Goal: Task Accomplishment & Management: Manage account settings

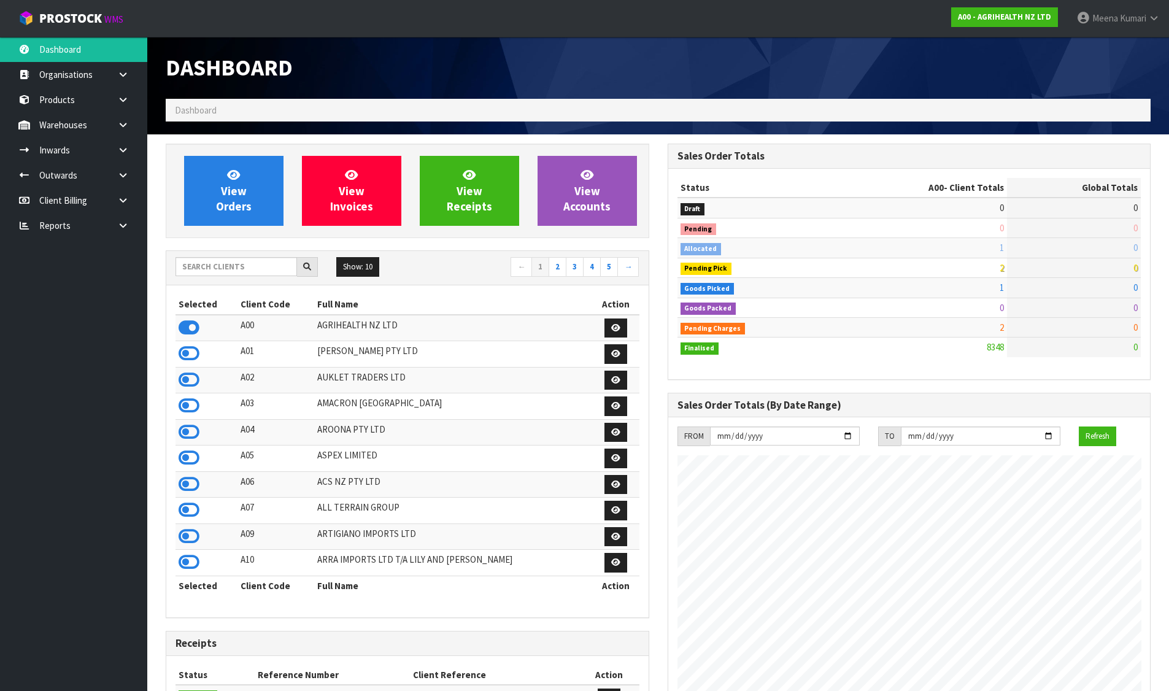
scroll to position [930, 501]
click at [122, 122] on icon at bounding box center [123, 124] width 12 height 9
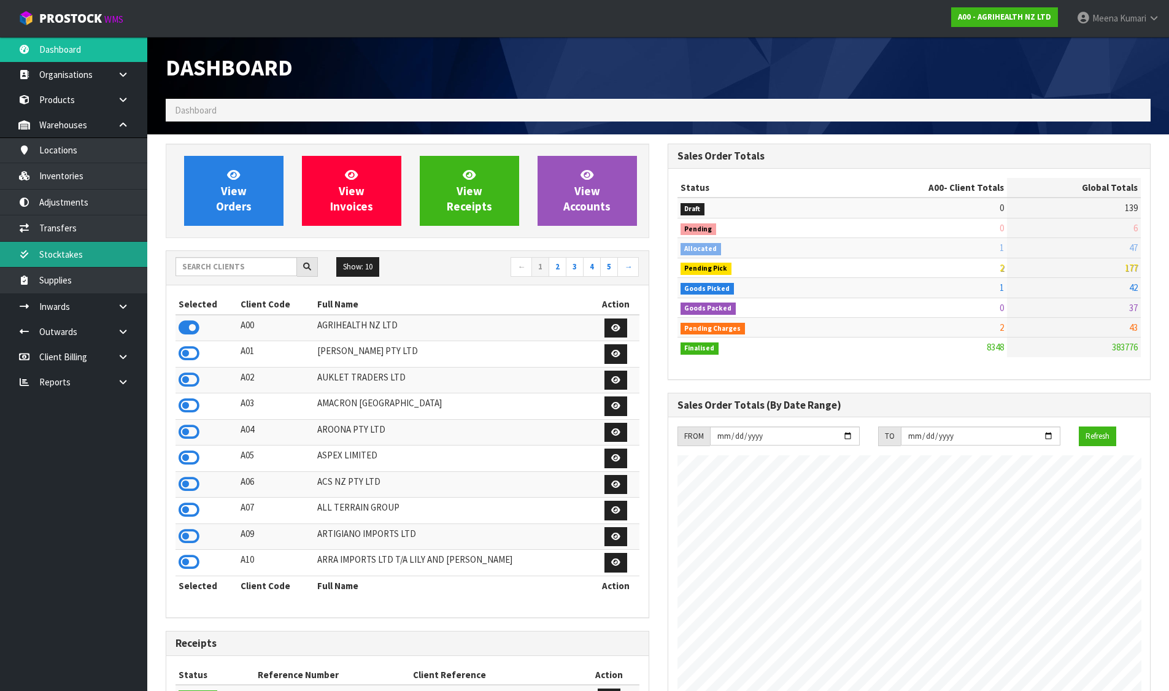
click at [105, 242] on link "Stocktakes" at bounding box center [73, 254] width 147 height 25
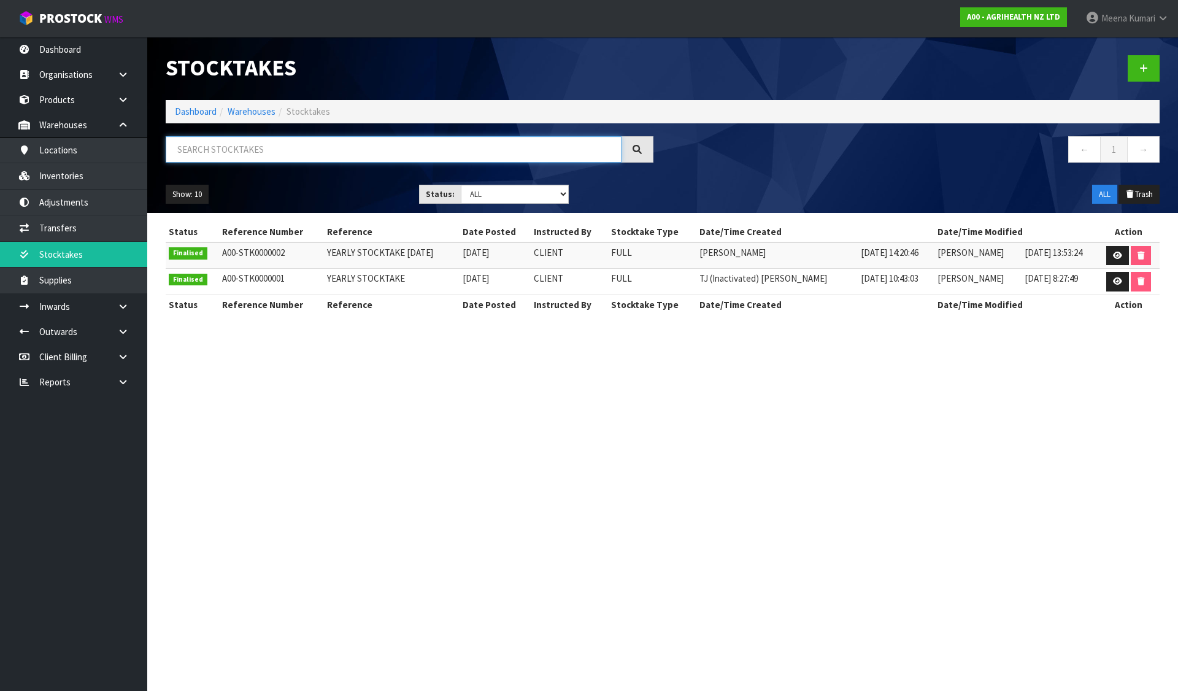
click at [293, 152] on input "text" at bounding box center [394, 149] width 456 height 26
click at [180, 109] on link "Dashboard" at bounding box center [196, 112] width 42 height 12
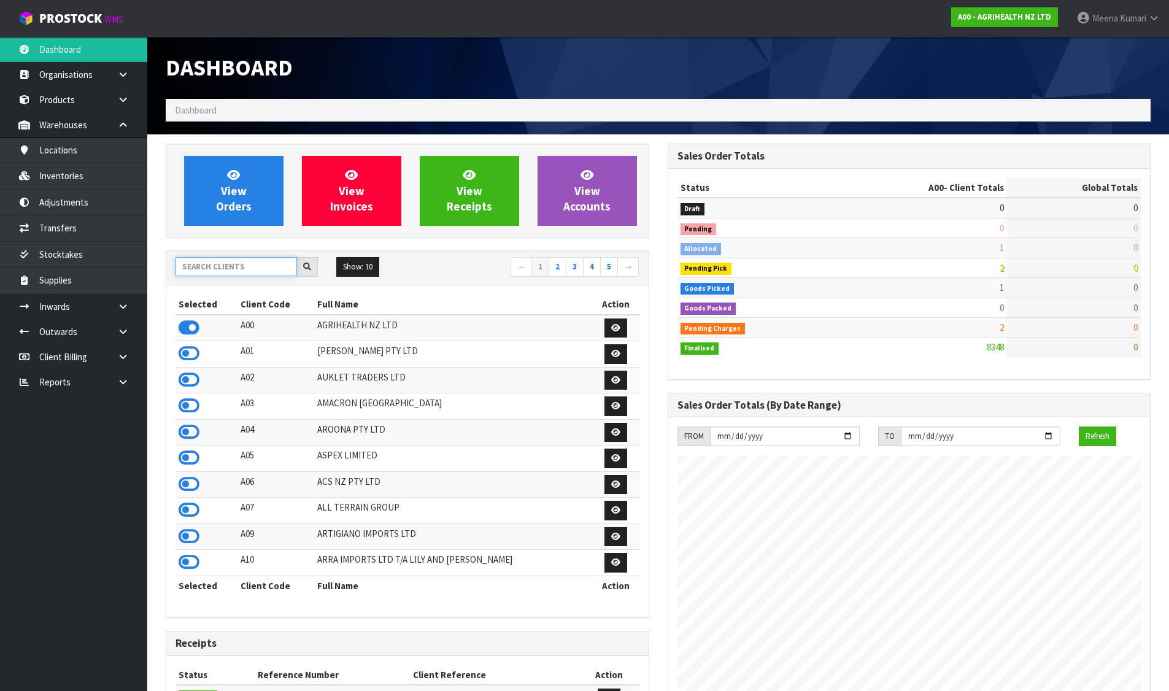
scroll to position [930, 501]
click at [213, 275] on input "text" at bounding box center [237, 266] width 122 height 19
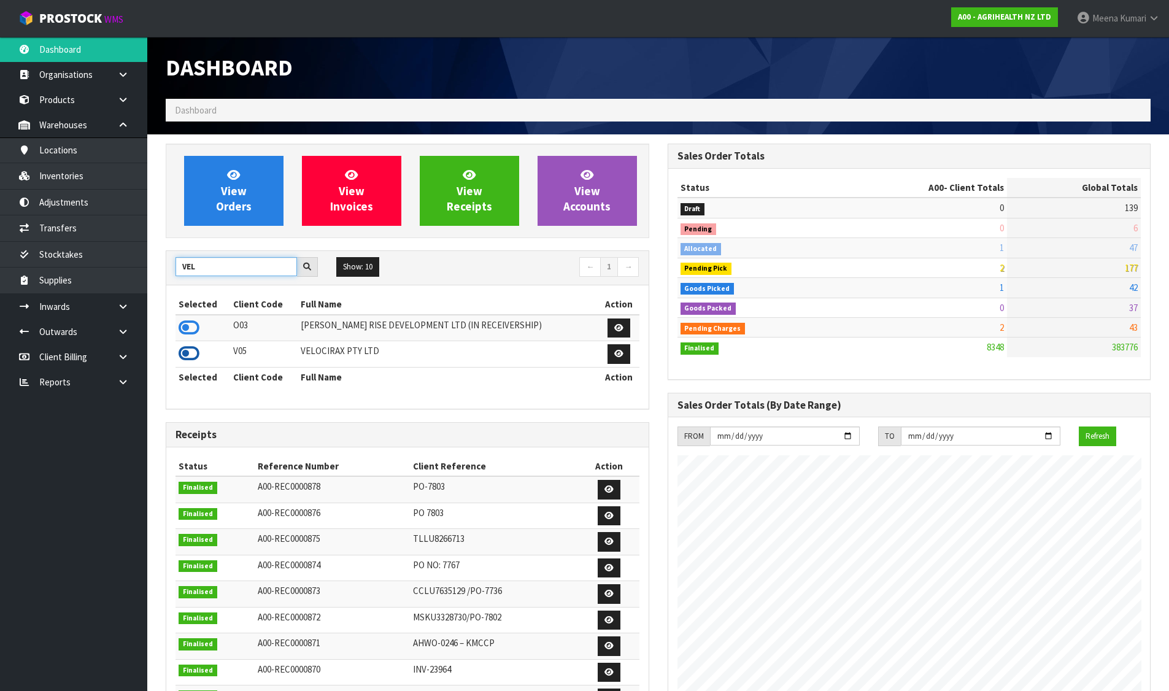
type input "VEL"
click at [191, 351] on icon at bounding box center [189, 353] width 21 height 18
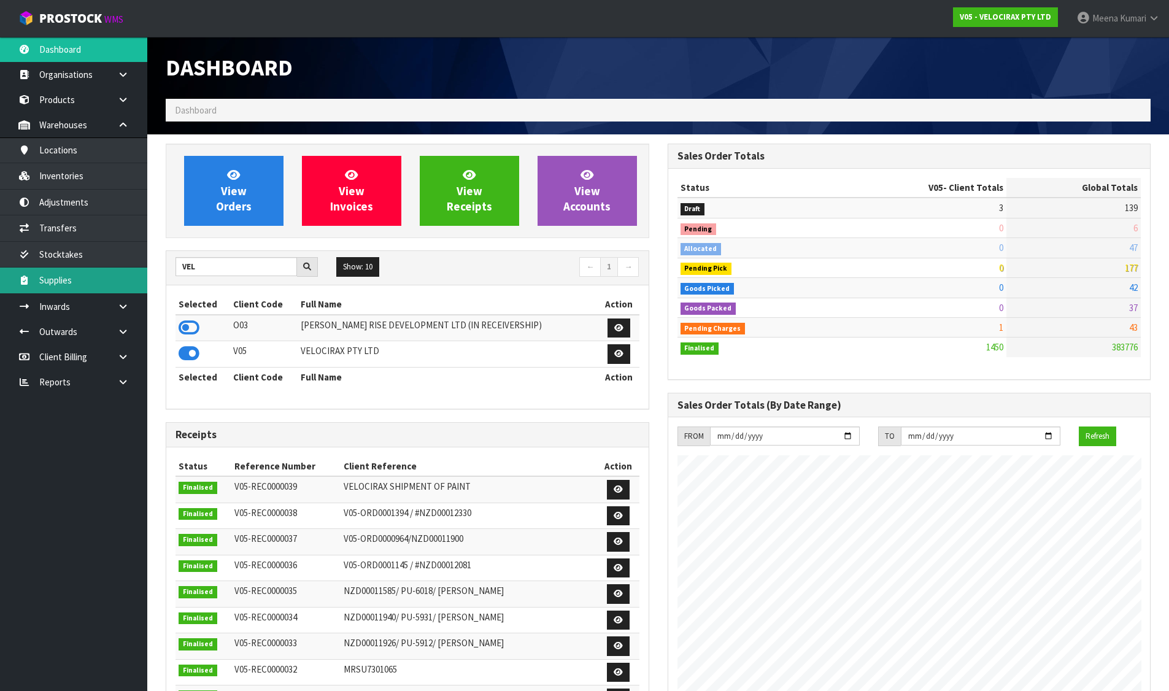
scroll to position [937, 501]
click at [114, 246] on link "Stocktakes" at bounding box center [73, 254] width 147 height 25
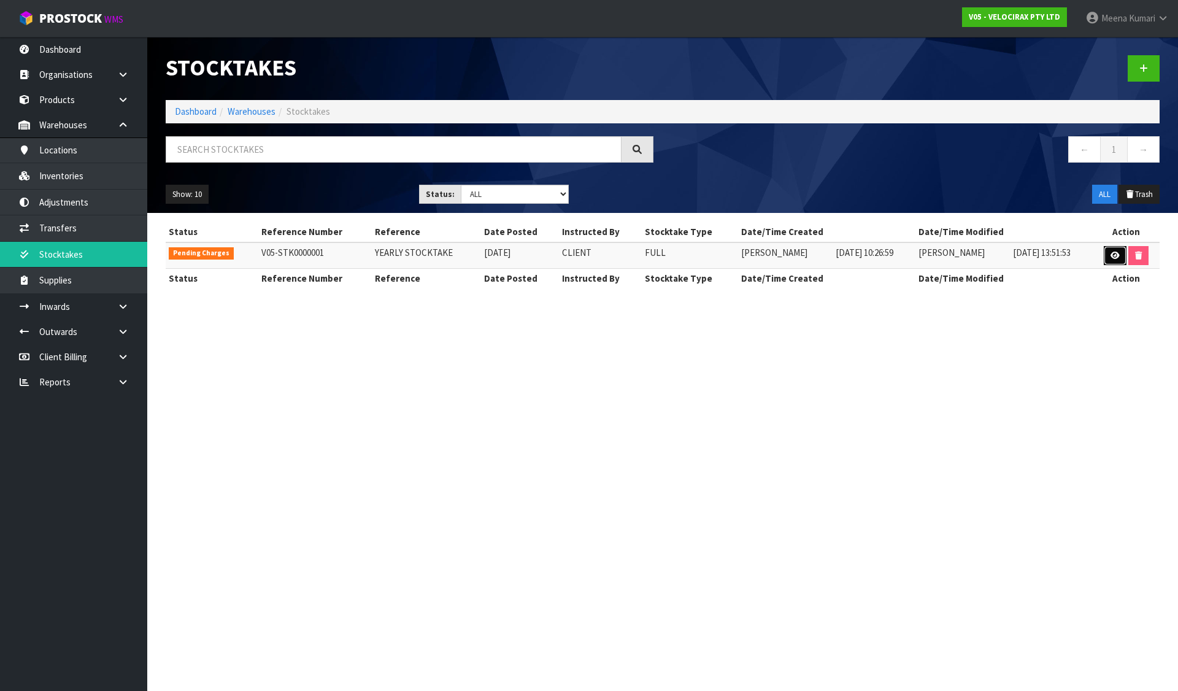
click at [1122, 257] on link at bounding box center [1115, 256] width 23 height 20
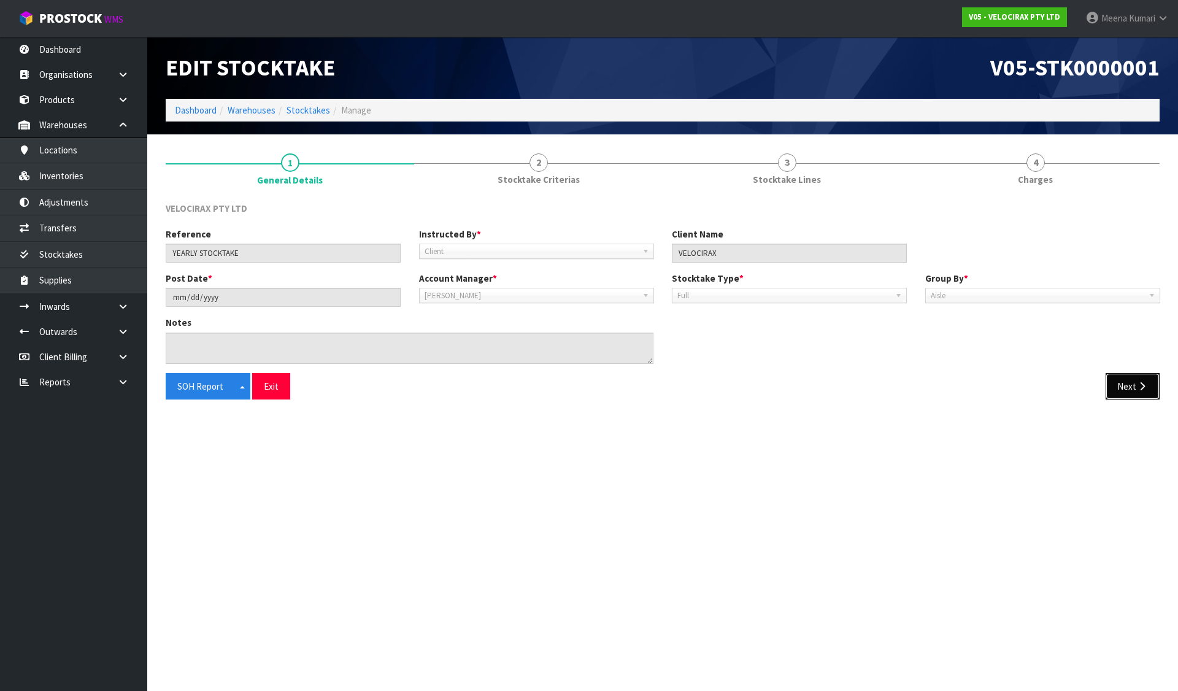
click at [1140, 384] on icon "button" at bounding box center [1143, 386] width 12 height 9
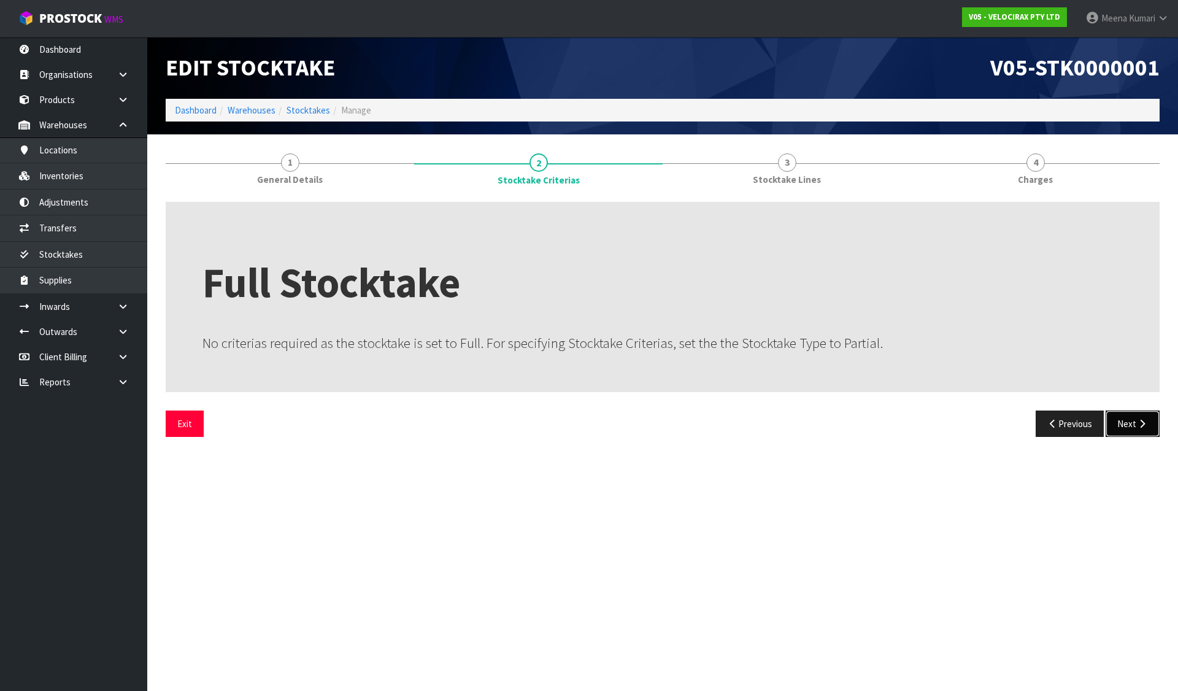
click at [1134, 423] on button "Next" at bounding box center [1133, 424] width 54 height 26
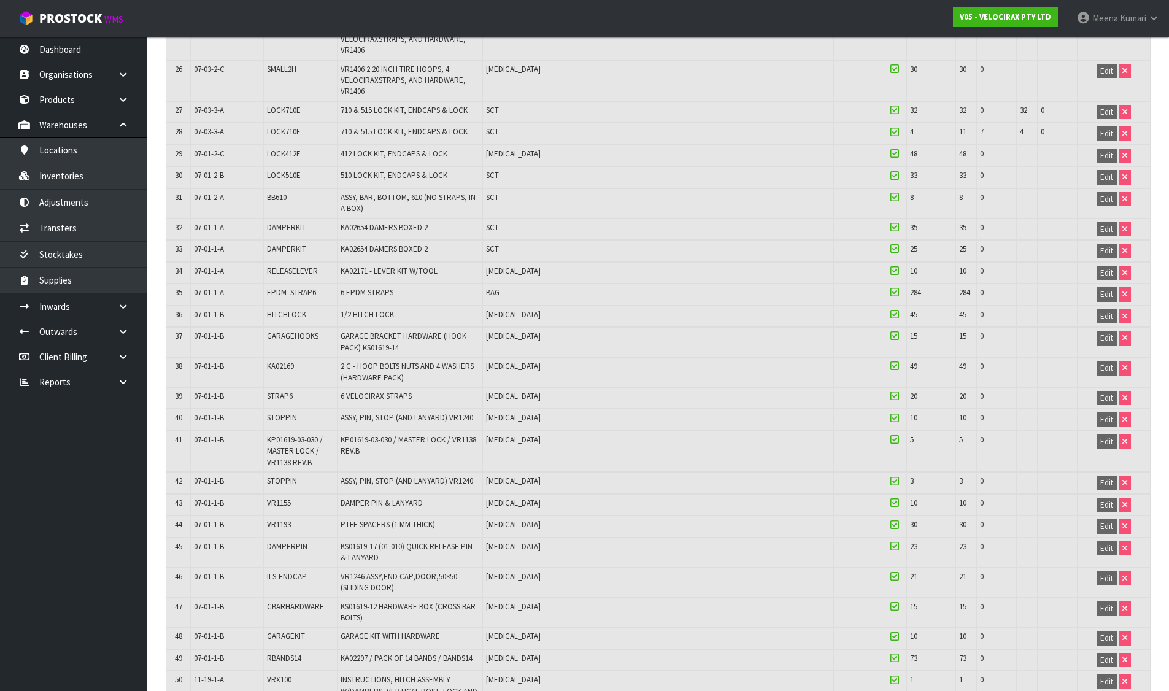
scroll to position [1269, 0]
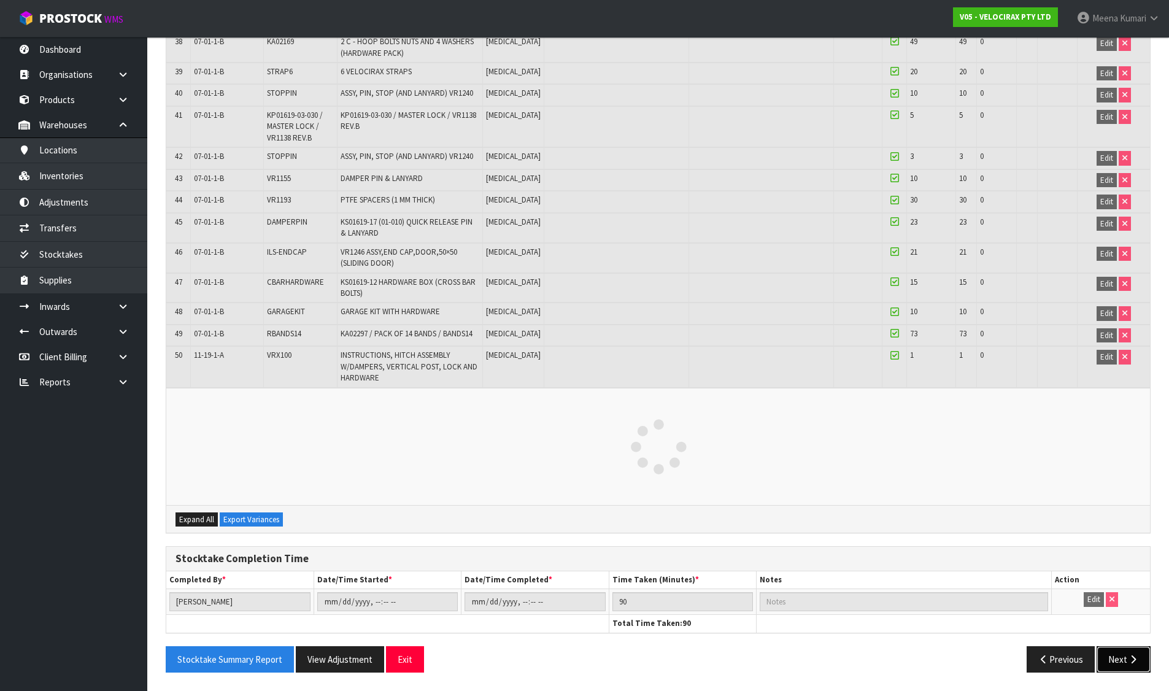
click at [1127, 657] on icon "button" at bounding box center [1133, 659] width 12 height 9
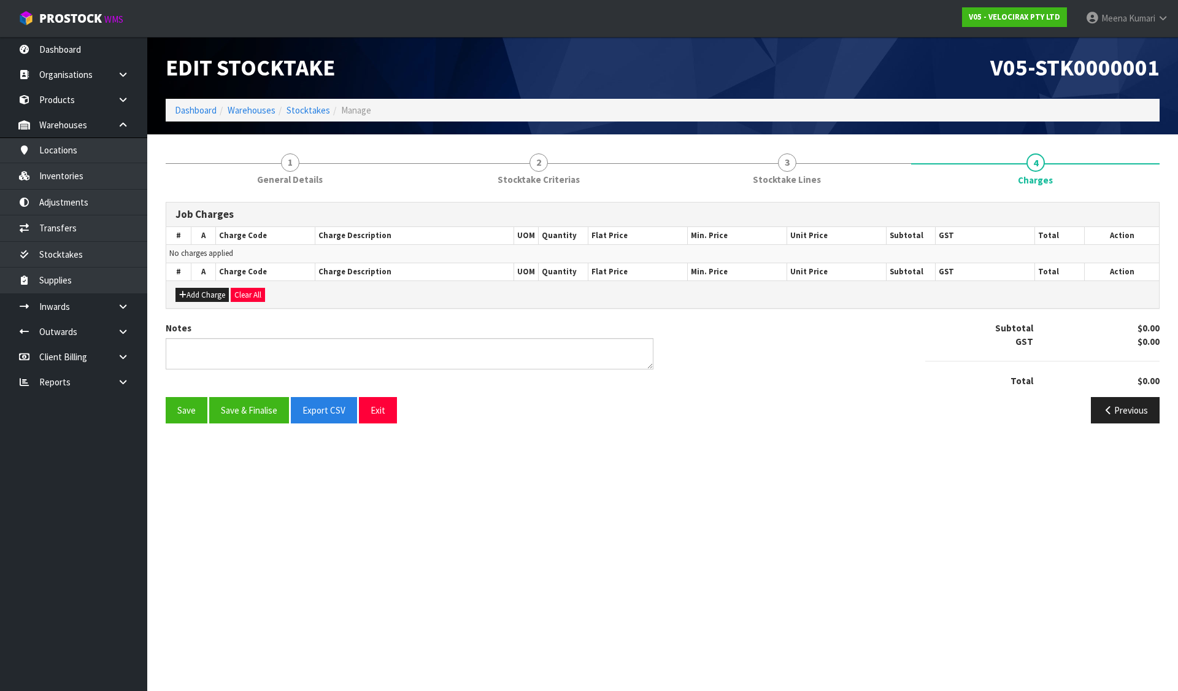
click at [862, 459] on section "Edit Stocktake V05-STK0000001 Dashboard Warehouses Stocktakes Manage 1 General …" at bounding box center [589, 345] width 1178 height 691
click at [795, 200] on div "Job Charges # A Charge Code Charge Description UOM Quantity Flat Price Min. Pri…" at bounding box center [663, 313] width 994 height 240
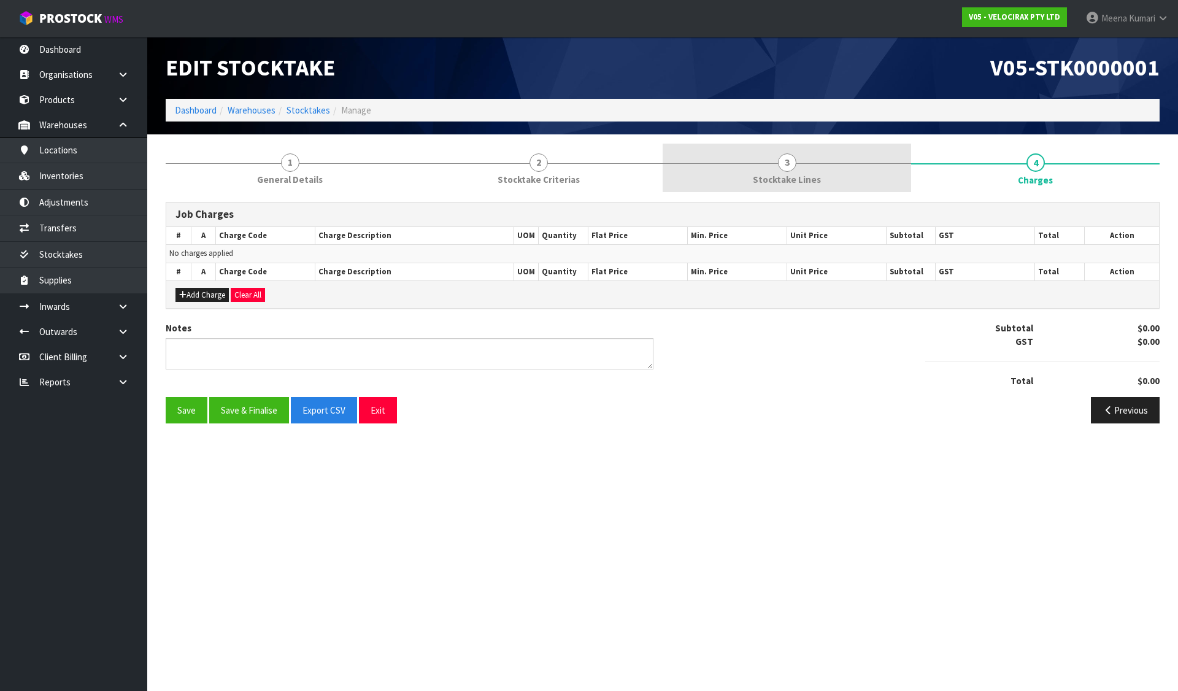
click at [794, 184] on span "Stocktake Lines" at bounding box center [787, 179] width 68 height 13
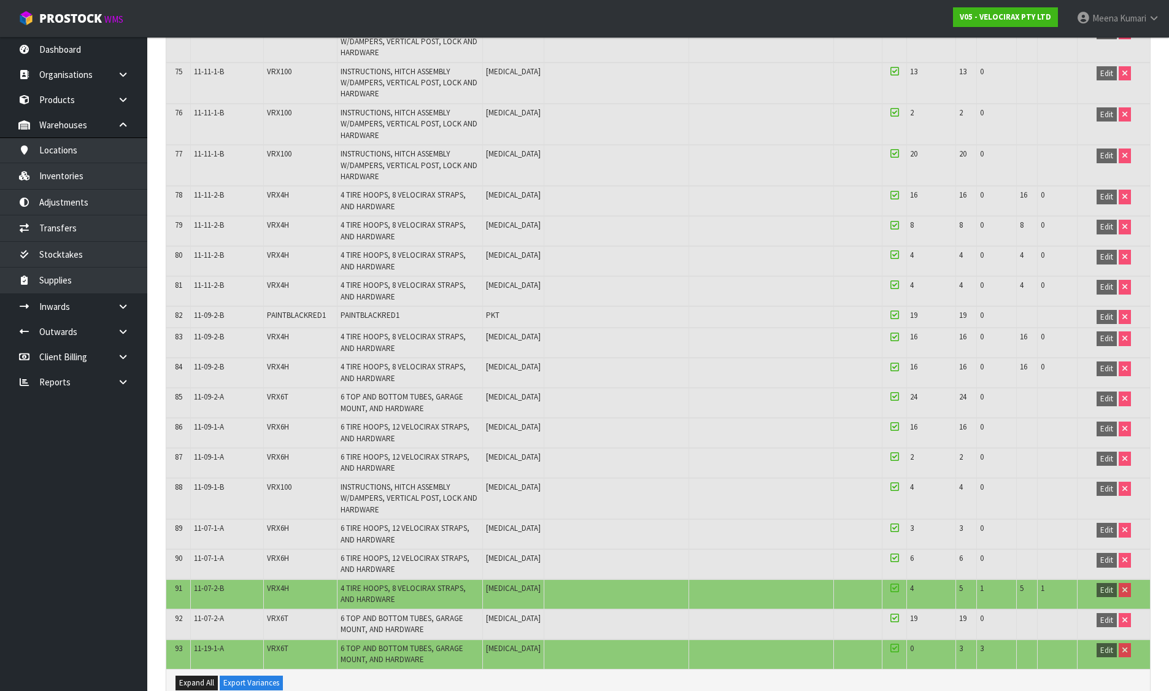
scroll to position [2508, 0]
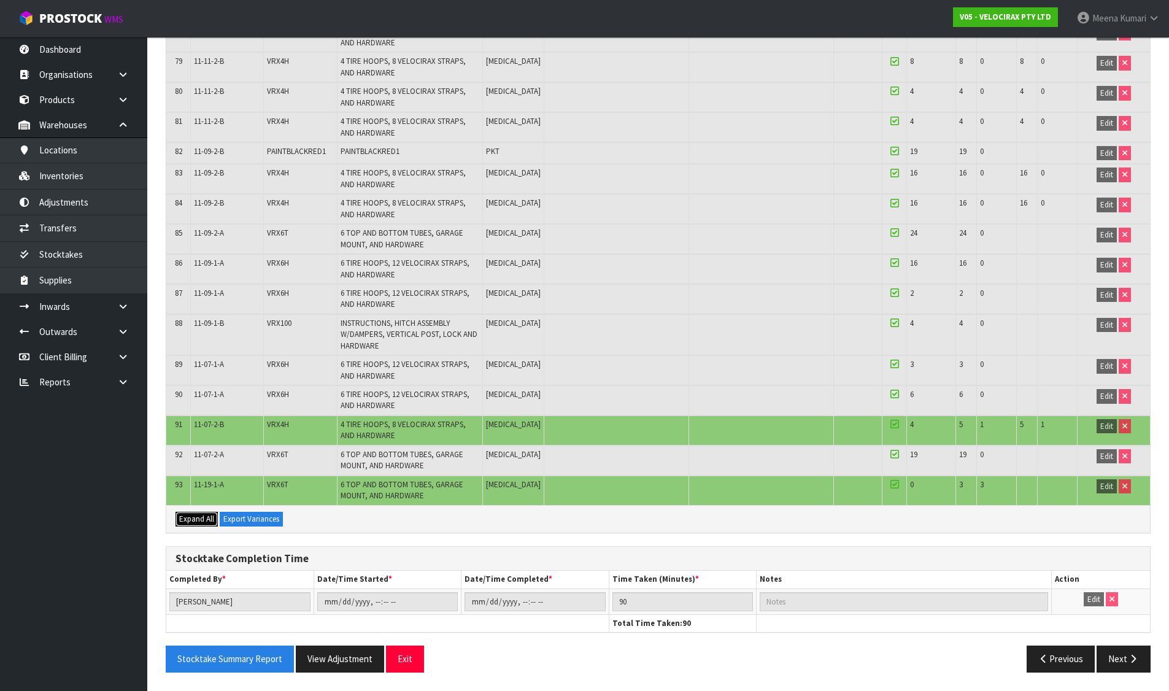
click at [192, 522] on span "Expand All" at bounding box center [196, 519] width 35 height 10
click at [1094, 609] on td "Edit" at bounding box center [1101, 602] width 98 height 26
click at [114, 244] on link "Stocktakes" at bounding box center [73, 254] width 147 height 25
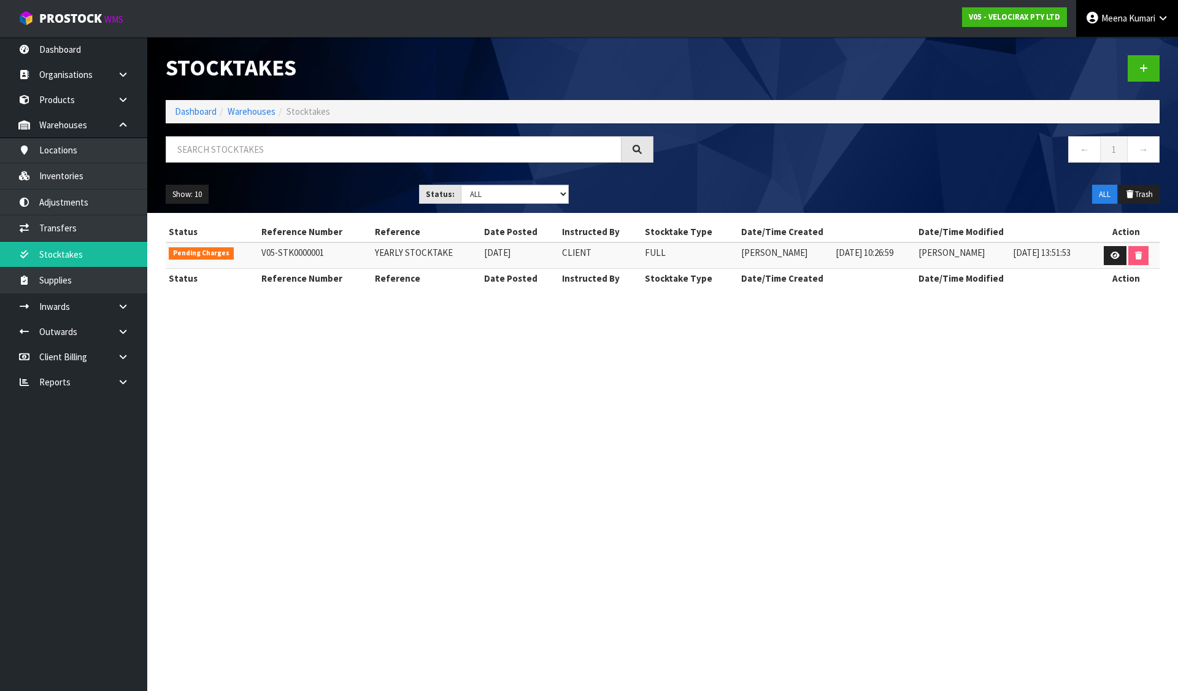
click at [1160, 18] on icon at bounding box center [1163, 18] width 12 height 9
drag, startPoint x: 1020, startPoint y: 32, endPoint x: 1034, endPoint y: 5, distance: 30.5
click at [1019, 32] on div "V05 - VELOCIRAX PTY LTD" at bounding box center [1014, 17] width 123 height 34
click at [206, 113] on link "Dashboard" at bounding box center [196, 112] width 42 height 12
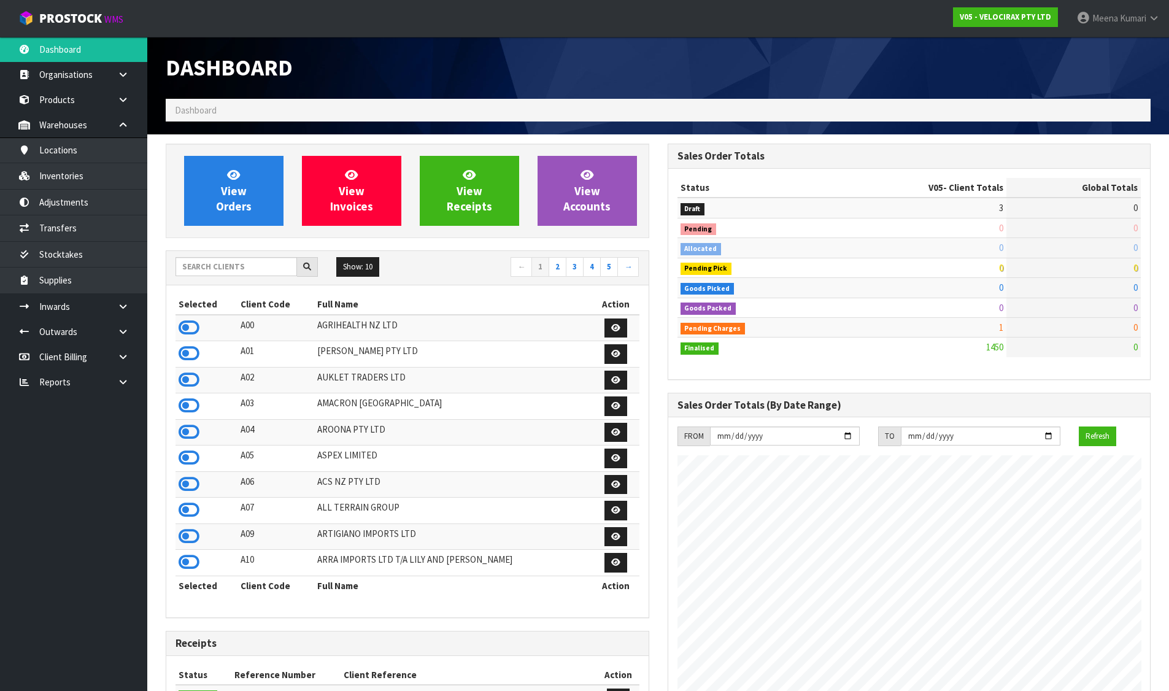
scroll to position [937, 501]
click at [228, 267] on input "text" at bounding box center [237, 266] width 122 height 19
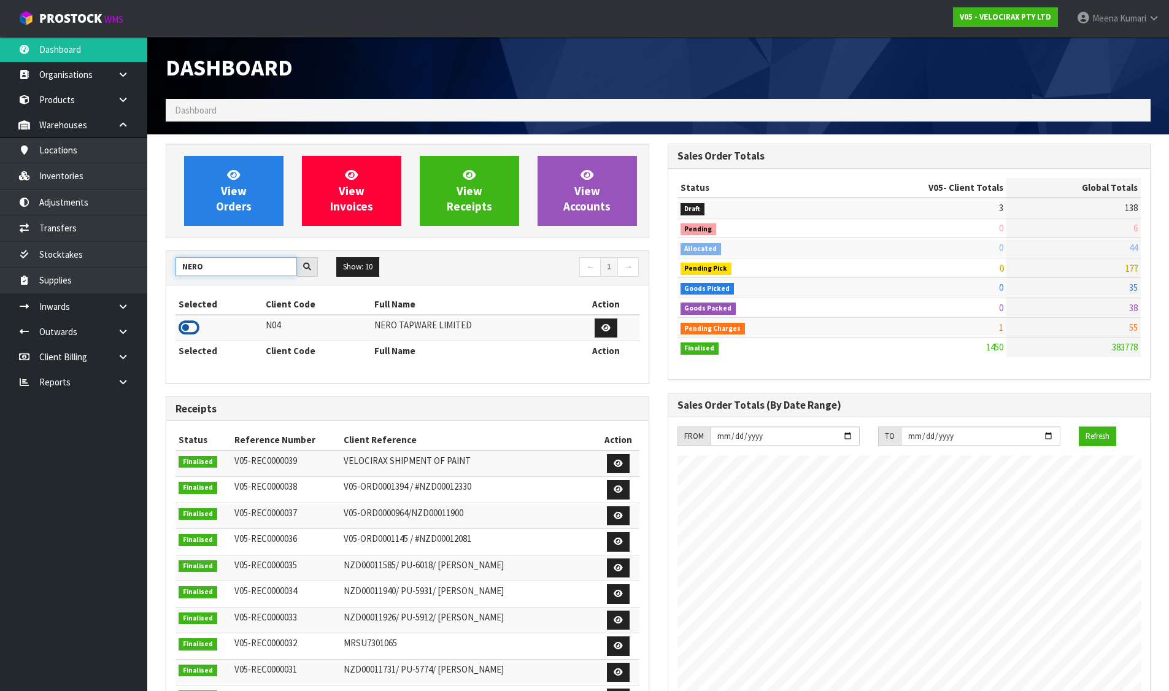
type input "NERO"
click at [192, 325] on icon at bounding box center [189, 328] width 21 height 18
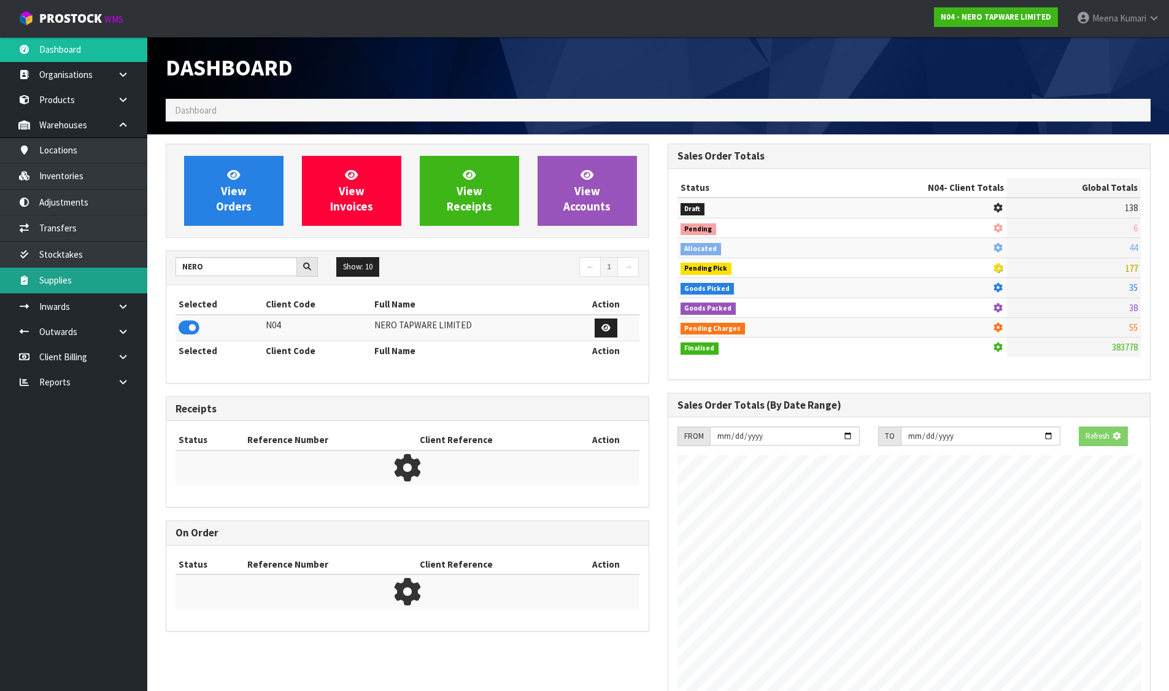
scroll to position [970, 501]
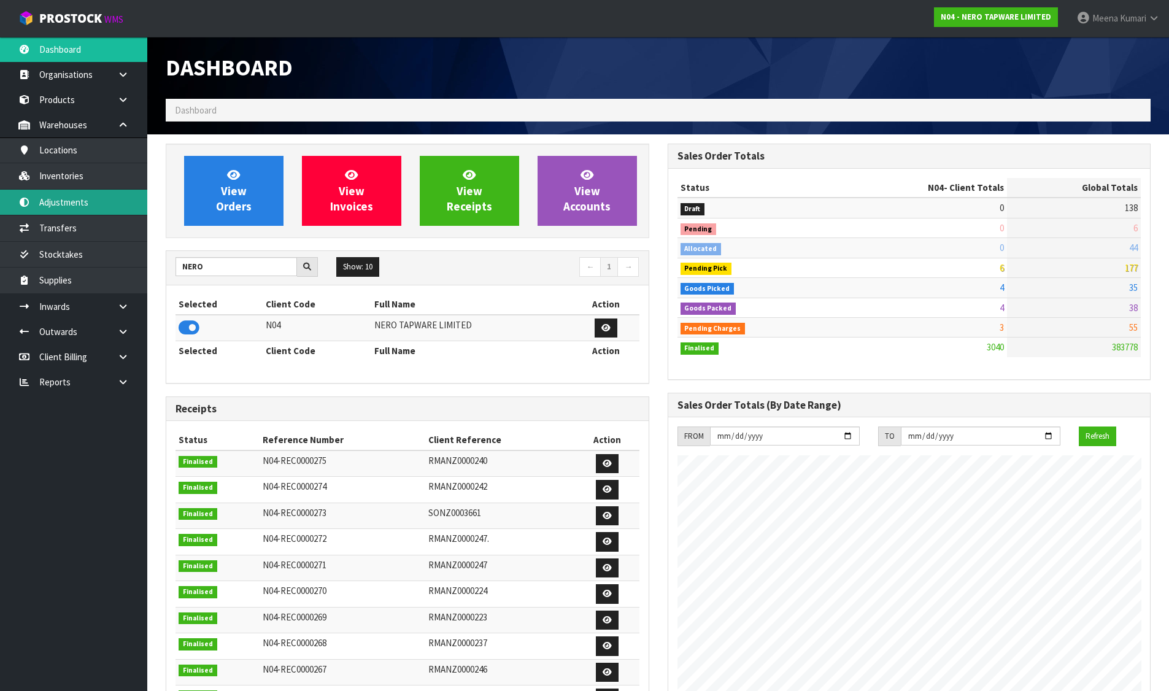
click at [110, 200] on link "Adjustments" at bounding box center [73, 202] width 147 height 25
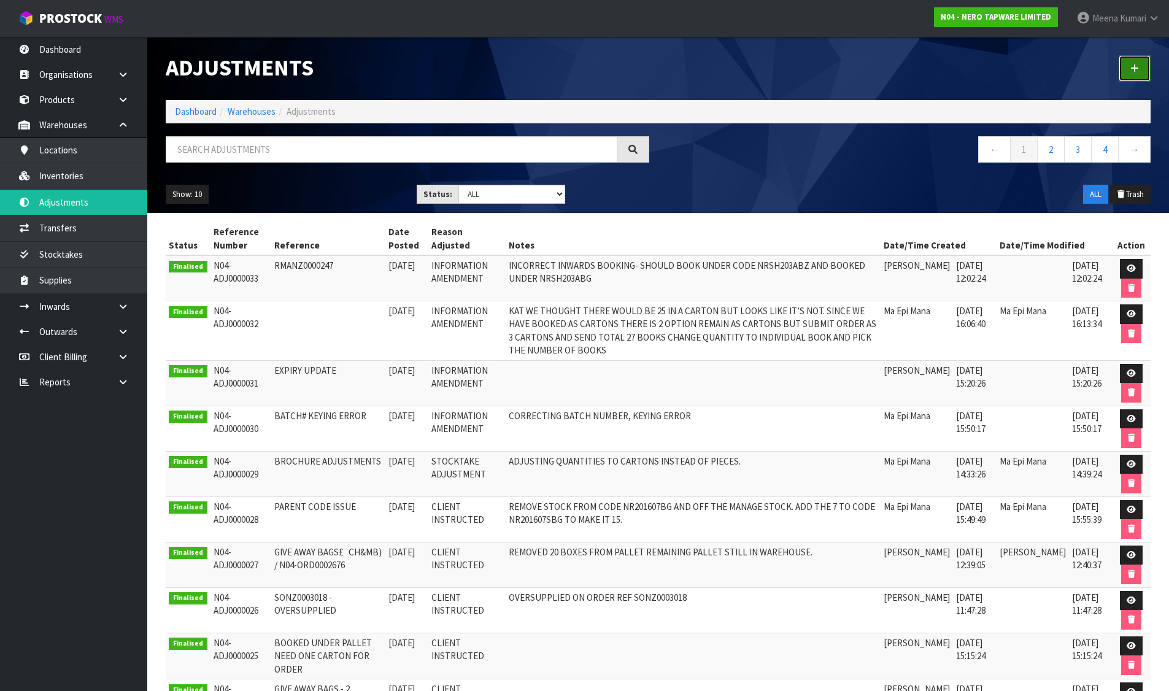
click at [1140, 74] on link at bounding box center [1135, 68] width 32 height 26
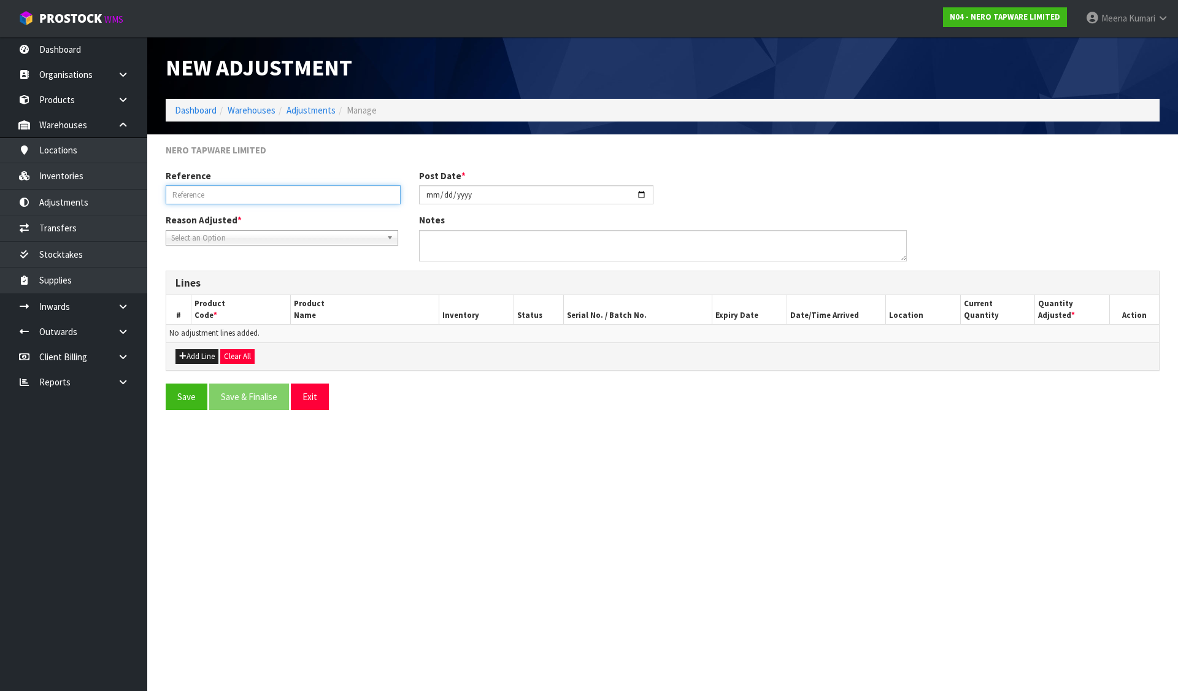
click at [230, 198] on input "text" at bounding box center [283, 194] width 235 height 19
type input "U"
type input "B"
drag, startPoint x: 271, startPoint y: 195, endPoint x: 82, endPoint y: 209, distance: 189.6
click at [82, 209] on body "Toggle navigation ProStock WMS N04 - NERO TAPWARE LIMITED [PERSON_NAME] Logout …" at bounding box center [589, 345] width 1178 height 691
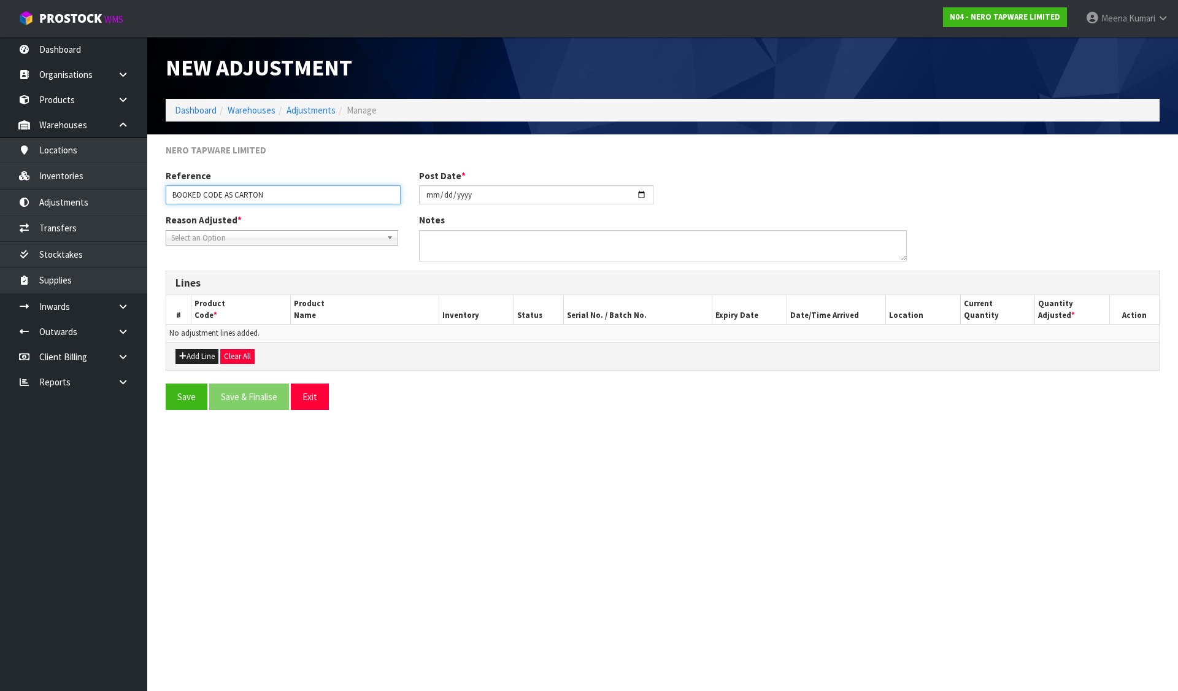
type input "BOOKED CODE AS CARTON"
click at [276, 241] on span "Select an Option" at bounding box center [276, 238] width 211 height 15
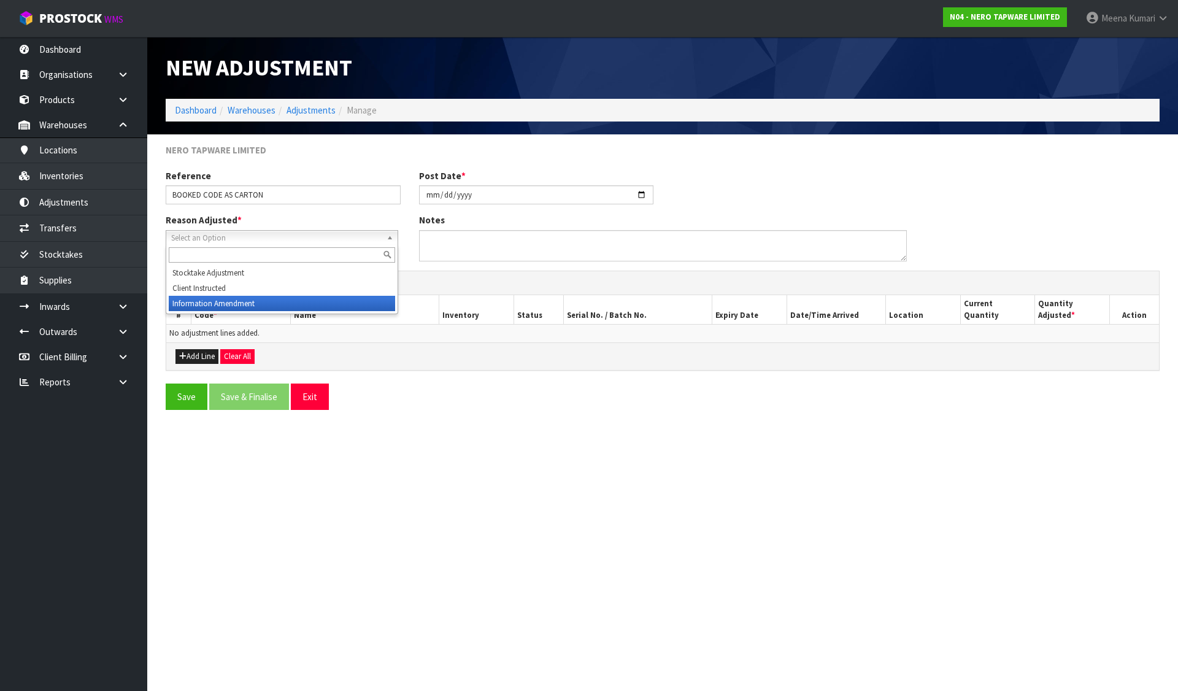
click at [260, 299] on li "Information Amendment" at bounding box center [282, 303] width 226 height 15
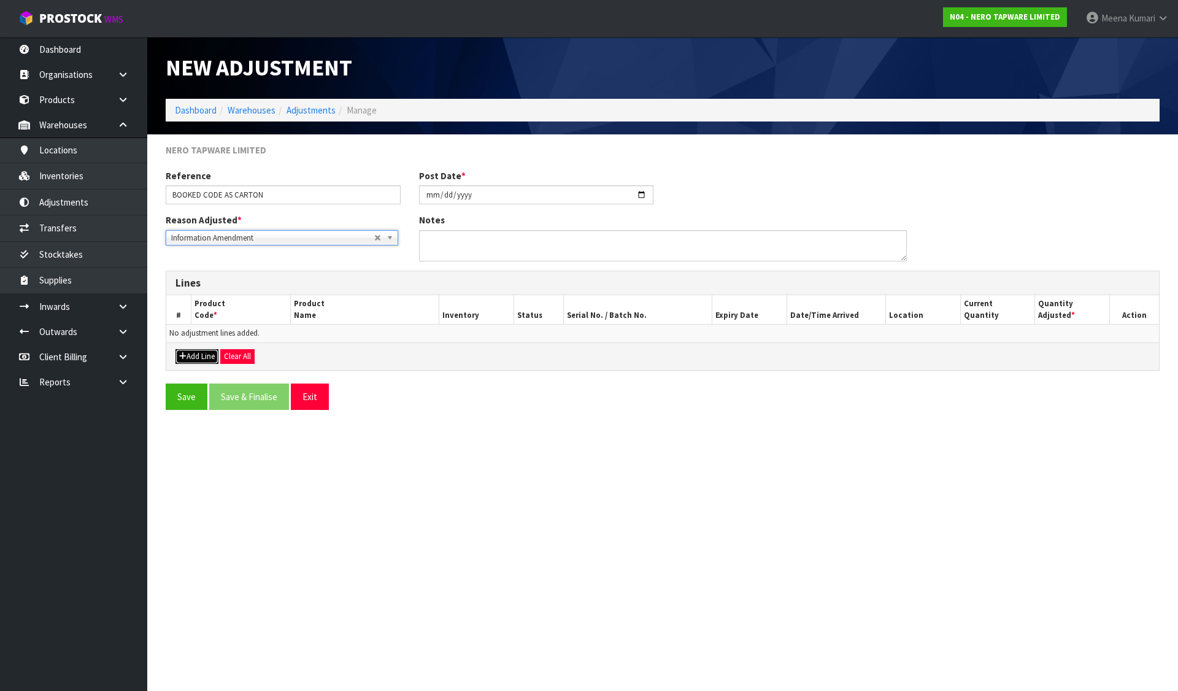
click at [197, 358] on button "Add Line" at bounding box center [197, 356] width 43 height 15
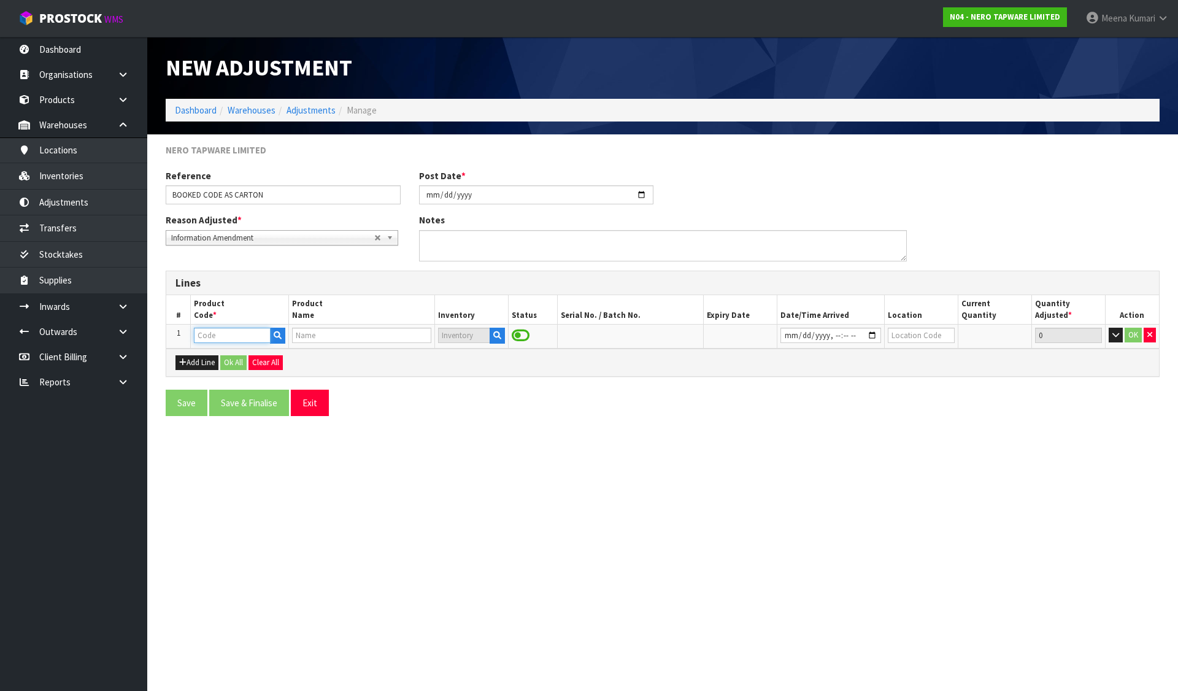
click at [231, 336] on input "text" at bounding box center [232, 335] width 76 height 15
type input "GIVE"
click at [250, 372] on link "GIVE AWAY BAGS£¨CH&MB)" at bounding box center [260, 373] width 131 height 17
type input "GIVE AWAY BAGS£¨CH&MB)"
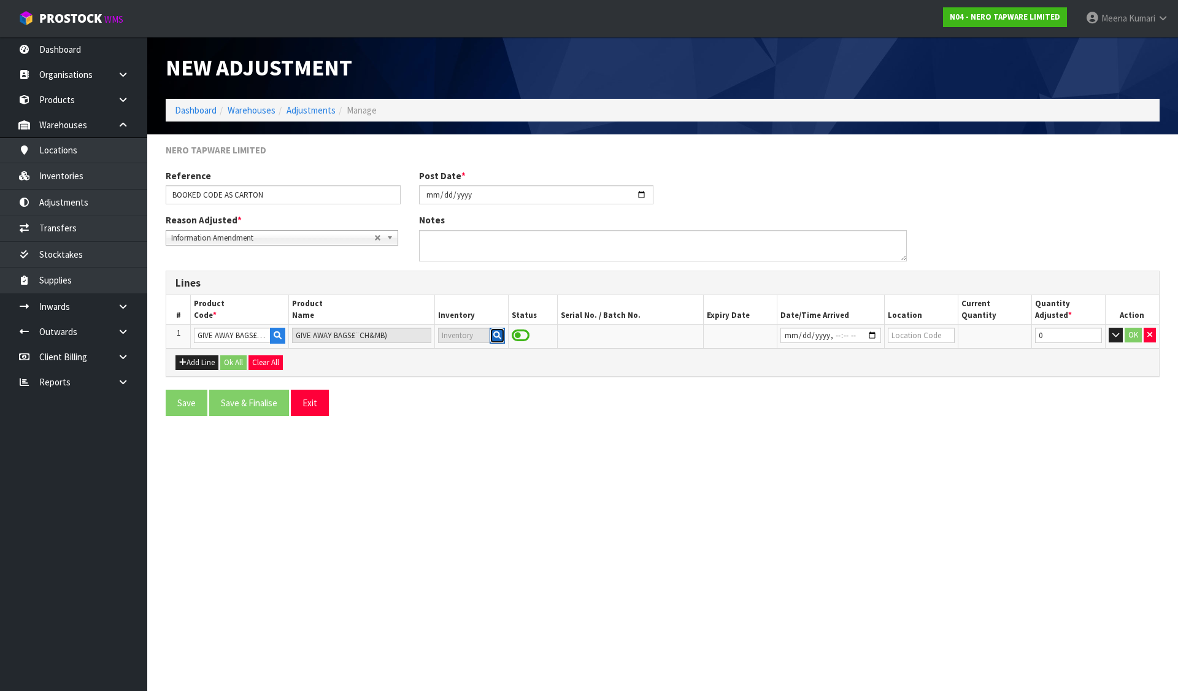
click at [496, 336] on icon "button" at bounding box center [497, 335] width 8 height 8
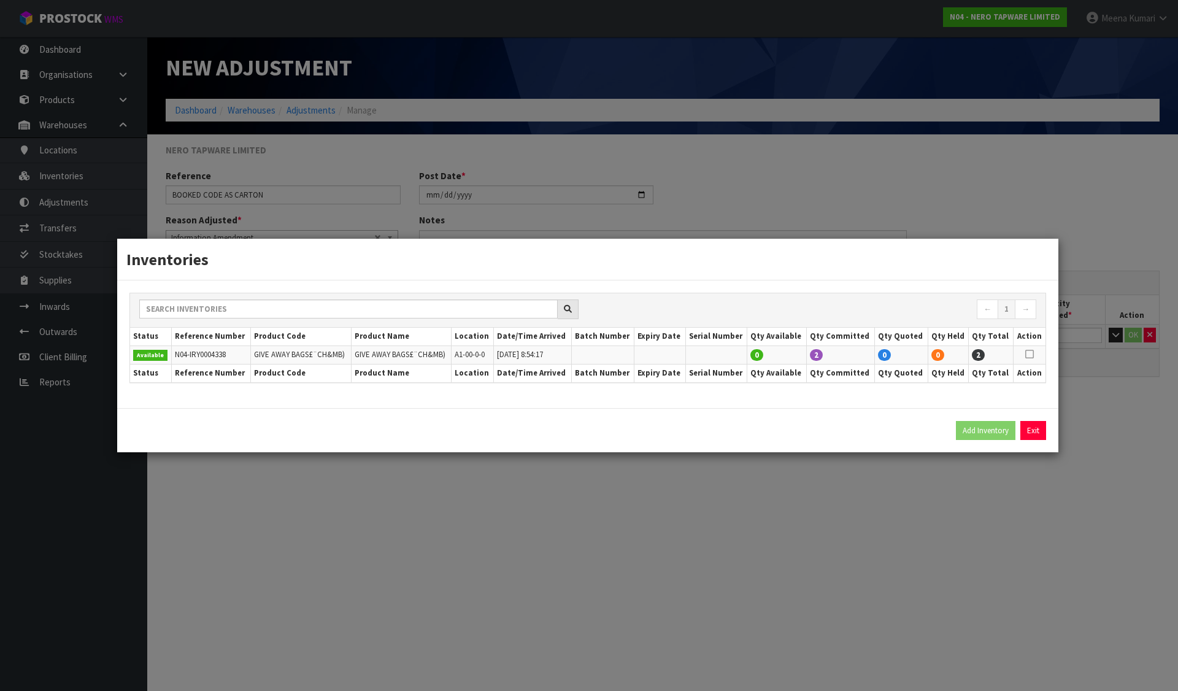
click at [1030, 354] on icon at bounding box center [1030, 354] width 9 height 1
click at [991, 434] on button "Add Inventory" at bounding box center [986, 431] width 60 height 20
type input "N04-IRY0004338"
type input "[DATE]T08:54:17"
type input "A1-00-0-0"
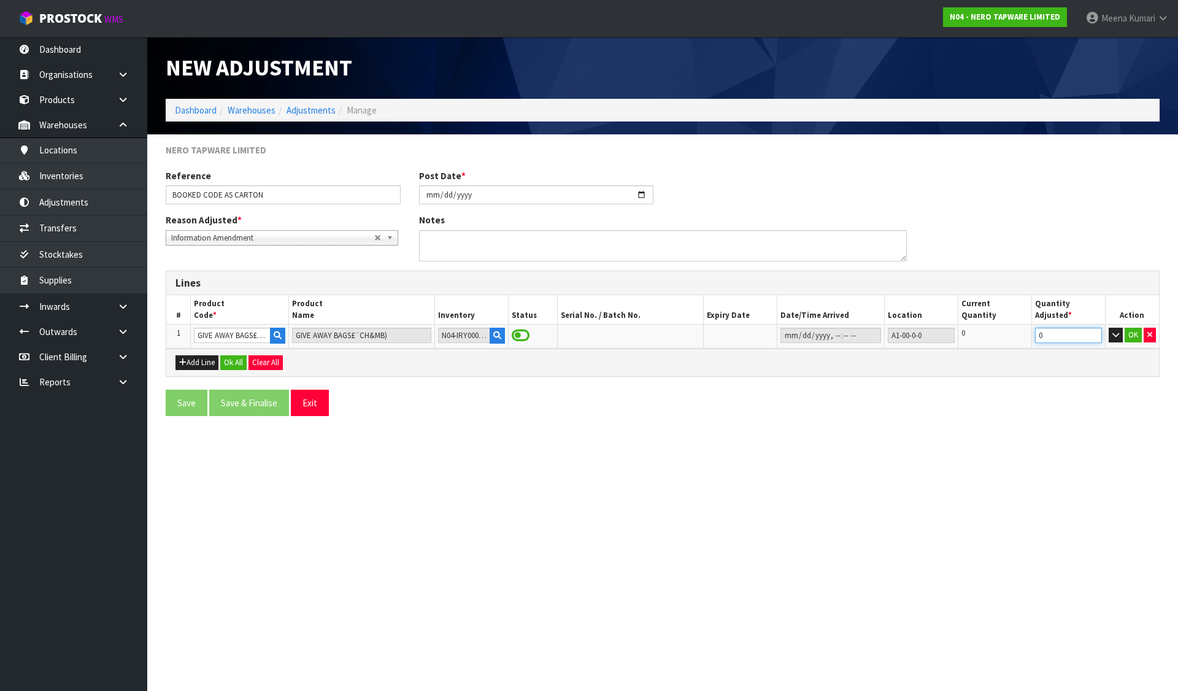
drag, startPoint x: 1051, startPoint y: 337, endPoint x: 948, endPoint y: 350, distance: 104.0
click at [948, 350] on div "Lines # Product Code * Product Name Inventory Status Serial No. / Batch No. Exp…" at bounding box center [663, 324] width 994 height 106
type input "58"
click at [1135, 336] on button "OK" at bounding box center [1133, 335] width 17 height 15
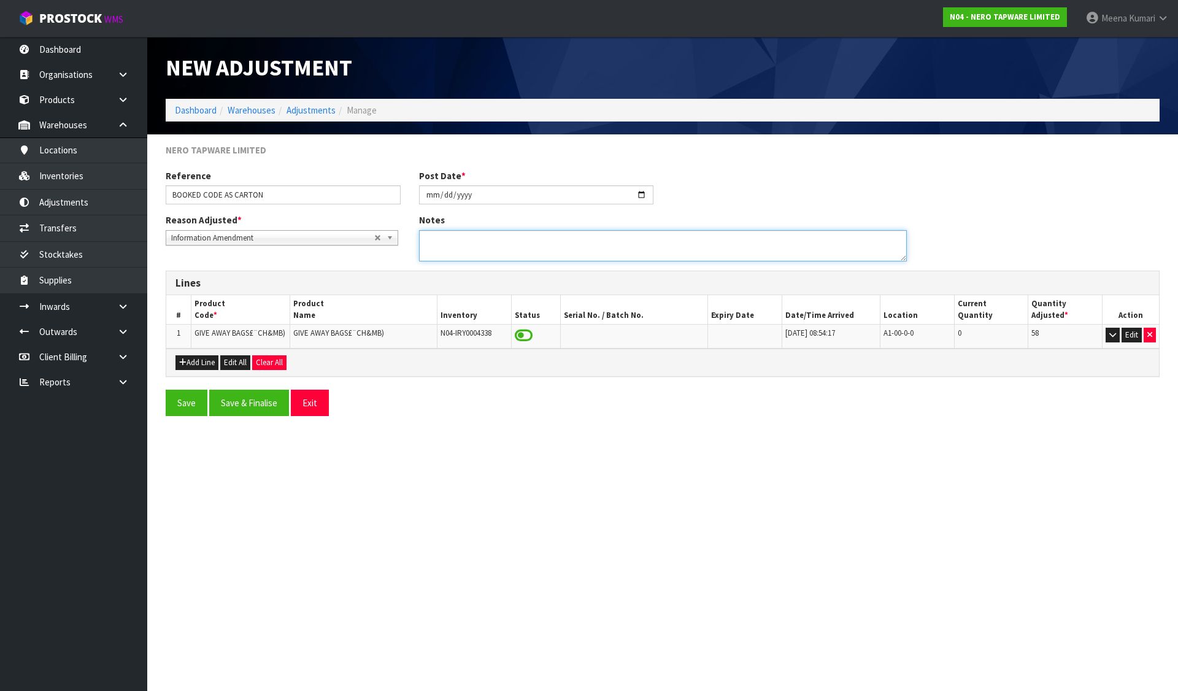
click at [439, 244] on textarea at bounding box center [663, 245] width 488 height 31
drag, startPoint x: 297, startPoint y: 191, endPoint x: 169, endPoint y: 211, distance: 129.8
click at [169, 211] on div "Reference BOOKED CODE AS CARTON Post Date * [DATE]" at bounding box center [662, 191] width 1013 height 44
click at [574, 252] on textarea at bounding box center [663, 245] width 488 height 31
paste textarea "BOOKED CODE AS CARTON"
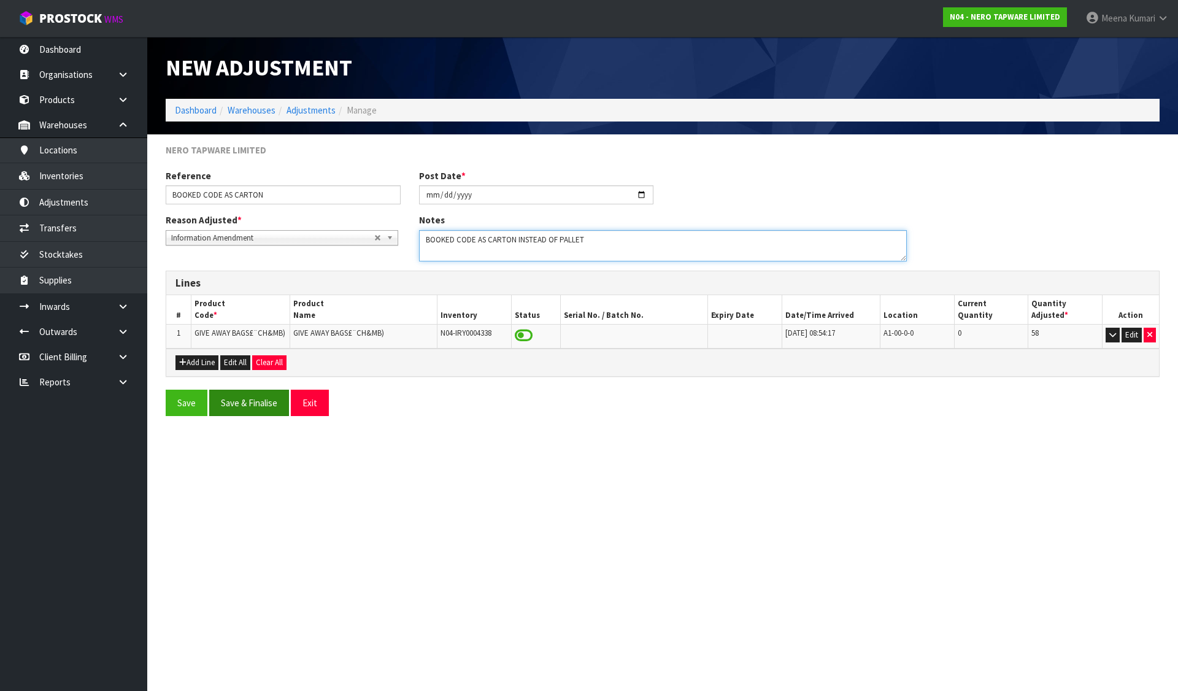
type textarea "BOOKED CODE AS CARTON INSTEAD OF PALLET"
click at [242, 399] on button "Save & Finalise" at bounding box center [249, 403] width 80 height 26
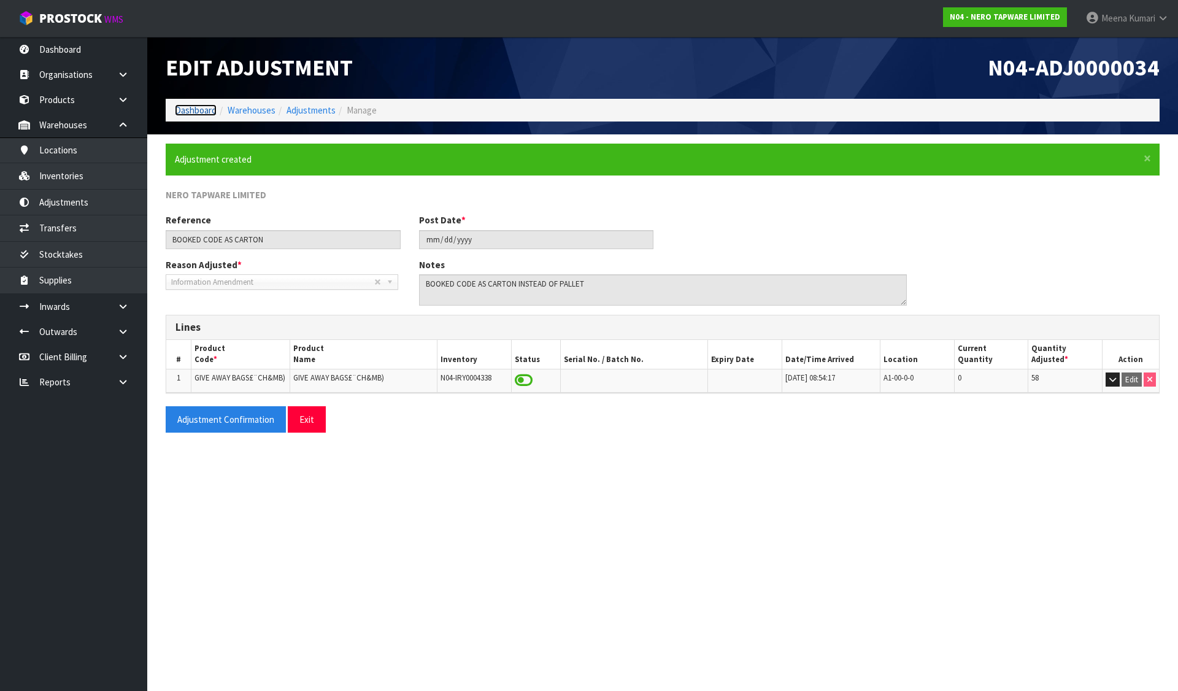
click at [185, 109] on link "Dashboard" at bounding box center [196, 110] width 42 height 12
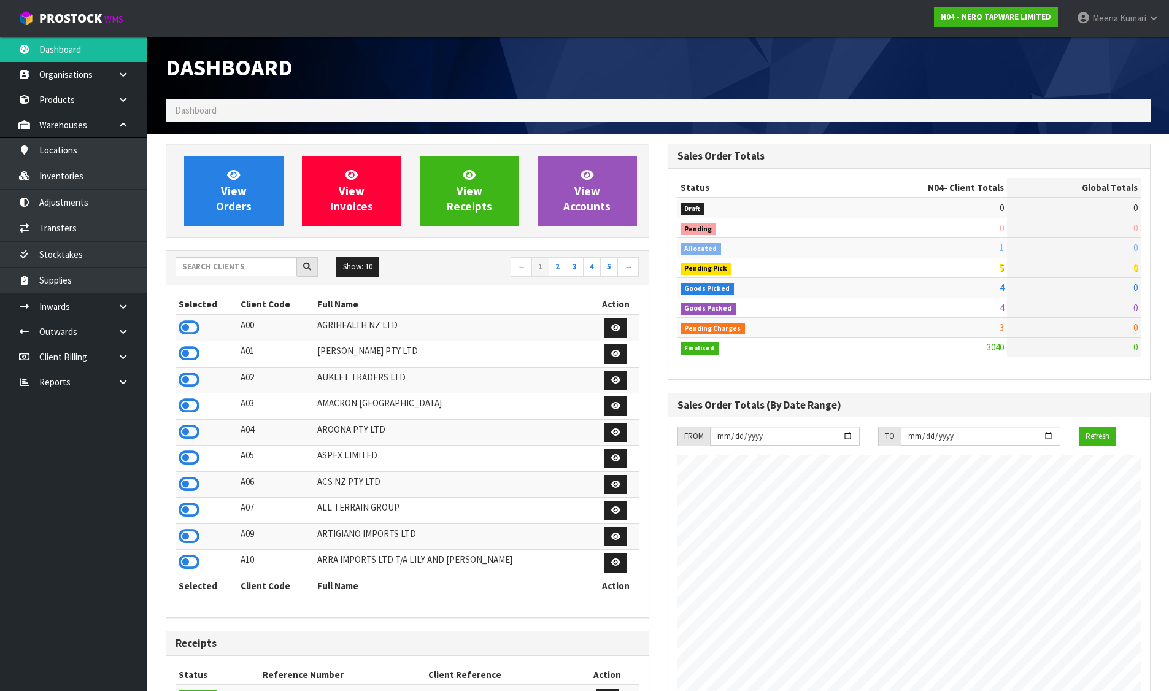
scroll to position [970, 501]
click at [223, 266] on input "text" at bounding box center [237, 266] width 122 height 19
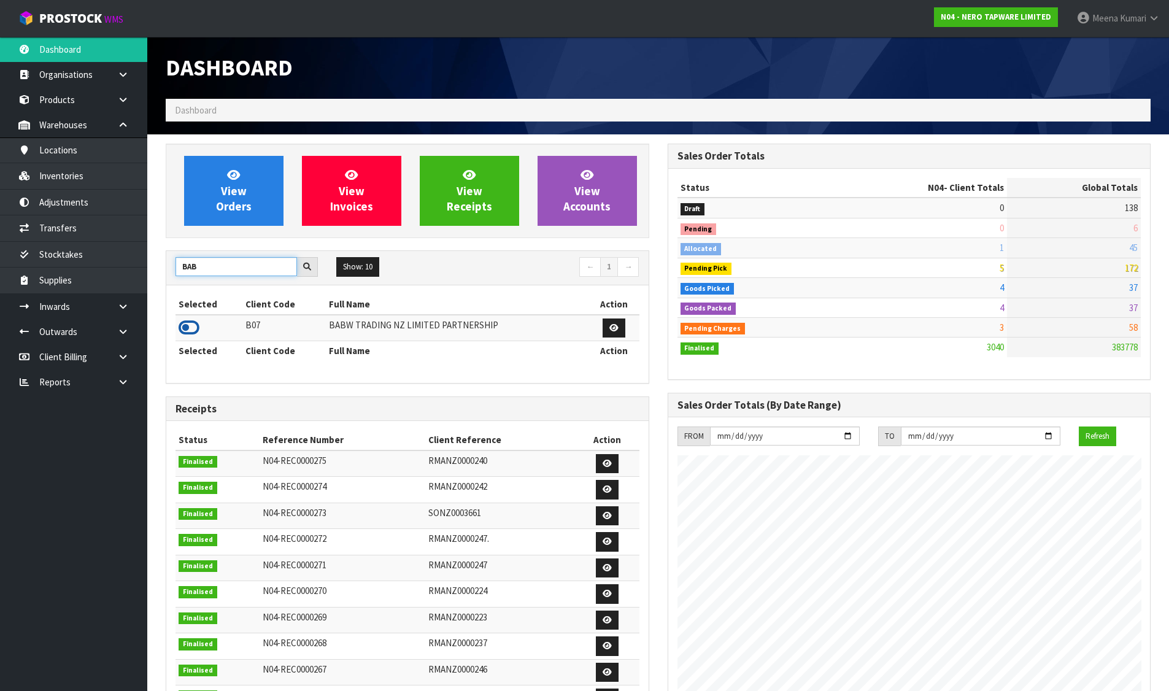
type input "BAB"
click at [190, 322] on icon at bounding box center [189, 328] width 21 height 18
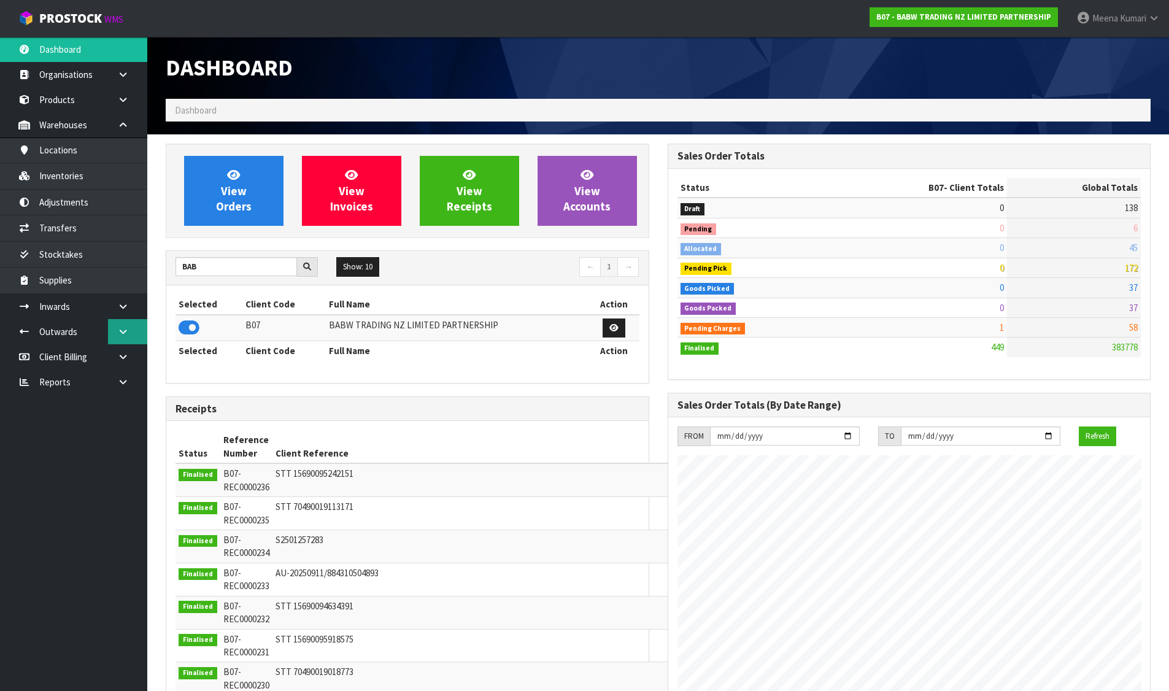
scroll to position [930, 501]
click at [122, 322] on link at bounding box center [127, 331] width 39 height 25
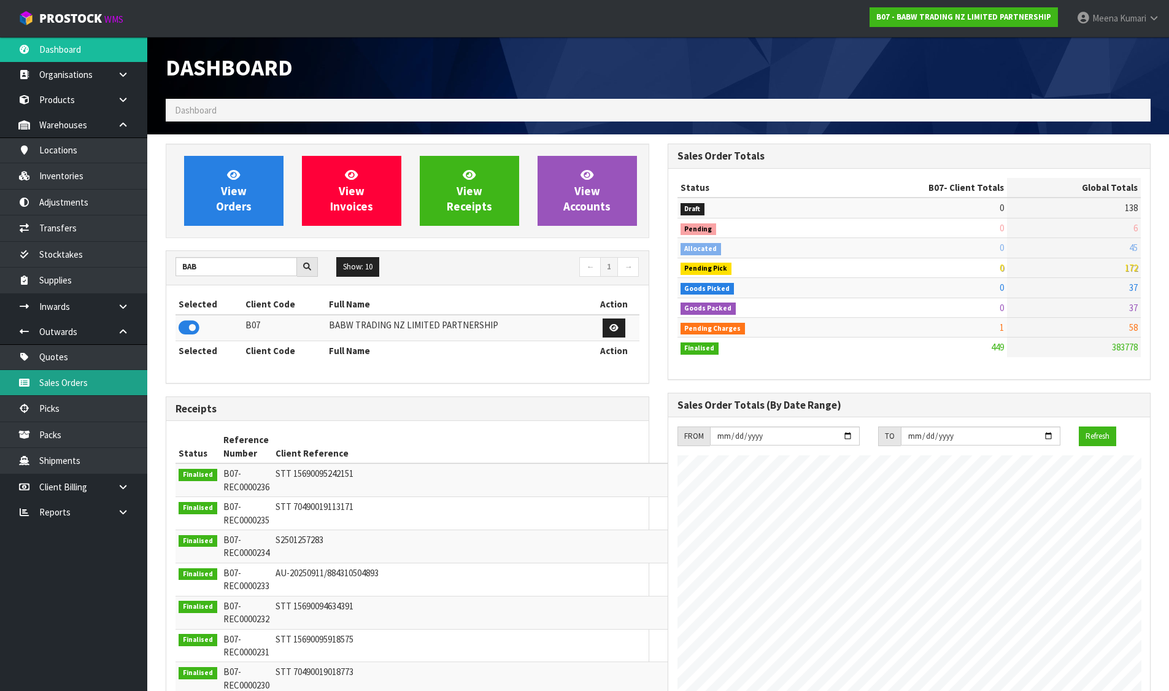
click at [126, 392] on link "Sales Orders" at bounding box center [73, 382] width 147 height 25
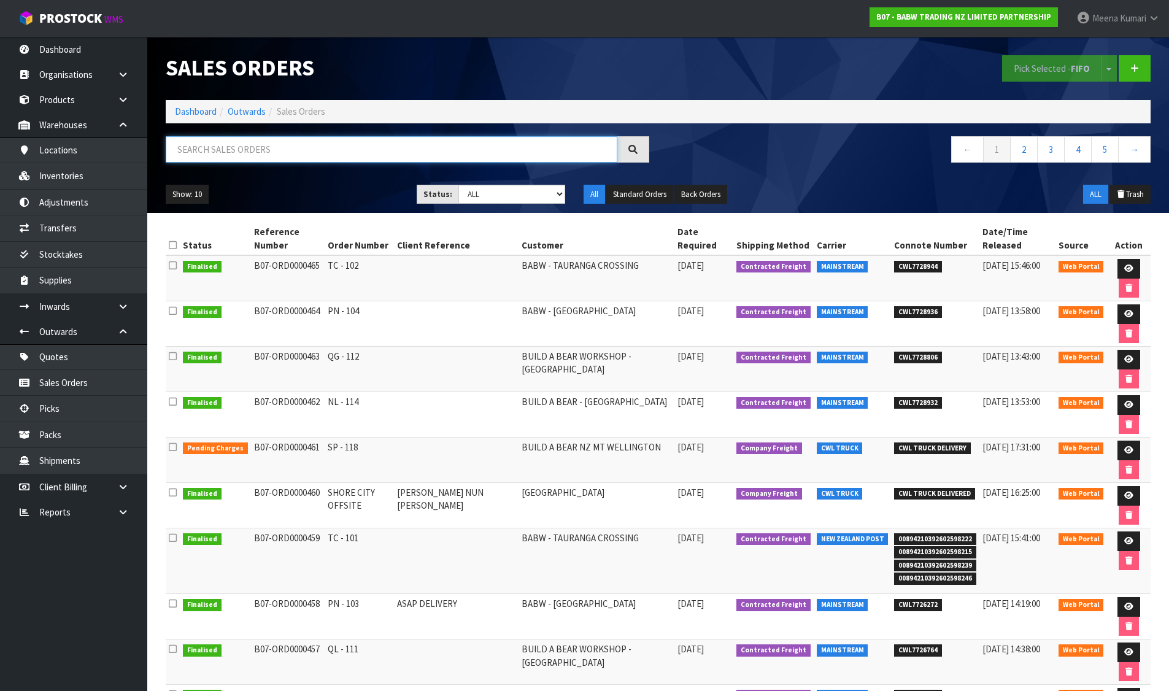
click at [274, 145] on input "text" at bounding box center [392, 149] width 452 height 26
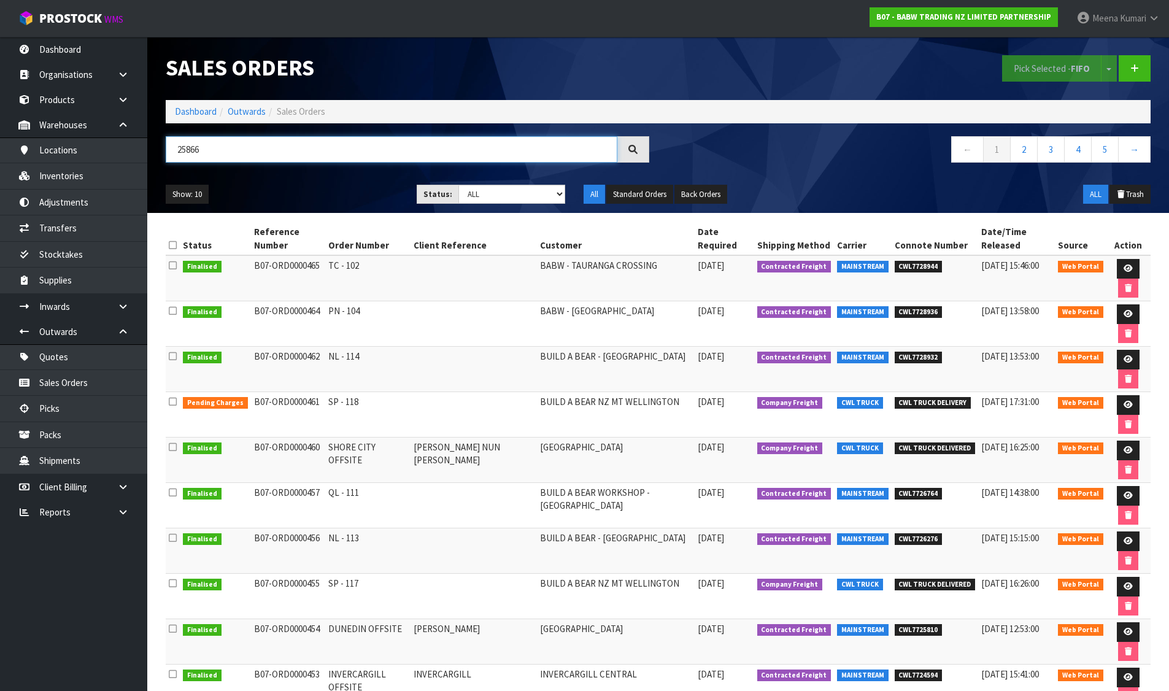
type input "25866"
click at [1019, 155] on link "2" at bounding box center [1024, 149] width 28 height 26
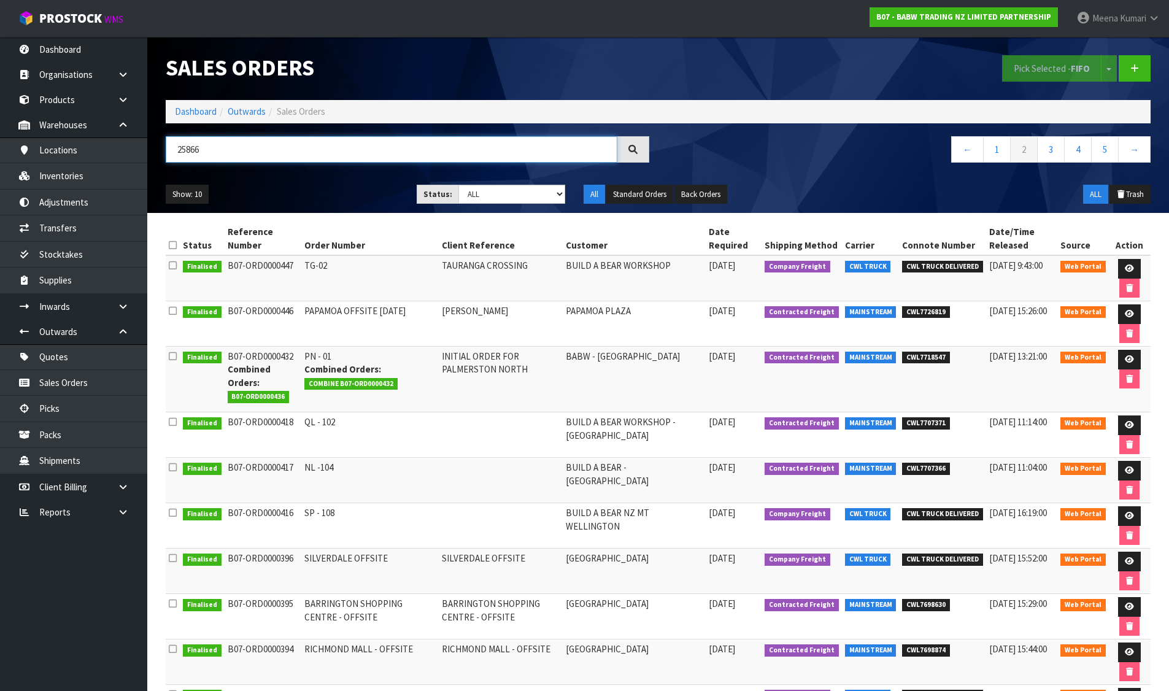
click at [243, 153] on input "25866" at bounding box center [392, 149] width 452 height 26
click at [999, 150] on link "1" at bounding box center [997, 149] width 28 height 26
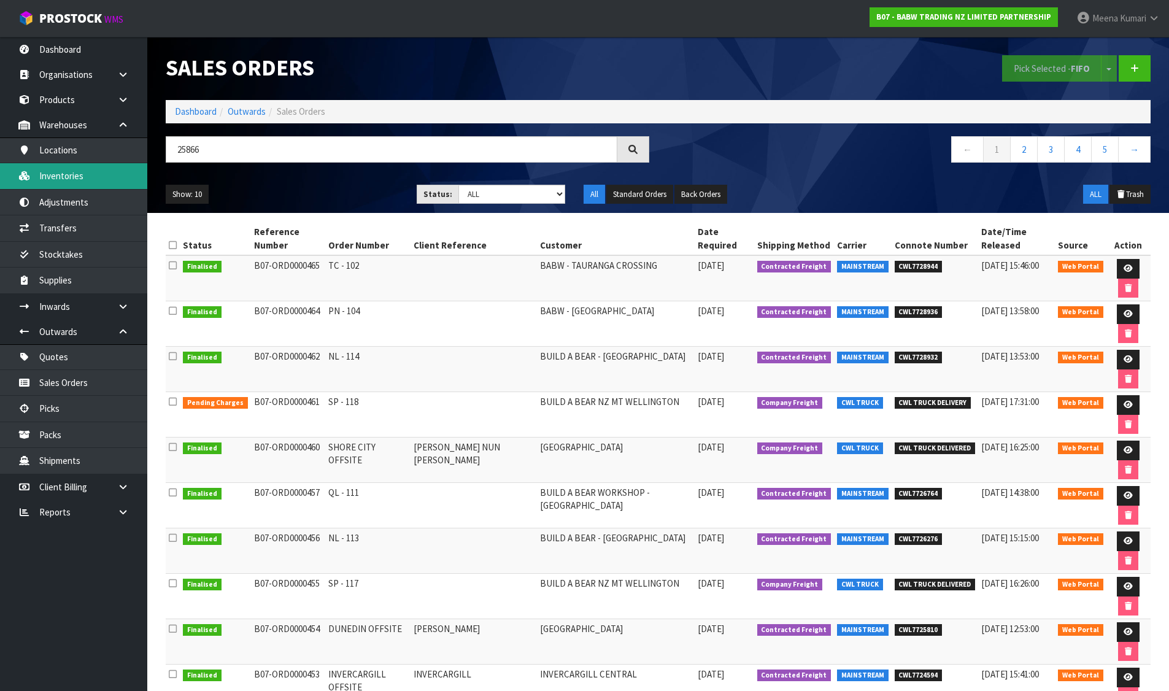
click at [98, 172] on link "Inventories" at bounding box center [73, 175] width 147 height 25
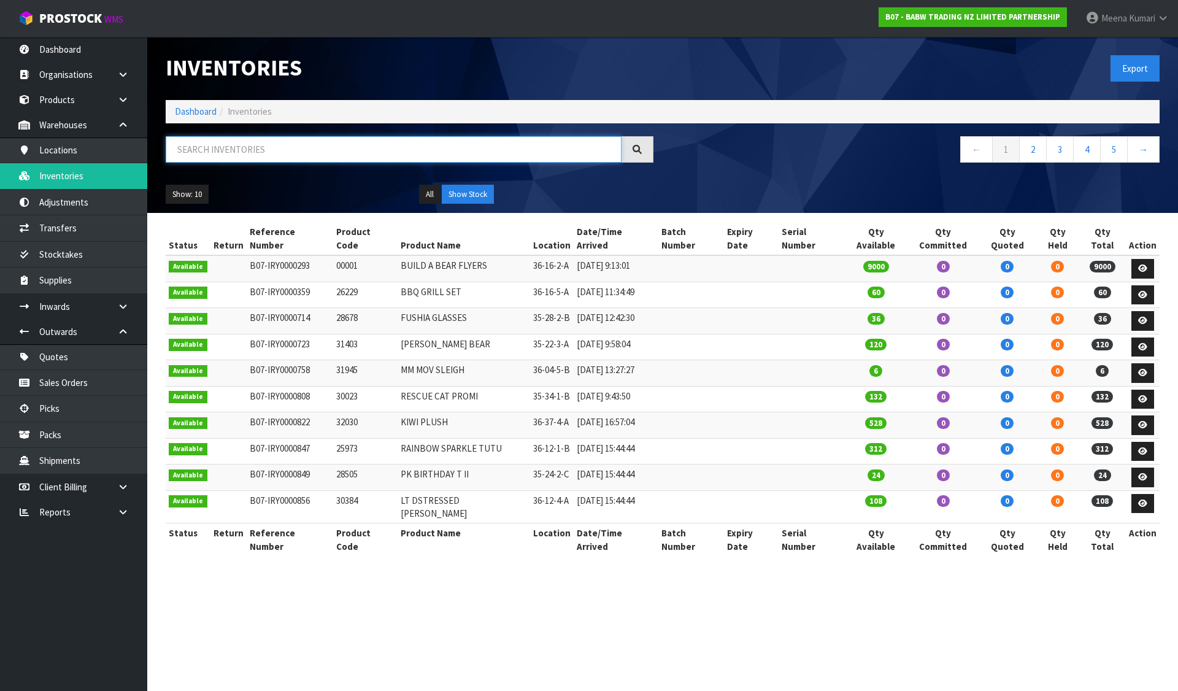
click at [203, 157] on input "text" at bounding box center [394, 149] width 456 height 26
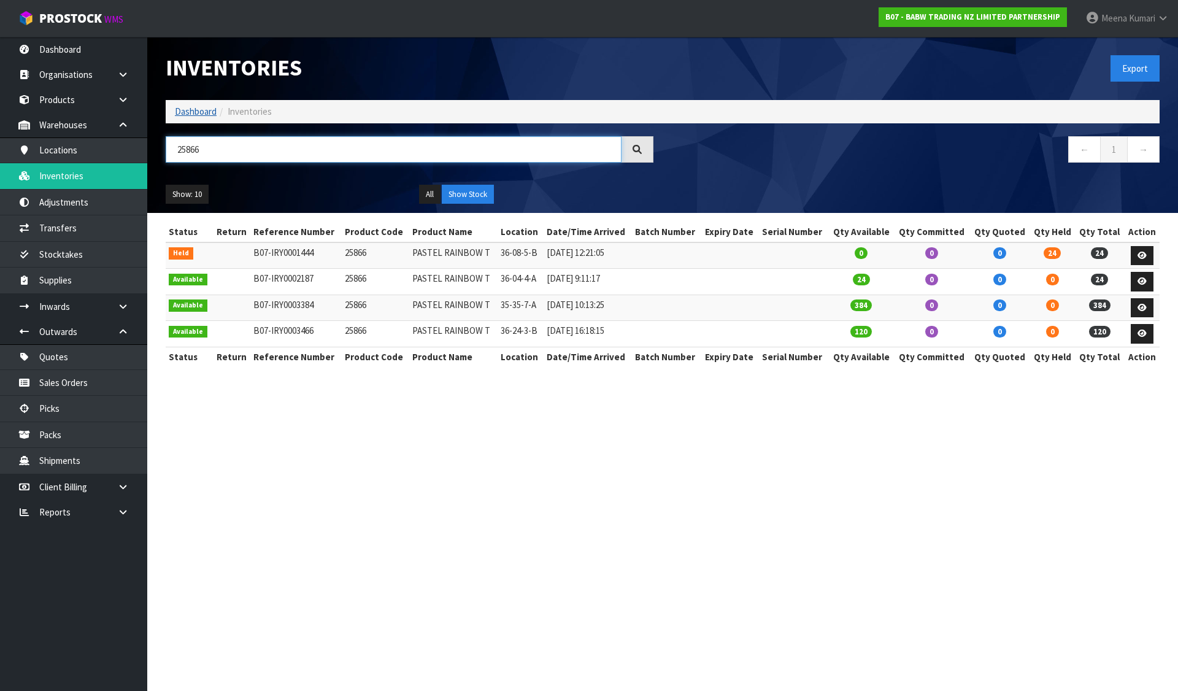
type input "25866"
click at [206, 110] on link "Dashboard" at bounding box center [196, 112] width 42 height 12
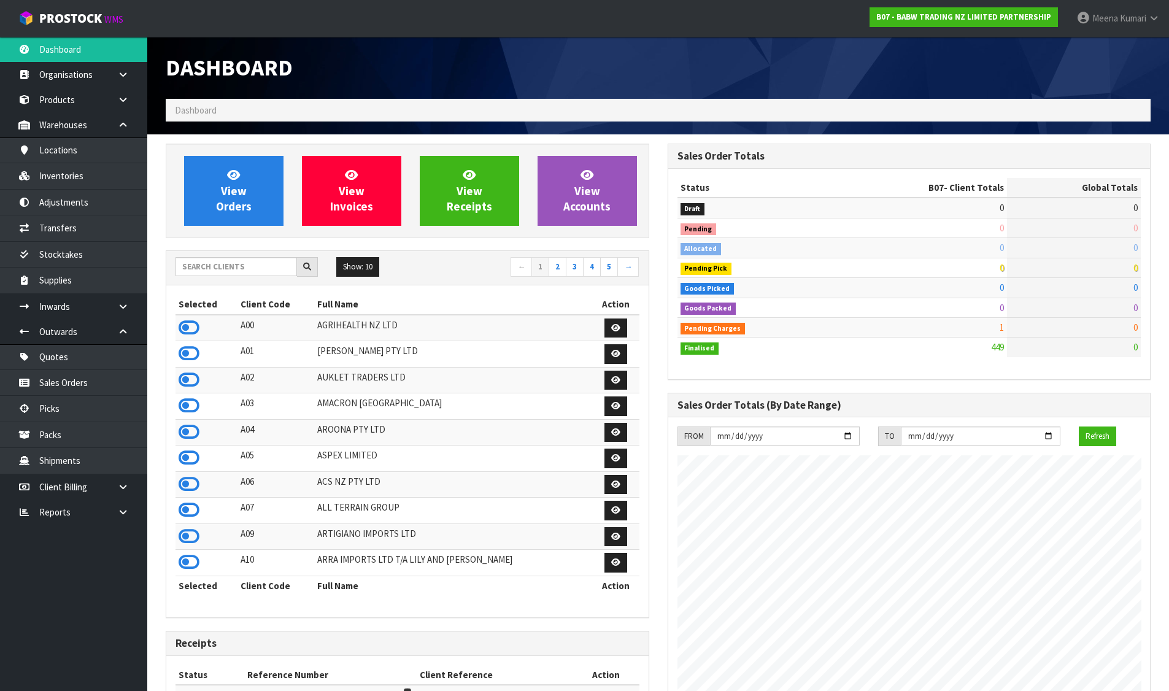
scroll to position [765, 501]
click at [228, 271] on input "text" at bounding box center [237, 266] width 122 height 19
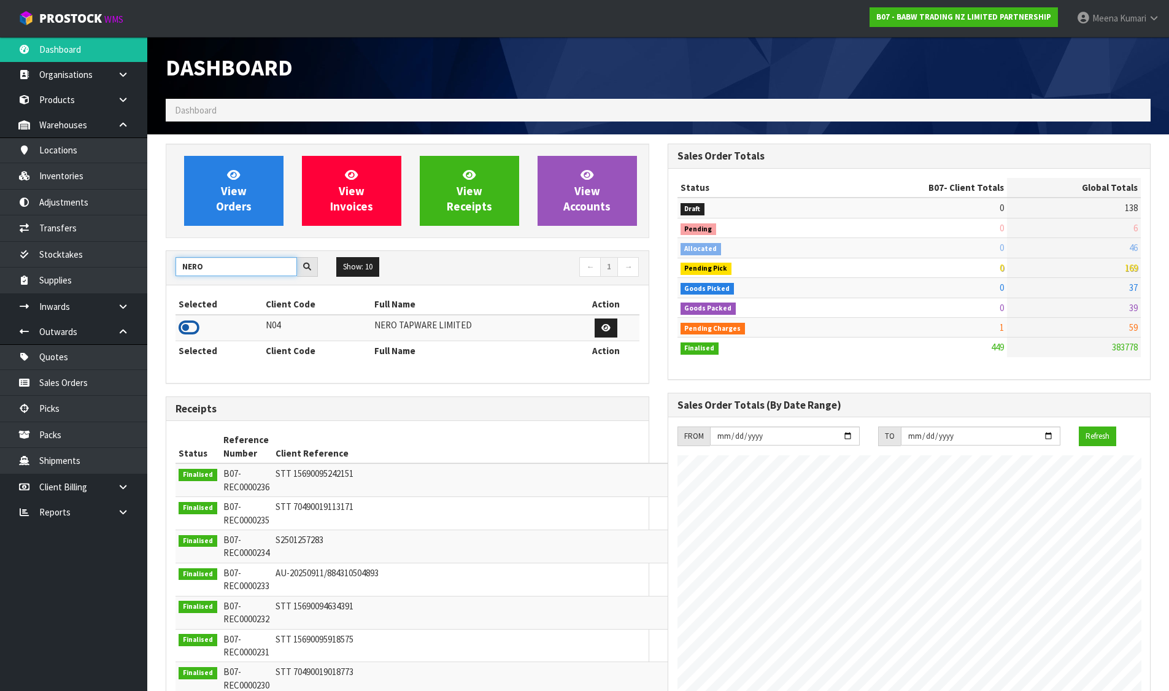
type input "NERO"
click at [187, 327] on icon at bounding box center [189, 328] width 21 height 18
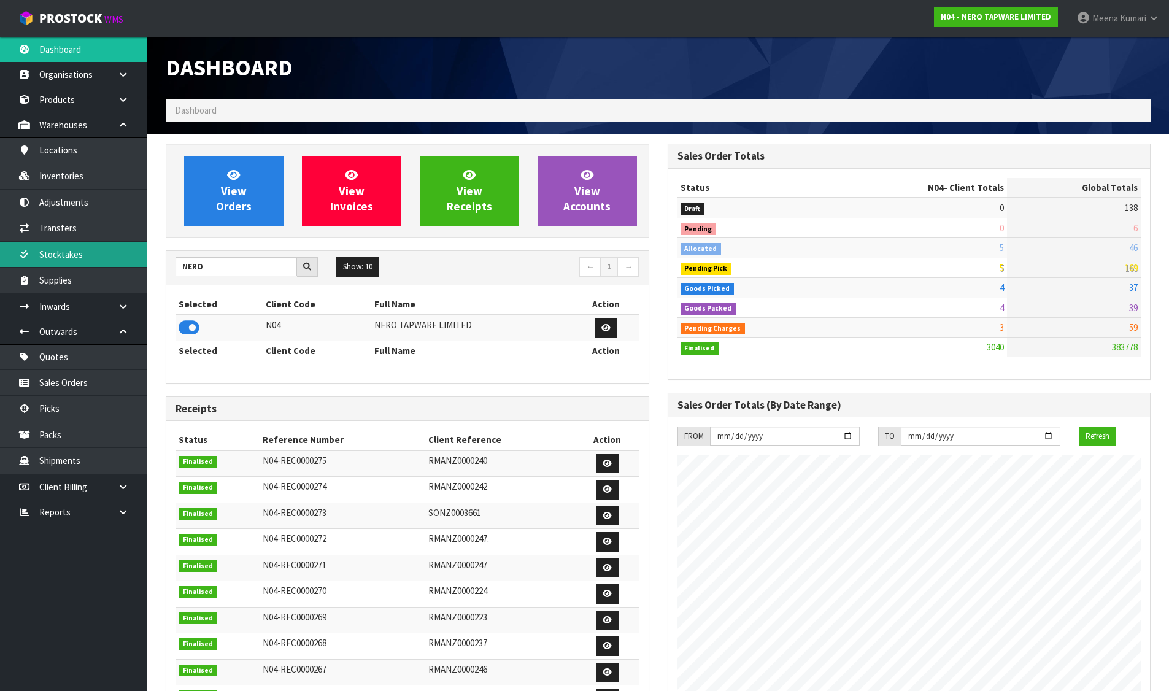
scroll to position [970, 501]
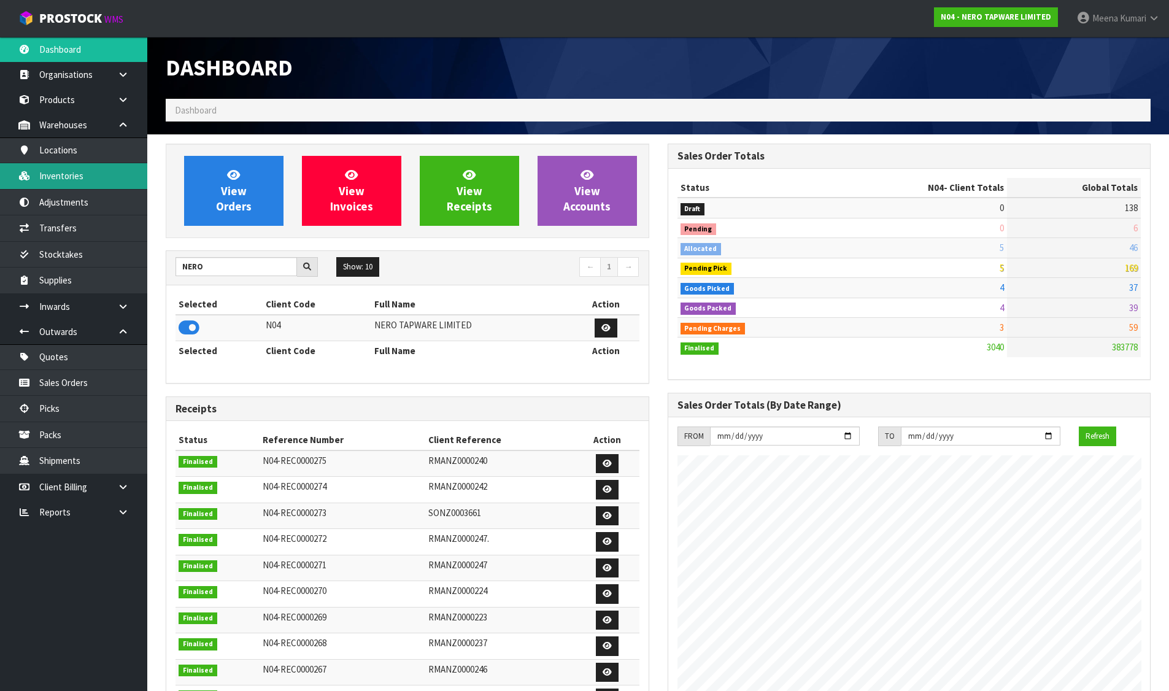
click at [87, 178] on link "Inventories" at bounding box center [73, 175] width 147 height 25
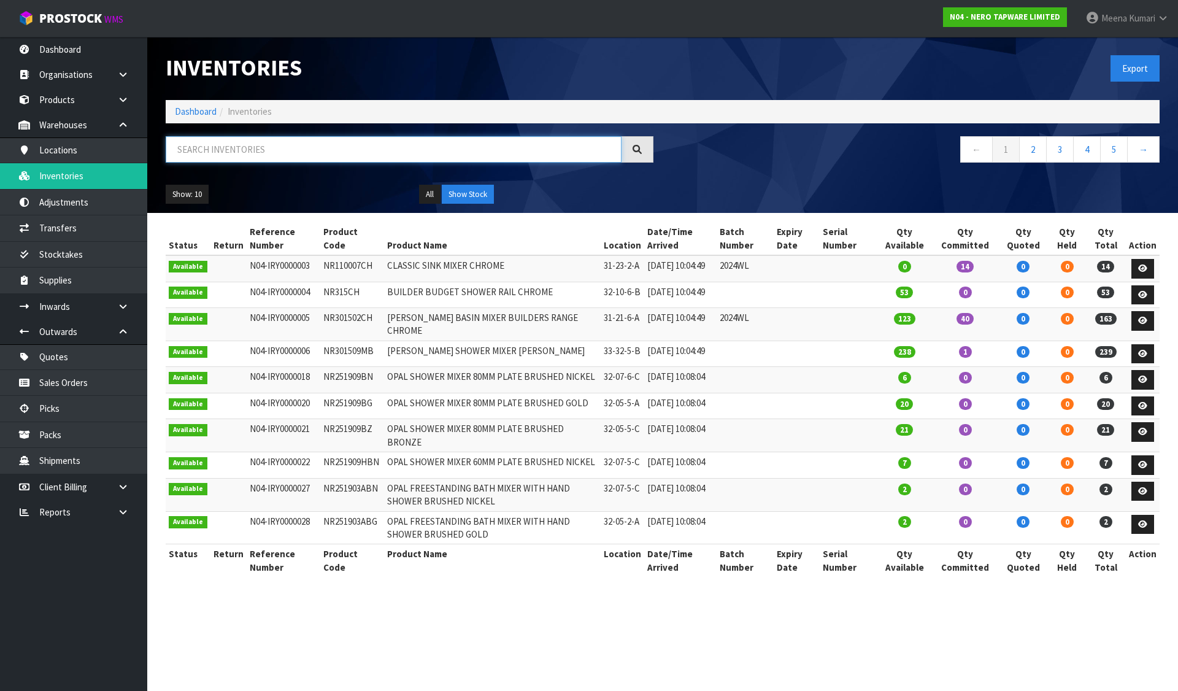
click at [204, 161] on input "text" at bounding box center [394, 149] width 456 height 26
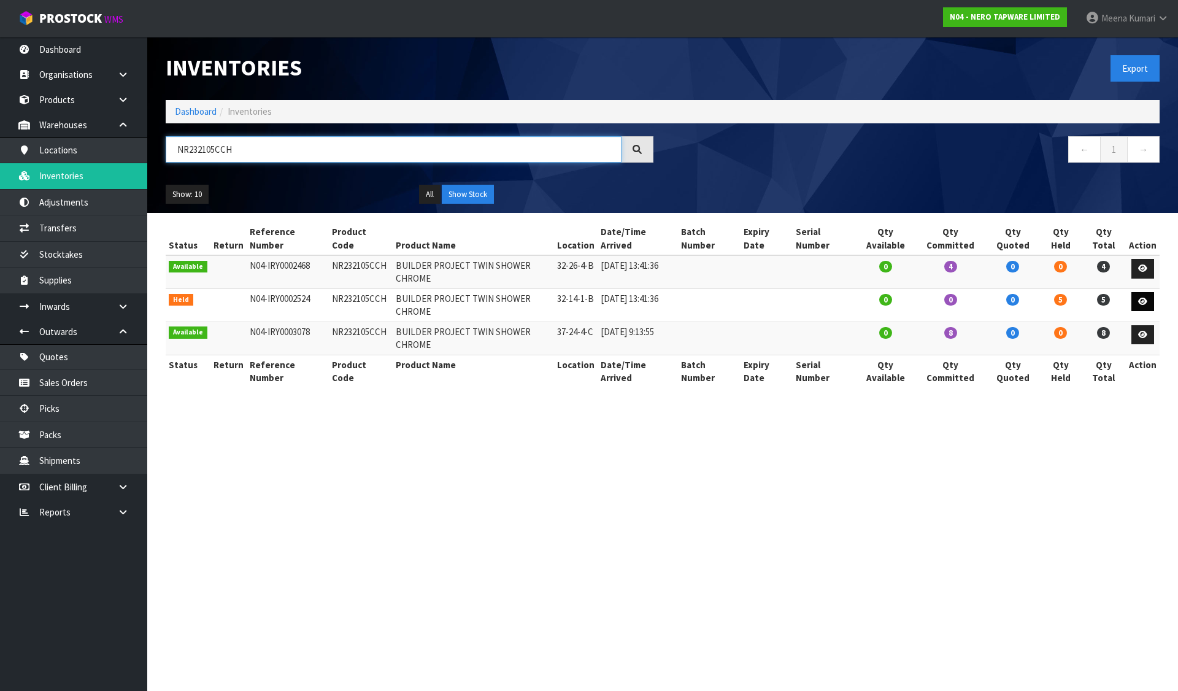
type input "NR232105CCH"
click at [1141, 300] on icon at bounding box center [1142, 302] width 9 height 8
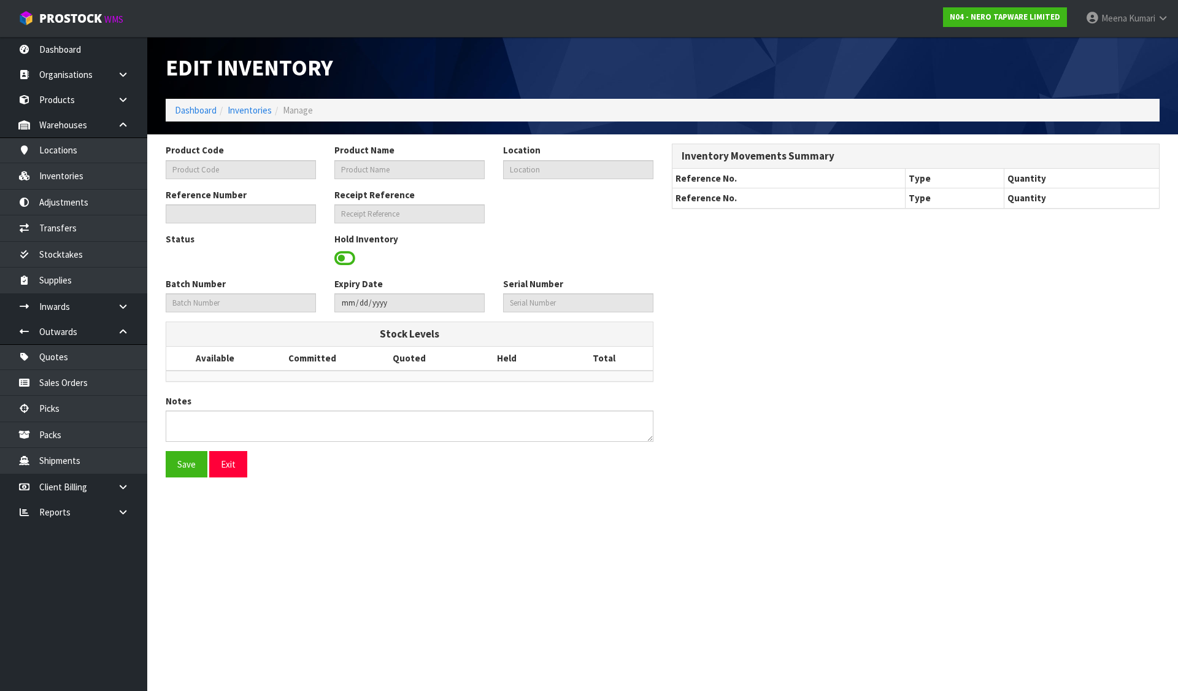
type input "NR232105CCH"
type input "BUILDER PROJECT TWIN SHOWER CHROME"
type input "32-14-1-B"
type input "N04-IRY0002524"
type input "N04-REC0000010"
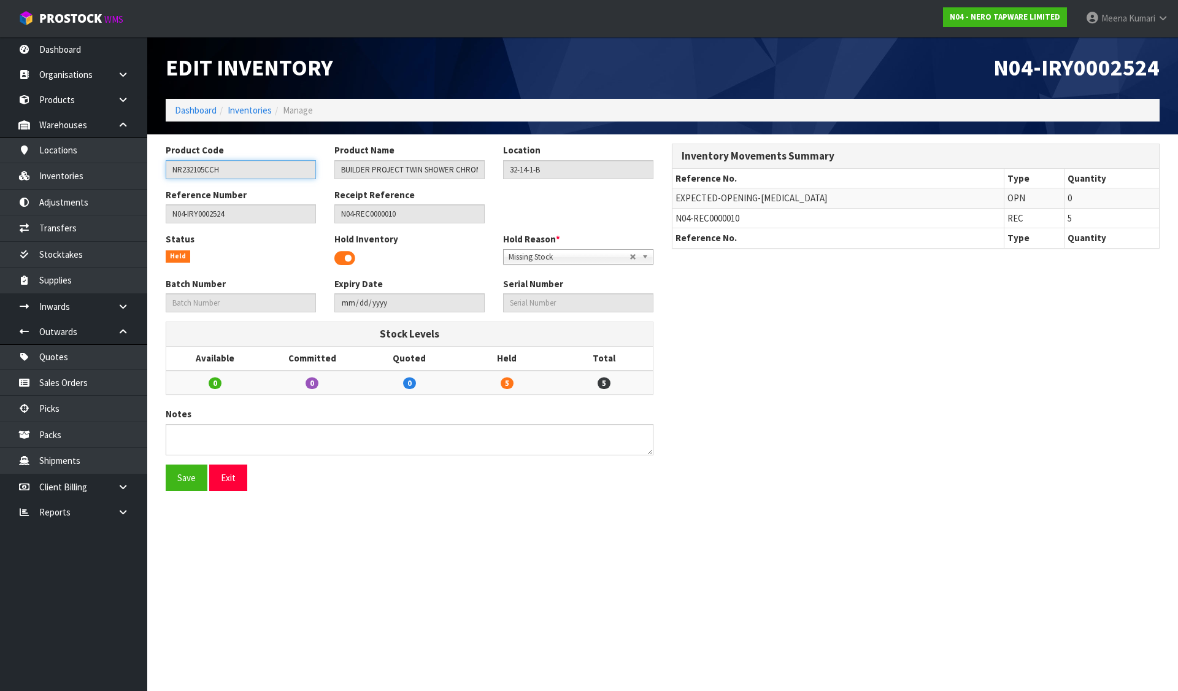
click at [246, 168] on input "NR232105CCH" at bounding box center [241, 169] width 150 height 19
click at [72, 194] on link "Adjustments" at bounding box center [73, 202] width 147 height 25
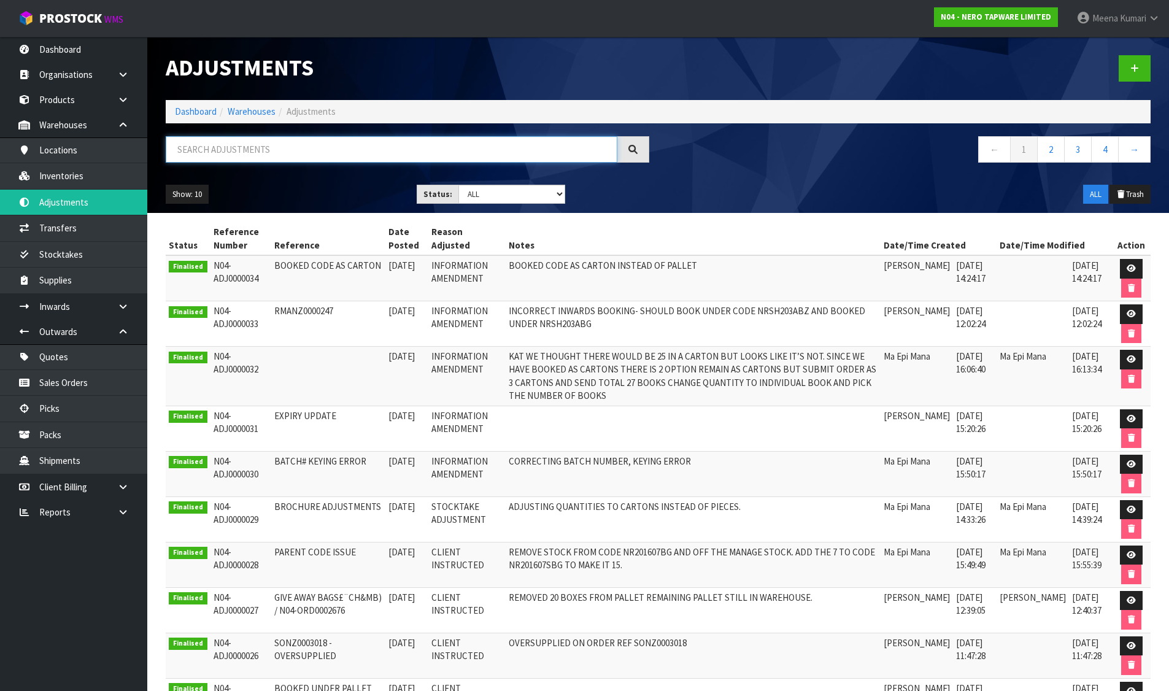
click at [343, 142] on input "text" at bounding box center [392, 149] width 452 height 26
paste input "BOOKED CODE AS CARTON"
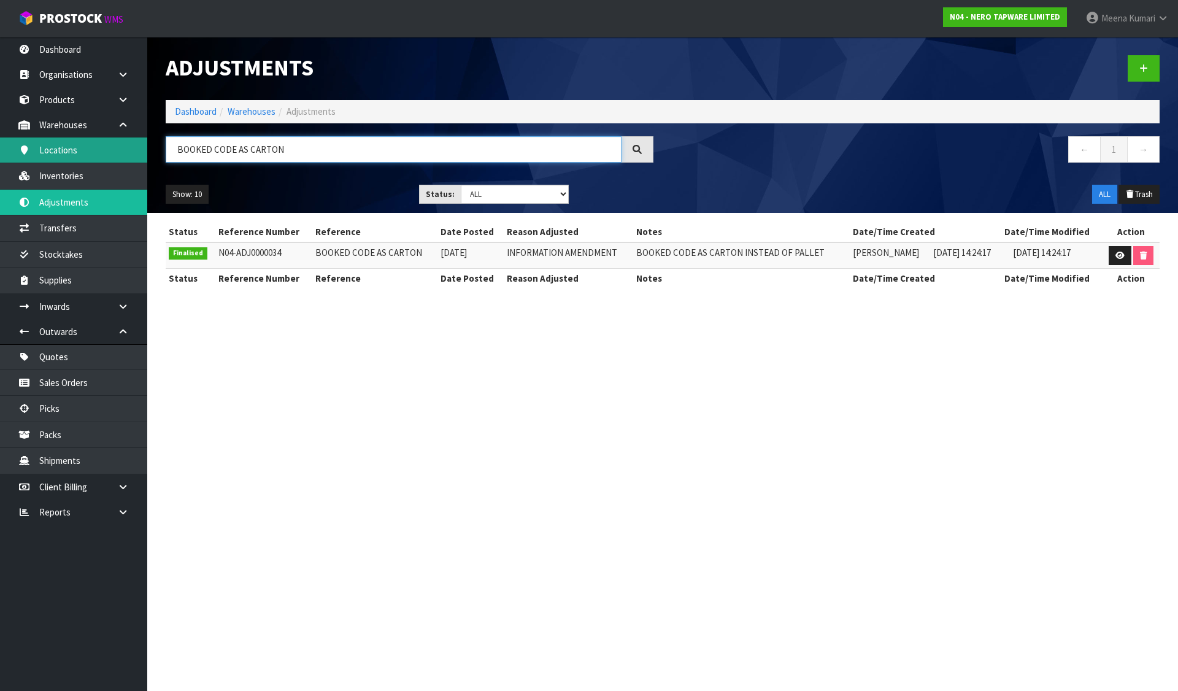
drag, startPoint x: 341, startPoint y: 144, endPoint x: 115, endPoint y: 152, distance: 225.4
click at [115, 152] on body "Toggle navigation ProStock WMS N04 - NERO TAPWARE LIMITED [PERSON_NAME] Logout …" at bounding box center [589, 345] width 1178 height 691
click at [290, 145] on input "BOOKED CODE AS CARTON" at bounding box center [394, 149] width 456 height 26
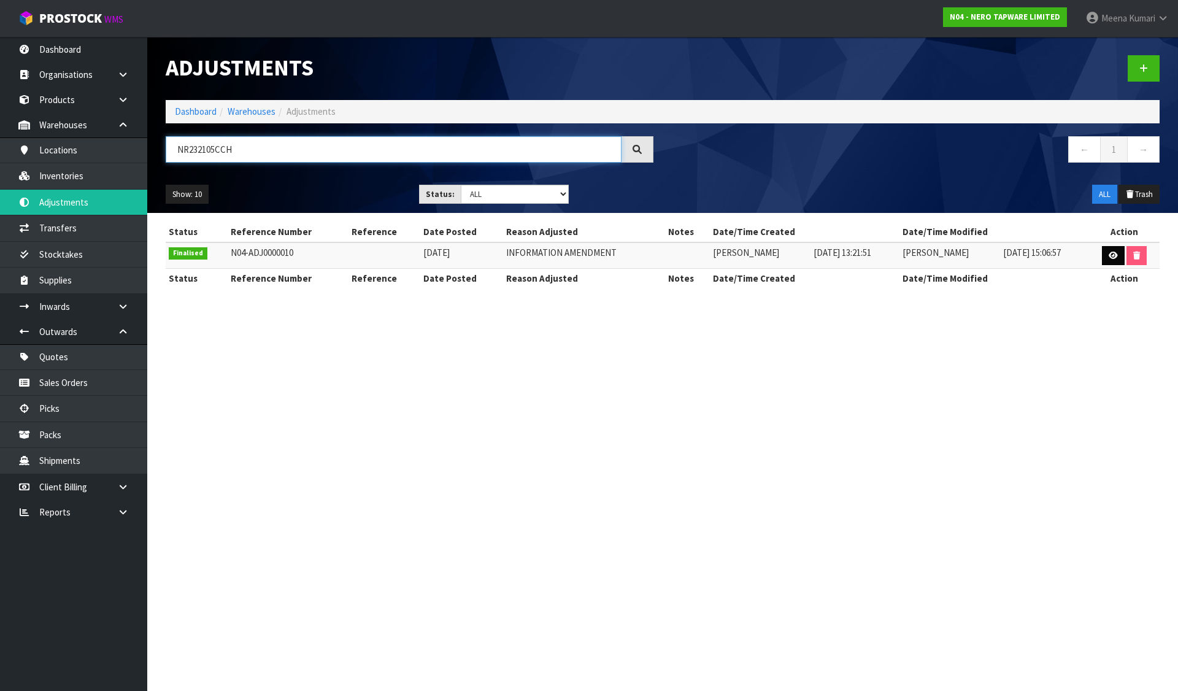
type input "NR232105CCH"
click at [1112, 255] on icon at bounding box center [1113, 256] width 9 height 8
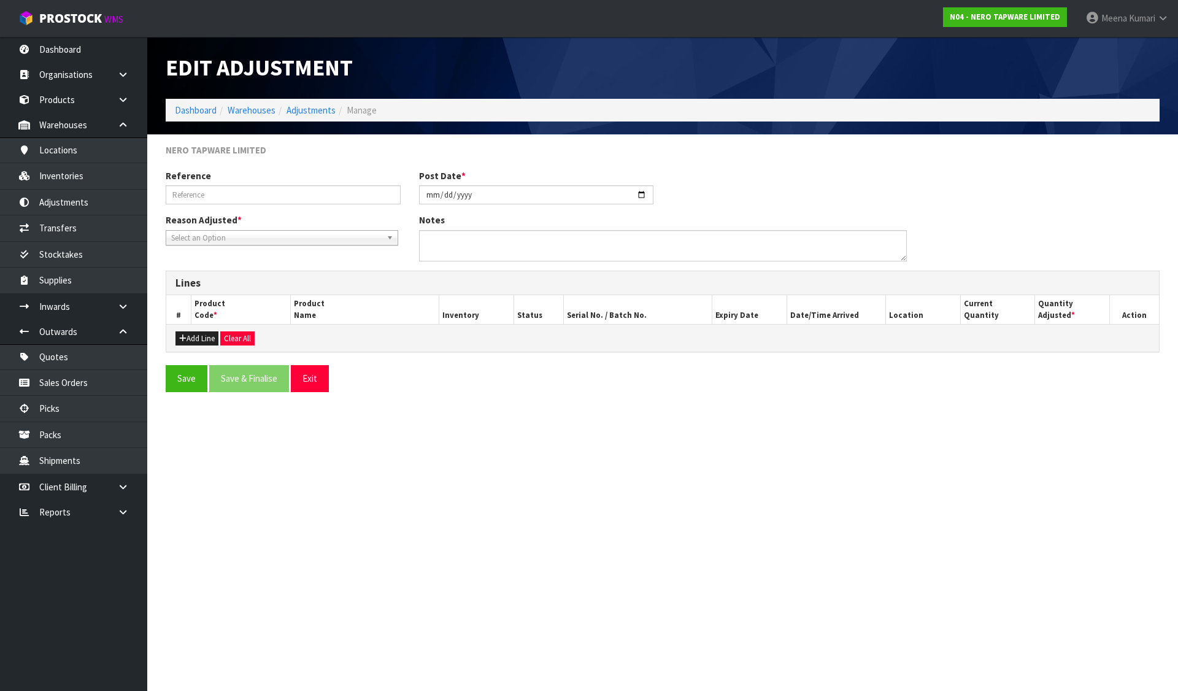
type input "[DATE]"
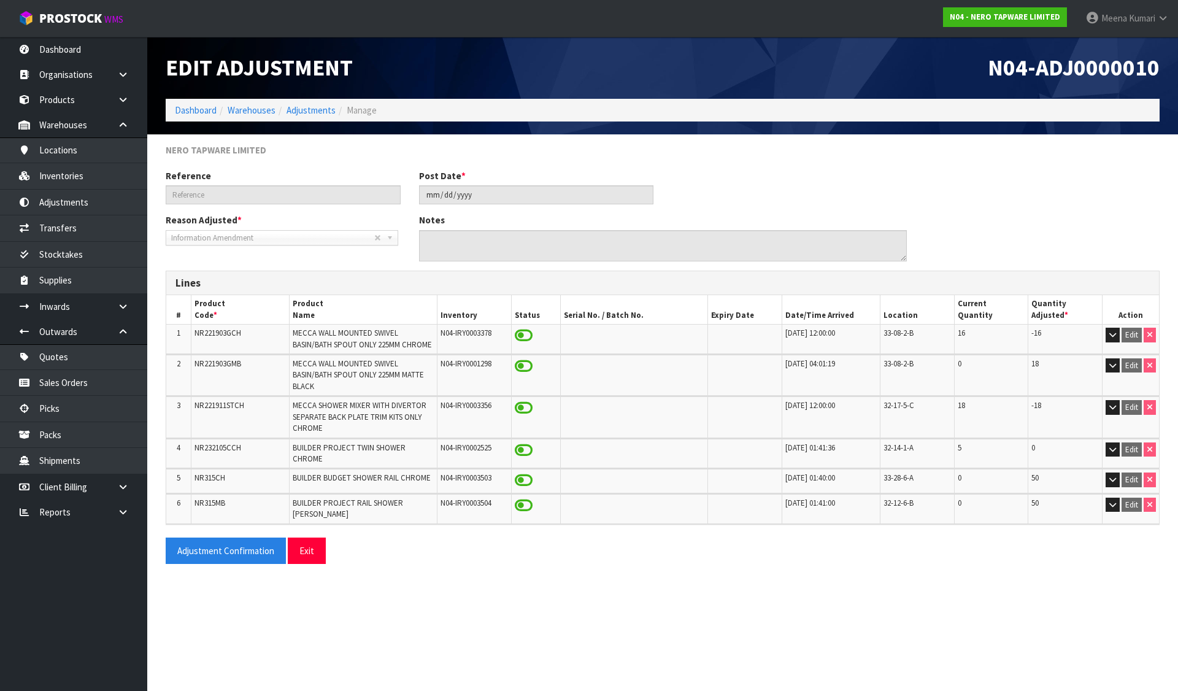
click at [938, 456] on td "32-14-1-A" at bounding box center [918, 453] width 74 height 29
click at [209, 446] on span "NR232105CCH" at bounding box center [218, 447] width 47 height 10
copy span "NR232105CCH"
click at [122, 485] on icon at bounding box center [123, 486] width 12 height 9
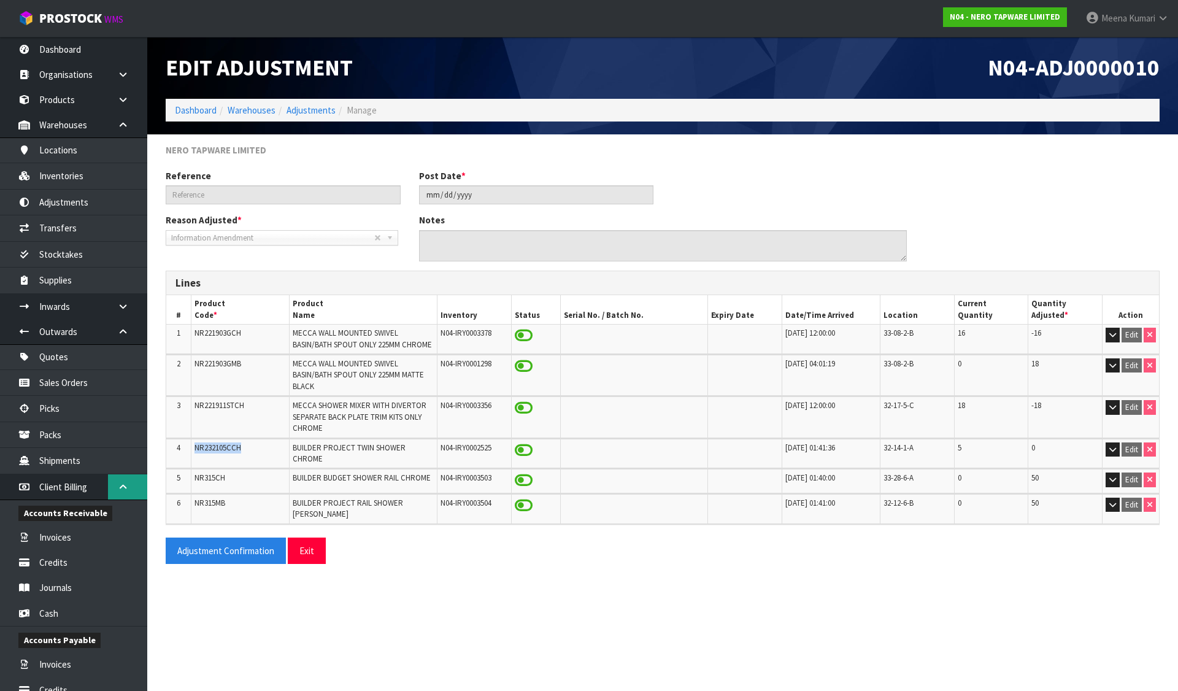
click at [120, 493] on link at bounding box center [127, 486] width 39 height 25
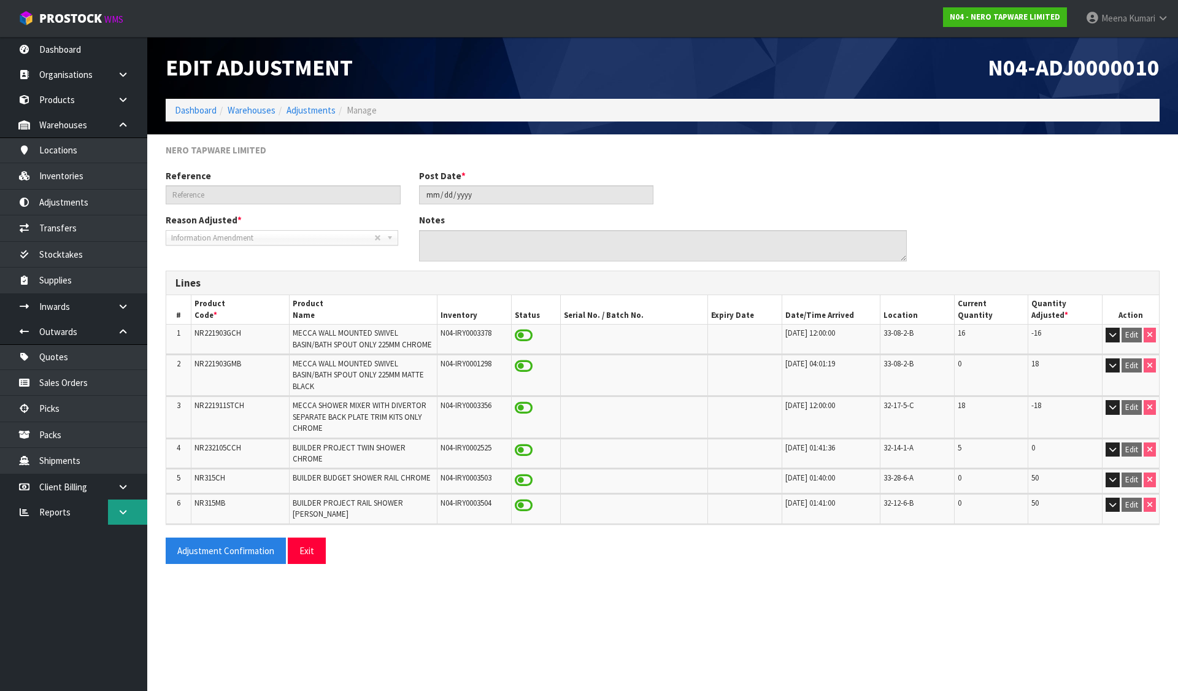
click at [111, 518] on link at bounding box center [127, 512] width 39 height 25
click at [85, 540] on link "Client" at bounding box center [73, 537] width 147 height 25
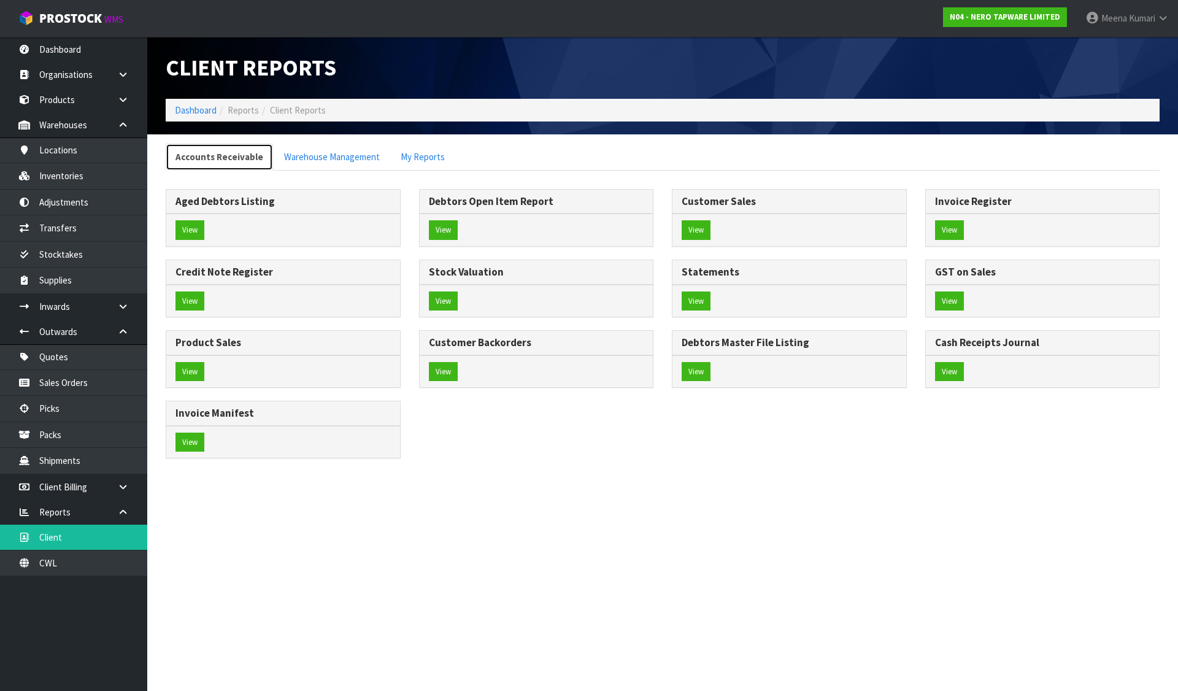
click at [227, 160] on link "Accounts Receivable" at bounding box center [219, 157] width 107 height 26
click at [350, 156] on link "Warehouse Management" at bounding box center [331, 157] width 115 height 26
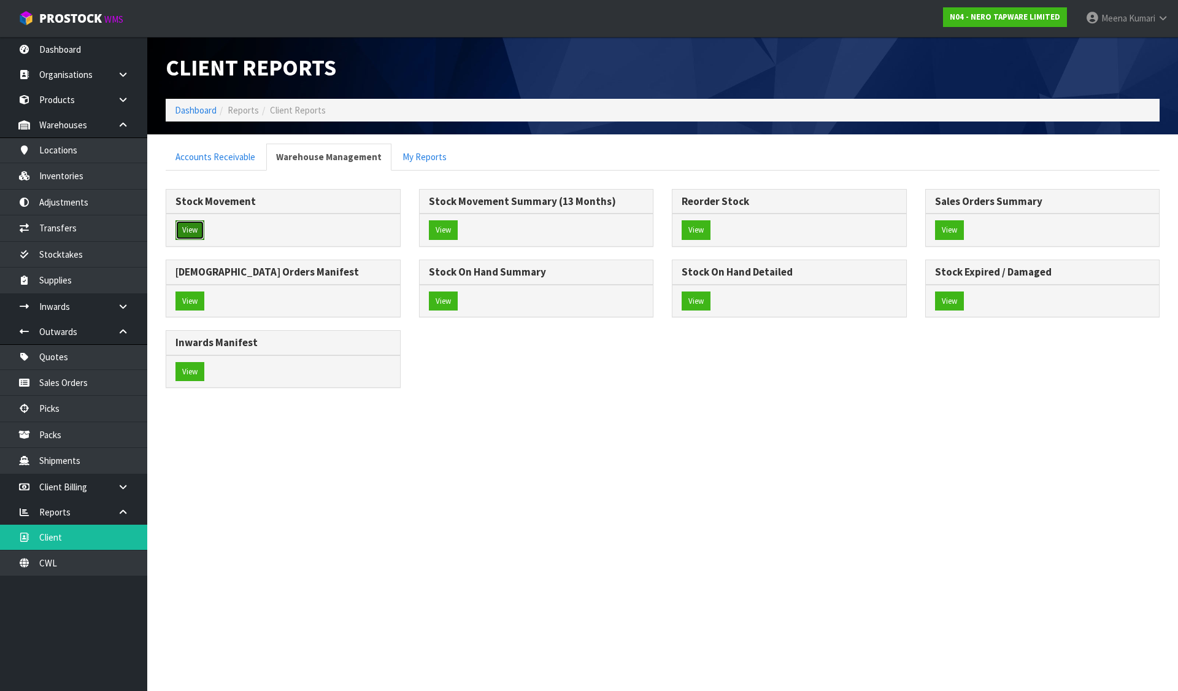
click at [192, 232] on button "View" at bounding box center [190, 230] width 29 height 20
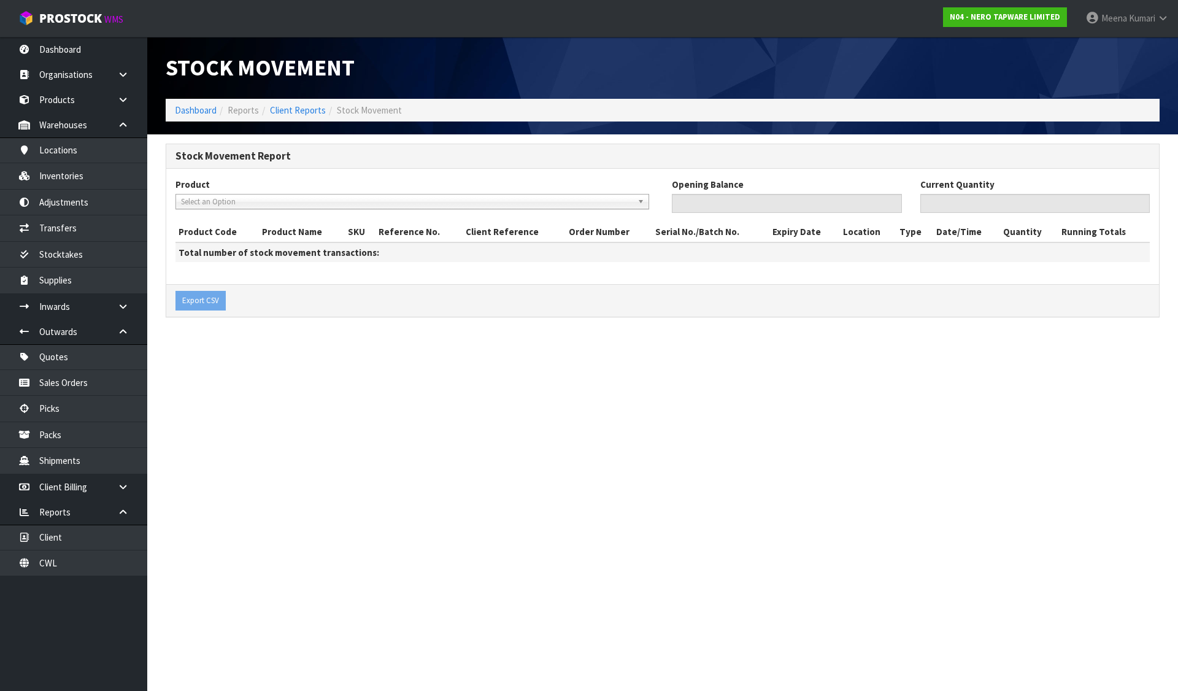
click at [227, 203] on span "Select an Option" at bounding box center [407, 202] width 452 height 15
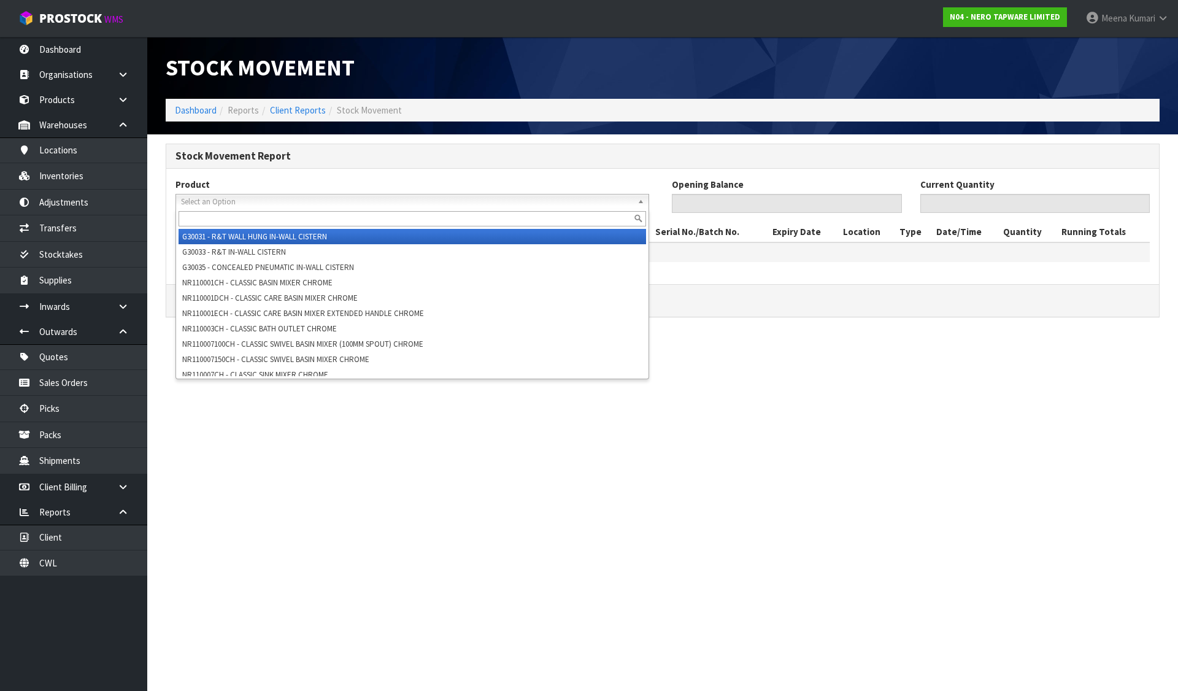
click at [222, 219] on input "text" at bounding box center [413, 218] width 468 height 15
paste input "NR232105CCH"
type input "NR232105CCH"
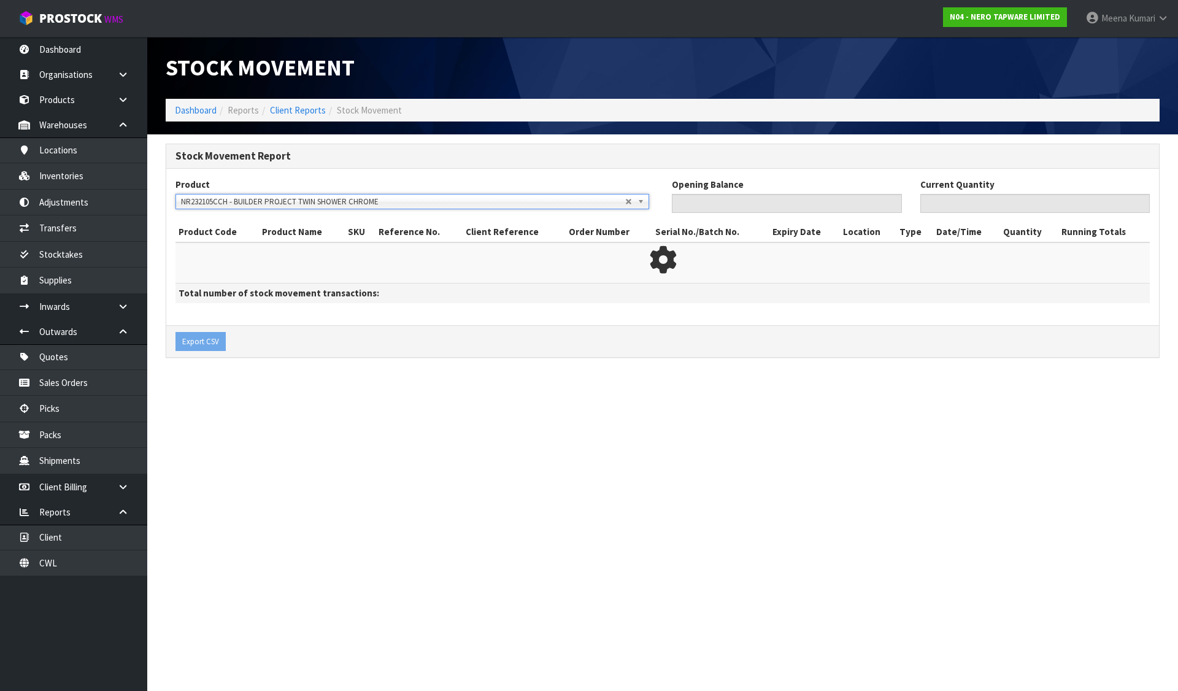
type input "0"
type input "17"
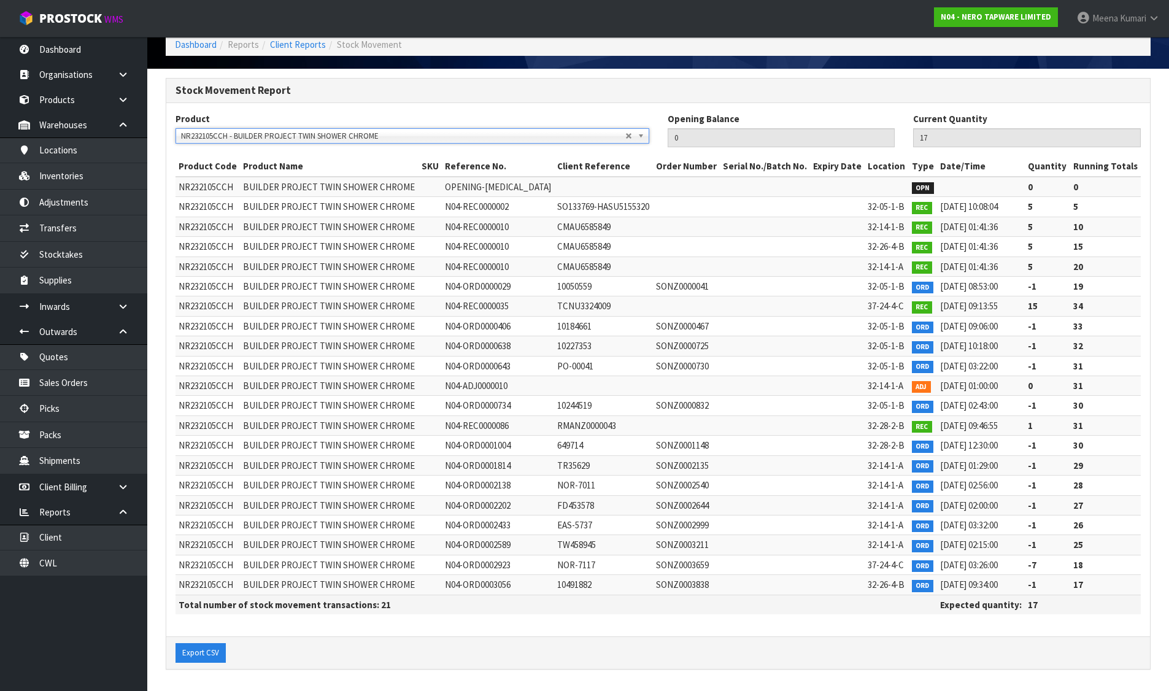
scroll to position [66, 0]
click at [222, 384] on span "NR232105CCH" at bounding box center [206, 385] width 55 height 12
click at [469, 381] on span "N04-ADJ0000010" at bounding box center [476, 385] width 63 height 12
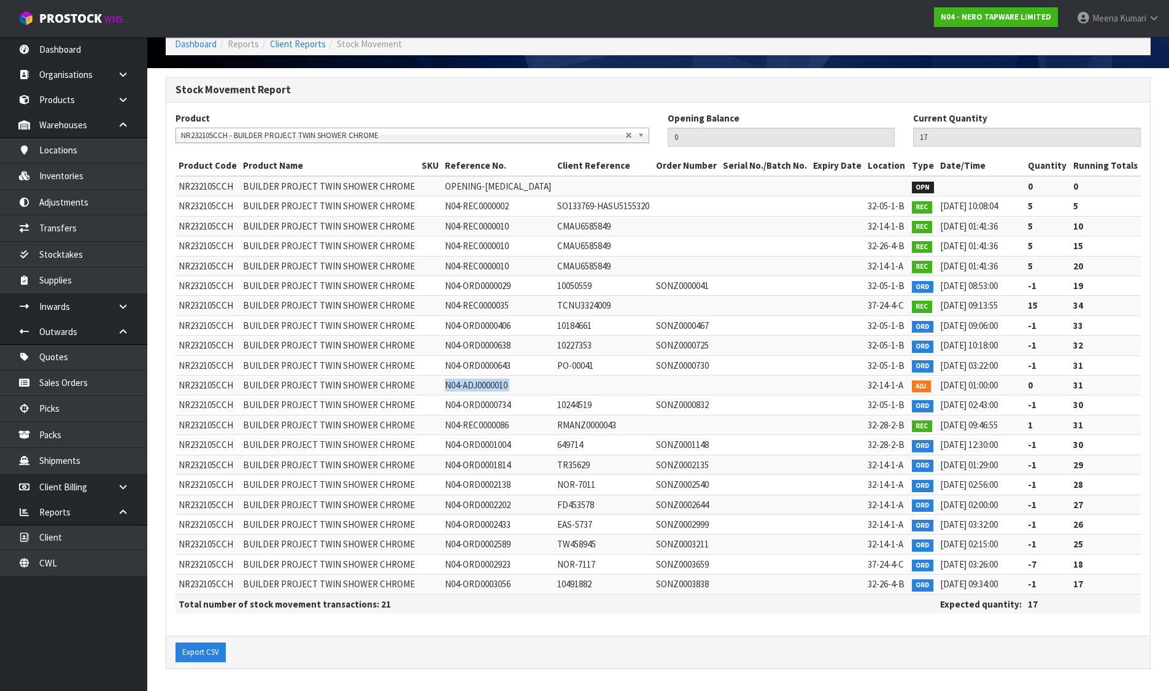
click at [469, 381] on span "N04-ADJ0000010" at bounding box center [476, 385] width 63 height 12
copy tr "N04-ADJ0000010"
click at [118, 204] on link "Adjustments" at bounding box center [73, 202] width 147 height 25
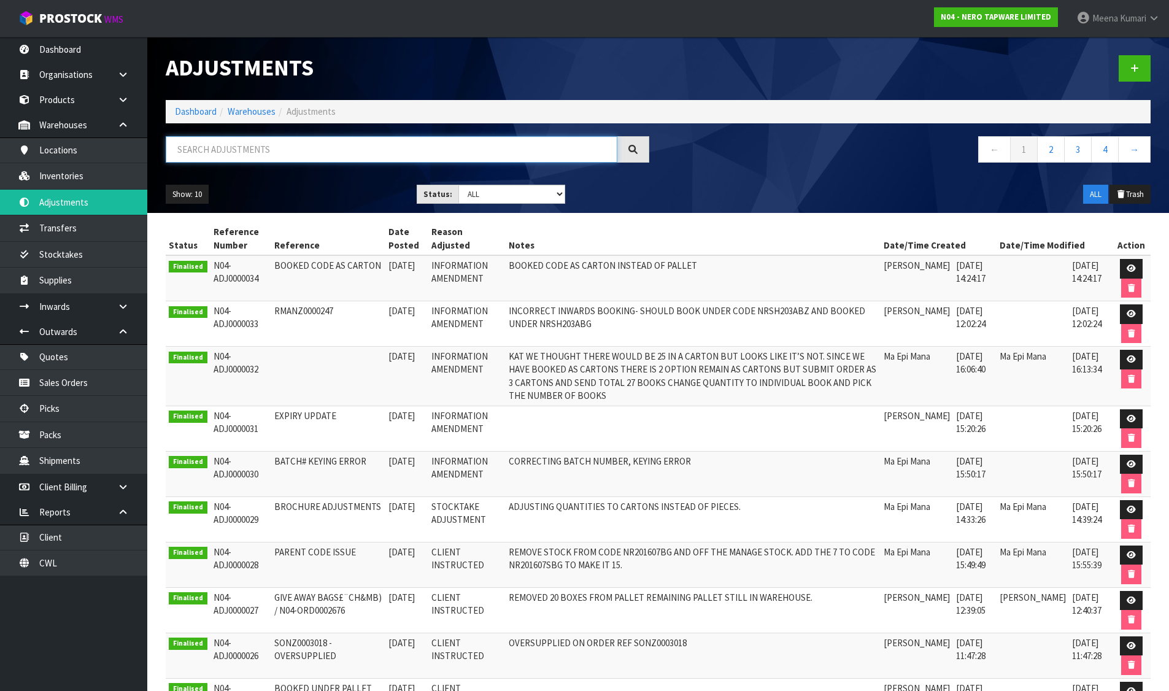
click at [344, 155] on input "text" at bounding box center [392, 149] width 452 height 26
paste input "N04-ADJ0000010"
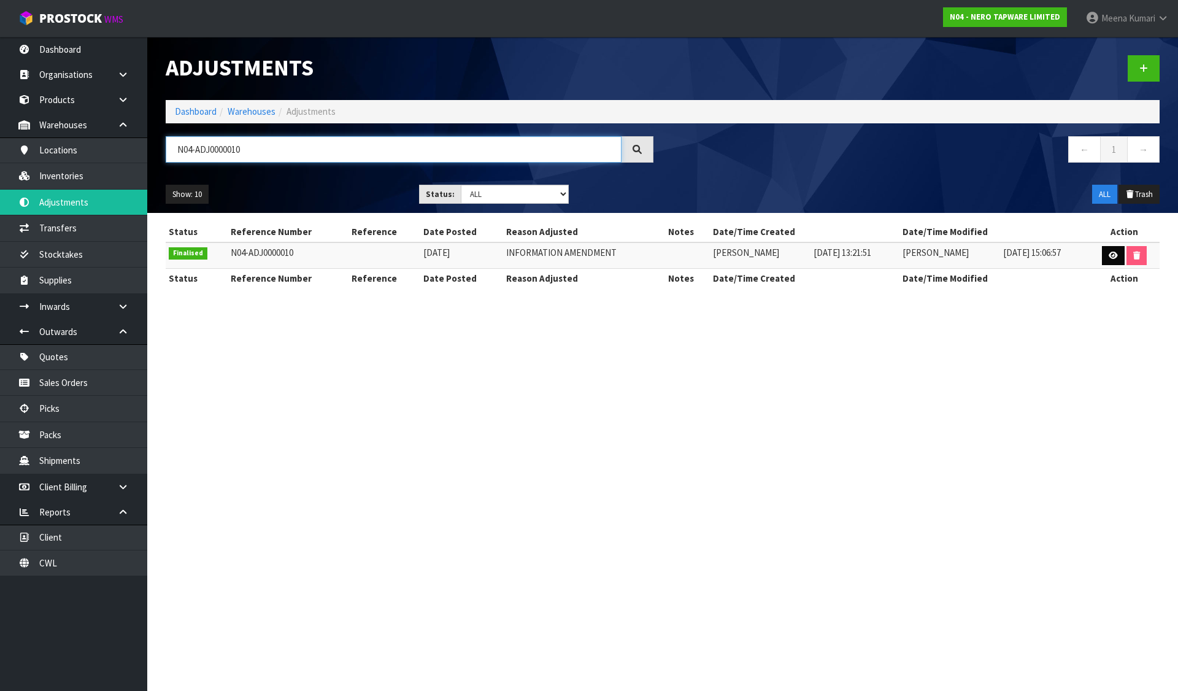
type input "N04-ADJ0000010"
click at [1113, 260] on link at bounding box center [1113, 256] width 23 height 20
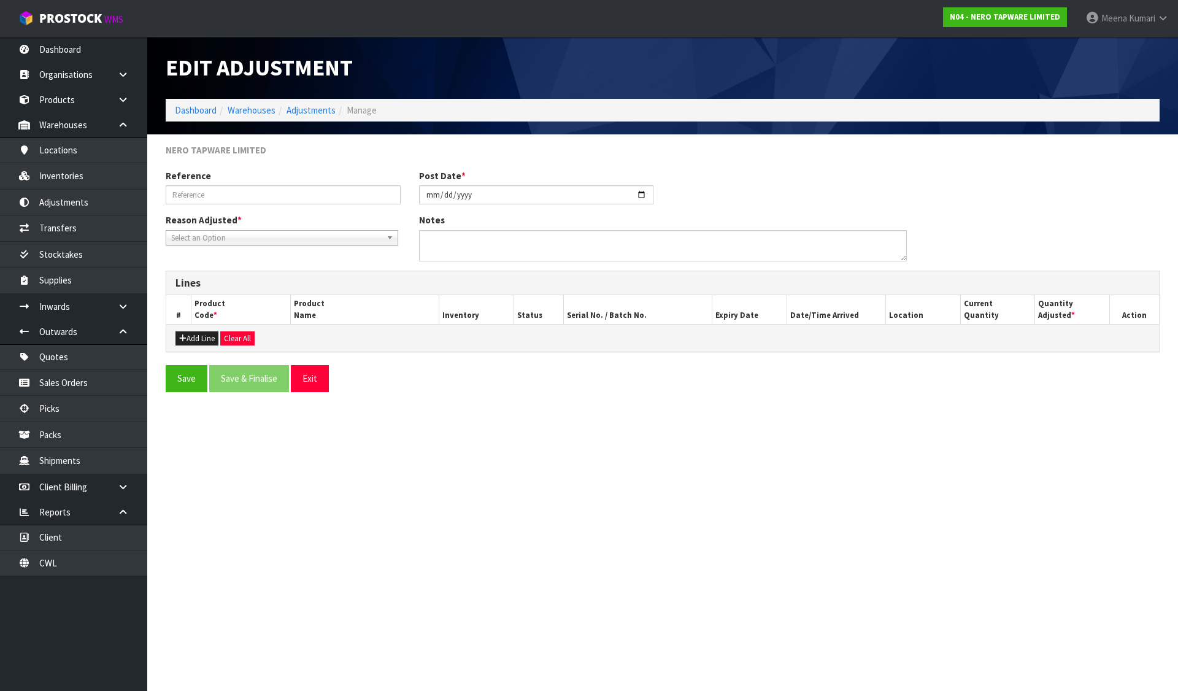
type input "[DATE]"
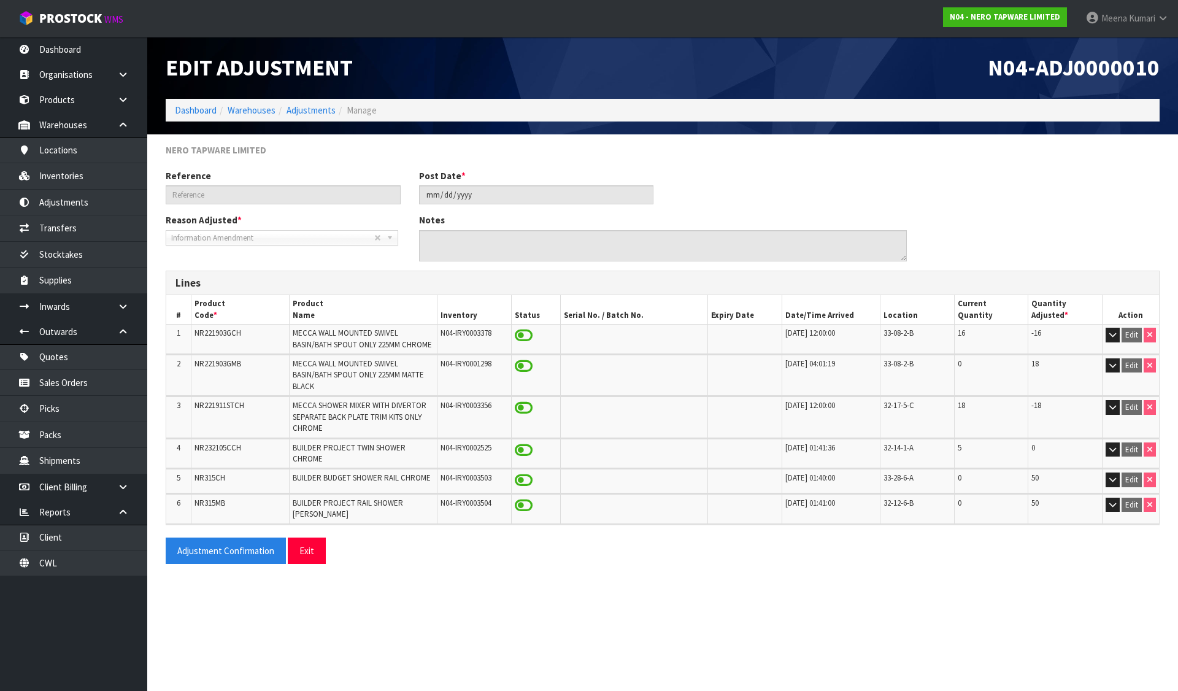
click at [248, 445] on td "NR232105CCH" at bounding box center [240, 453] width 99 height 29
click at [207, 451] on span "NR232105CCH" at bounding box center [218, 447] width 47 height 10
copy span "NR232105CCH"
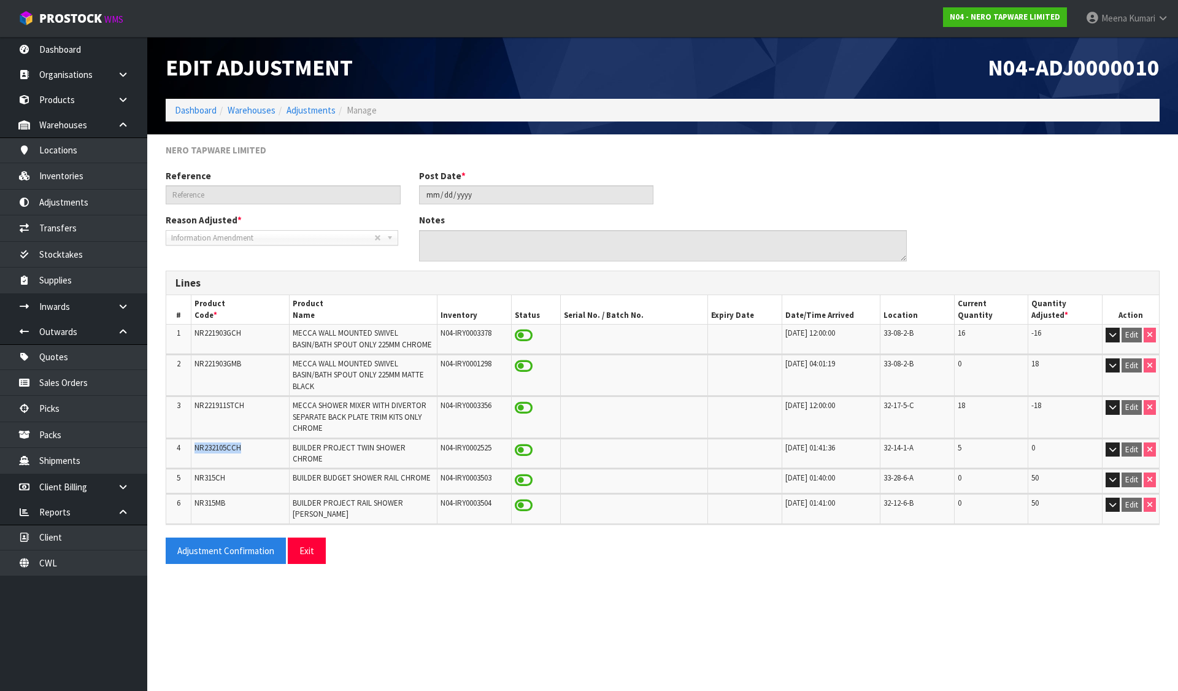
click at [236, 449] on span "NR232105CCH" at bounding box center [218, 447] width 47 height 10
click at [96, 542] on link "Client" at bounding box center [73, 537] width 147 height 25
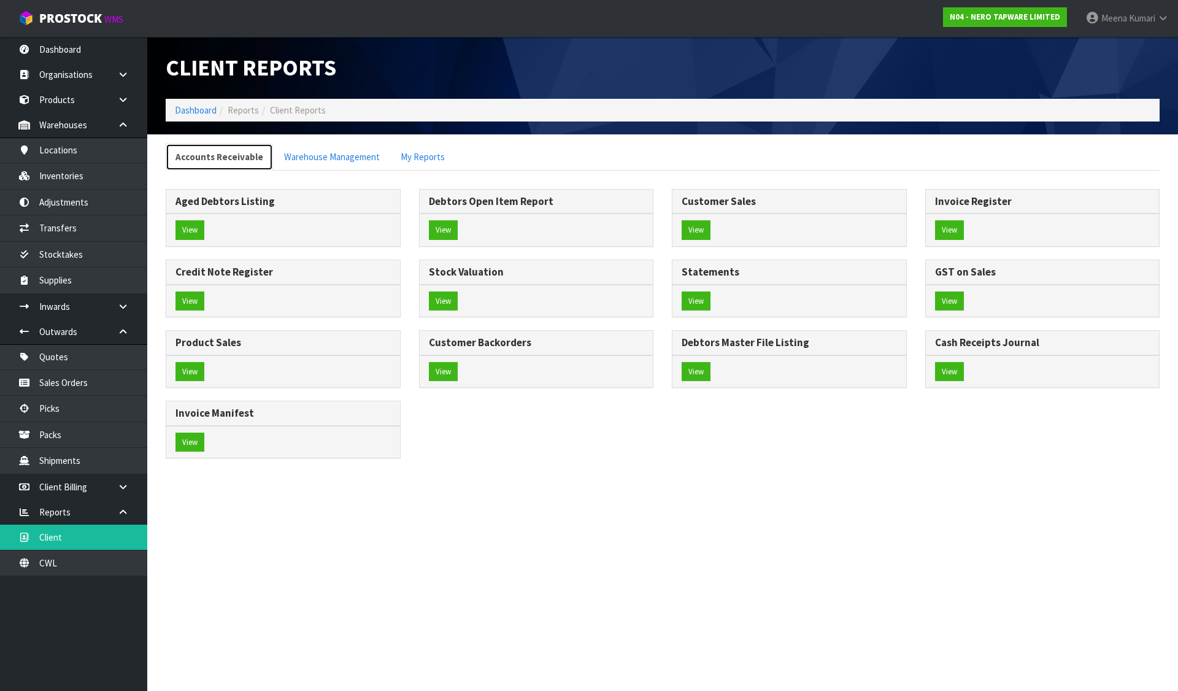
click at [246, 156] on link "Accounts Receivable" at bounding box center [219, 157] width 107 height 26
click at [219, 153] on link "Accounts Receivable" at bounding box center [219, 157] width 107 height 26
click at [226, 162] on link "Accounts Receivable" at bounding box center [219, 157] width 107 height 26
click at [89, 181] on link "Inventories" at bounding box center [73, 175] width 147 height 25
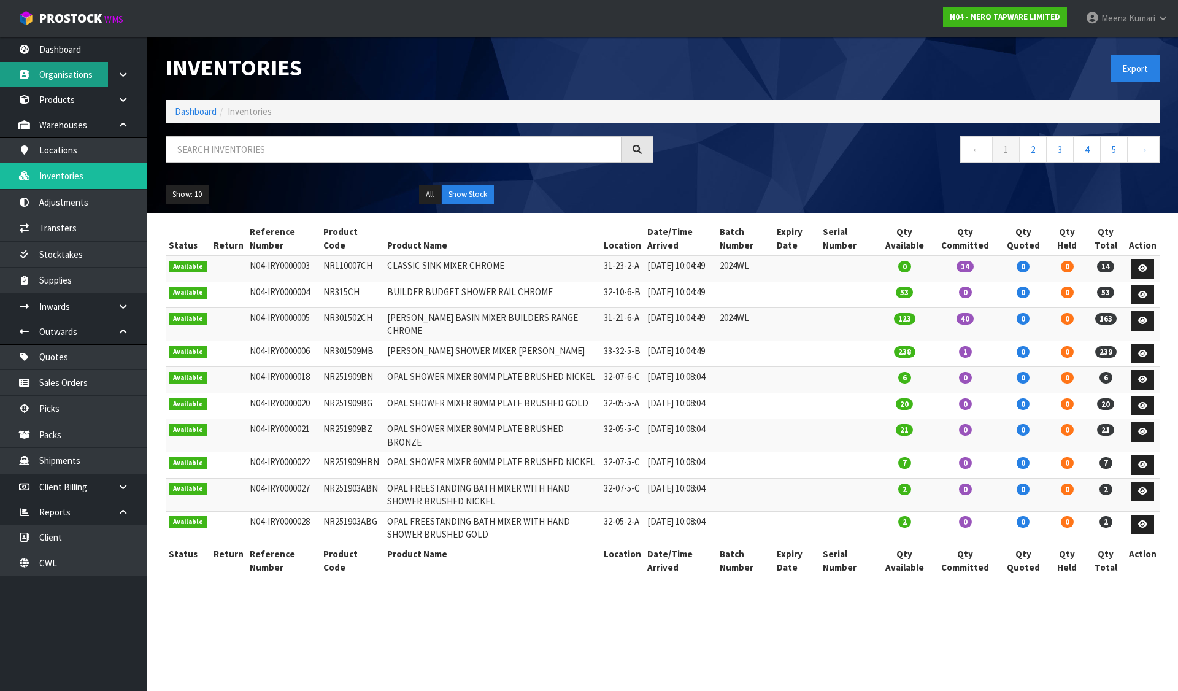
click at [80, 74] on link "Organisations" at bounding box center [73, 74] width 147 height 25
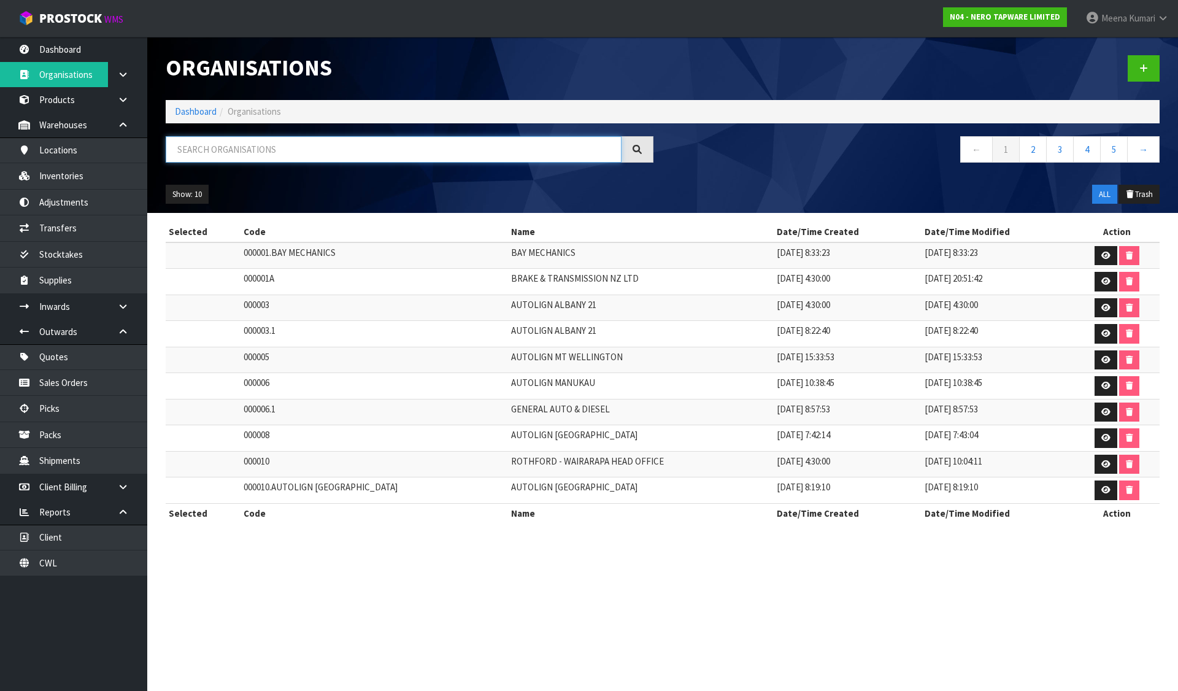
click at [254, 145] on input "text" at bounding box center [394, 149] width 456 height 26
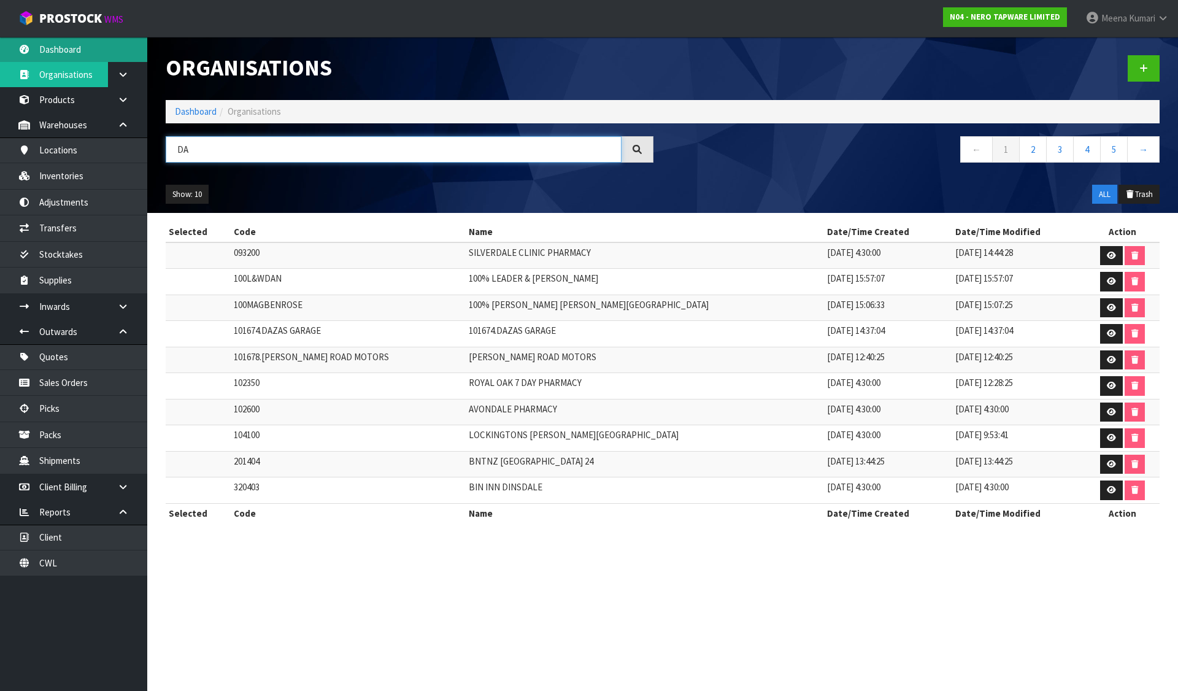
type input "DA"
click at [48, 48] on link "Dashboard" at bounding box center [73, 49] width 147 height 25
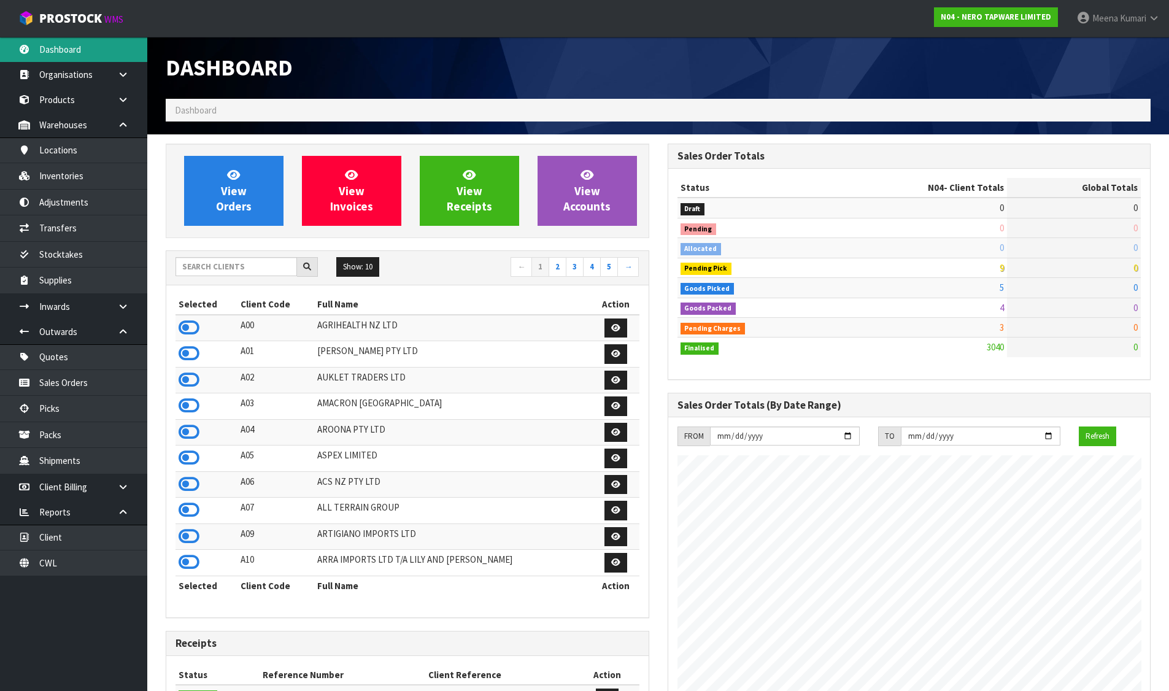
scroll to position [970, 501]
click at [223, 263] on input "text" at bounding box center [237, 266] width 122 height 19
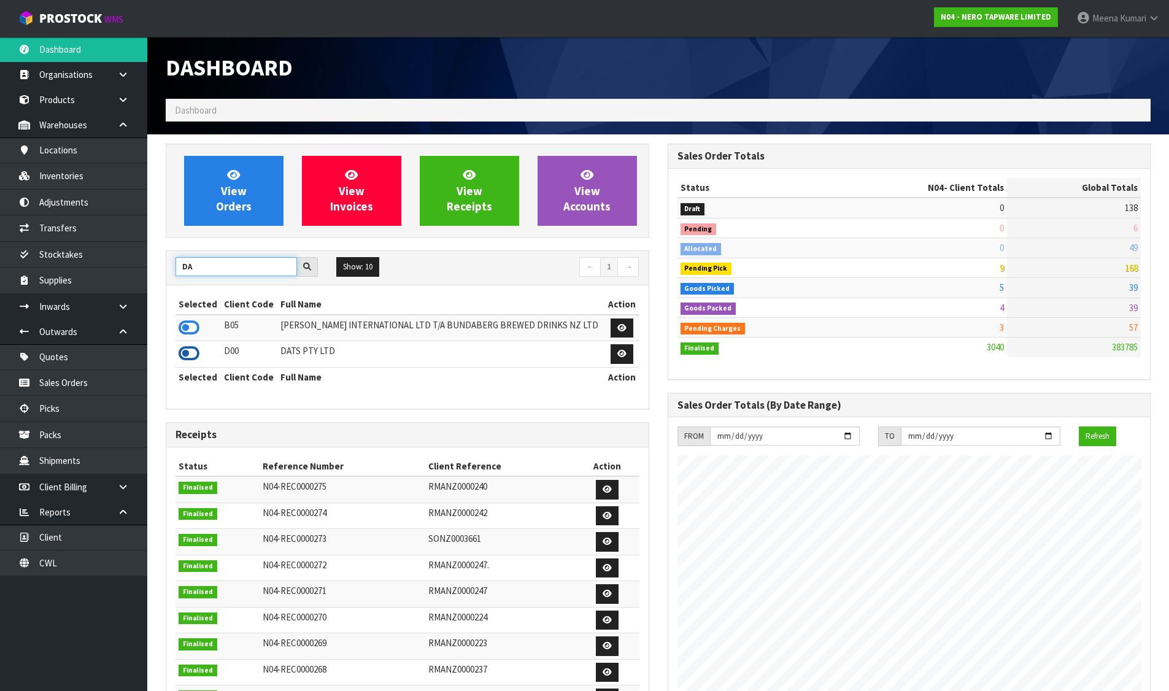
type input "DA"
click at [193, 352] on icon at bounding box center [189, 353] width 21 height 18
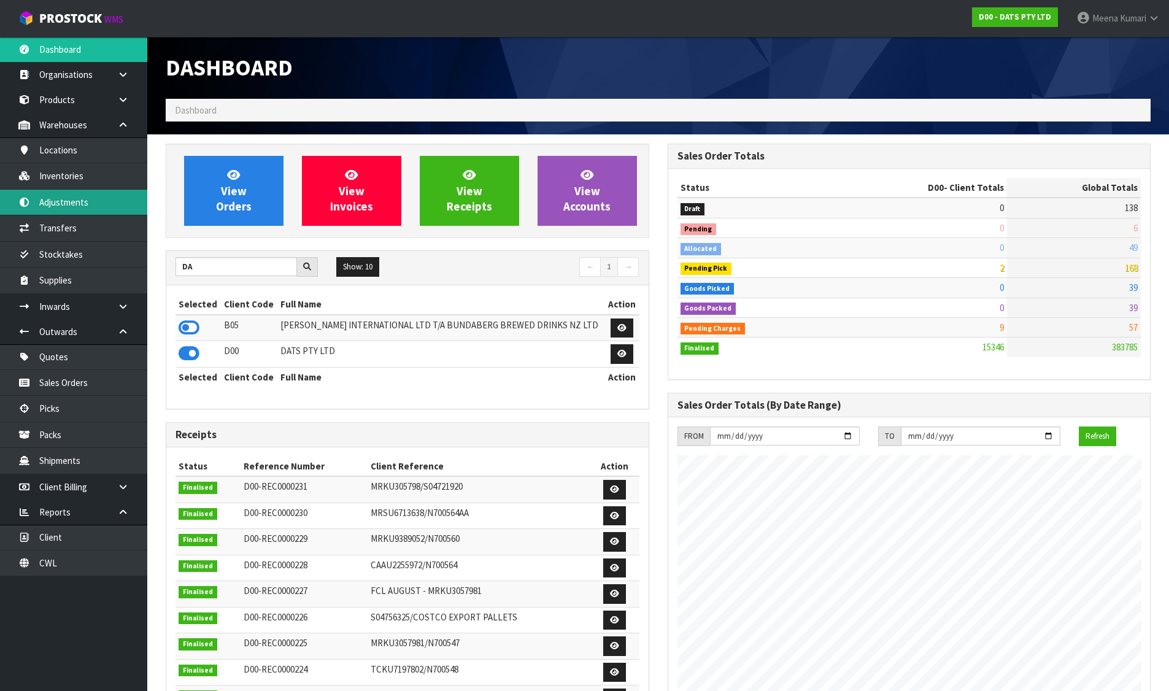
scroll to position [930, 501]
click at [79, 176] on link "Inventories" at bounding box center [73, 175] width 147 height 25
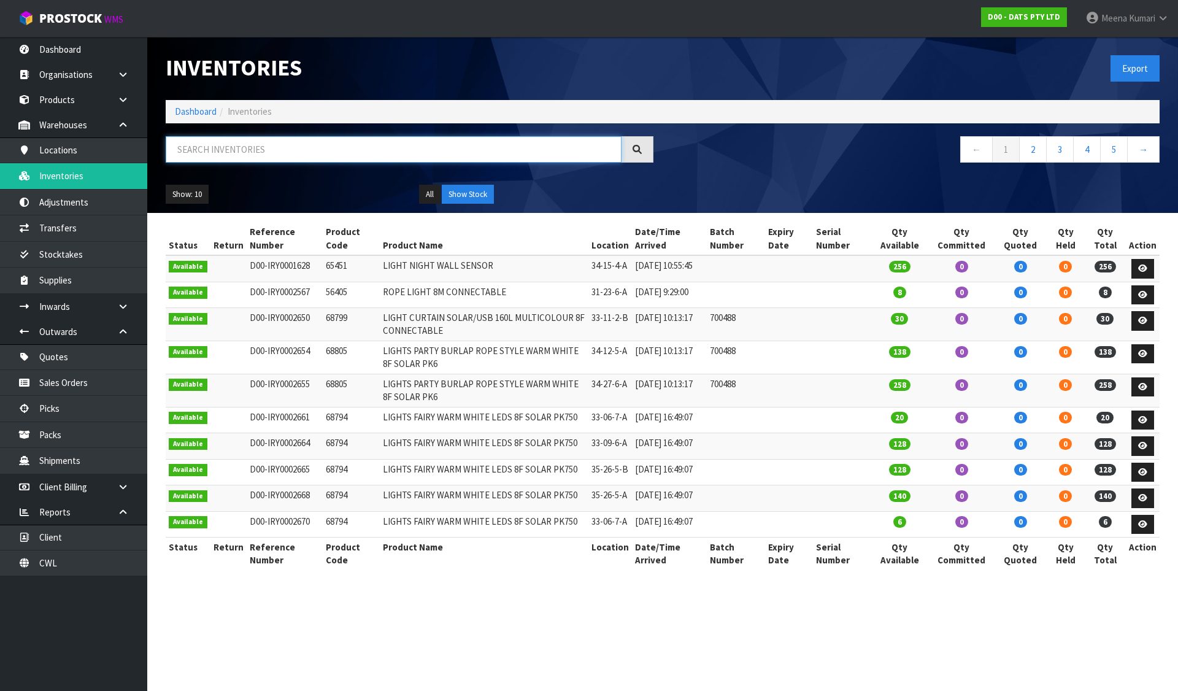
click at [200, 152] on input "text" at bounding box center [394, 149] width 456 height 26
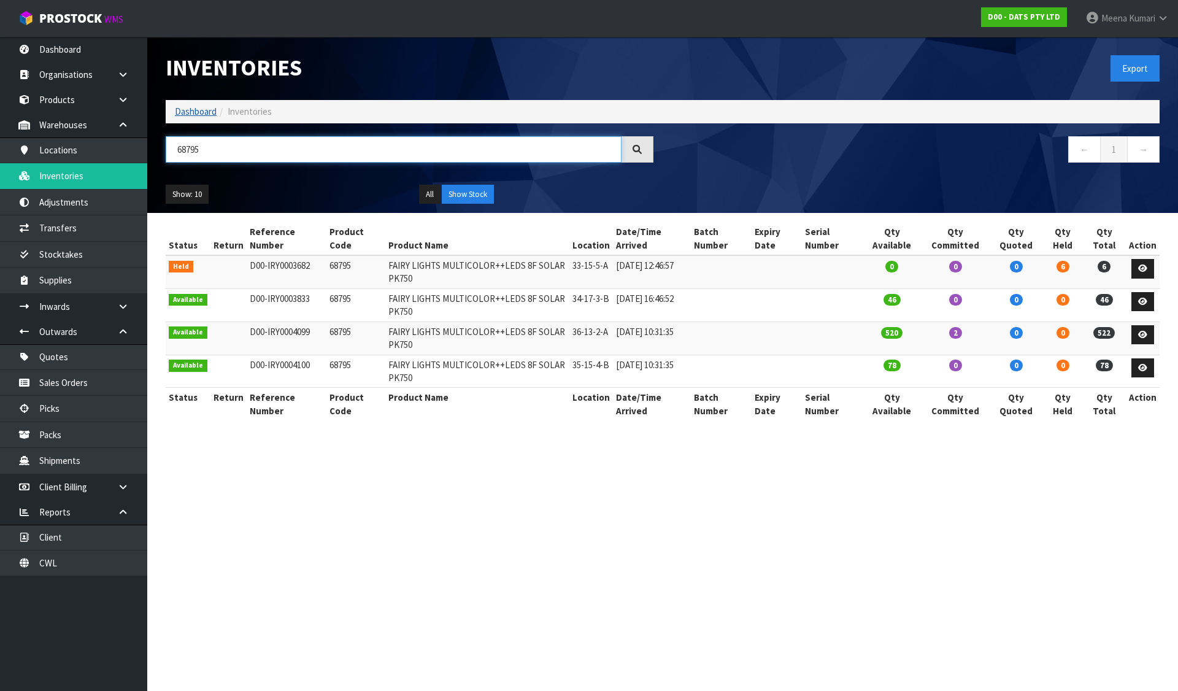
type input "68795"
click at [199, 115] on link "Dashboard" at bounding box center [196, 112] width 42 height 12
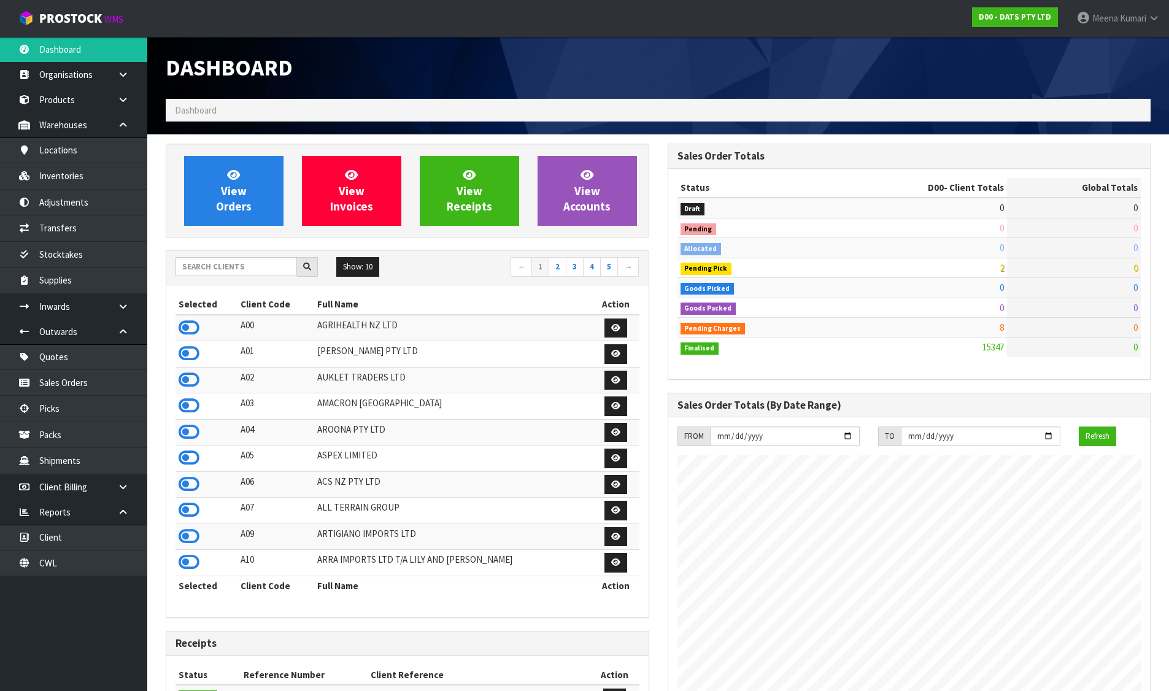
scroll to position [930, 501]
click at [233, 266] on input "text" at bounding box center [237, 266] width 122 height 19
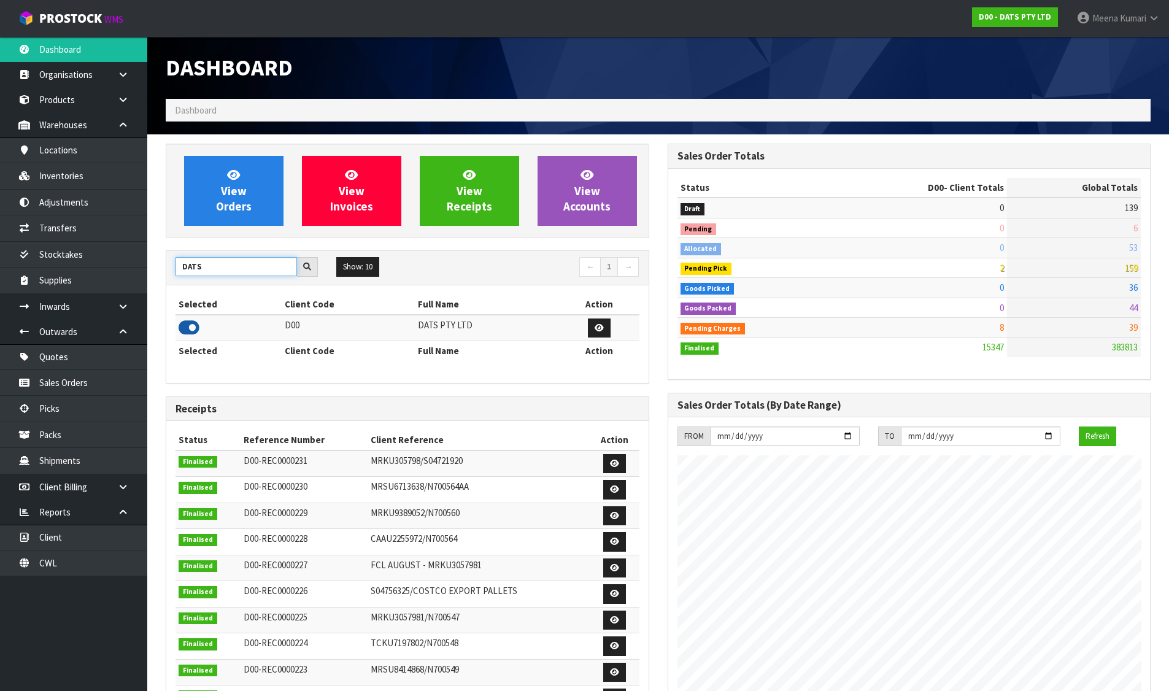
type input "DATS"
click at [193, 331] on icon at bounding box center [189, 328] width 21 height 18
click at [91, 172] on link "Inventories" at bounding box center [73, 175] width 147 height 25
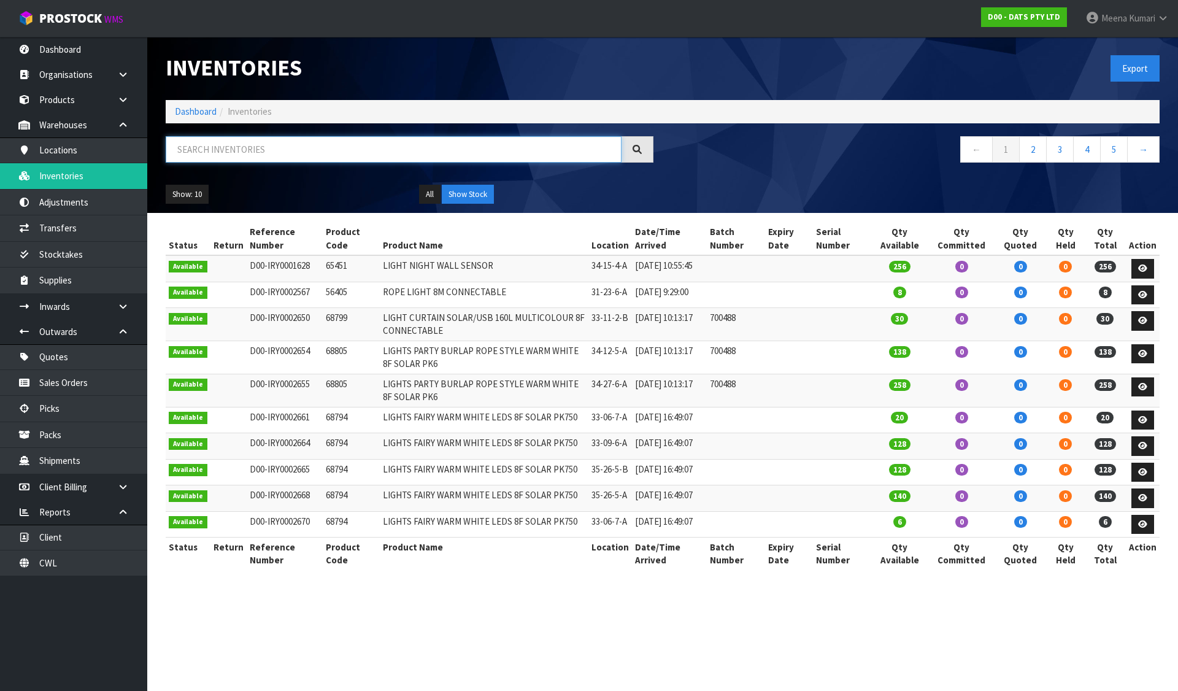
click at [247, 150] on input "text" at bounding box center [394, 149] width 456 height 26
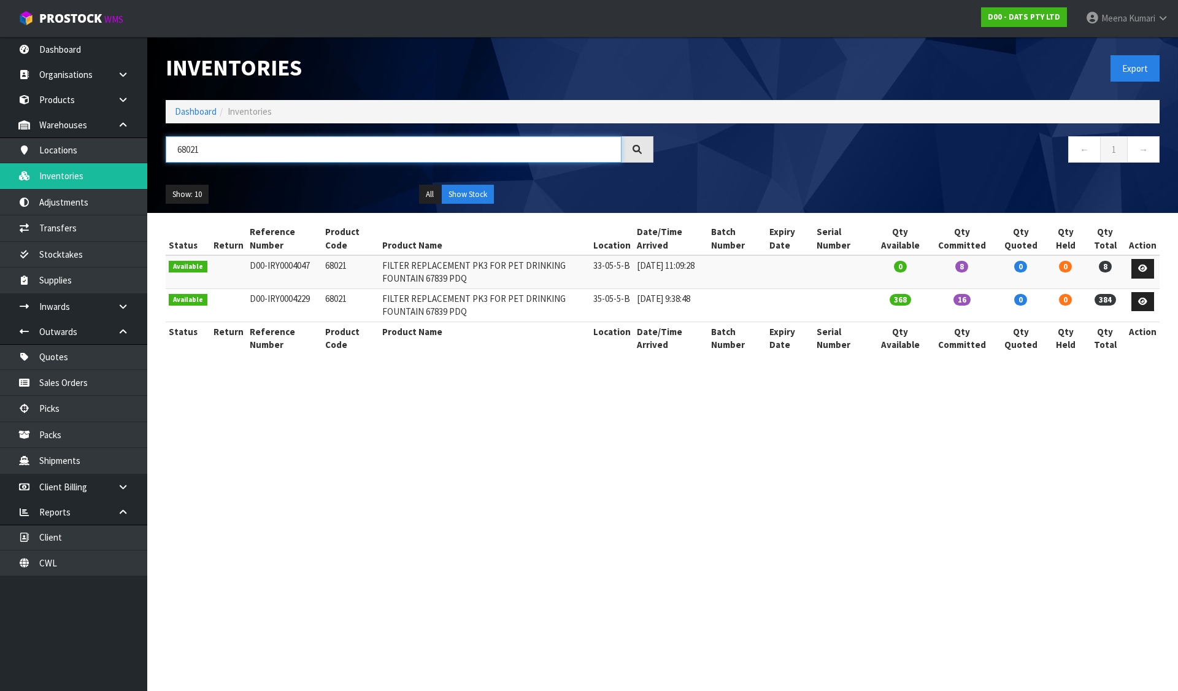
type input "68021"
click at [1152, 301] on link at bounding box center [1143, 302] width 23 height 20
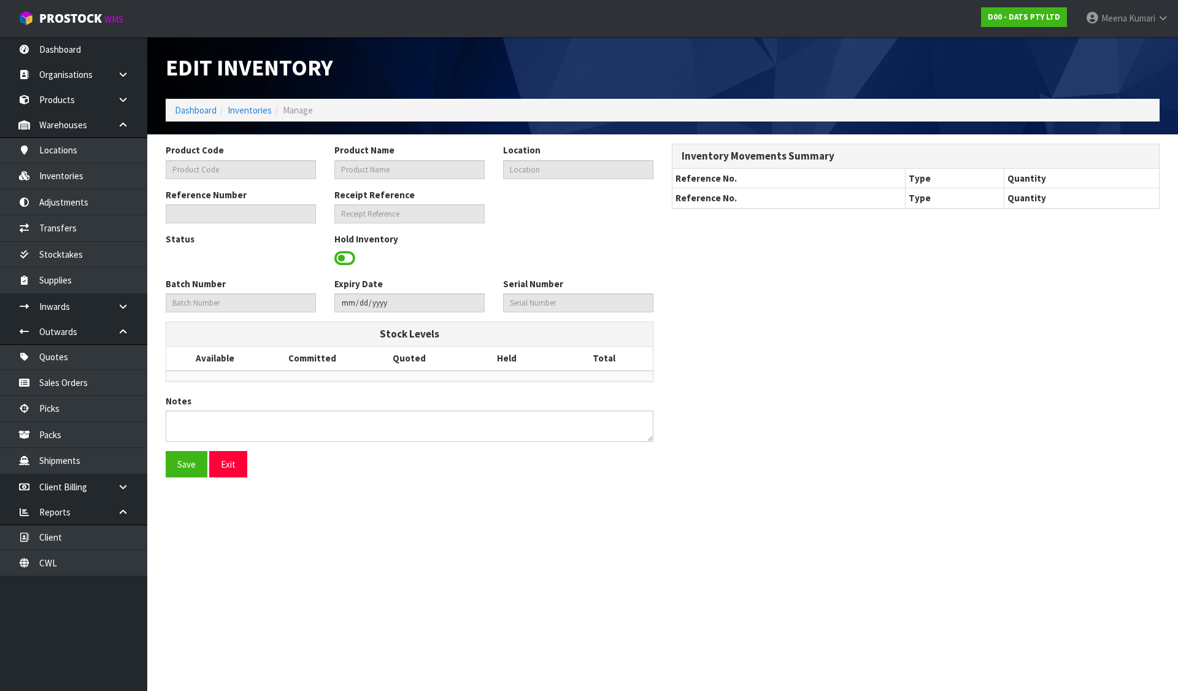
type input "68021"
type input "FILTER REPLACEMENT PK3 FOR PET DRINKING FOUNTAIN 67839 PDQ"
type input "35-05-5-B"
type input "D00-IRY0004229"
type input "D00-REC0000229"
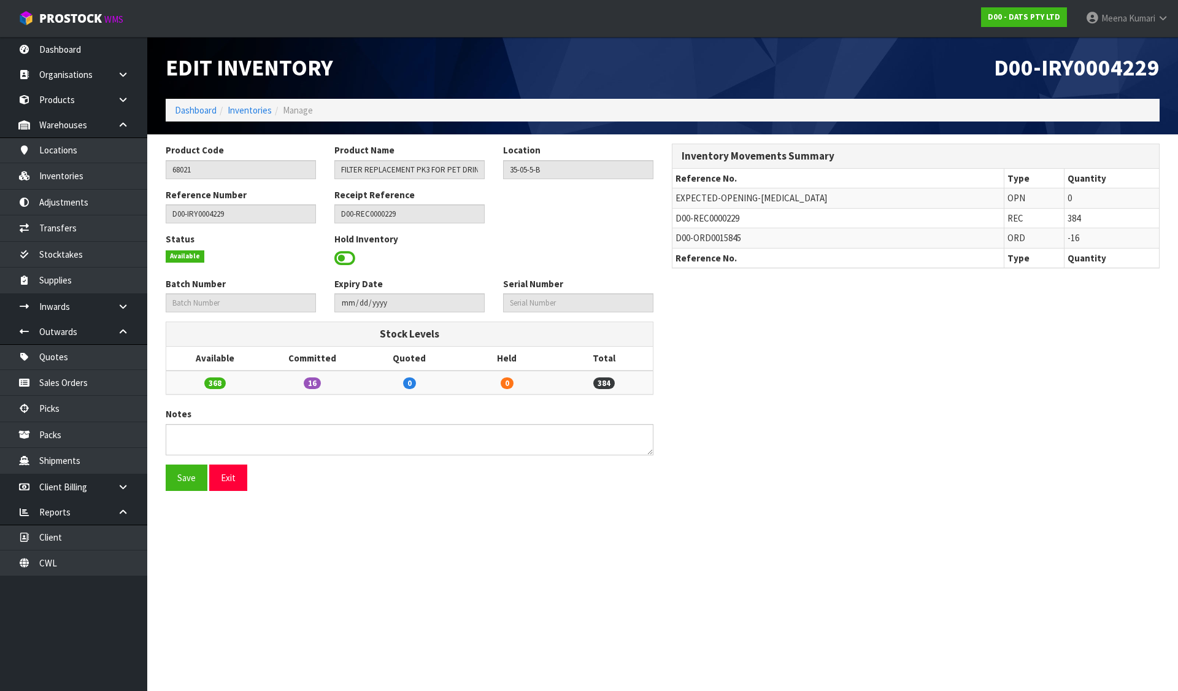
click at [714, 214] on span "D00-REC0000229" at bounding box center [708, 218] width 64 height 12
copy tr "D00-REC0000229"
click at [722, 223] on span "D00-REC0000229" at bounding box center [708, 218] width 64 height 12
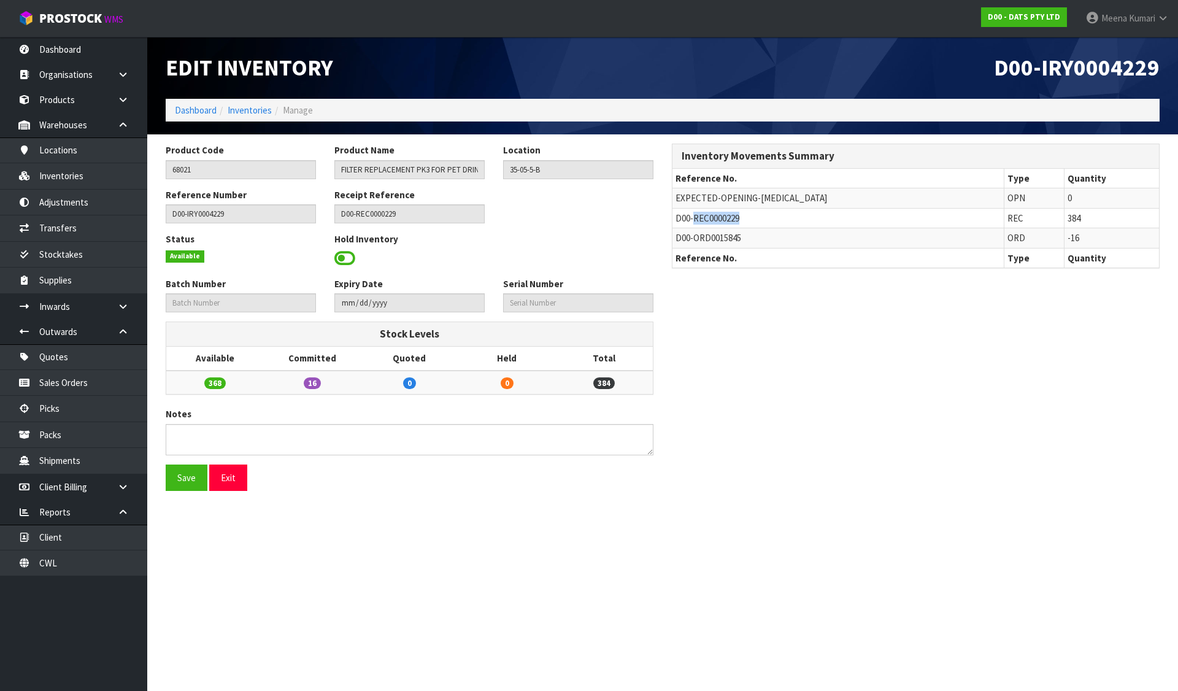
click at [722, 223] on span "D00-REC0000229" at bounding box center [708, 218] width 64 height 12
click at [124, 311] on icon at bounding box center [123, 306] width 12 height 9
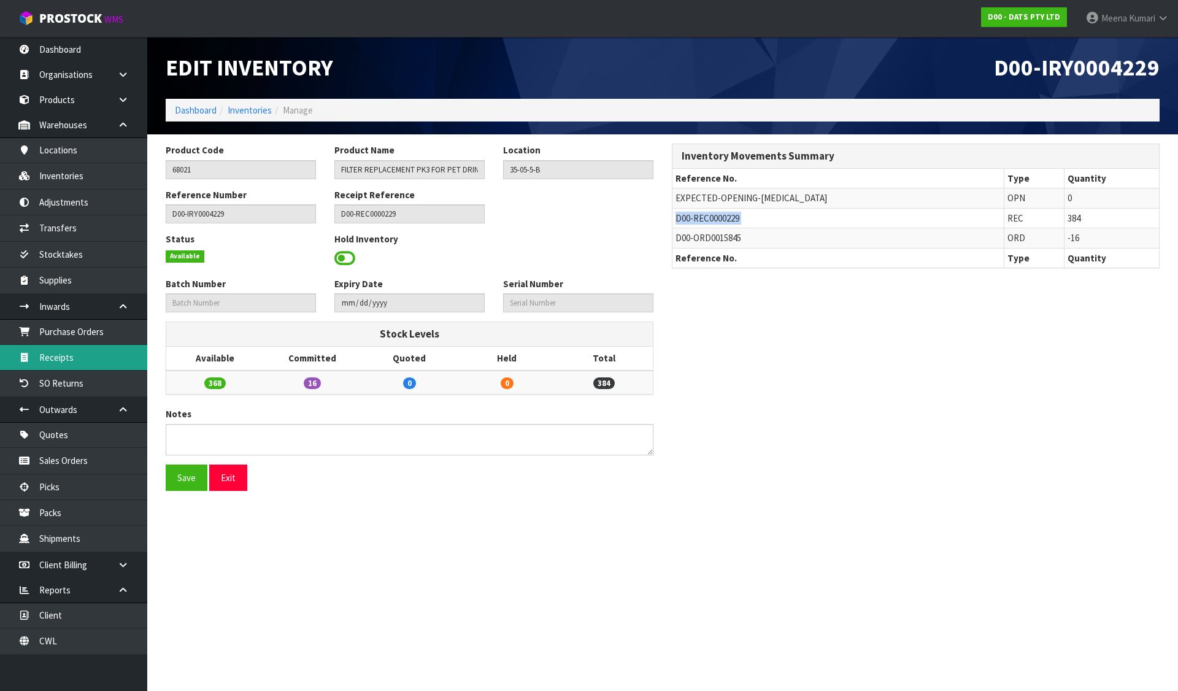
click at [98, 358] on link "Receipts" at bounding box center [73, 357] width 147 height 25
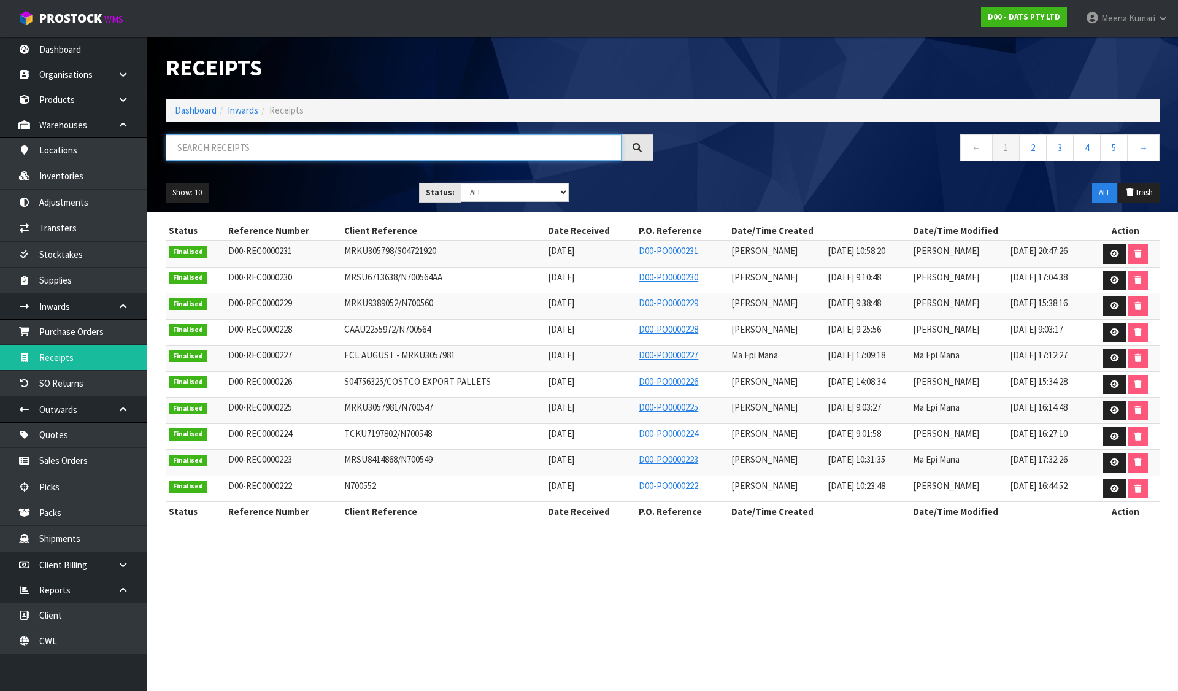
click at [321, 147] on input "text" at bounding box center [394, 147] width 456 height 26
paste input "D00-REC0000229"
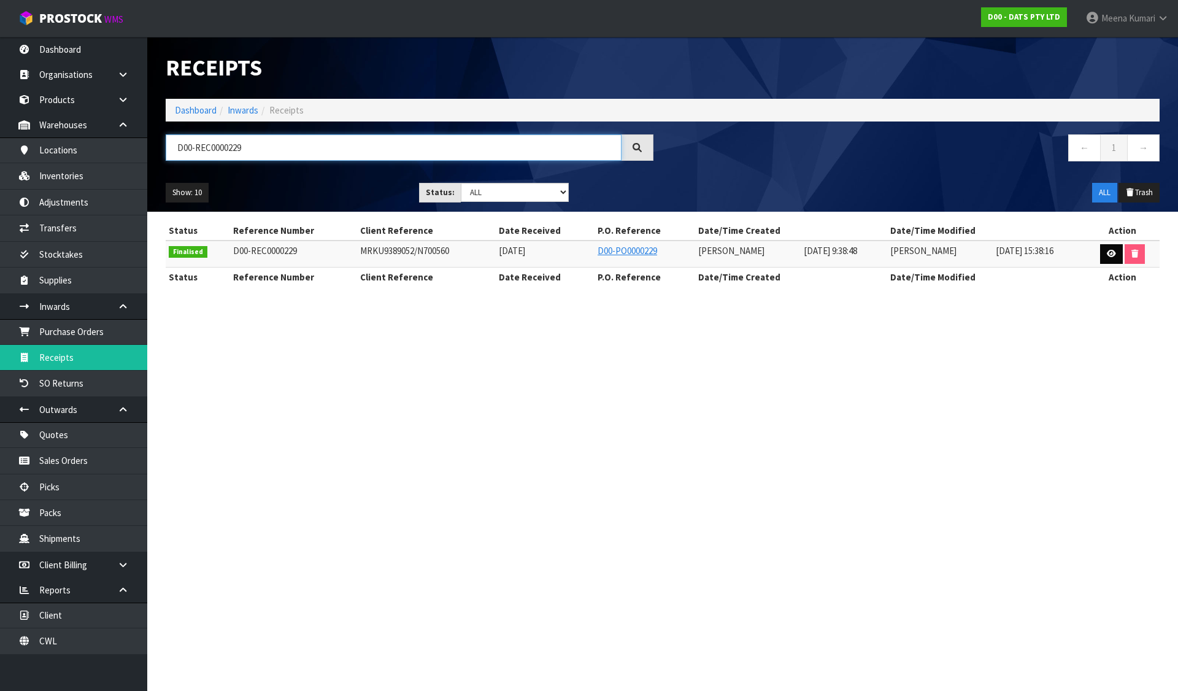
type input "D00-REC0000229"
click at [1112, 246] on link at bounding box center [1111, 254] width 23 height 20
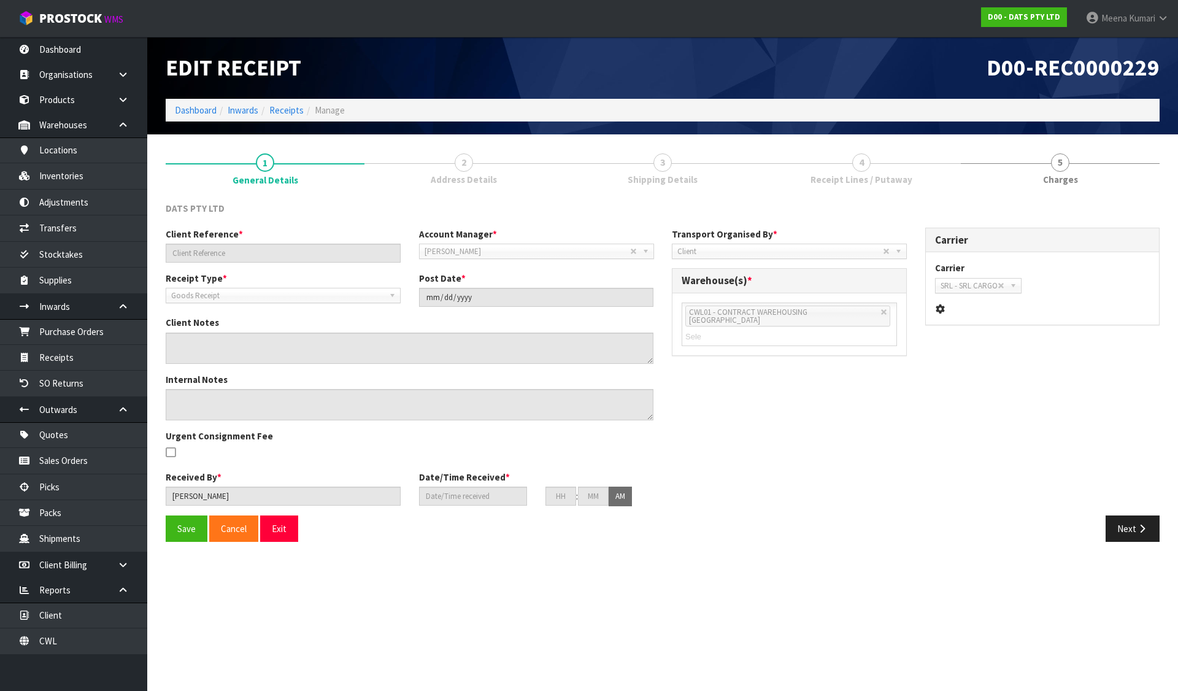
type input "MRKU9389052/N700560"
type input "[DATE]"
type textarea "PLEASE CHECK BELOW VARIATION FOR CODE 60319: WE RECEIVED 252 INTEAD OF 240 FOR …"
type input "[PERSON_NAME]"
type input "[DATE]"
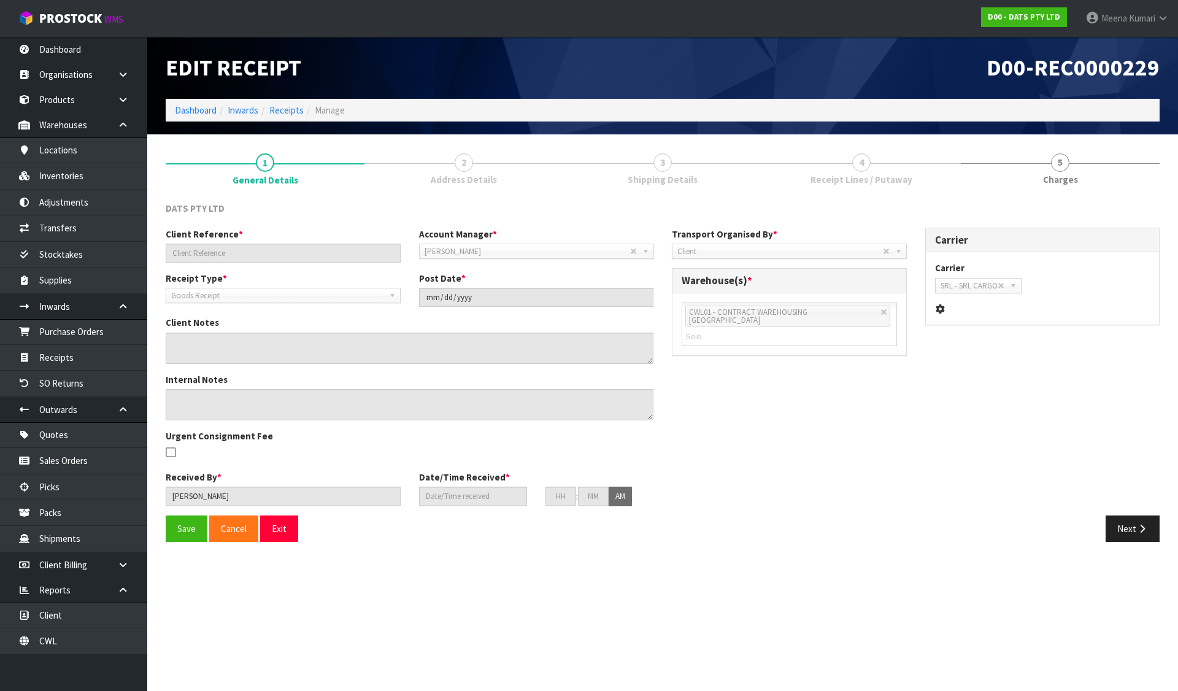
type input "09"
type input "38"
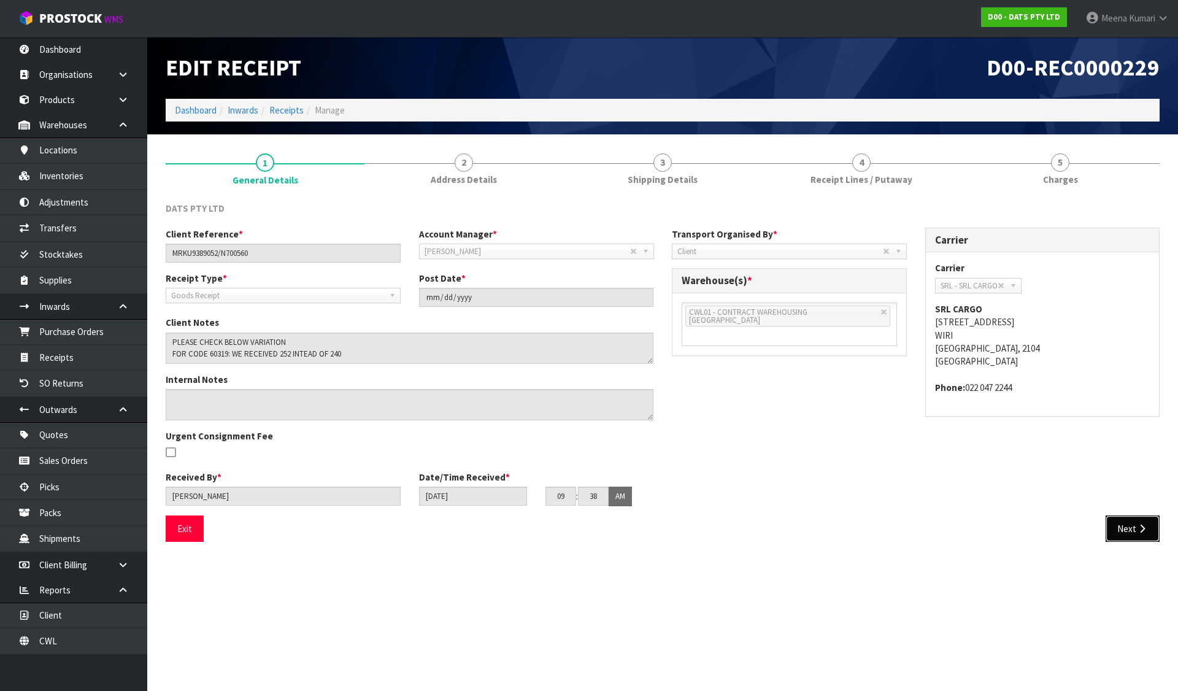
click at [1151, 538] on button "Next" at bounding box center [1133, 529] width 54 height 26
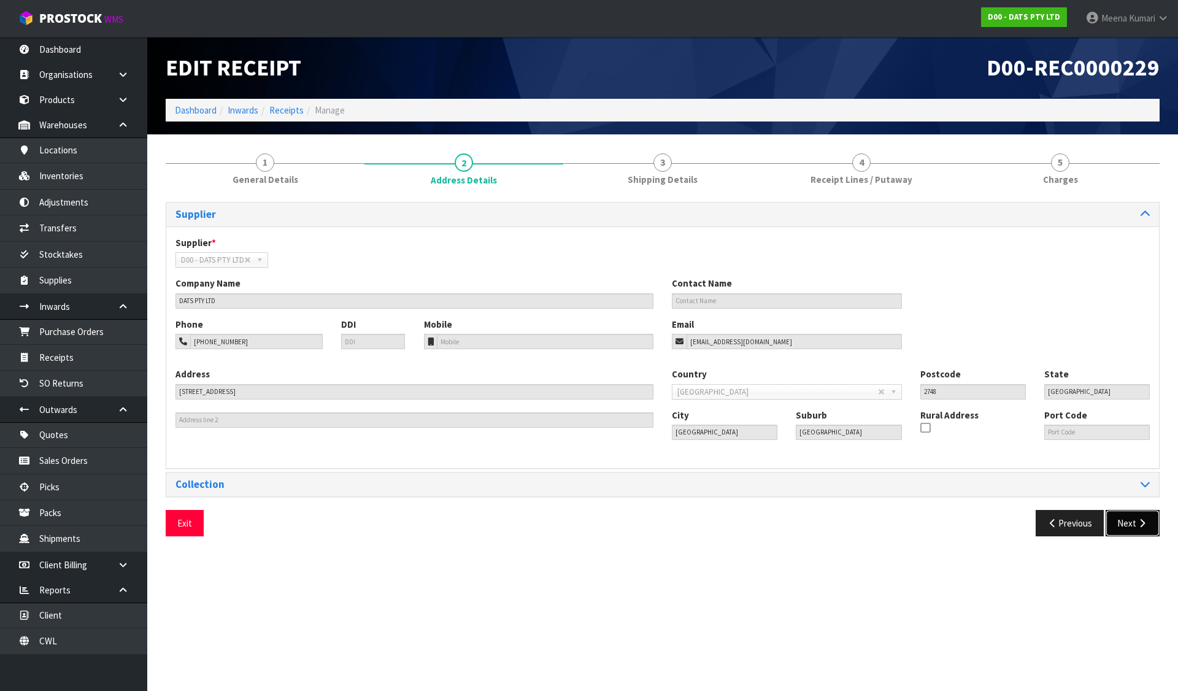
click at [1130, 520] on button "Next" at bounding box center [1133, 523] width 54 height 26
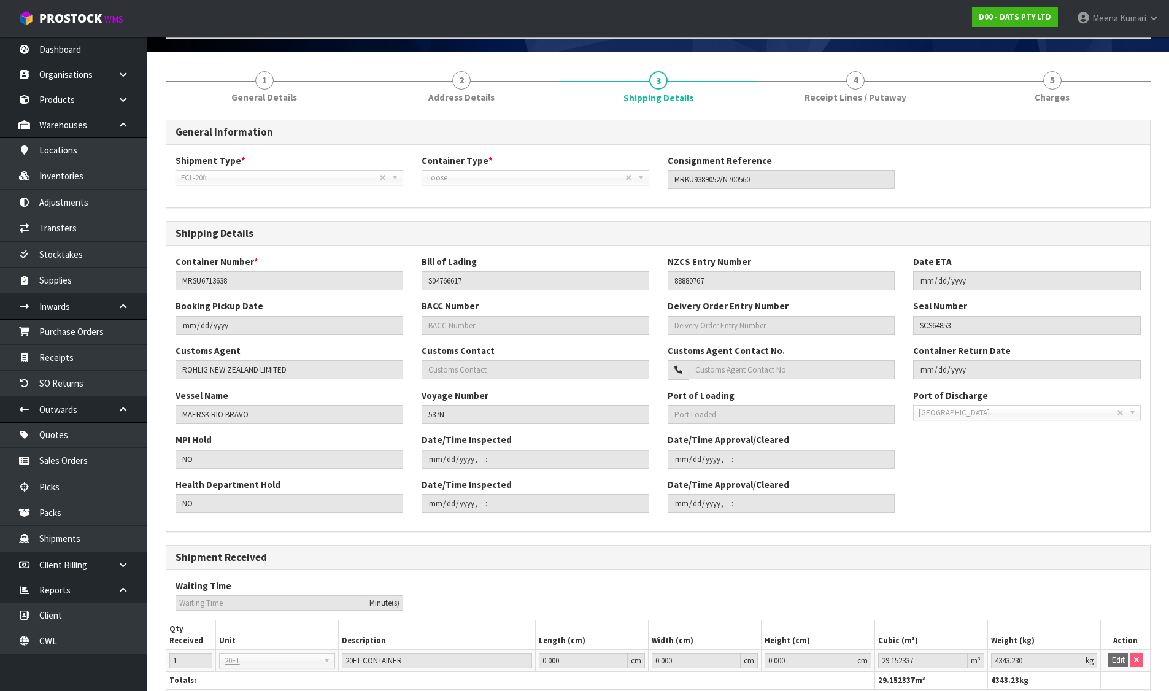
scroll to position [167, 0]
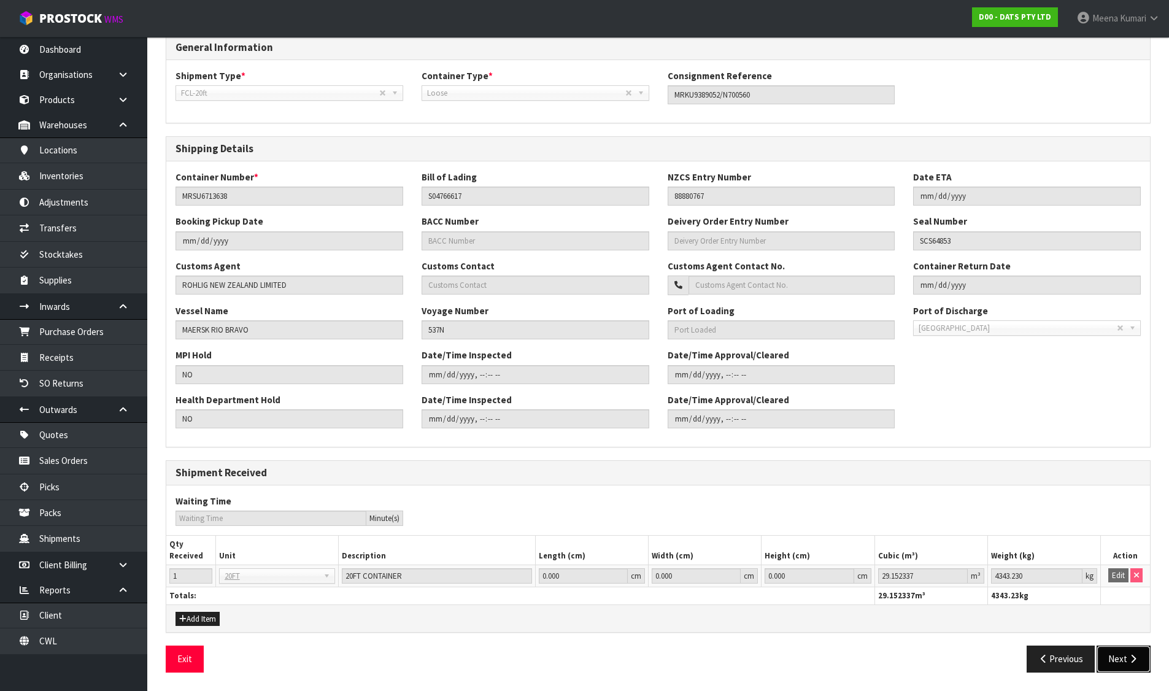
click at [1121, 656] on button "Next" at bounding box center [1124, 659] width 54 height 26
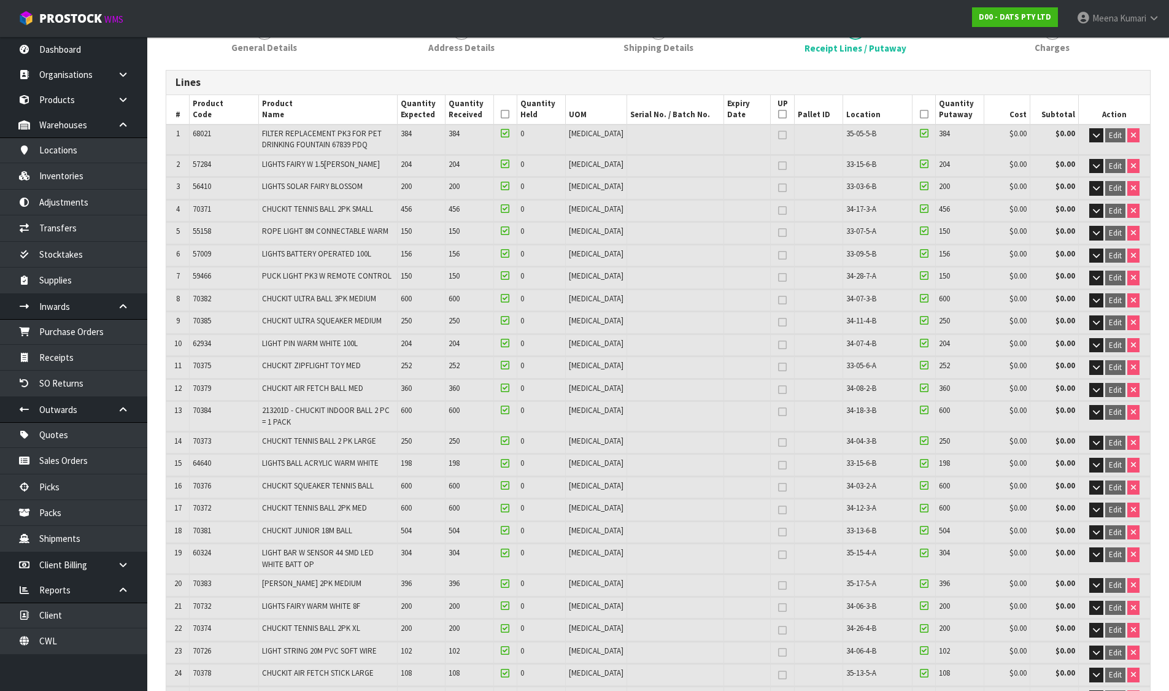
scroll to position [123, 0]
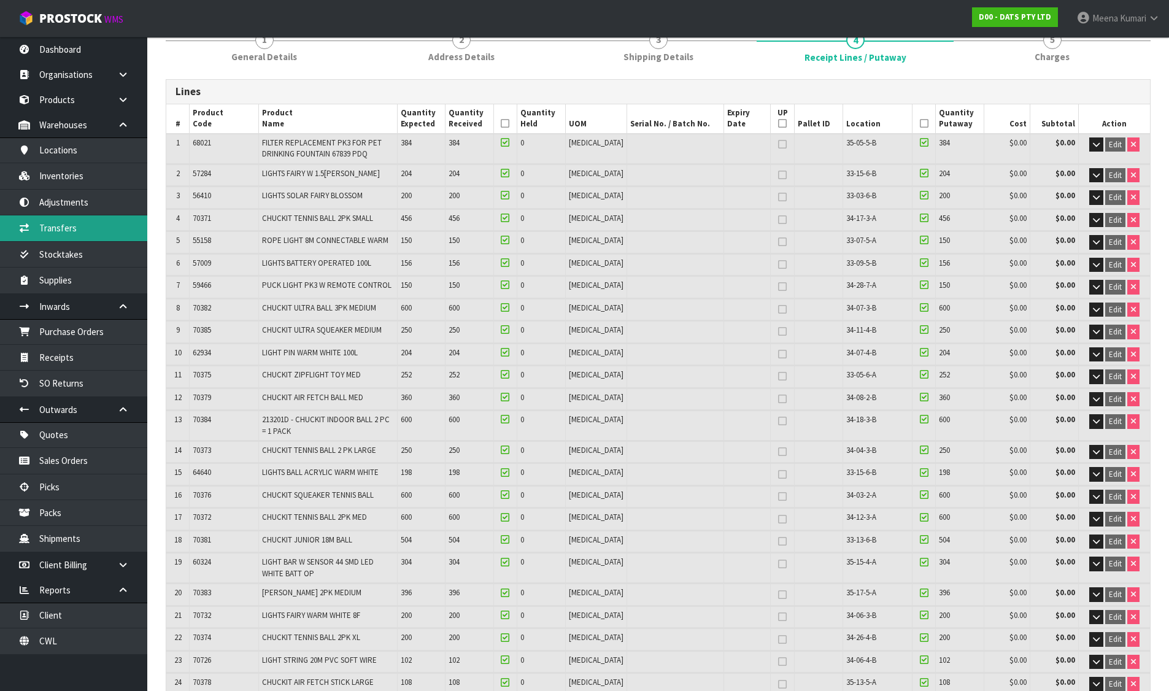
click at [113, 229] on link "Transfers" at bounding box center [73, 227] width 147 height 25
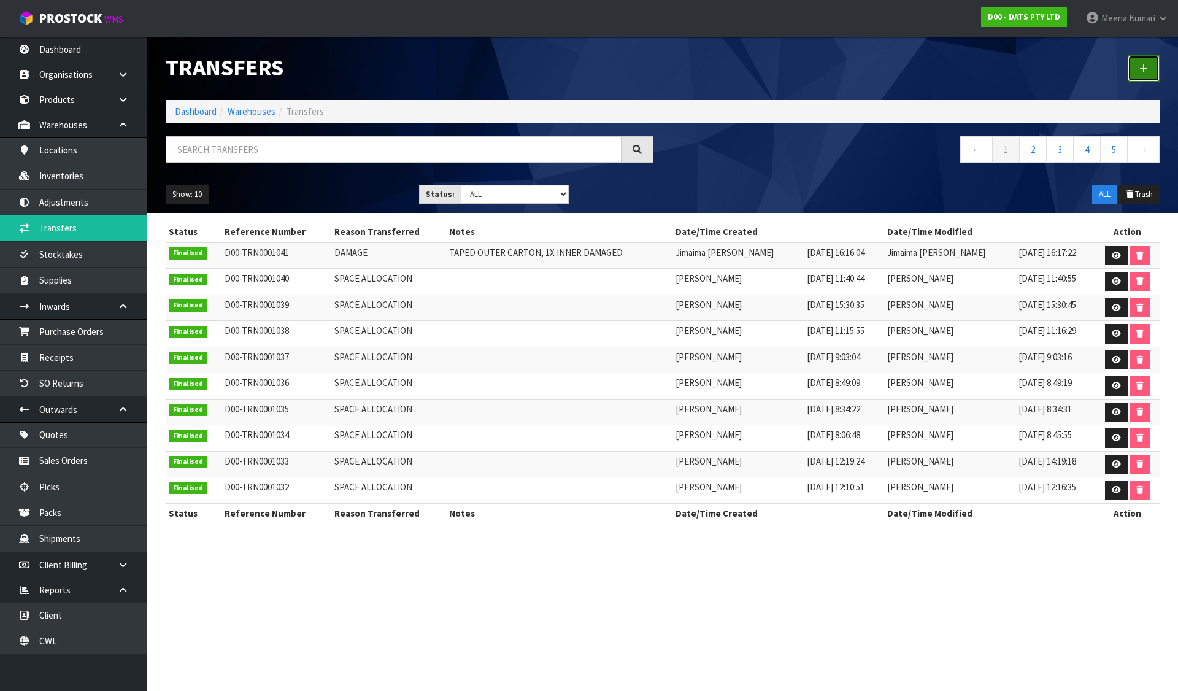
click at [1155, 57] on link at bounding box center [1144, 68] width 32 height 26
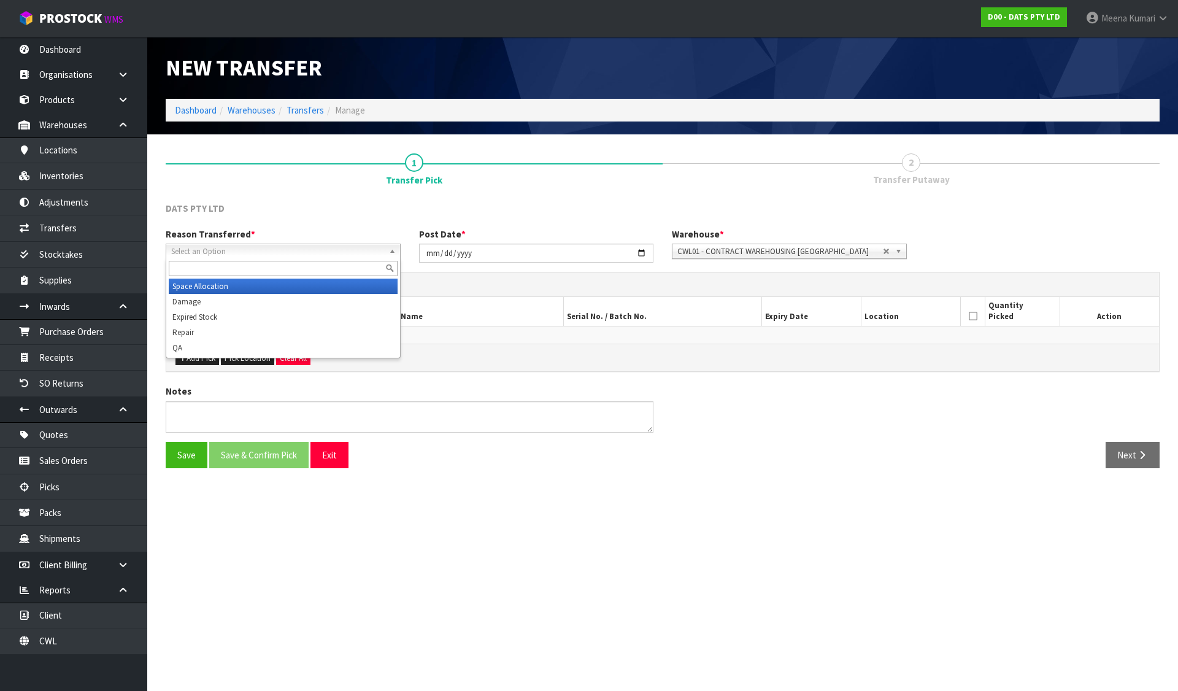
click at [319, 247] on span "Select an Option" at bounding box center [277, 251] width 213 height 15
click at [284, 287] on li "Space Allocation" at bounding box center [283, 286] width 229 height 15
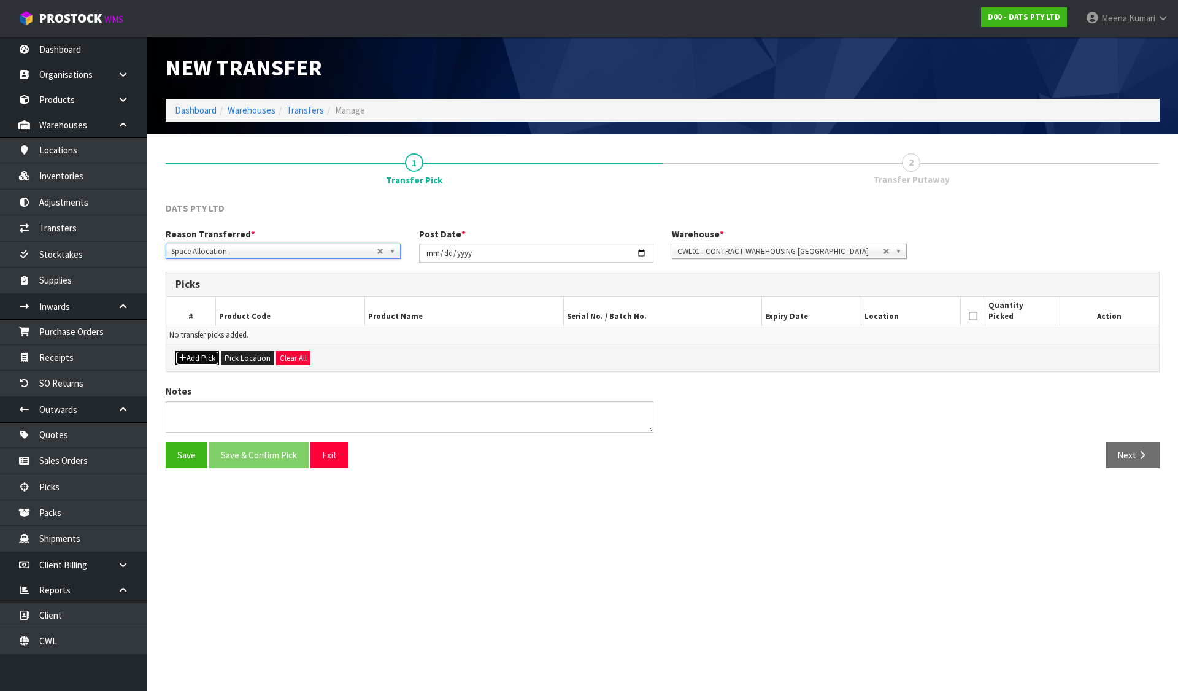
click at [210, 365] on button "Add Pick" at bounding box center [198, 358] width 44 height 15
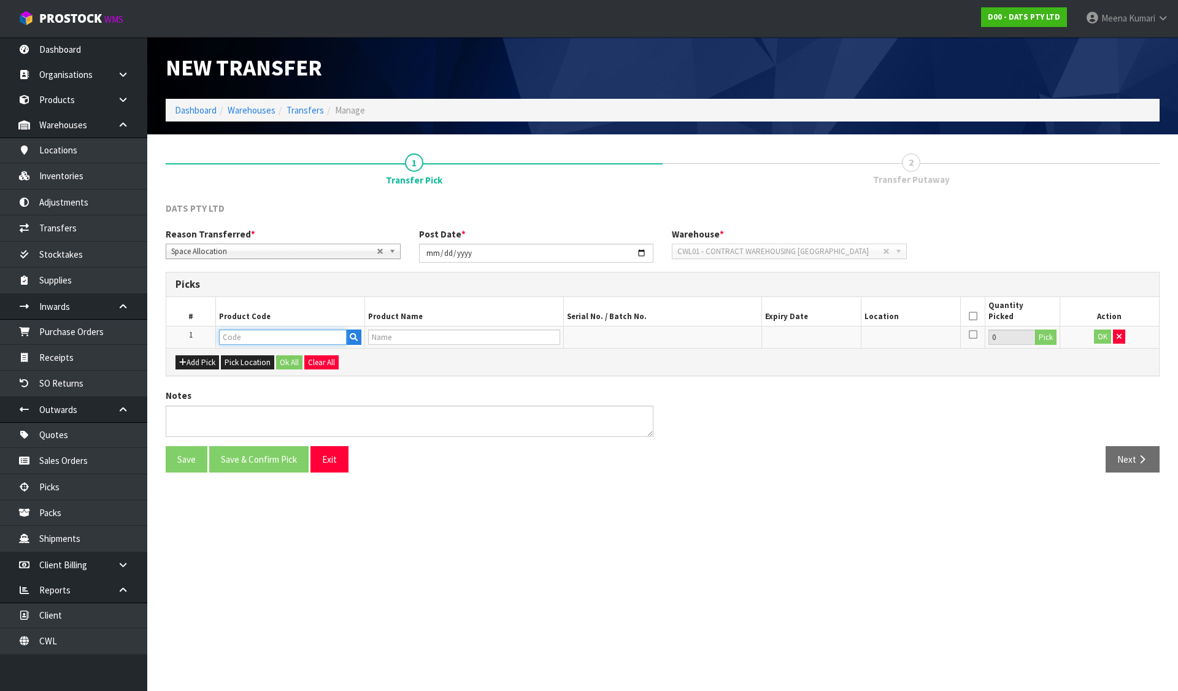
click at [240, 337] on input "text" at bounding box center [283, 337] width 128 height 15
type input "68021"
type input "FILTER REPLACEMENT PK3 FOR PET DRINKING FOUNTAIN 67839 PDQ"
type input "68021"
click at [1046, 342] on button "Pick" at bounding box center [1045, 338] width 21 height 16
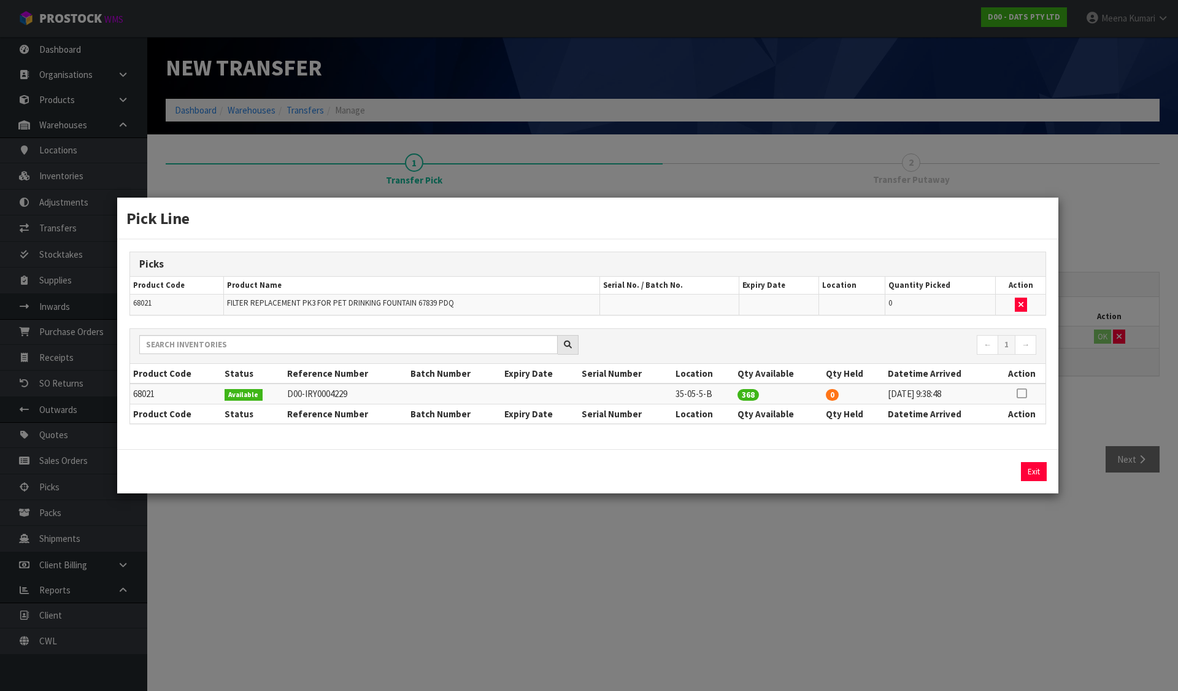
click at [1023, 393] on icon at bounding box center [1022, 393] width 10 height 1
click at [991, 473] on button "Assign Pick" at bounding box center [992, 471] width 50 height 19
type input "368"
click at [946, 543] on div "Pick Line Picks Product Code Product Name Serial No. / Batch No. Expiry Date Lo…" at bounding box center [589, 345] width 1178 height 691
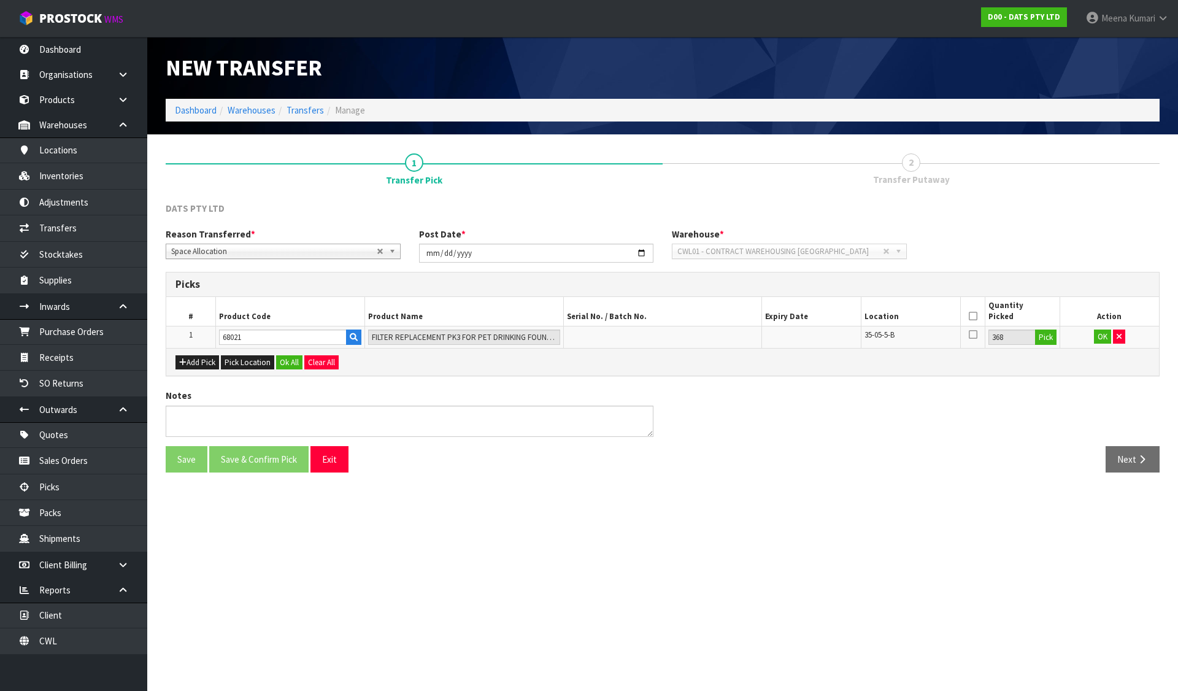
click at [968, 314] on th at bounding box center [972, 311] width 25 height 29
click at [973, 316] on icon at bounding box center [973, 316] width 9 height 1
click at [1103, 336] on button "OK" at bounding box center [1102, 337] width 17 height 15
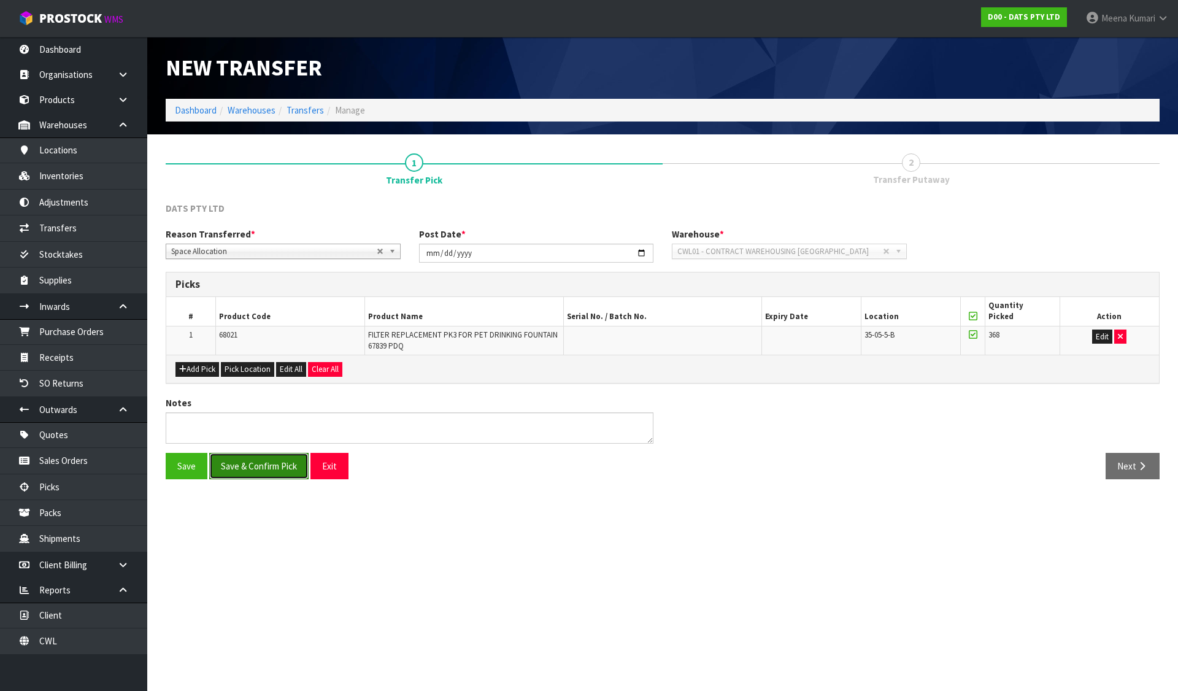
click at [287, 470] on button "Save & Confirm Pick" at bounding box center [258, 466] width 99 height 26
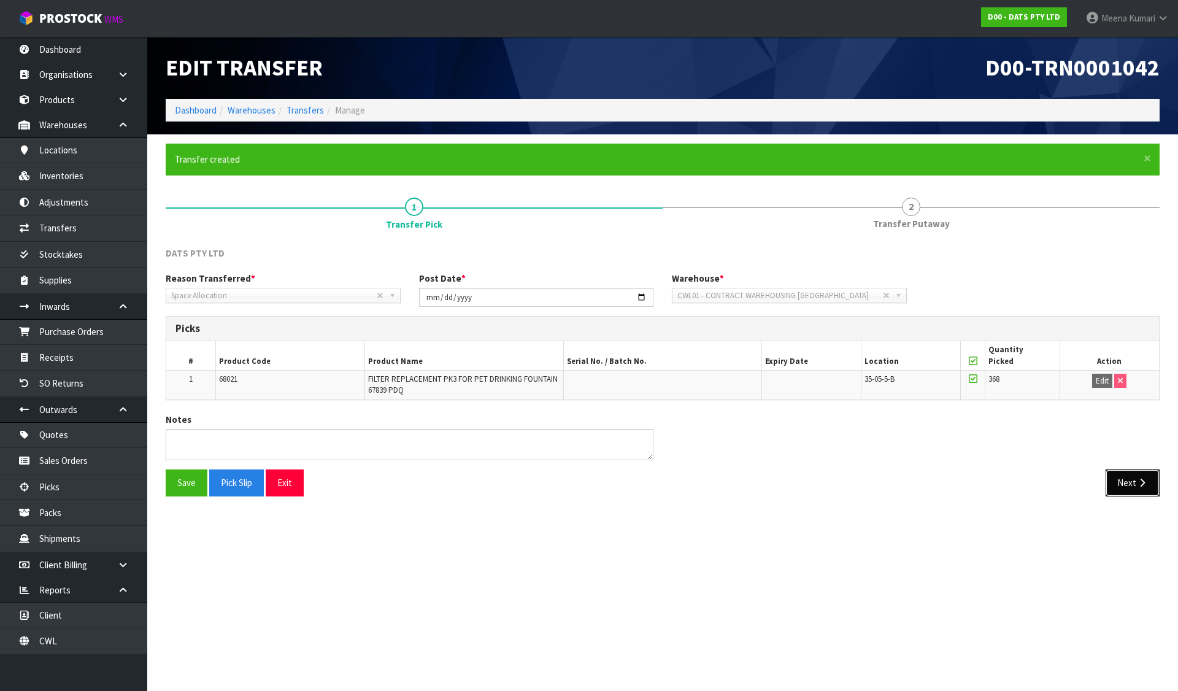
click at [1141, 483] on icon "button" at bounding box center [1143, 482] width 12 height 9
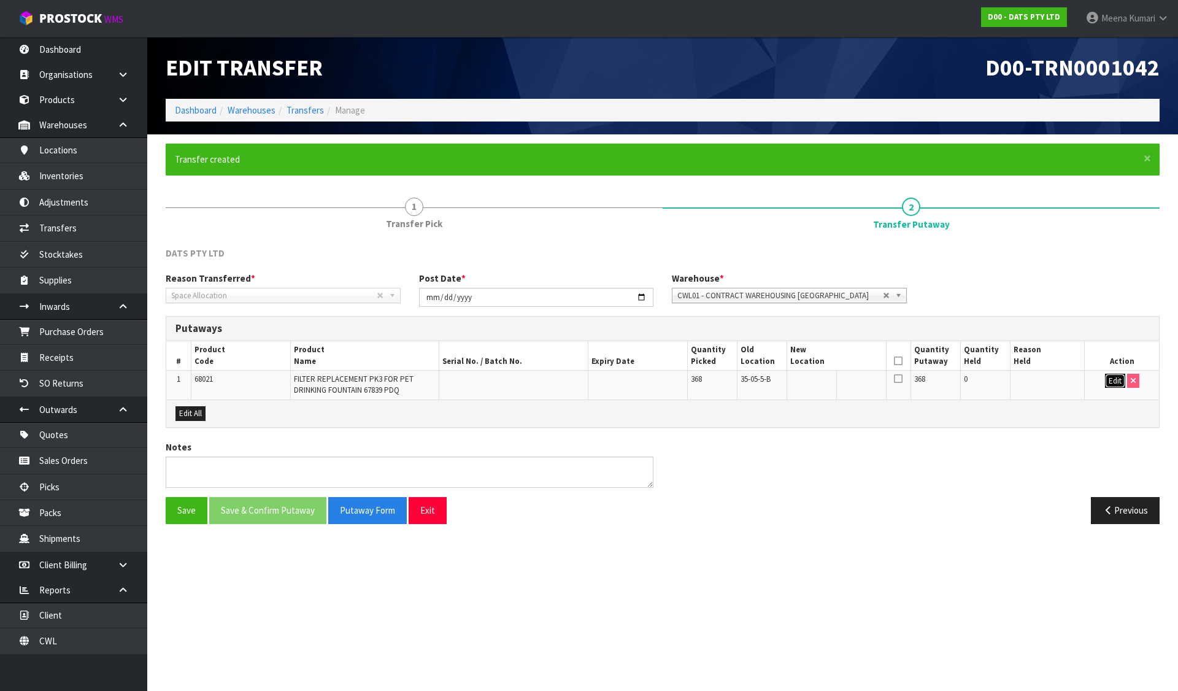
click at [1119, 381] on button "Edit" at bounding box center [1115, 381] width 20 height 15
click at [838, 375] on input "text" at bounding box center [829, 381] width 78 height 15
type input "33-05-5-B"
click at [903, 358] on th at bounding box center [898, 355] width 25 height 29
click at [897, 361] on icon at bounding box center [898, 361] width 9 height 1
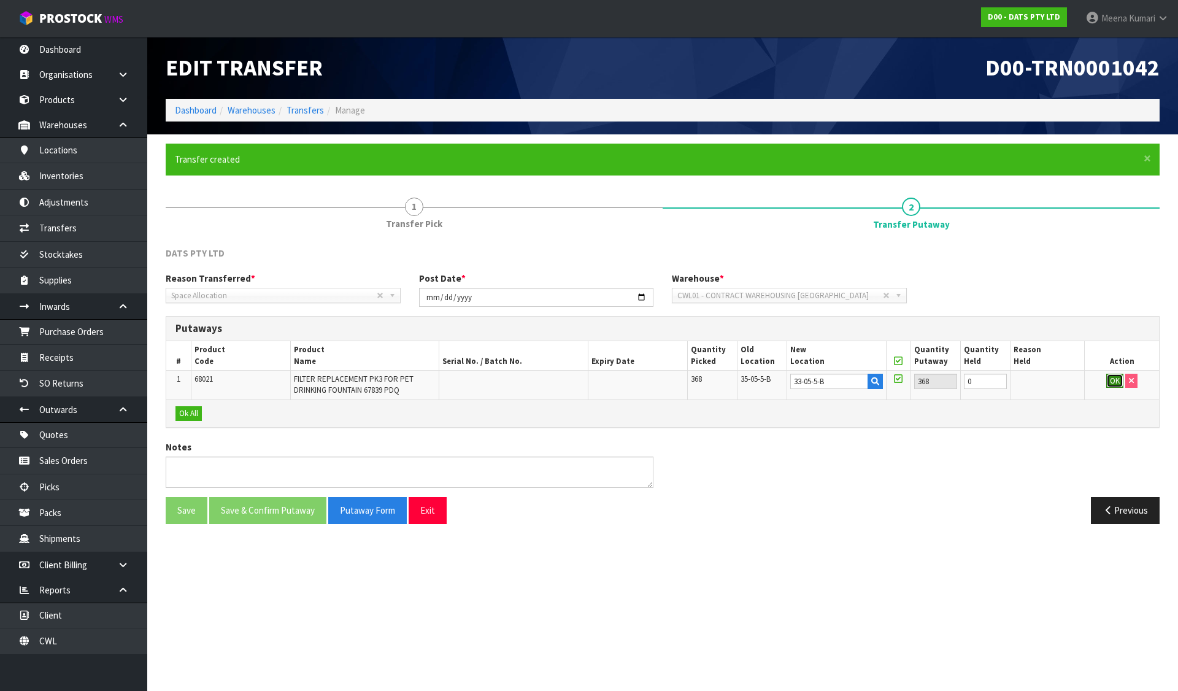
click at [1115, 381] on button "OK" at bounding box center [1115, 381] width 17 height 15
click at [266, 503] on button "Save & Confirm Putaway" at bounding box center [267, 510] width 117 height 26
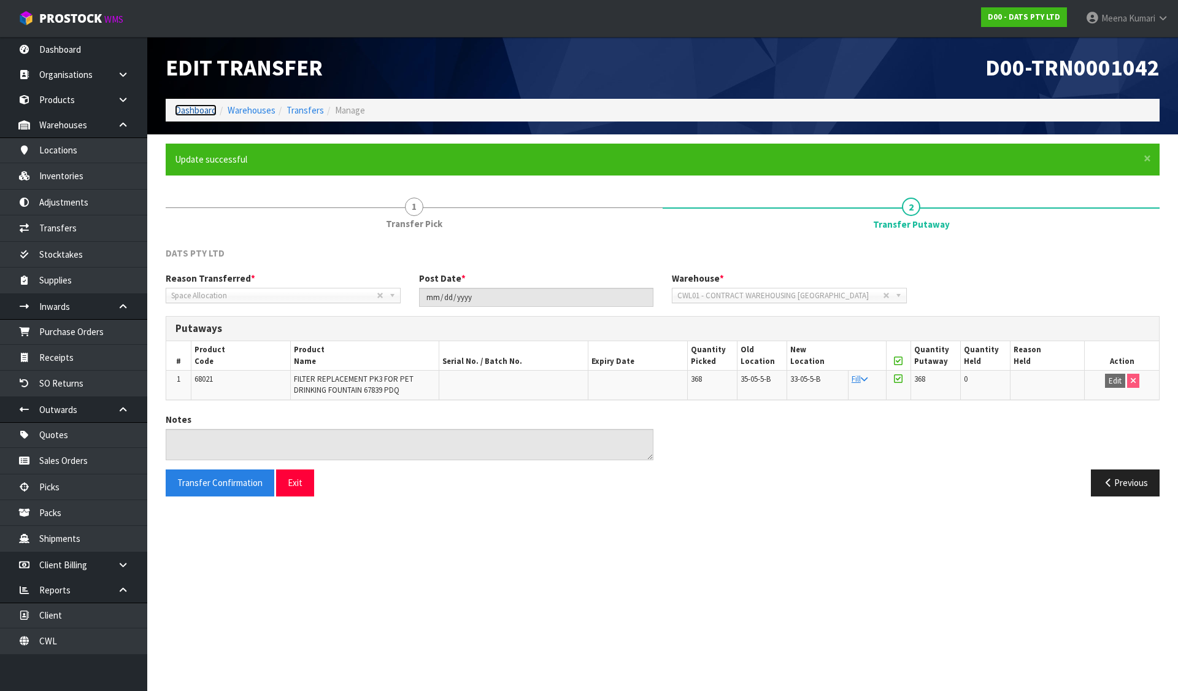
click at [207, 112] on link "Dashboard" at bounding box center [196, 110] width 42 height 12
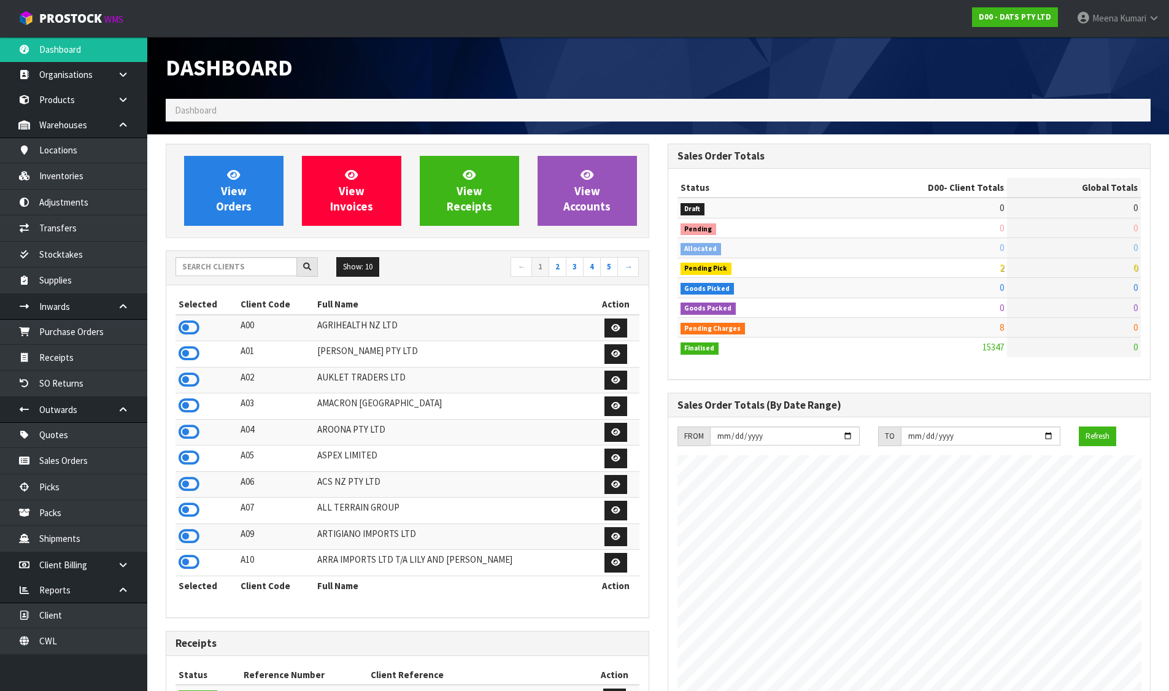
scroll to position [930, 501]
click at [228, 270] on input "text" at bounding box center [237, 266] width 122 height 19
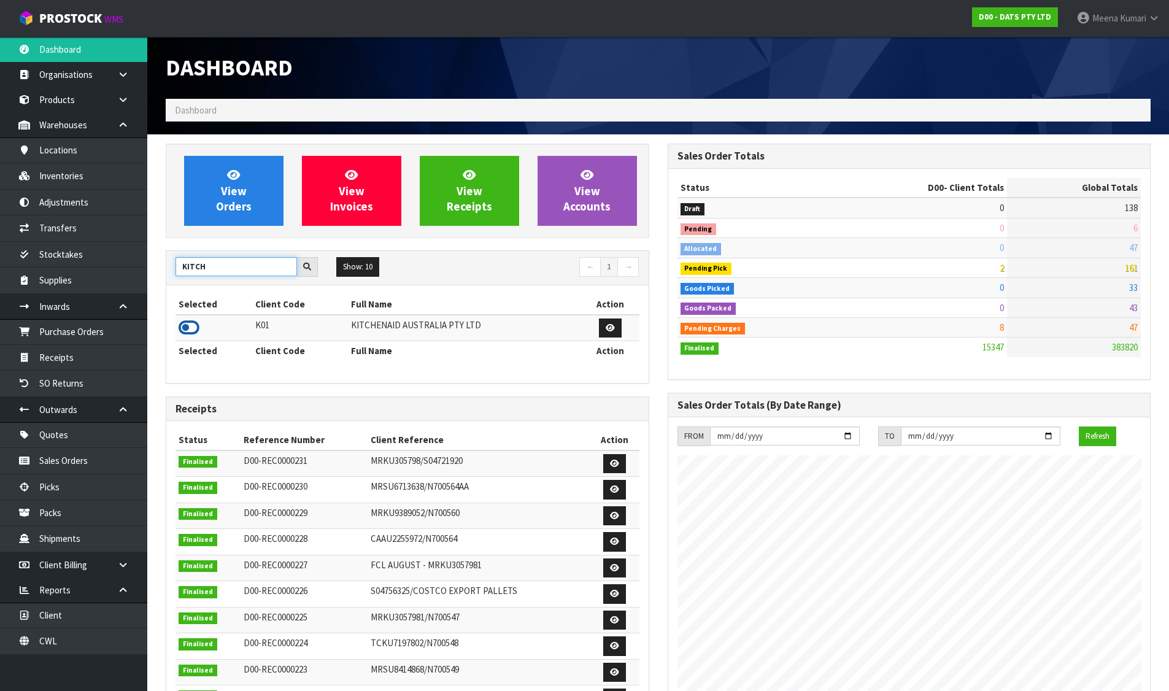
type input "KITCH"
click at [184, 326] on icon at bounding box center [189, 328] width 21 height 18
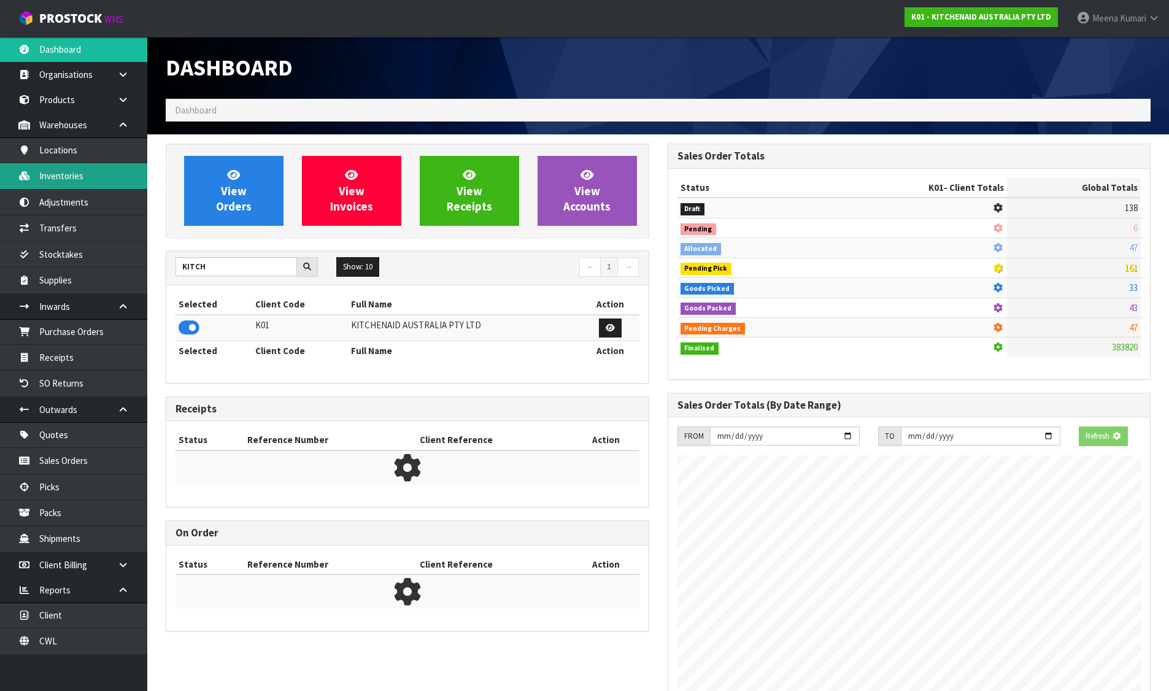
scroll to position [765, 501]
click at [90, 179] on link "Inventories" at bounding box center [73, 175] width 147 height 25
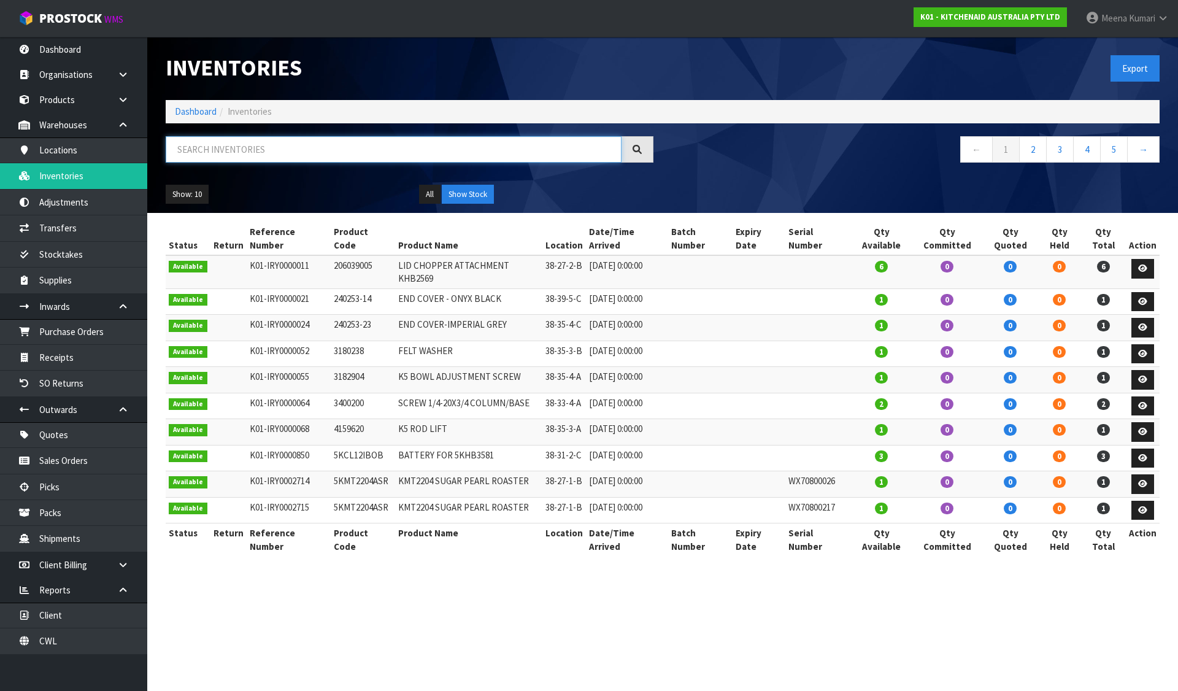
click at [211, 155] on input "text" at bounding box center [394, 149] width 456 height 26
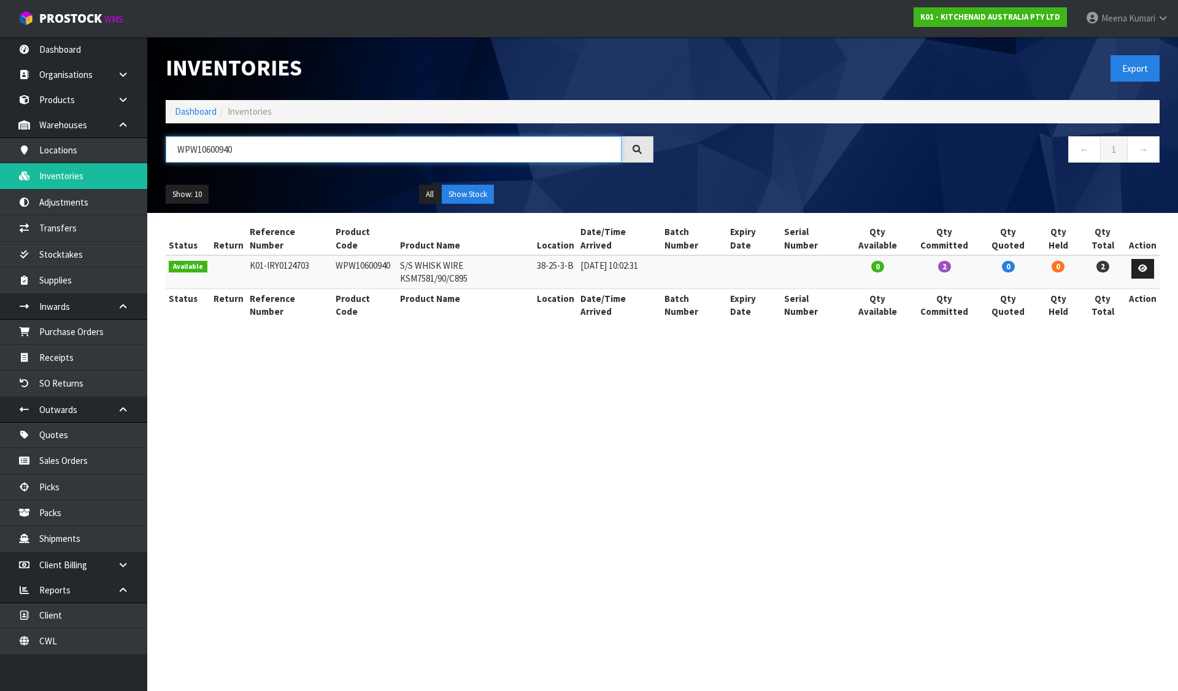
type input "WPW10600940"
click at [1141, 265] on icon at bounding box center [1142, 269] width 9 height 8
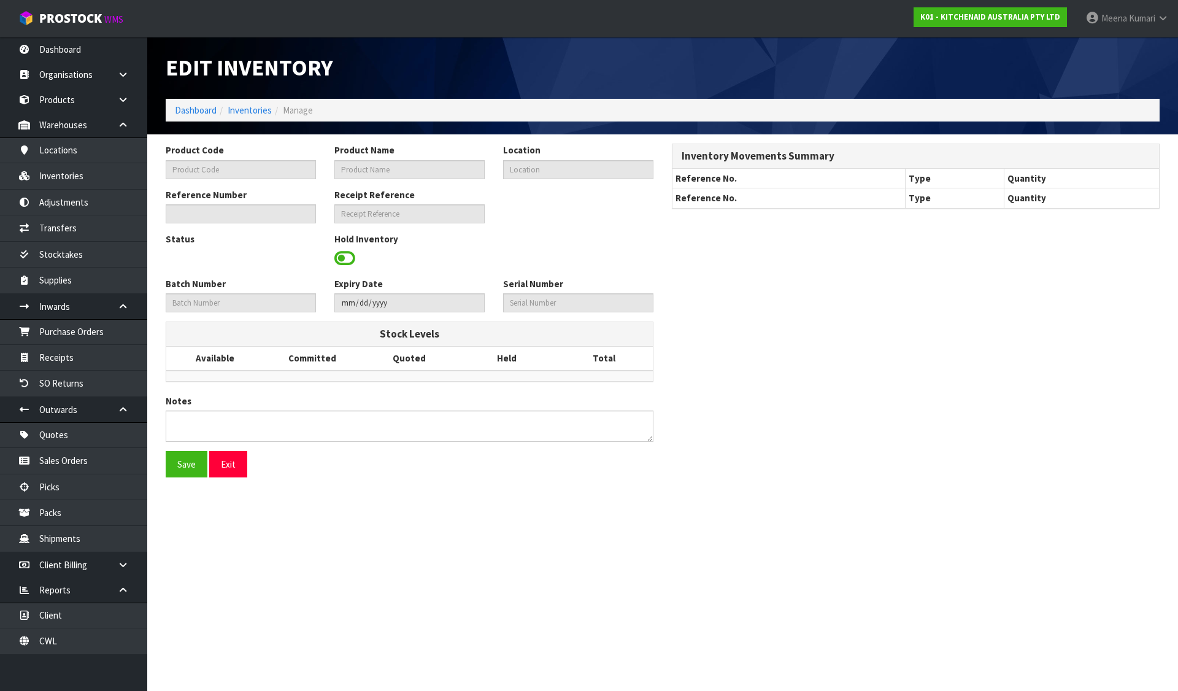
type input "WPW10600940"
type input "S/S WHISK WIRE KSM7581/90/C895"
type input "38-25-3-B"
type input "K01-IRY0124703"
type input "K01-REC0001518"
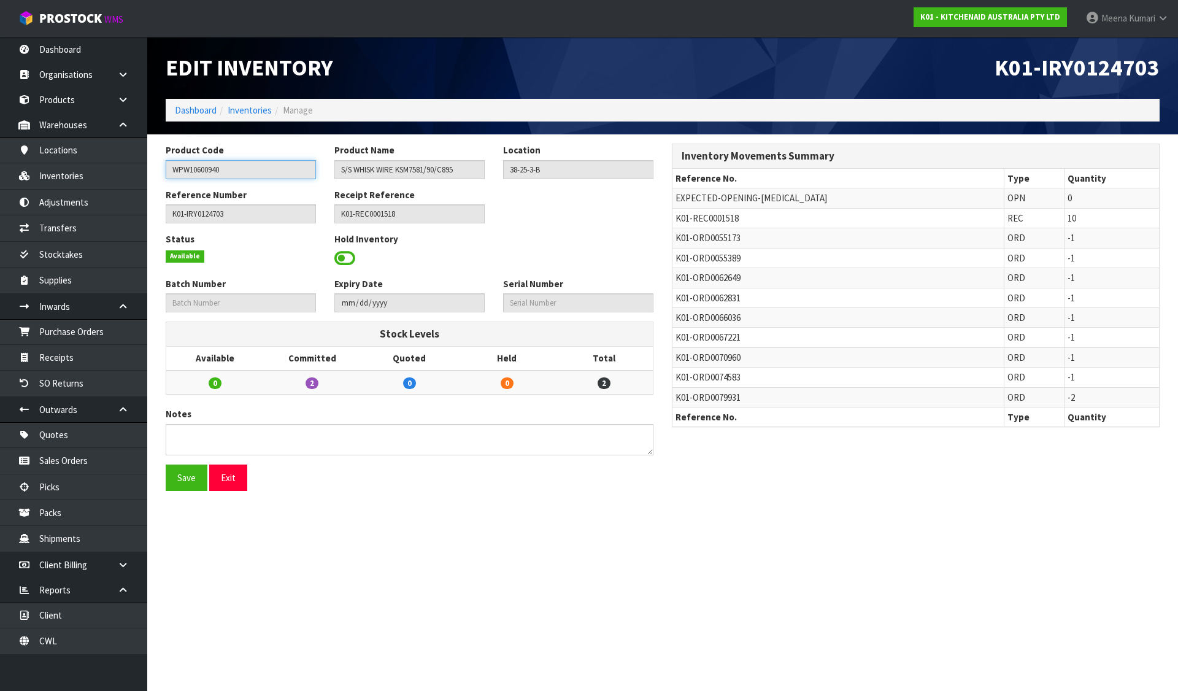
click at [251, 167] on input "WPW10600940" at bounding box center [241, 169] width 150 height 19
click at [94, 176] on link "Inventories" at bounding box center [73, 175] width 147 height 25
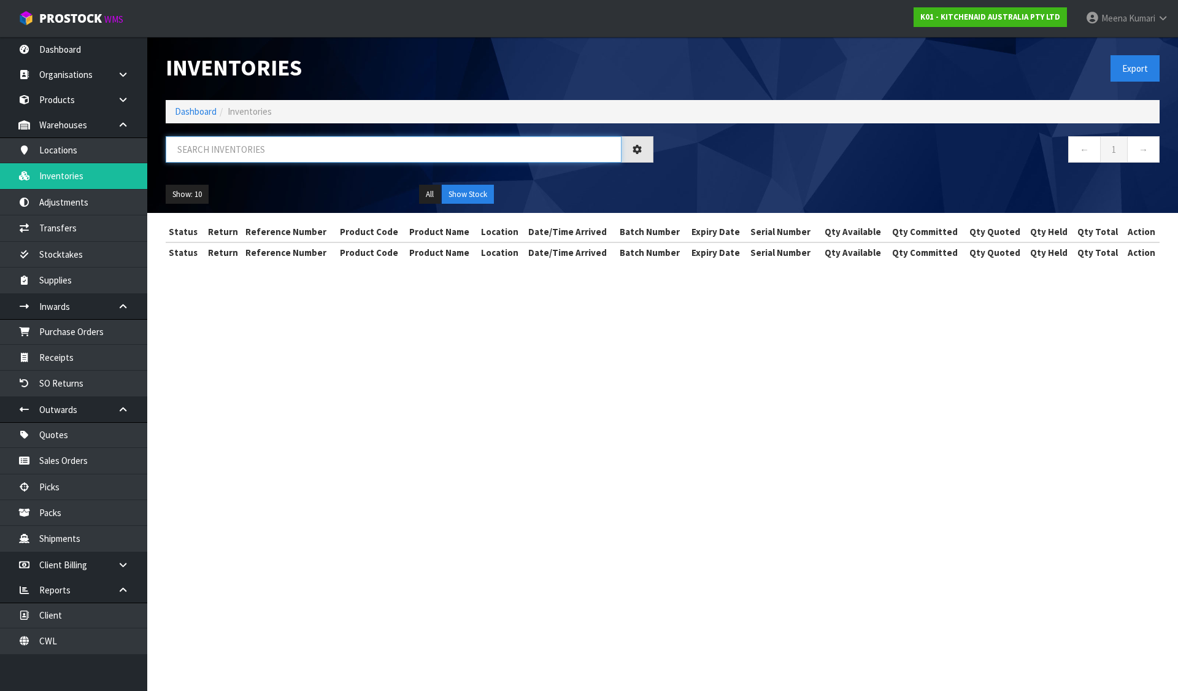
click at [376, 152] on input "text" at bounding box center [394, 149] width 456 height 26
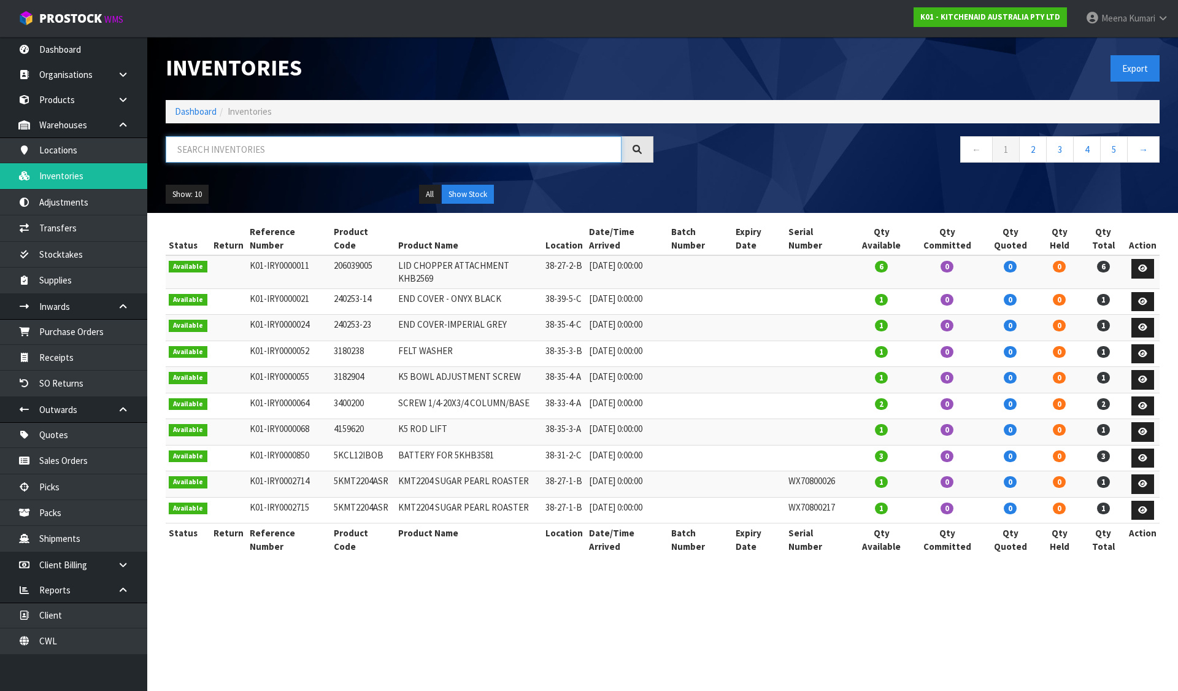
paste input "WPW10600940"
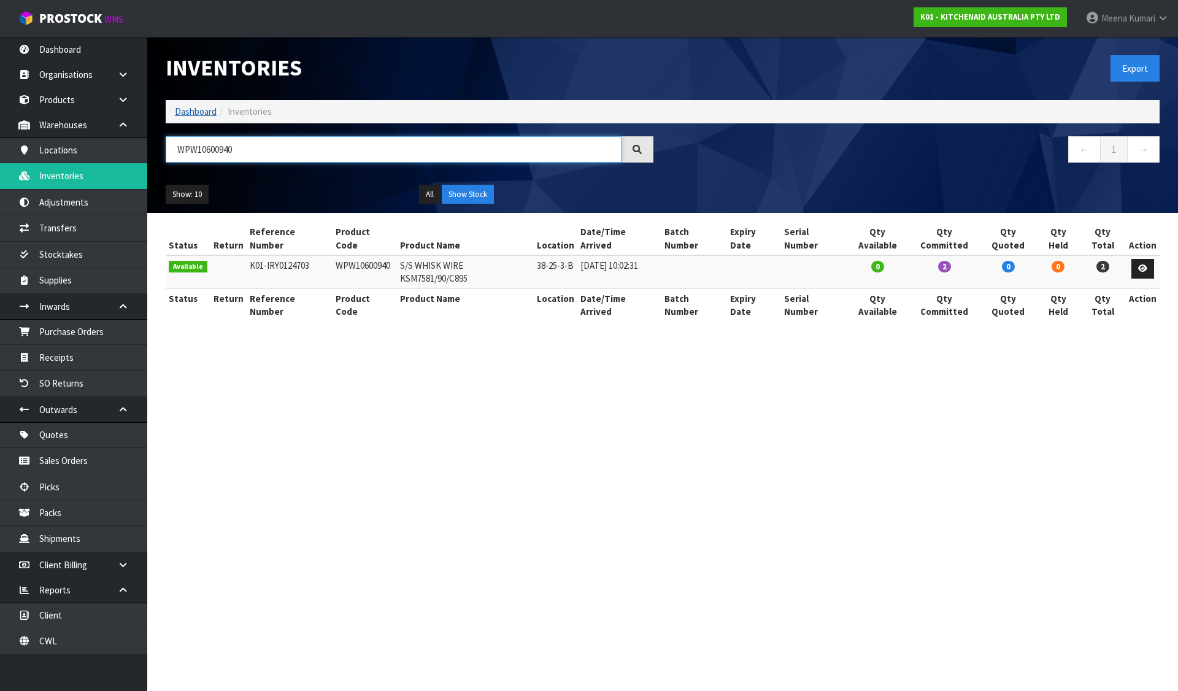
type input "WPW10600940"
click at [207, 114] on link "Dashboard" at bounding box center [196, 112] width 42 height 12
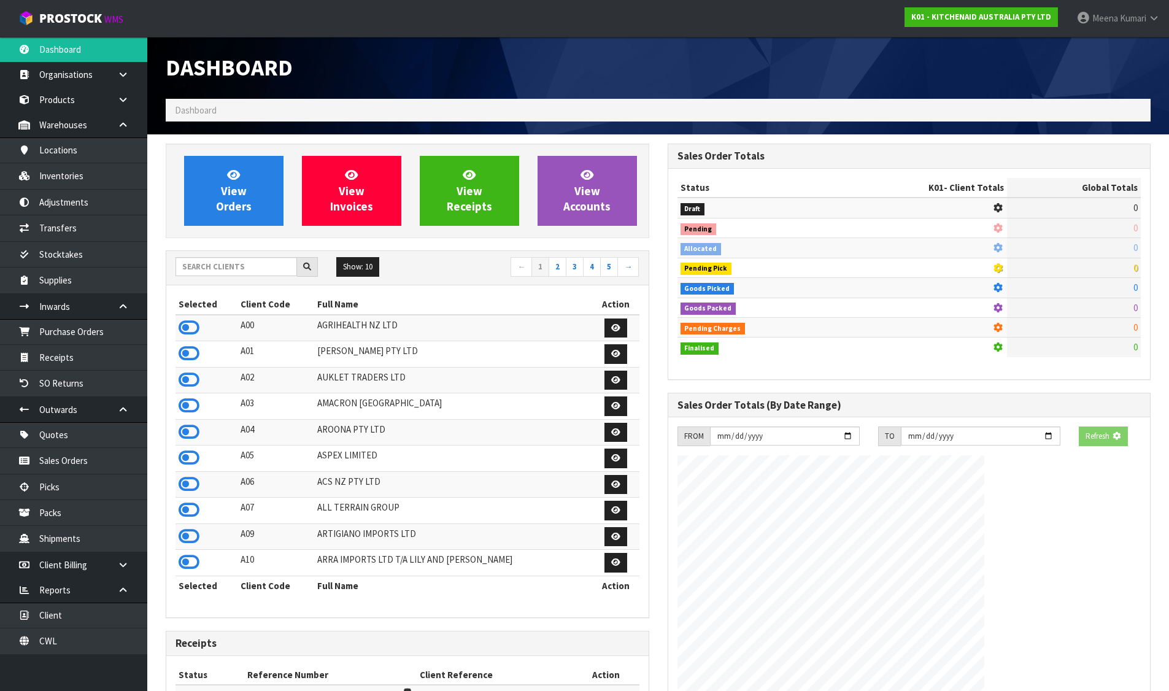
drag, startPoint x: 234, startPoint y: 279, endPoint x: 236, endPoint y: 268, distance: 11.8
click at [236, 268] on div "Show: 10 5 10 25 50 ← 1 2 3 4 5 →" at bounding box center [407, 268] width 482 height 34
click at [236, 268] on input "text" at bounding box center [237, 266] width 122 height 19
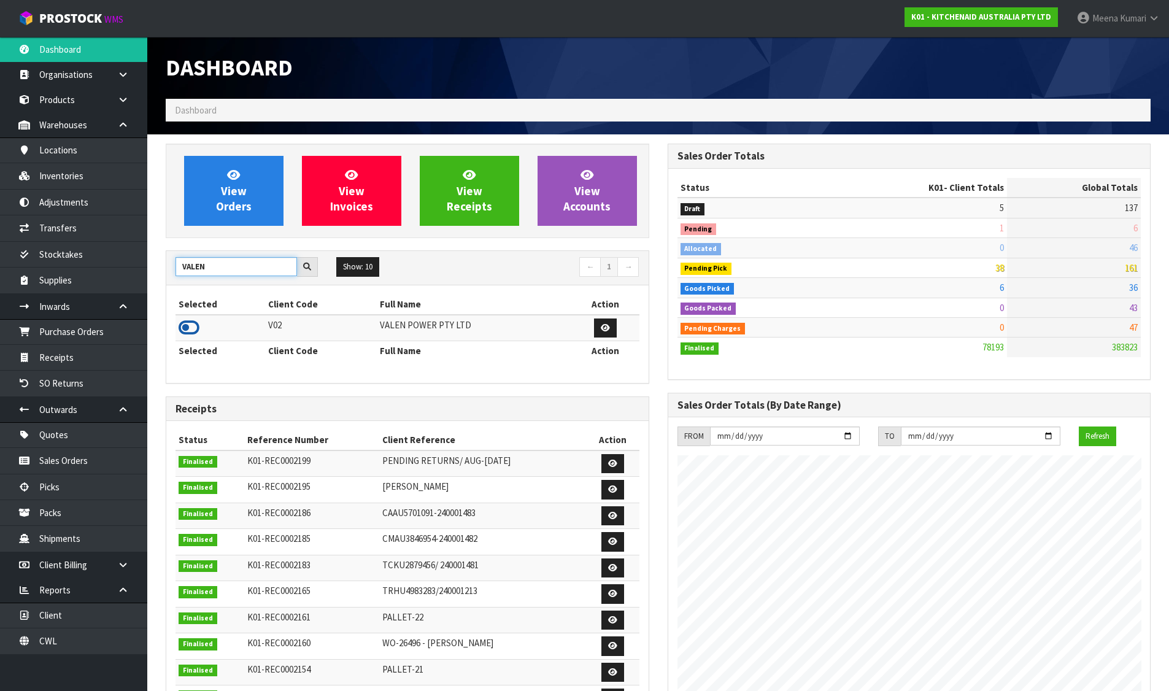
type input "VALEN"
click at [190, 328] on icon at bounding box center [189, 328] width 21 height 18
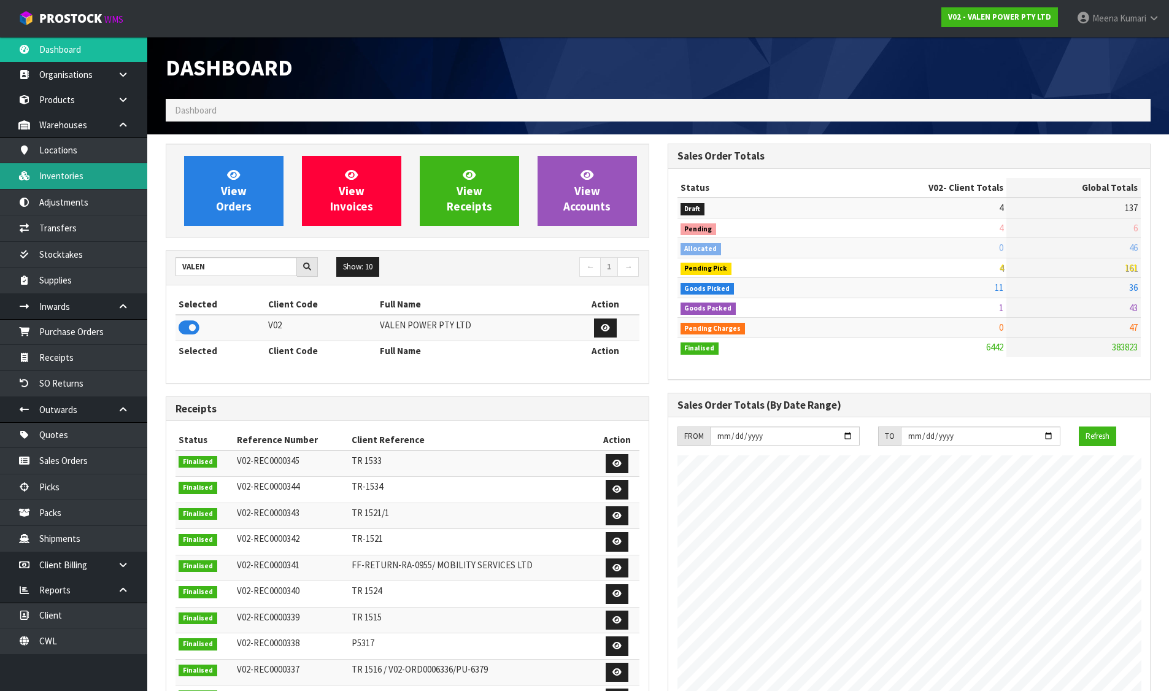
click at [97, 174] on link "Inventories" at bounding box center [73, 175] width 147 height 25
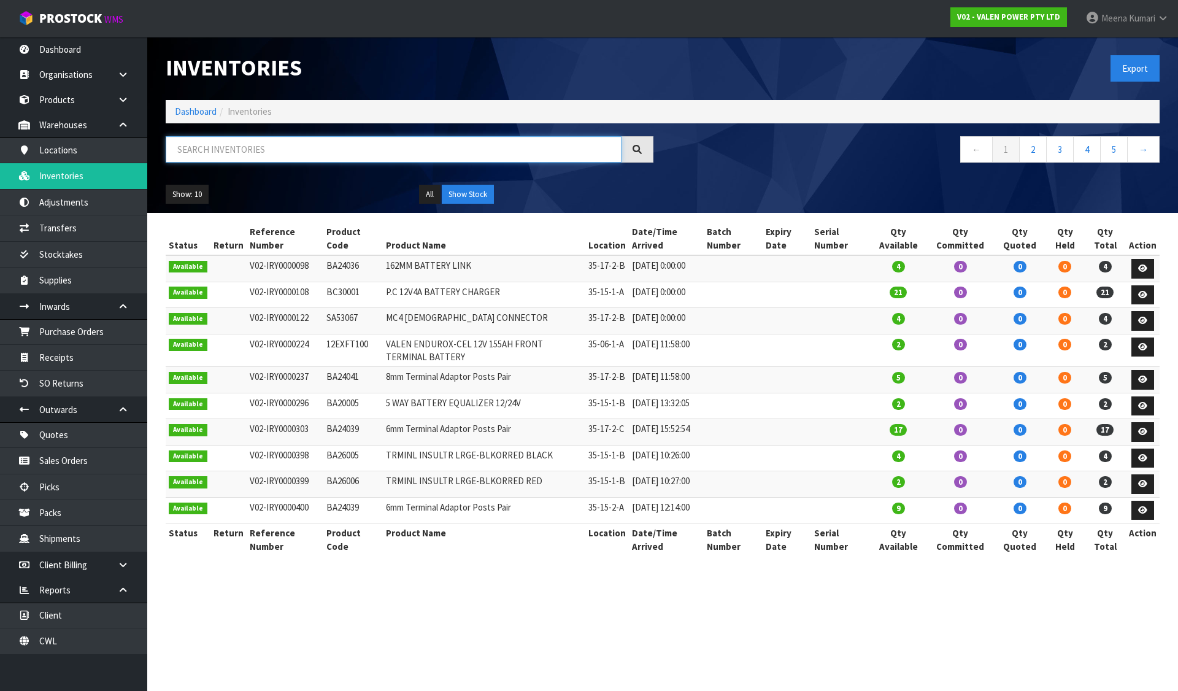
drag, startPoint x: 97, startPoint y: 174, endPoint x: 190, endPoint y: 151, distance: 95.6
click at [190, 151] on input "text" at bounding box center [394, 149] width 456 height 26
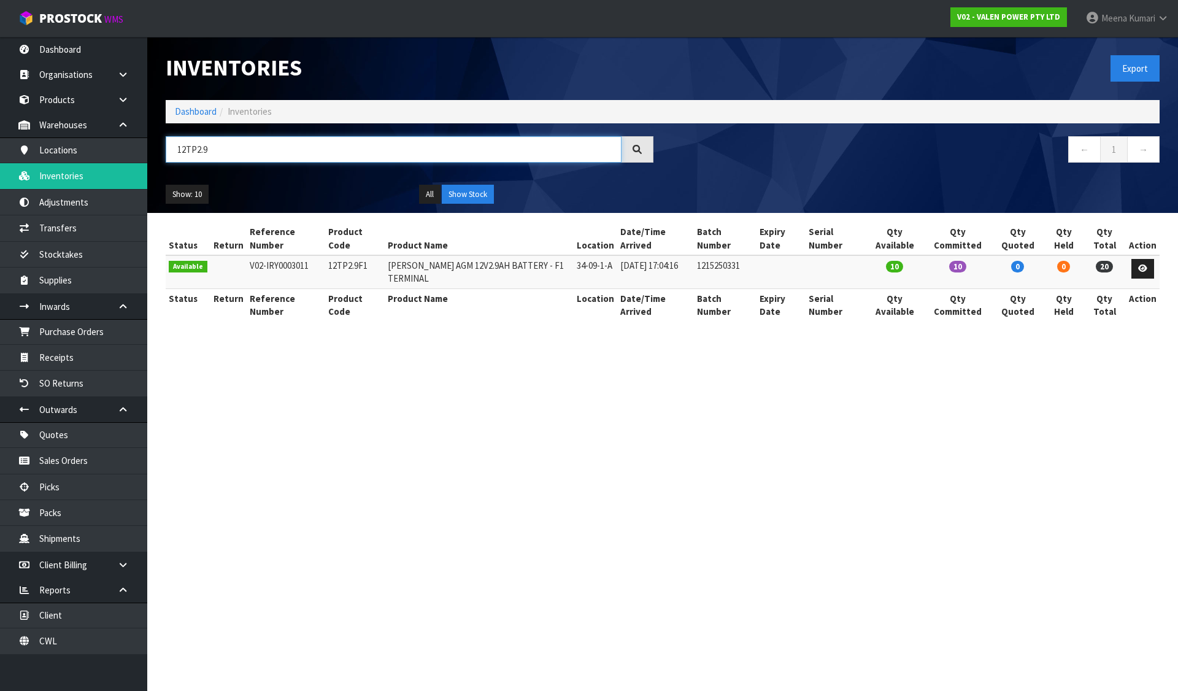
type input "12TP2.9"
click at [343, 263] on td "12TP2.9F1" at bounding box center [355, 271] width 60 height 33
copy td "12TP2.9F1"
click at [91, 220] on link "Transfers" at bounding box center [73, 227] width 147 height 25
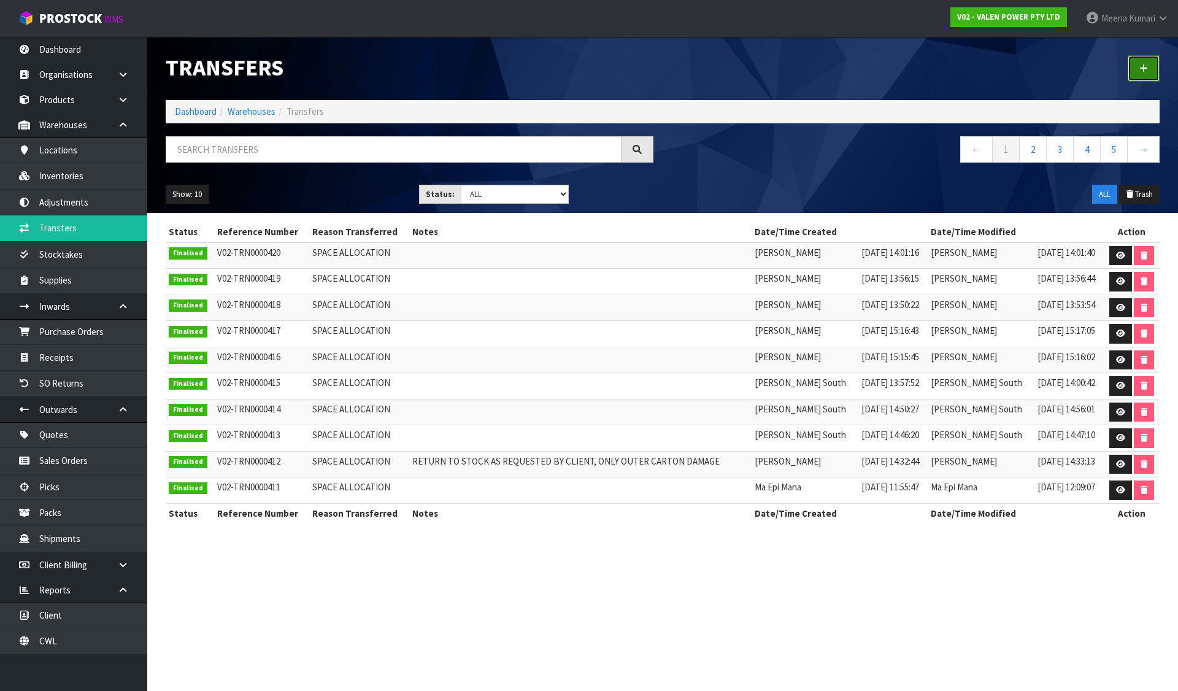
click at [1142, 67] on icon at bounding box center [1144, 68] width 9 height 9
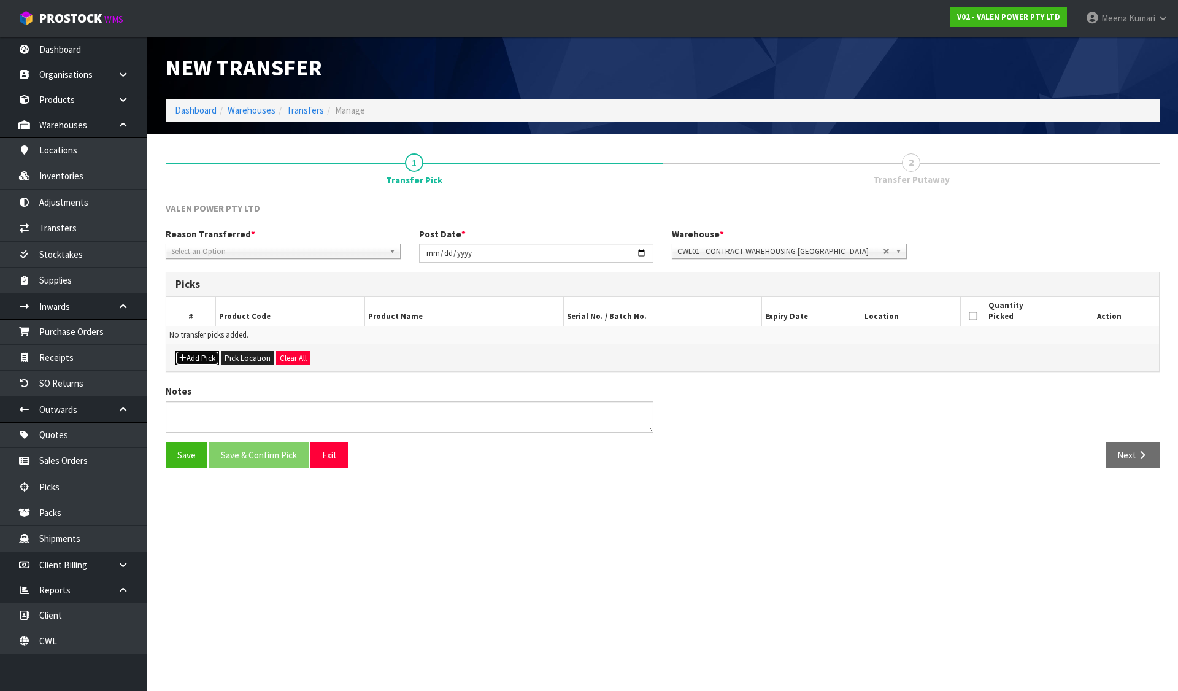
click at [192, 360] on button "Add Pick" at bounding box center [198, 358] width 44 height 15
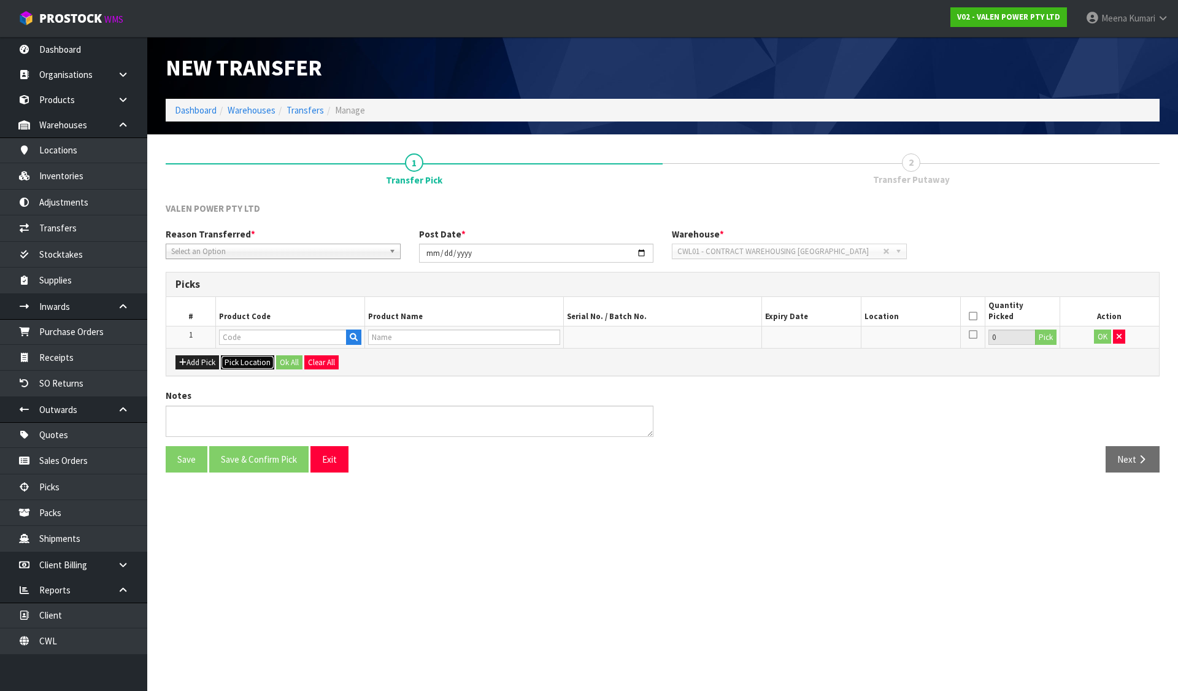
click at [234, 355] on button "Pick Location" at bounding box center [247, 362] width 53 height 15
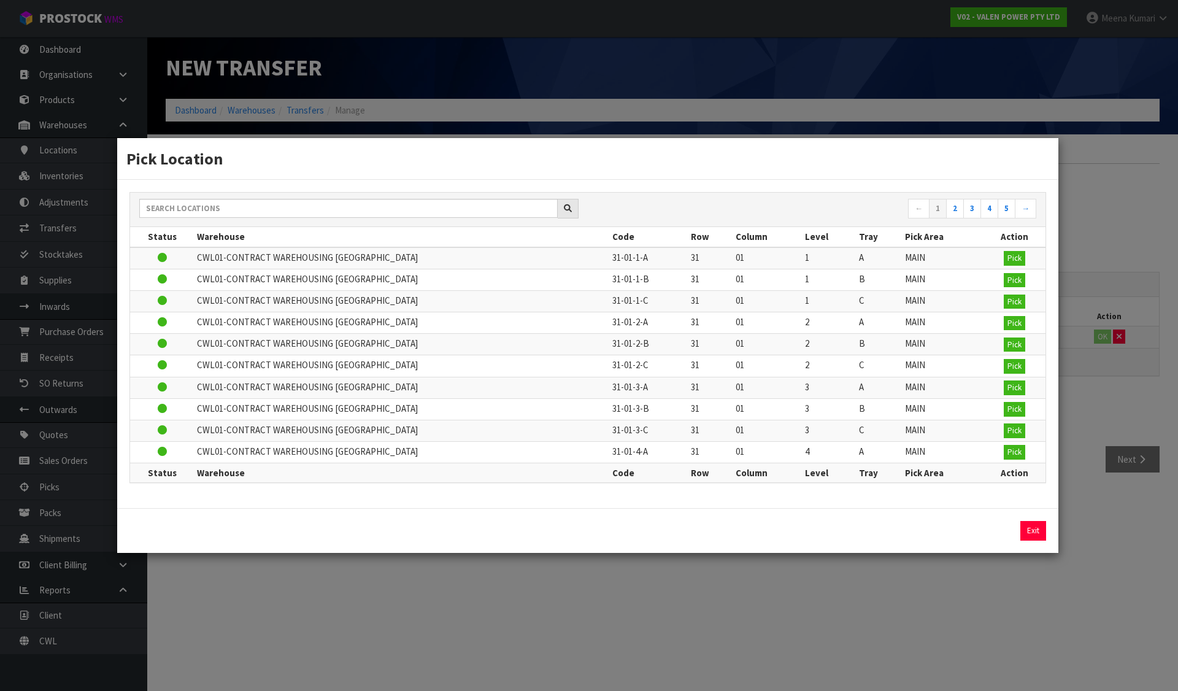
drag, startPoint x: 1056, startPoint y: 683, endPoint x: 1019, endPoint y: 539, distance: 148.3
click at [1056, 683] on div "Pick Location ← 1 2 3 4 5 → Status Warehouse Code Row Column Level Tray Pick Ar…" at bounding box center [589, 345] width 1178 height 691
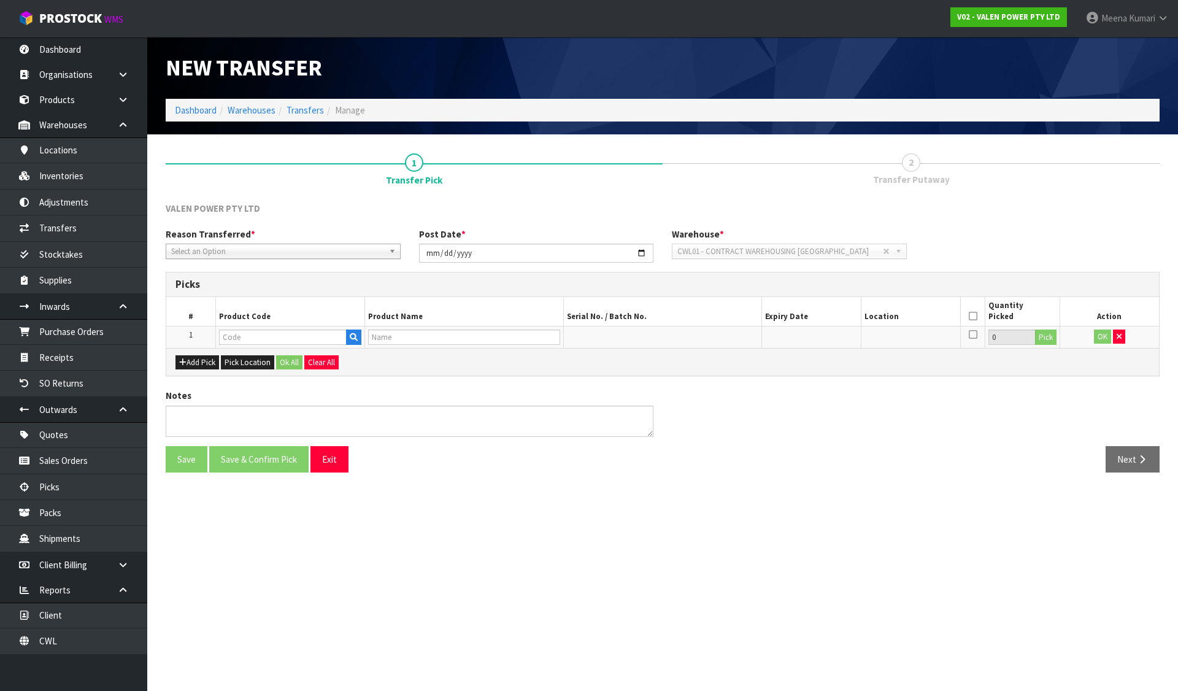
click at [279, 249] on span "Select an Option" at bounding box center [277, 251] width 213 height 15
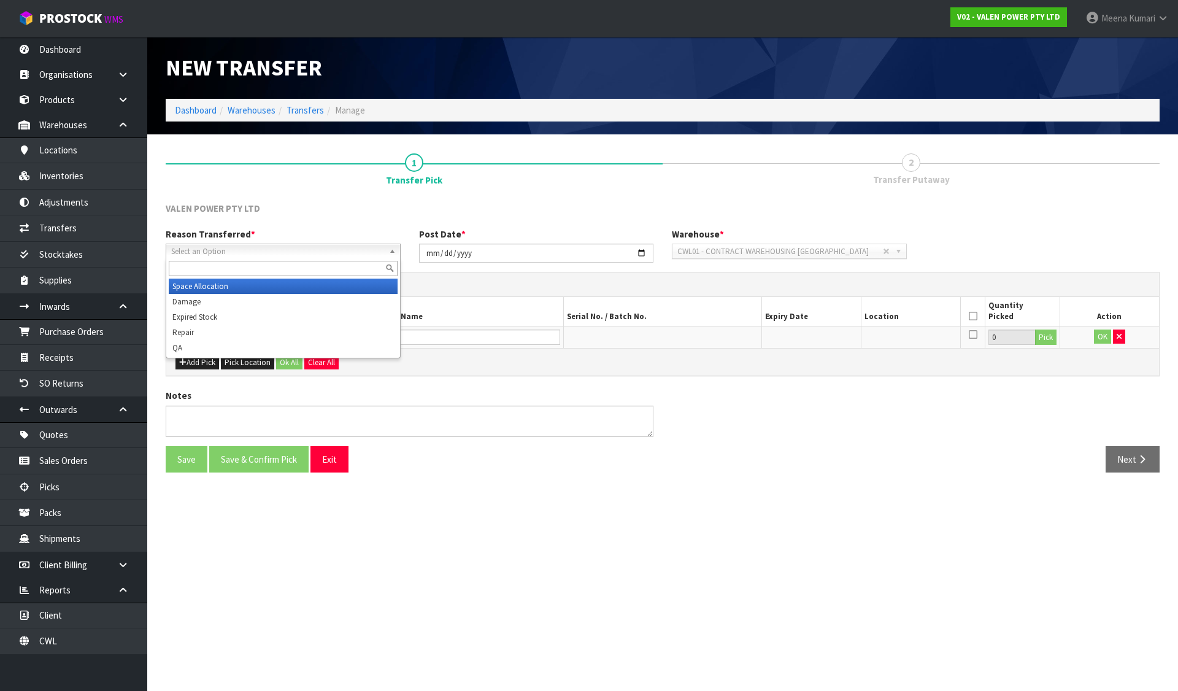
click at [251, 288] on li "Space Allocation" at bounding box center [283, 286] width 229 height 15
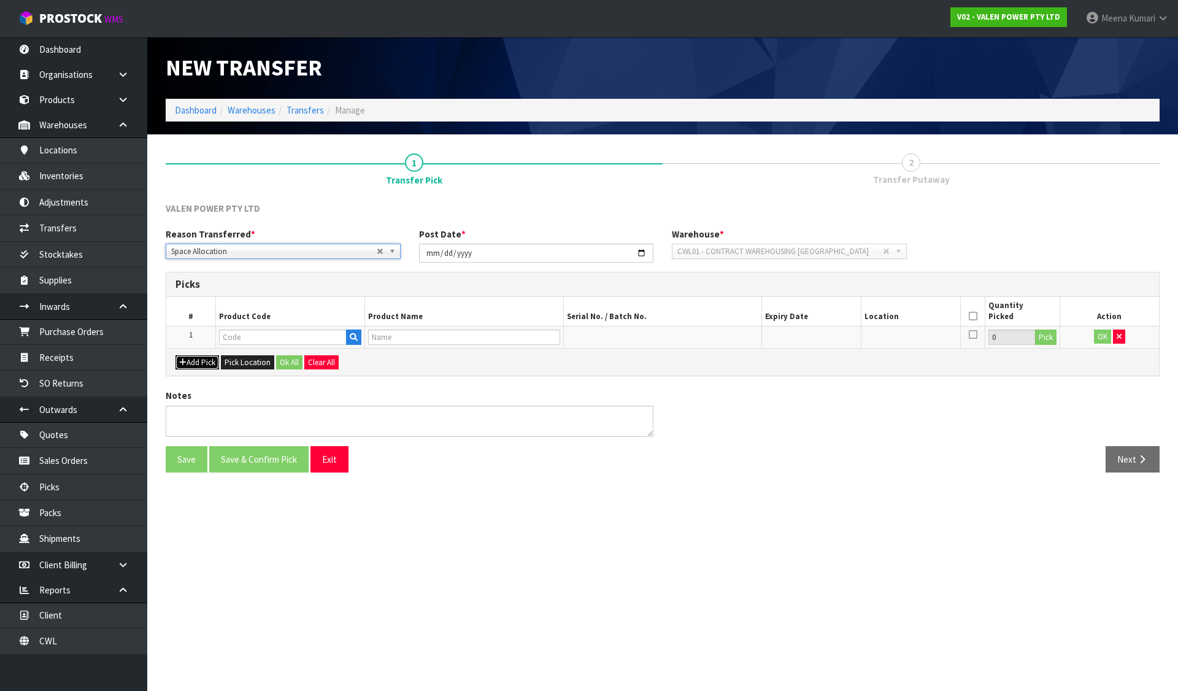
click at [212, 365] on button "Add Pick" at bounding box center [198, 362] width 44 height 15
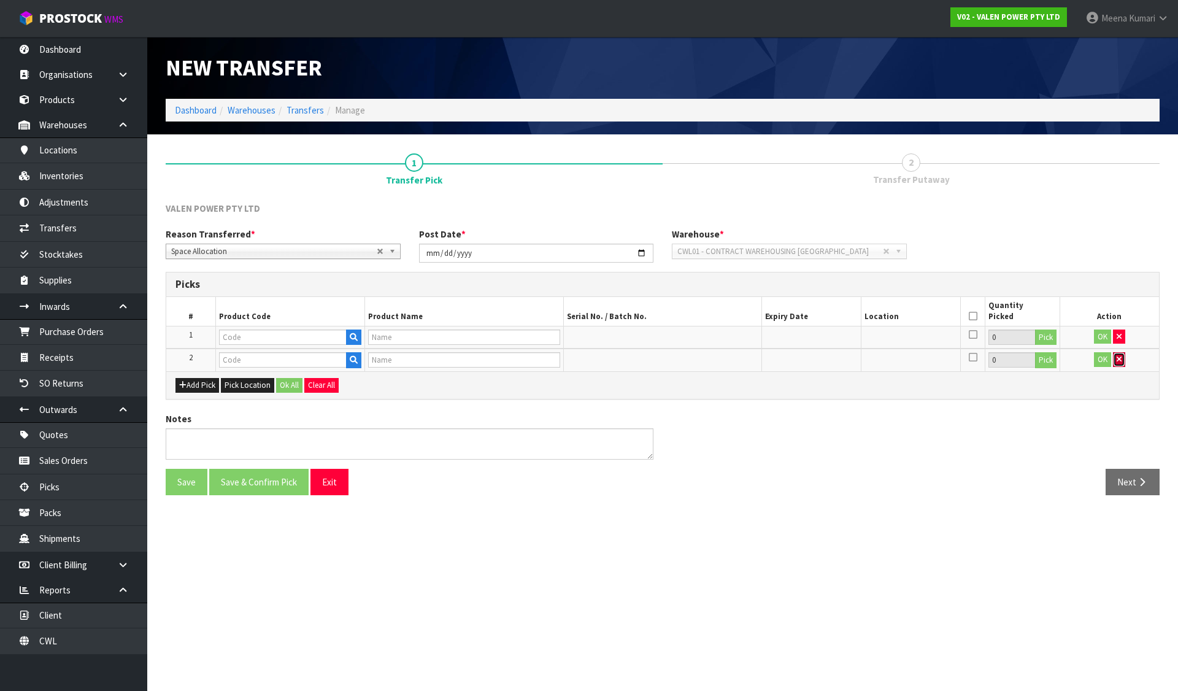
click at [1120, 364] on button "button" at bounding box center [1119, 359] width 12 height 15
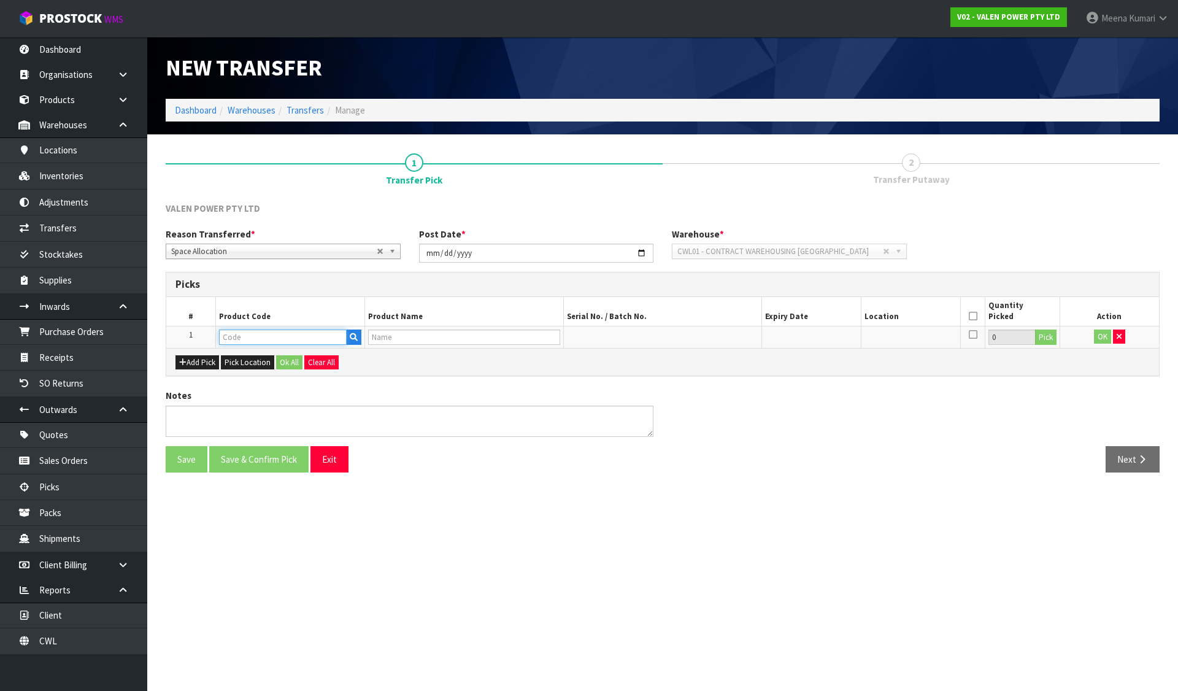
click at [301, 338] on input "text" at bounding box center [283, 337] width 128 height 15
paste input "12TP2.9F1"
type input "12TP2.9F1"
type input "[PERSON_NAME] AGM 12V2.9AH BATTERY - F1 TERMINAL"
type input "12TP2.9F1"
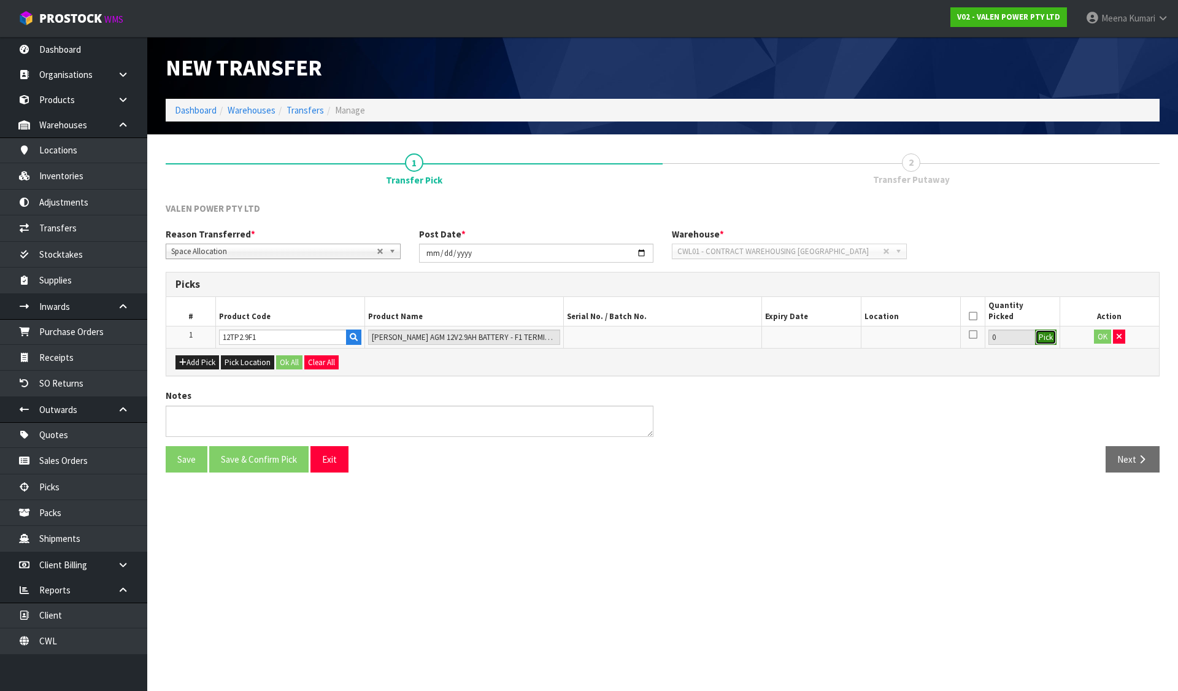
click at [1048, 341] on button "Pick" at bounding box center [1045, 338] width 21 height 16
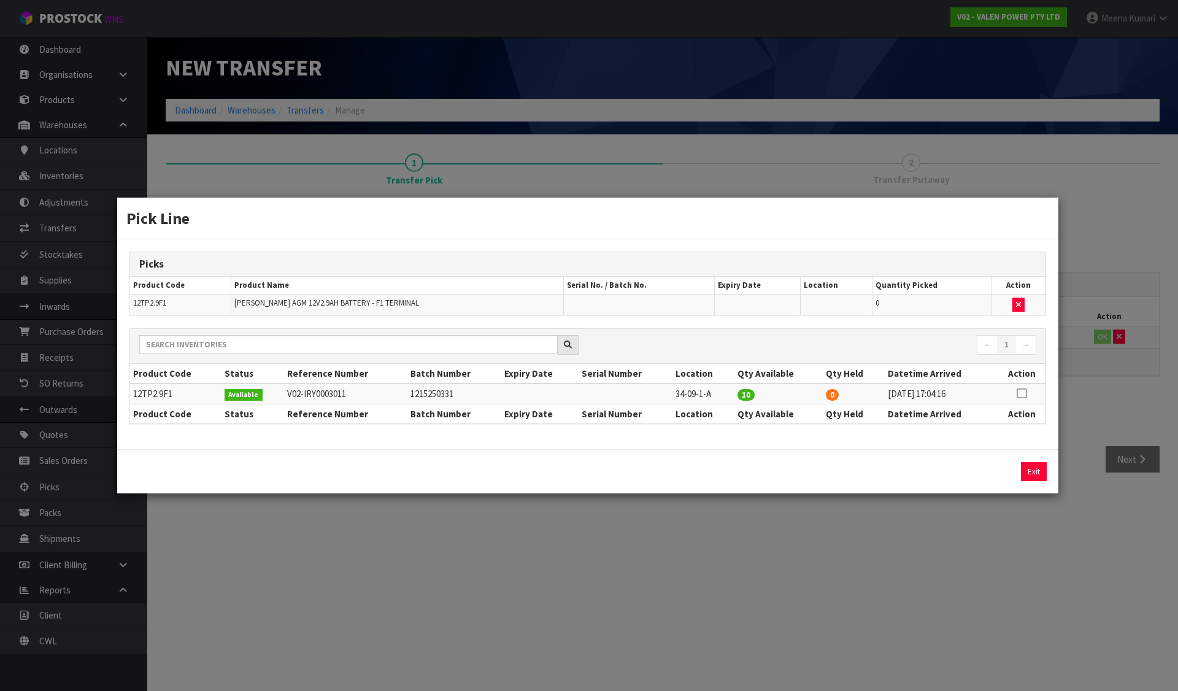
click at [1030, 387] on td at bounding box center [1022, 394] width 48 height 20
click at [1021, 394] on icon at bounding box center [1022, 393] width 10 height 1
click at [990, 473] on button "Assign Pick" at bounding box center [992, 471] width 50 height 19
type input "10"
click at [1176, 335] on div "Pick Line Picks Product Code Product Name Serial No. / Batch No. Expiry Date Lo…" at bounding box center [589, 345] width 1178 height 691
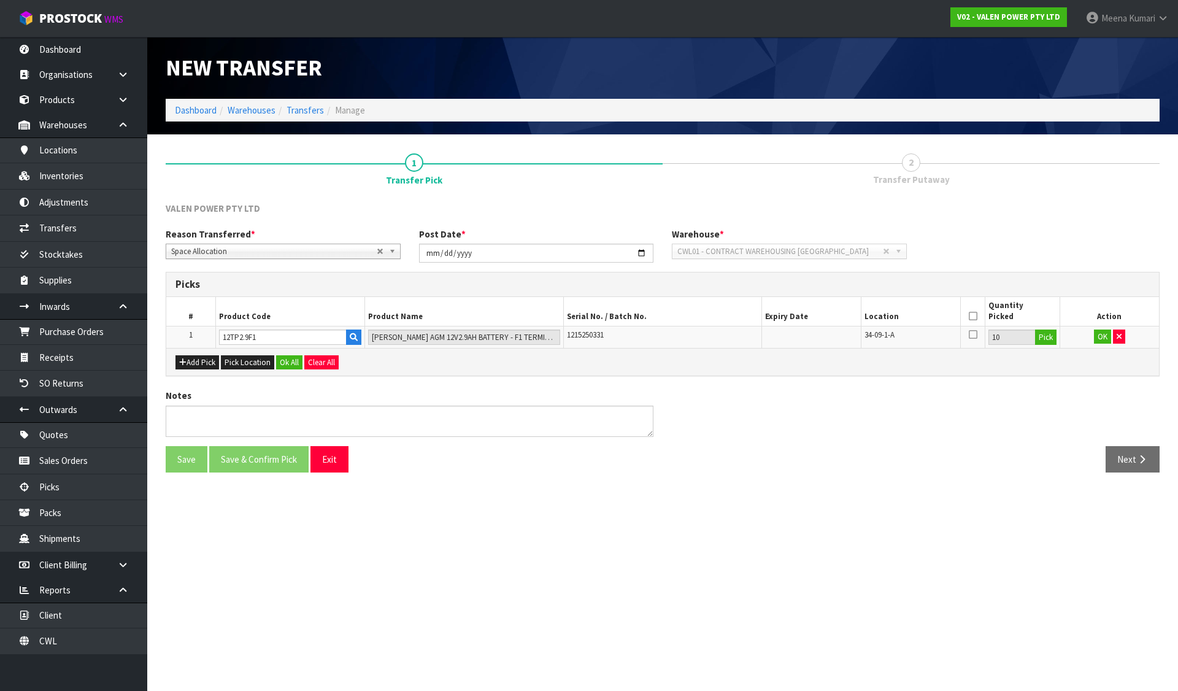
click at [973, 316] on icon at bounding box center [973, 316] width 9 height 1
click at [894, 333] on span "34-09-1-A" at bounding box center [880, 335] width 30 height 10
click at [892, 333] on span "34-09-1-A" at bounding box center [880, 335] width 30 height 10
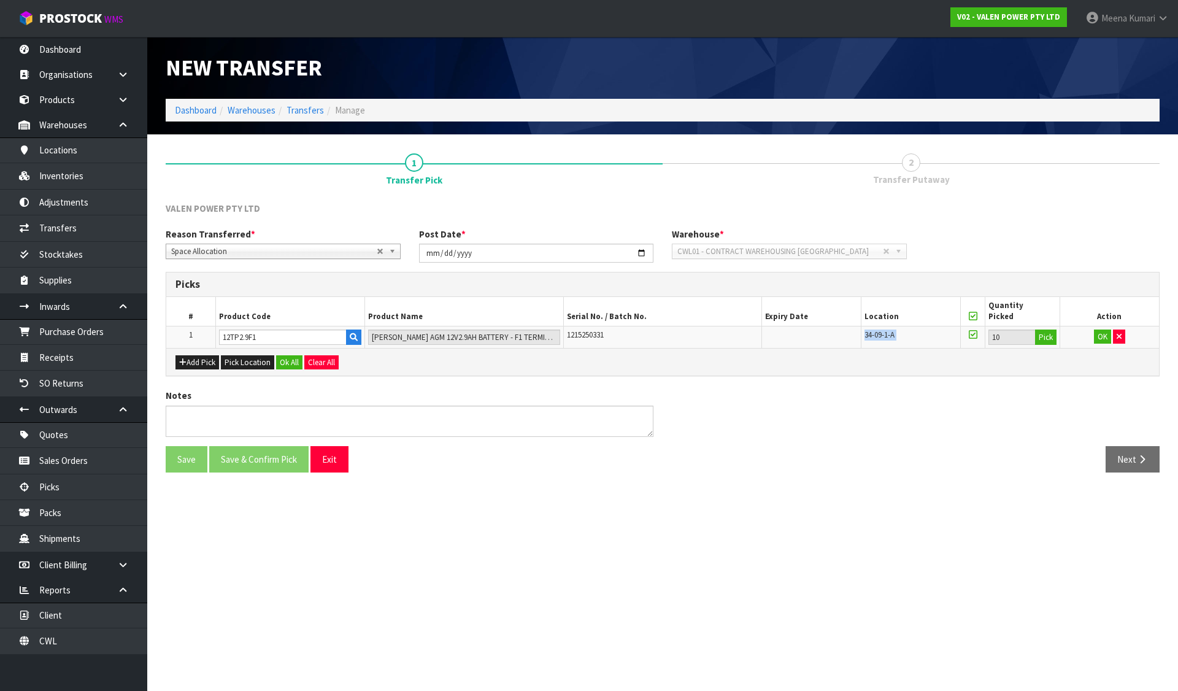
copy tr "34-09-1-A"
drag, startPoint x: 296, startPoint y: 366, endPoint x: 286, endPoint y: 404, distance: 39.3
click at [295, 366] on button "Ok All" at bounding box center [289, 362] width 26 height 15
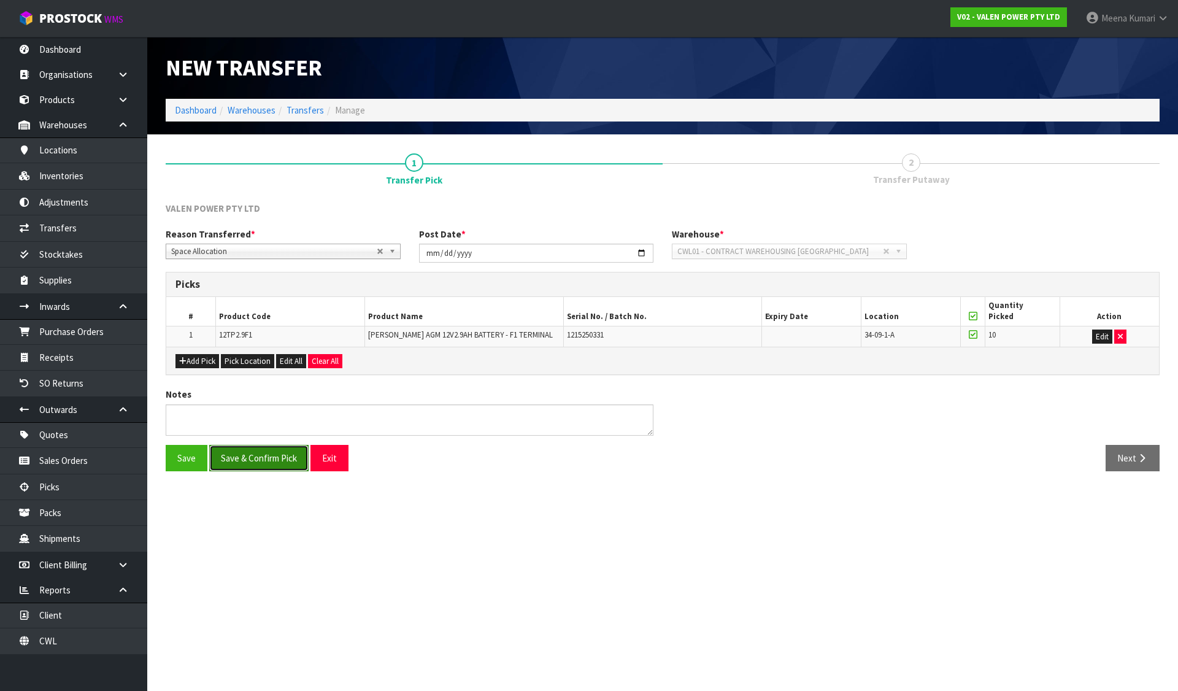
click at [287, 465] on button "Save & Confirm Pick" at bounding box center [258, 458] width 99 height 26
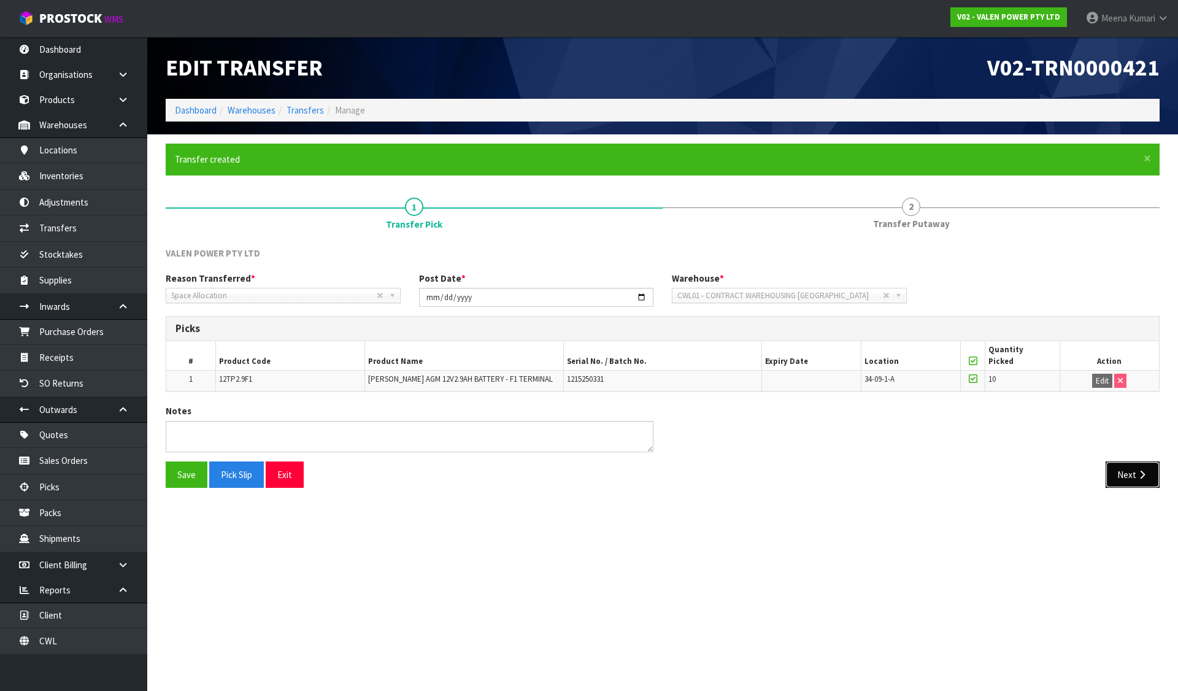
click at [1132, 485] on button "Next" at bounding box center [1133, 475] width 54 height 26
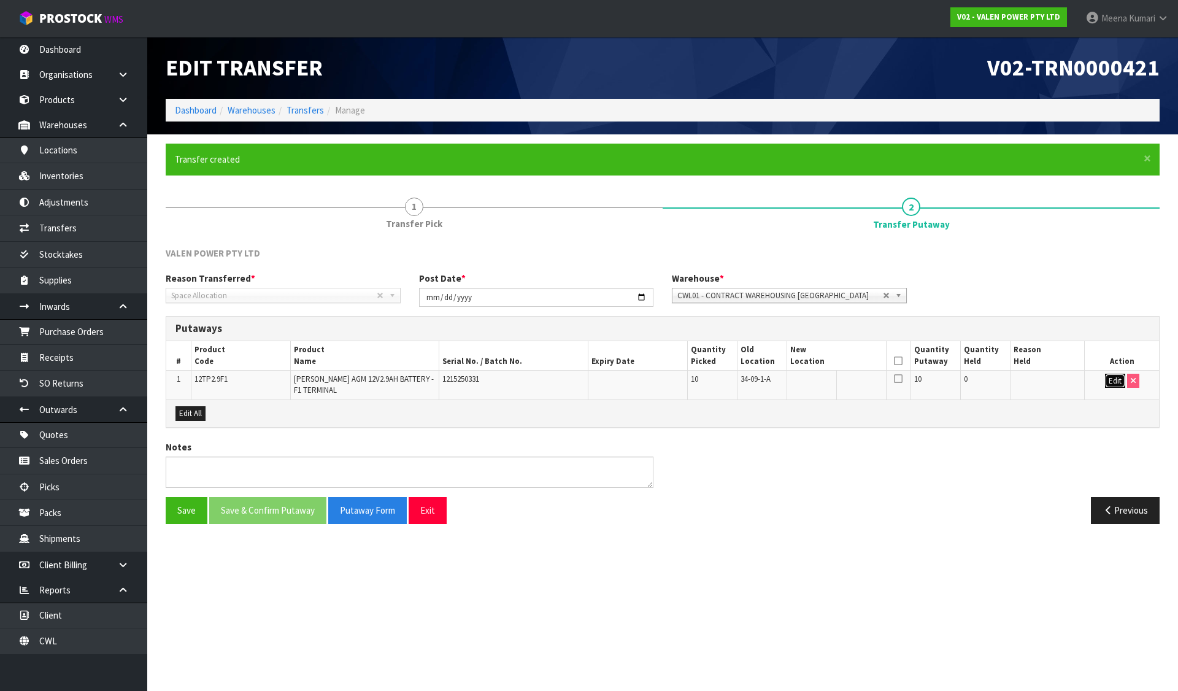
click at [1118, 385] on button "Edit" at bounding box center [1115, 381] width 20 height 15
click at [832, 382] on input "text" at bounding box center [829, 381] width 78 height 15
paste input "34-09-1-A"
click at [802, 381] on input "34-09-1-A" at bounding box center [829, 381] width 78 height 15
type input "35-09-1-A"
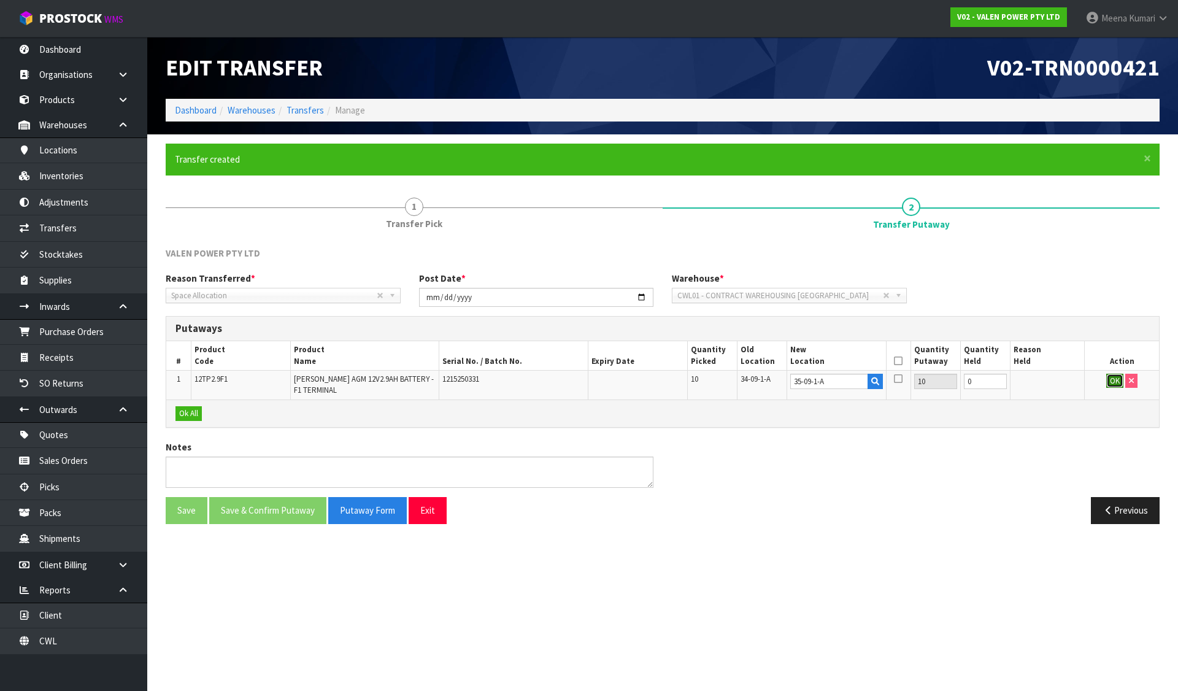
click at [1120, 380] on button "OK" at bounding box center [1115, 381] width 17 height 15
click at [906, 365] on th at bounding box center [898, 355] width 25 height 29
click at [895, 361] on icon at bounding box center [898, 361] width 9 height 1
click at [304, 502] on button "Save & Confirm Putaway" at bounding box center [267, 510] width 117 height 26
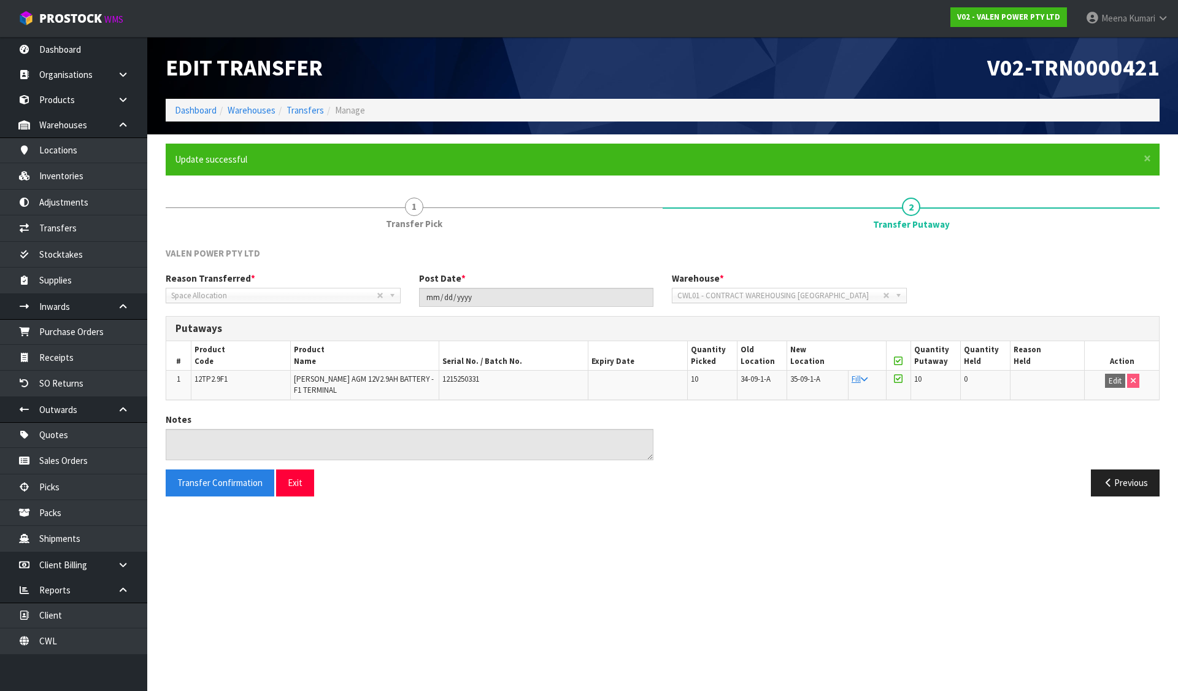
click at [209, 382] on span "12TP2.9F1" at bounding box center [211, 379] width 33 height 10
copy span "12TP2.9F1"
click at [83, 182] on link "Inventories" at bounding box center [73, 175] width 147 height 25
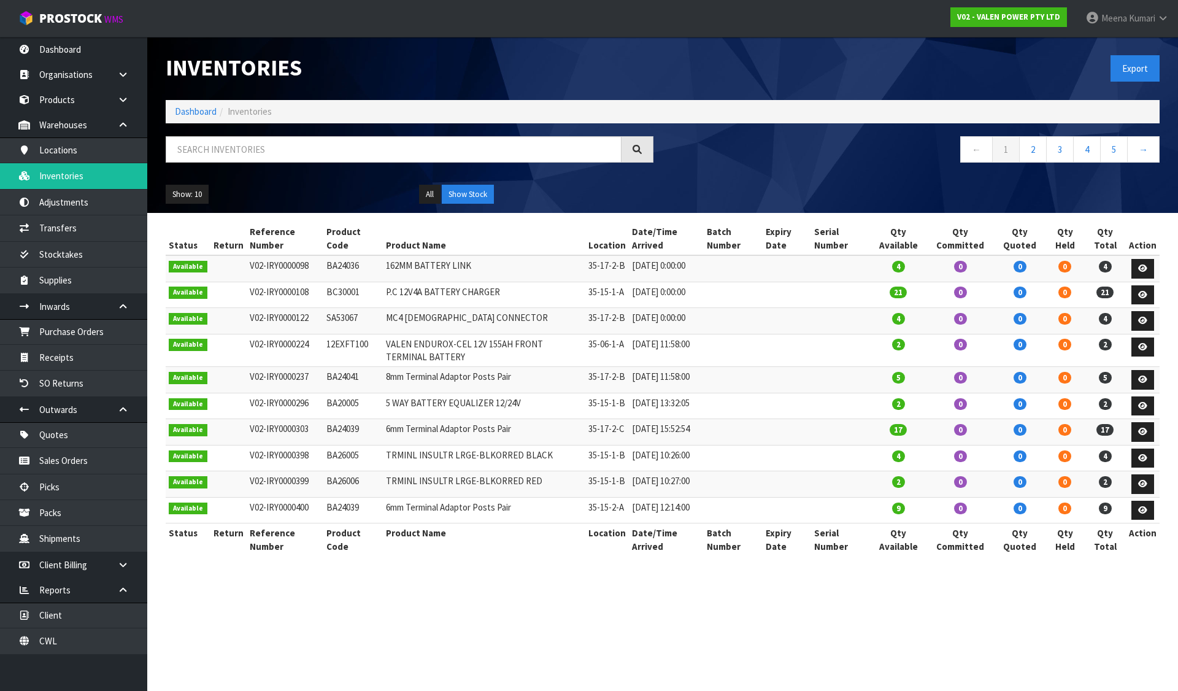
click at [277, 172] on div "← 1 2 3 4 5 →" at bounding box center [662, 155] width 1013 height 39
click at [267, 155] on input "text" at bounding box center [394, 149] width 456 height 26
paste input "12TP2.9F1"
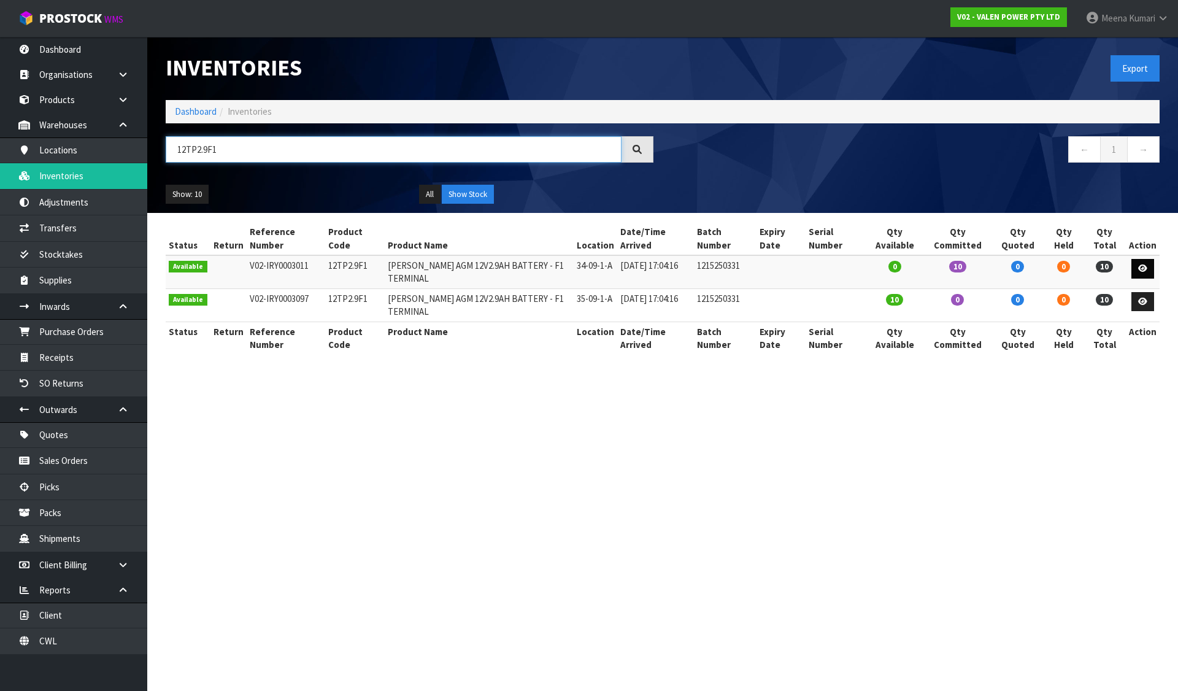
type input "12TP2.9F1"
click at [1147, 272] on icon at bounding box center [1142, 269] width 9 height 8
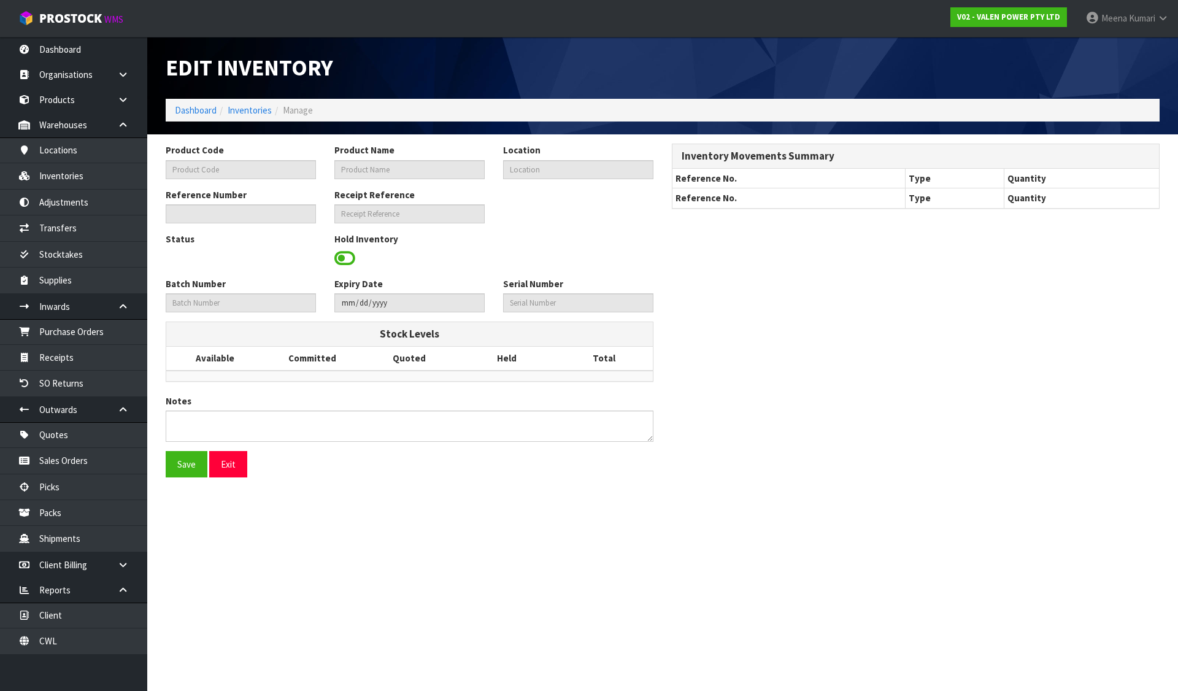
type input "12TP2.9F1"
type input "[PERSON_NAME] AGM 12V2.9AH BATTERY - F1 TERMINAL"
type input "34-09-1-A"
type input "V02-IRY0003011"
type input "V02-REC0000340"
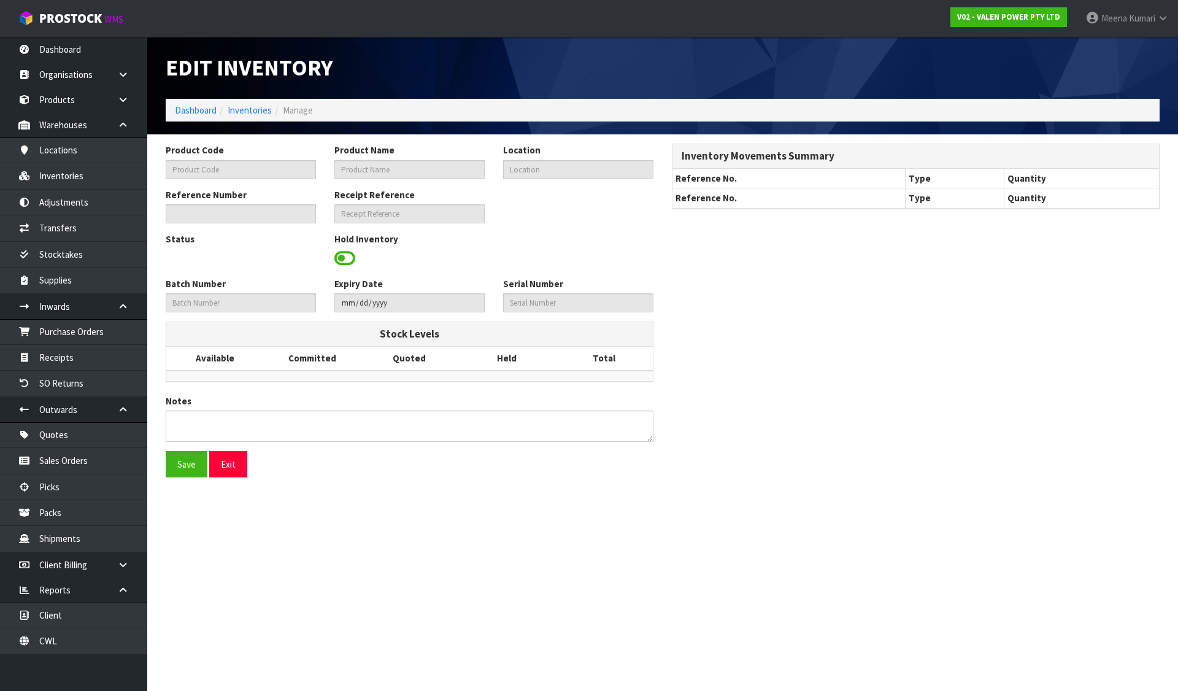
type input "1215250331"
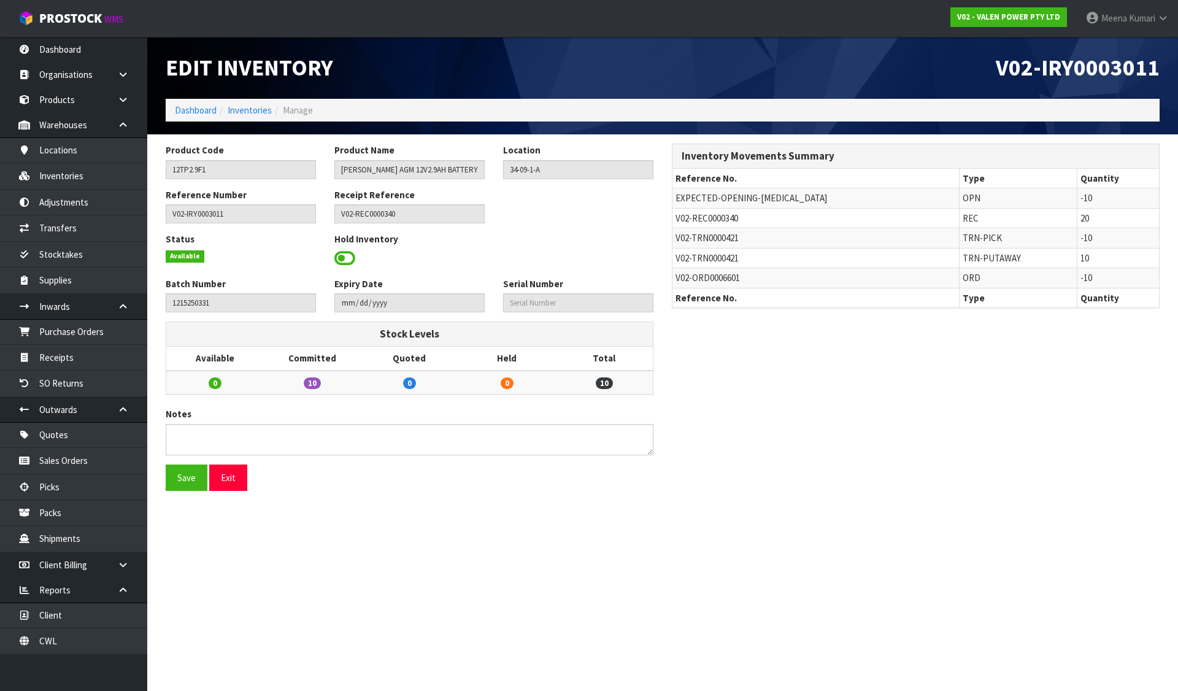
click at [695, 220] on span "V02-REC0000340" at bounding box center [707, 218] width 63 height 12
copy tr "V02-REC0000340"
click at [99, 361] on link "Receipts" at bounding box center [73, 357] width 147 height 25
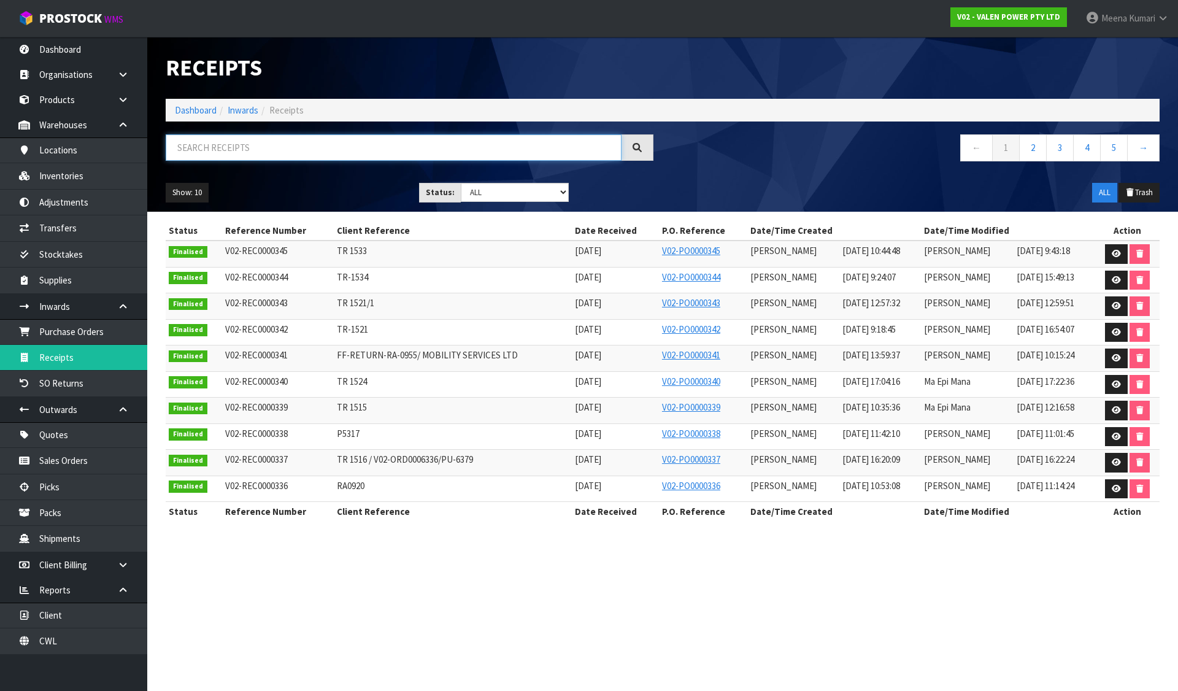
click at [252, 160] on input "text" at bounding box center [394, 147] width 456 height 26
paste input "V02-REC0000340"
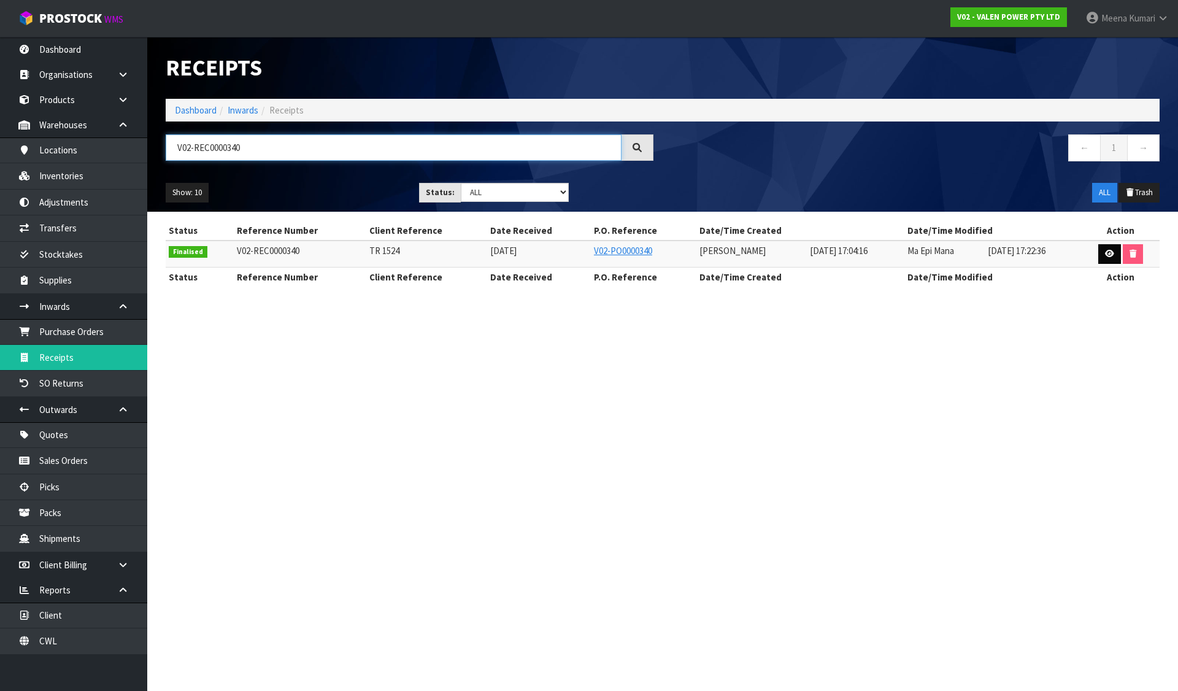
type input "V02-REC0000340"
click at [1110, 253] on icon at bounding box center [1109, 254] width 9 height 8
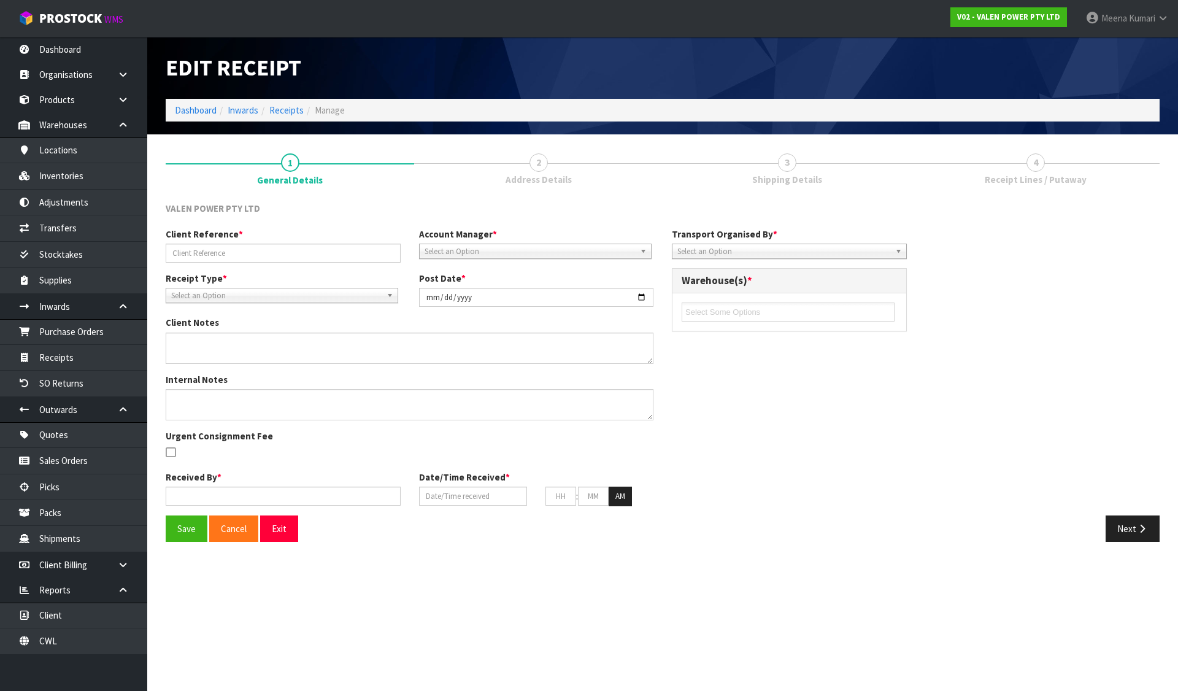
type input "TR 1524"
type input "[DATE]"
type textarea "SERIALS RECORDED BY [PERSON_NAME]"
type input "[PERSON_NAME]"
type input "[DATE]"
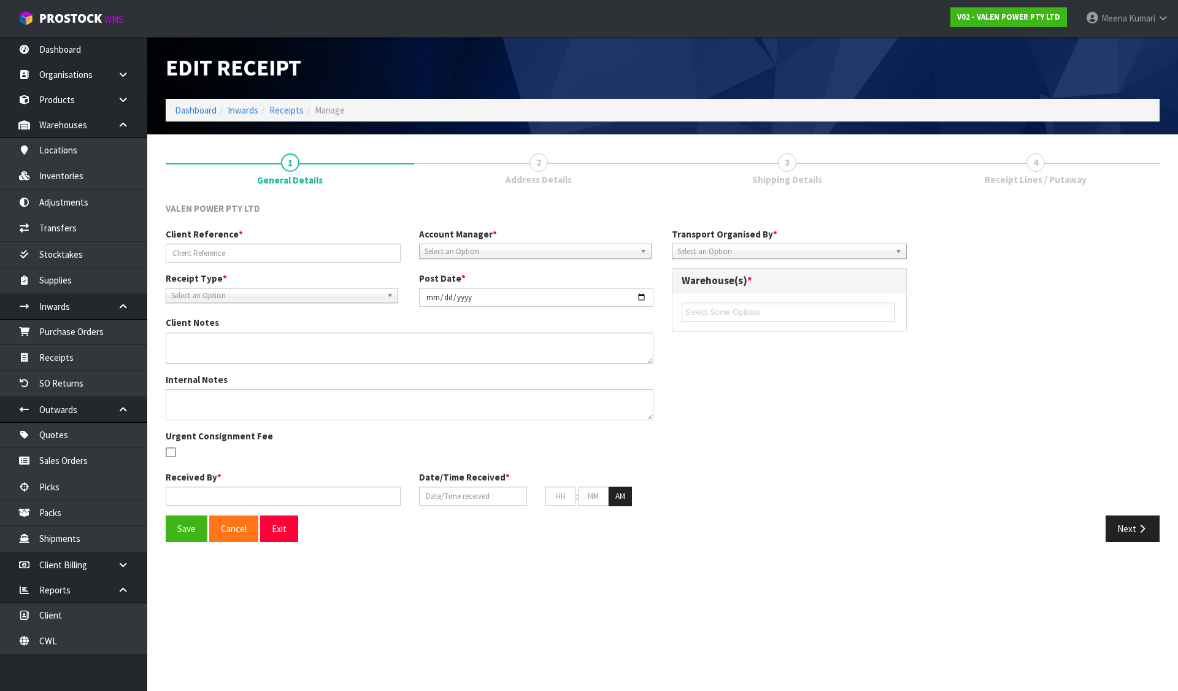
type input "05"
type input "04"
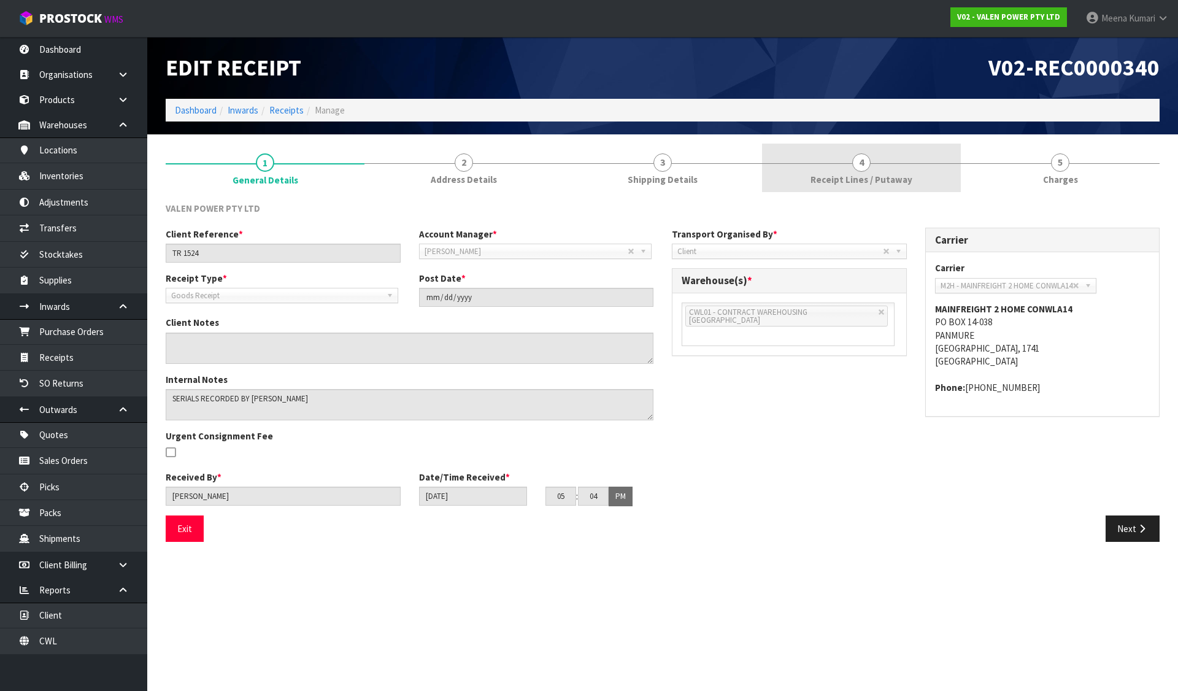
click at [832, 158] on link "4 Receipt Lines / Putaway" at bounding box center [861, 168] width 199 height 48
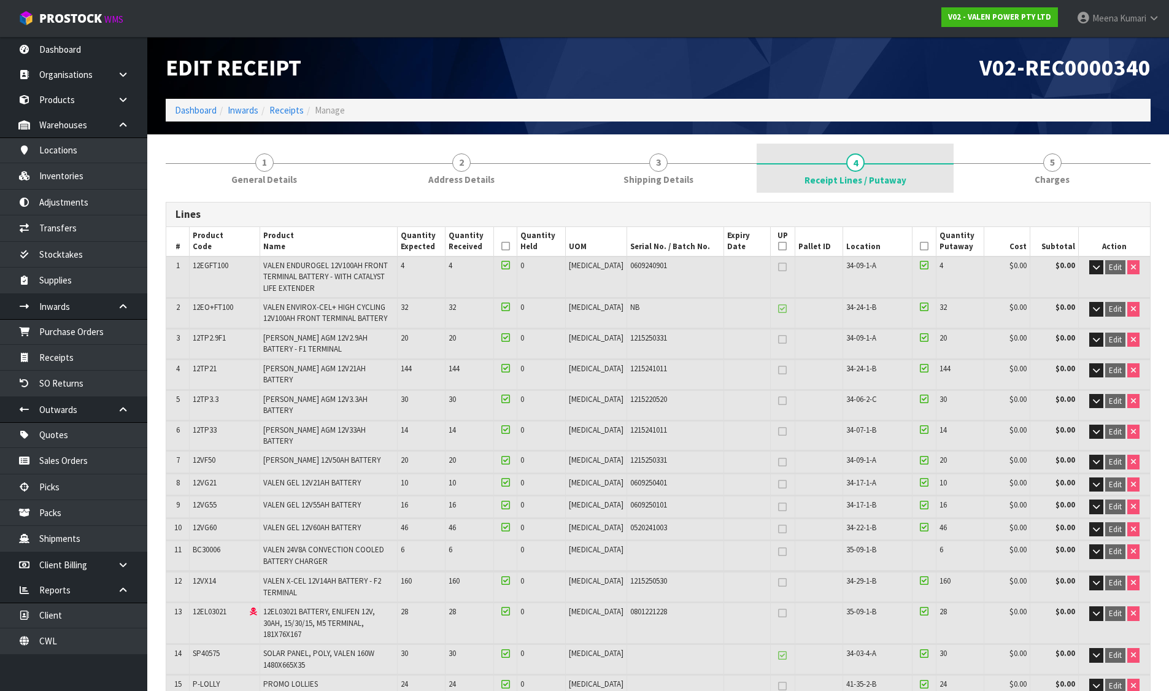
click at [895, 168] on link "4 Receipt Lines / Putaway" at bounding box center [855, 168] width 197 height 49
click at [197, 110] on link "Dashboard" at bounding box center [196, 110] width 42 height 12
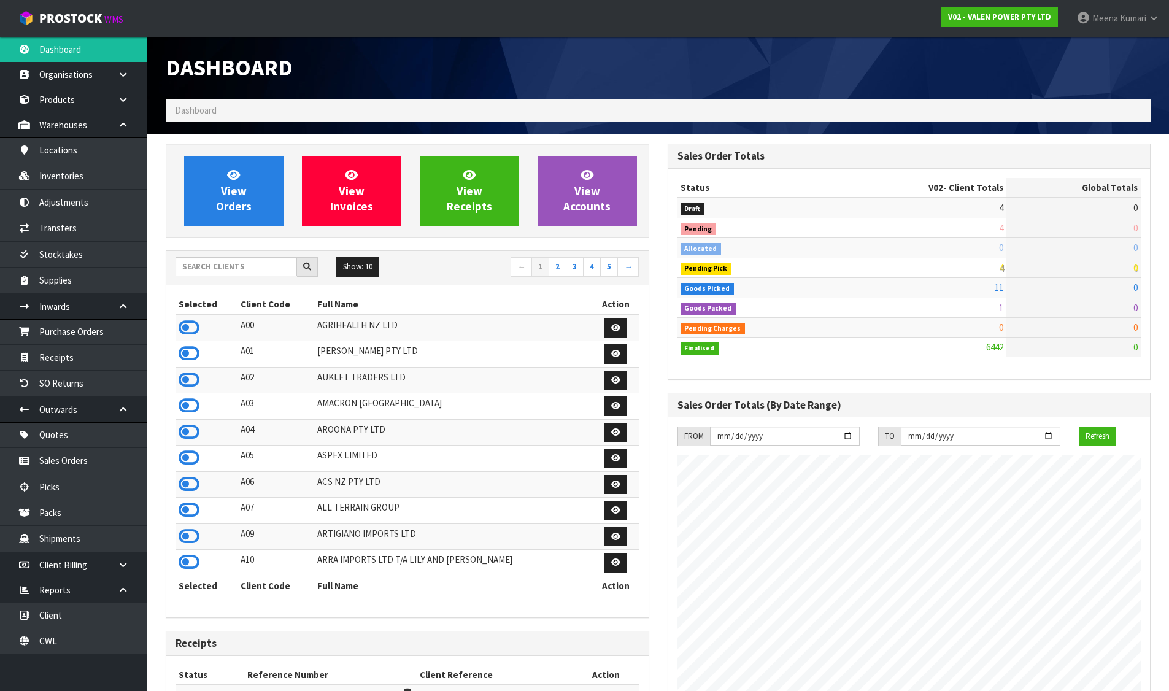
scroll to position [930, 501]
click at [218, 269] on input "text" at bounding box center [237, 266] width 122 height 19
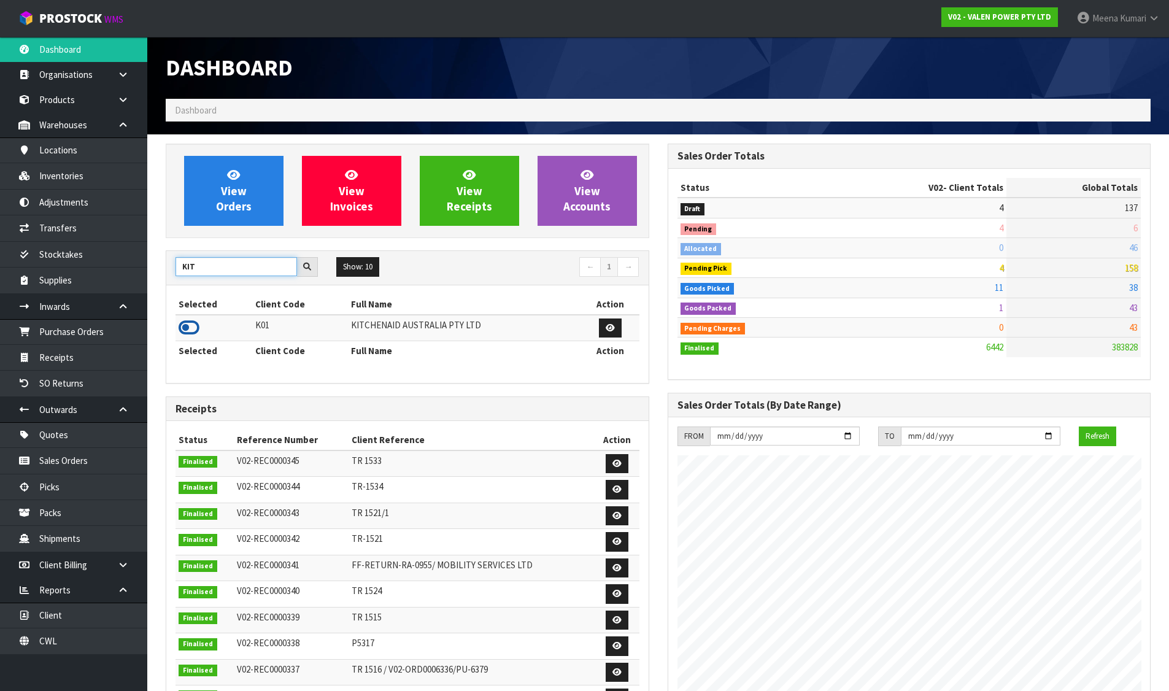
type input "KIT"
click at [193, 329] on icon at bounding box center [189, 328] width 21 height 18
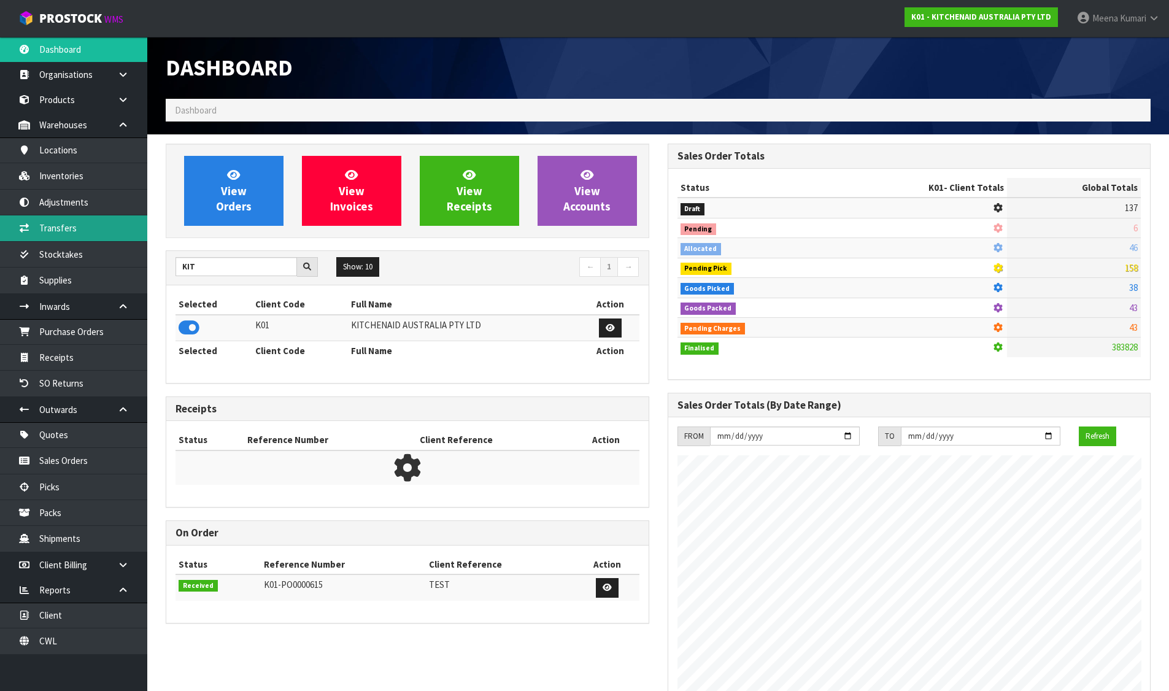
click at [101, 228] on link "Transfers" at bounding box center [73, 227] width 147 height 25
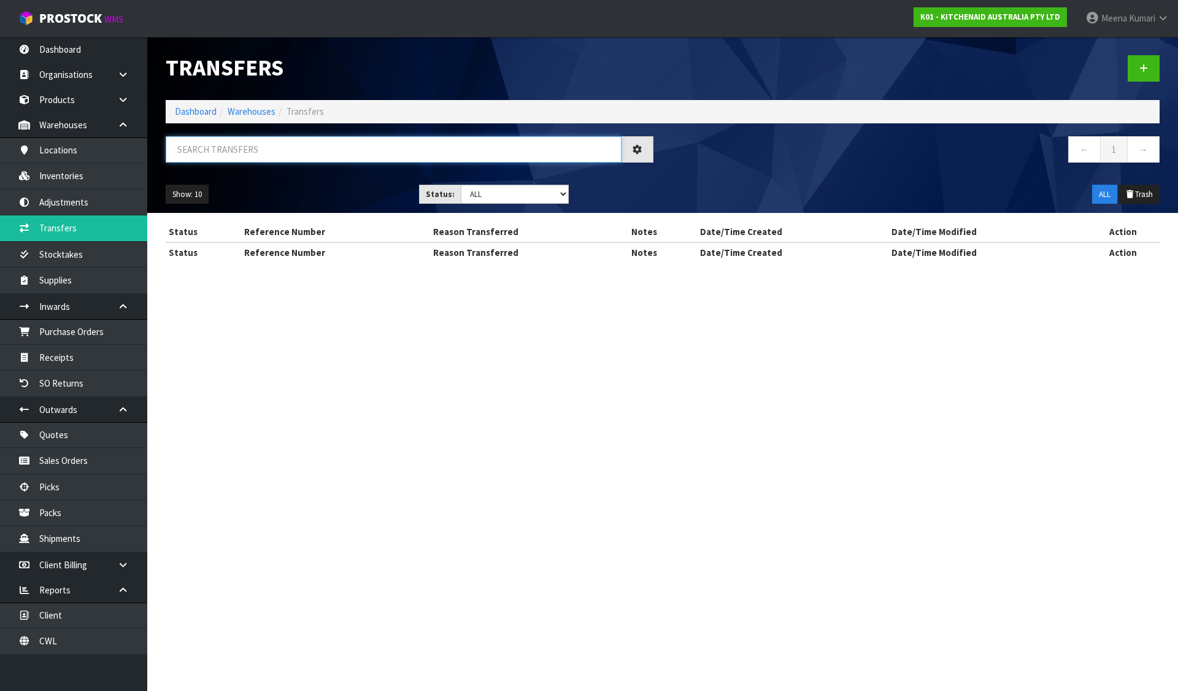
click at [337, 162] on input "text" at bounding box center [394, 149] width 456 height 26
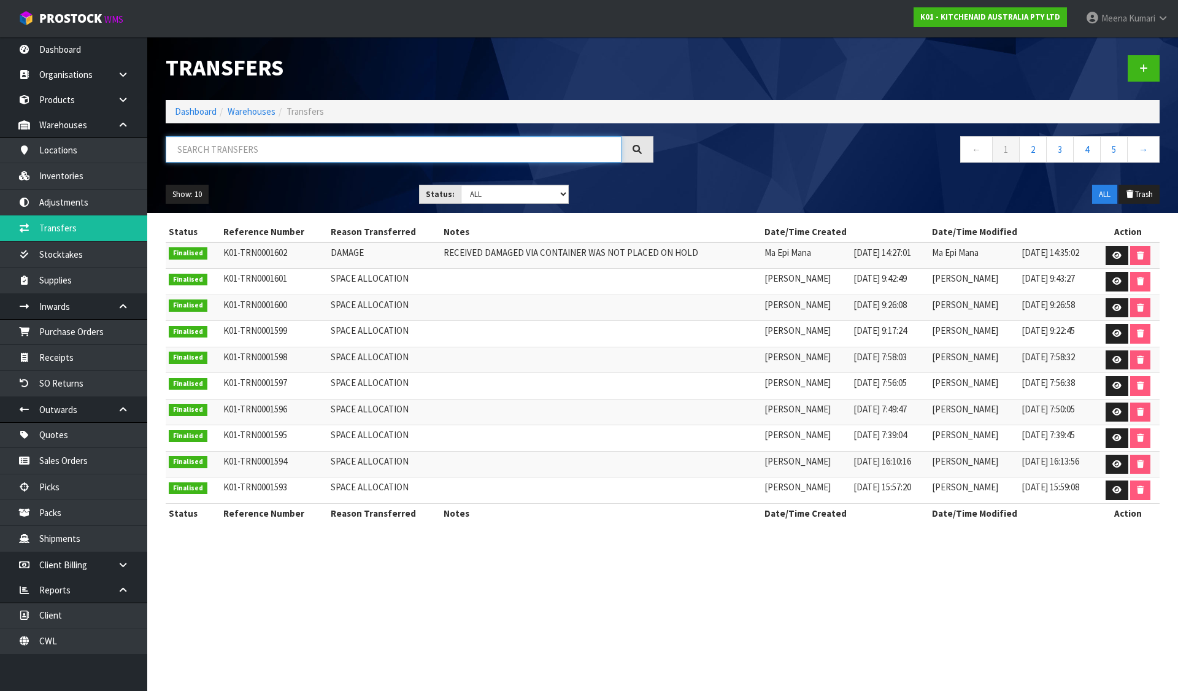
paste input "5kfc3516apt"
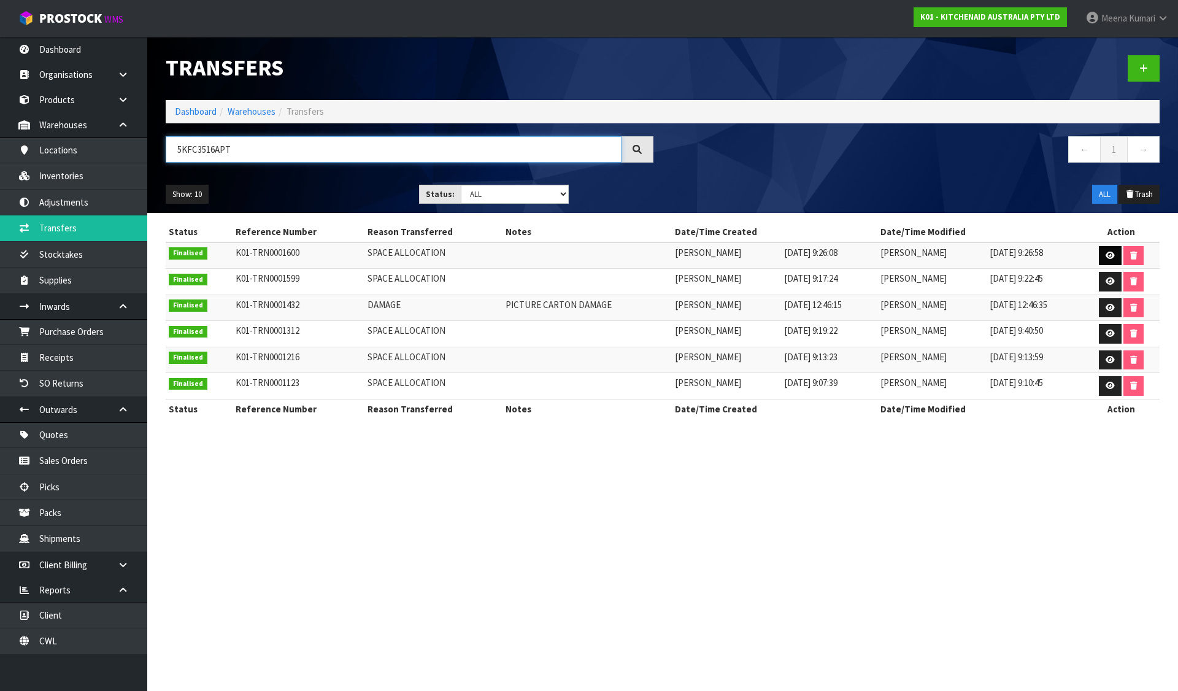
type input "5KFC3516APT"
click at [1106, 257] on link at bounding box center [1110, 256] width 23 height 20
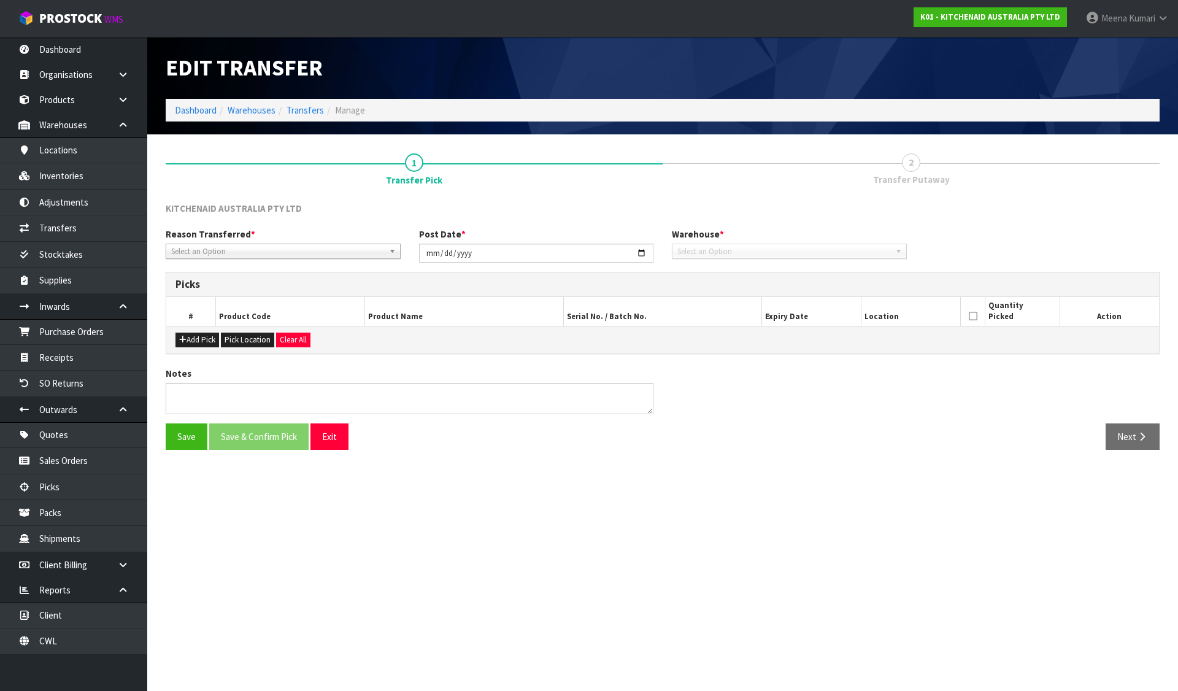
type input "[DATE]"
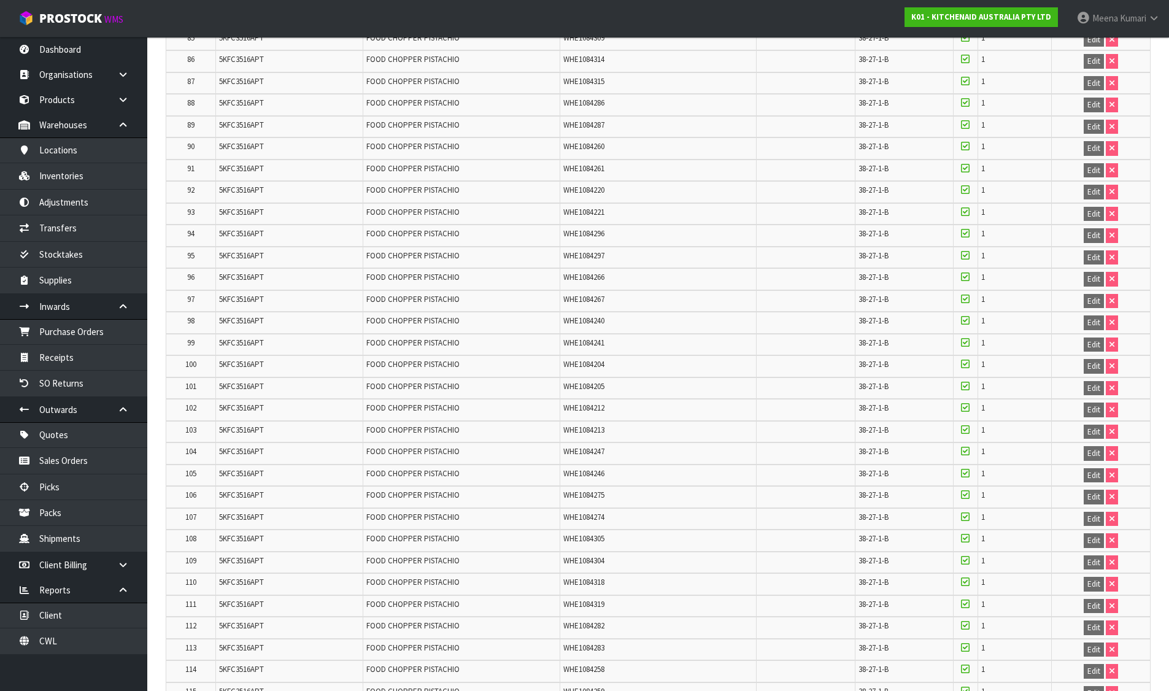
scroll to position [2298, 0]
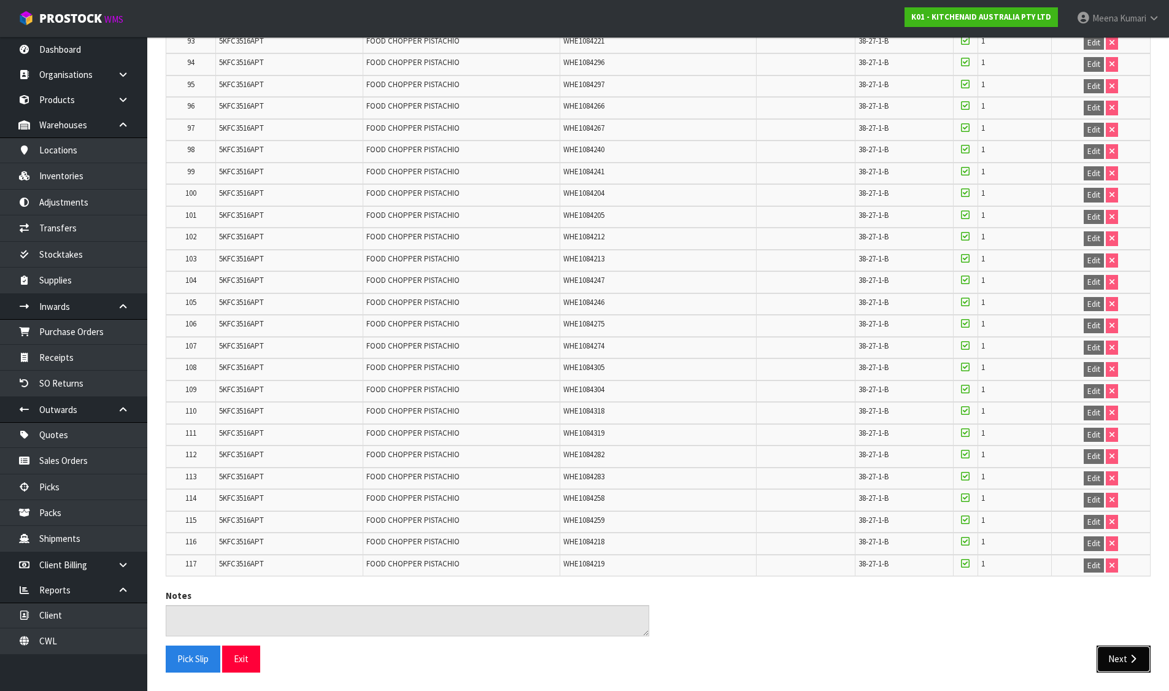
click at [1129, 661] on icon "button" at bounding box center [1133, 658] width 12 height 9
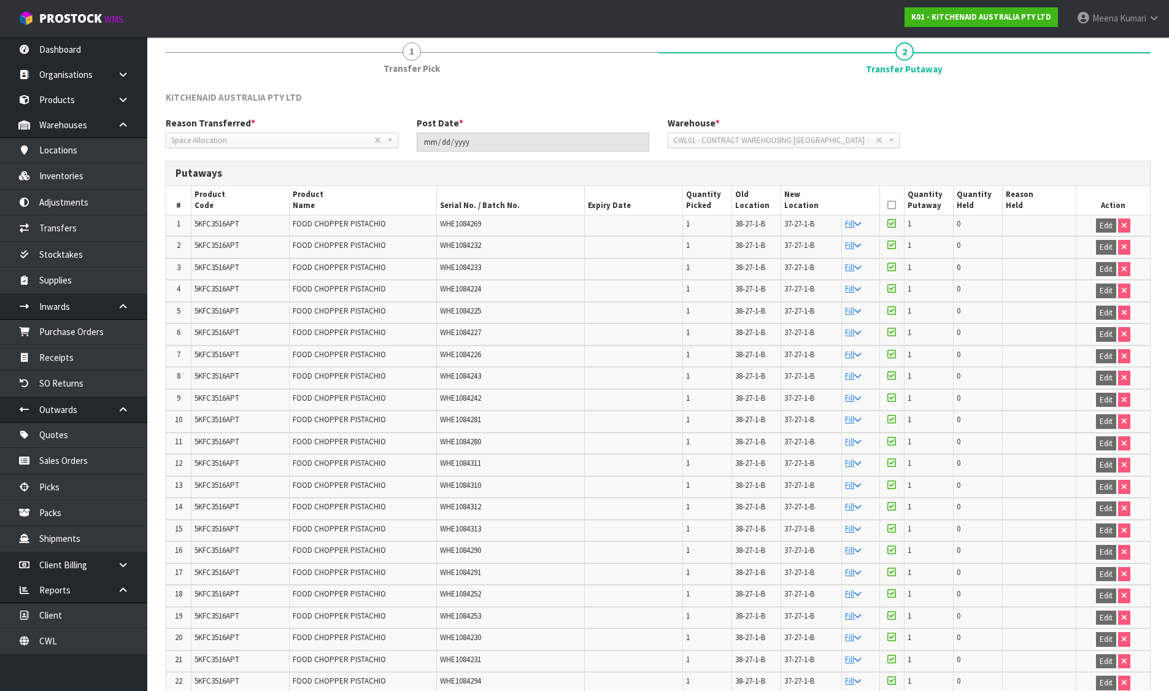
scroll to position [0, 0]
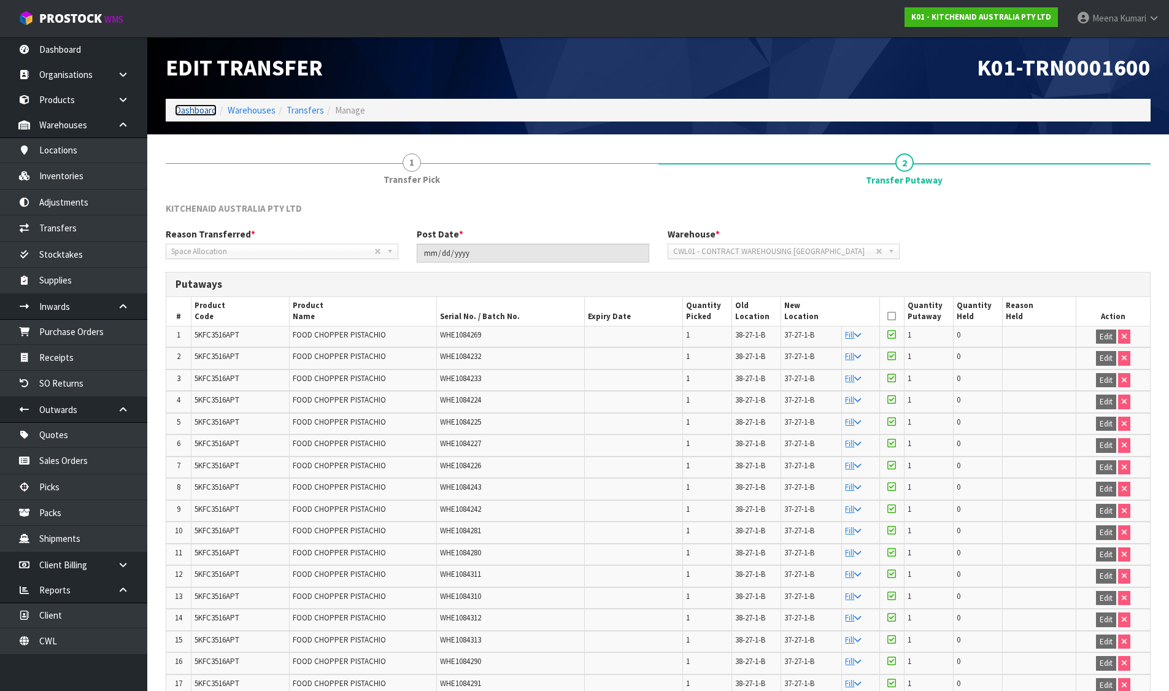
click at [191, 108] on link "Dashboard" at bounding box center [196, 110] width 42 height 12
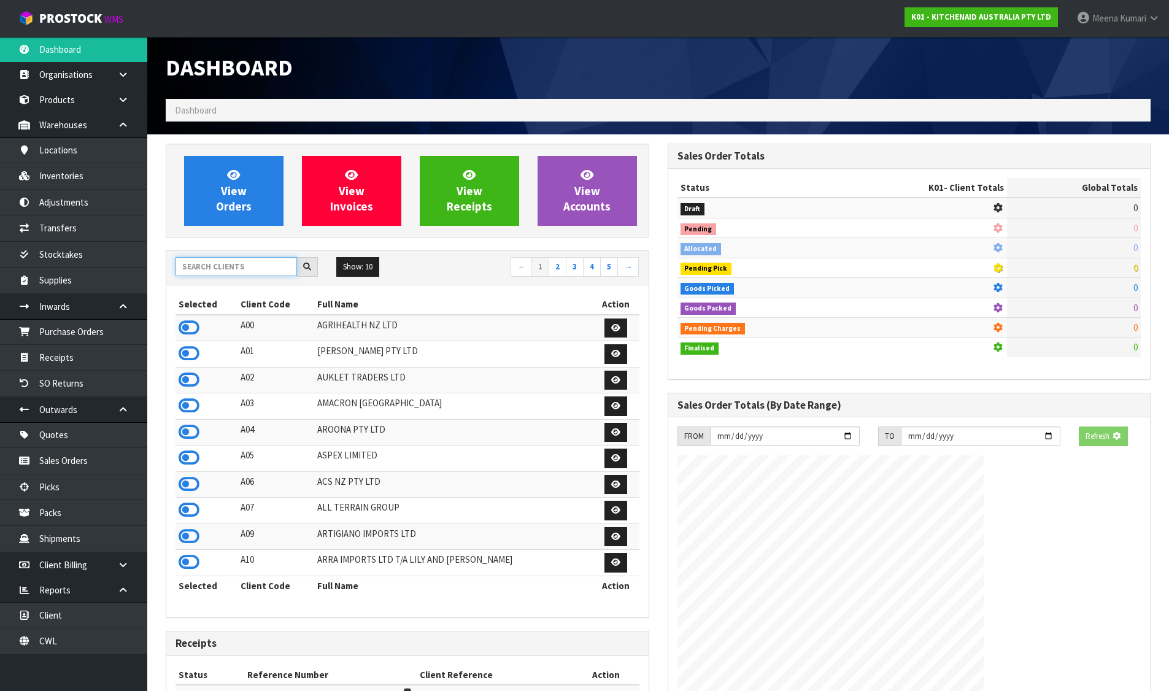
click at [227, 270] on input "text" at bounding box center [237, 266] width 122 height 19
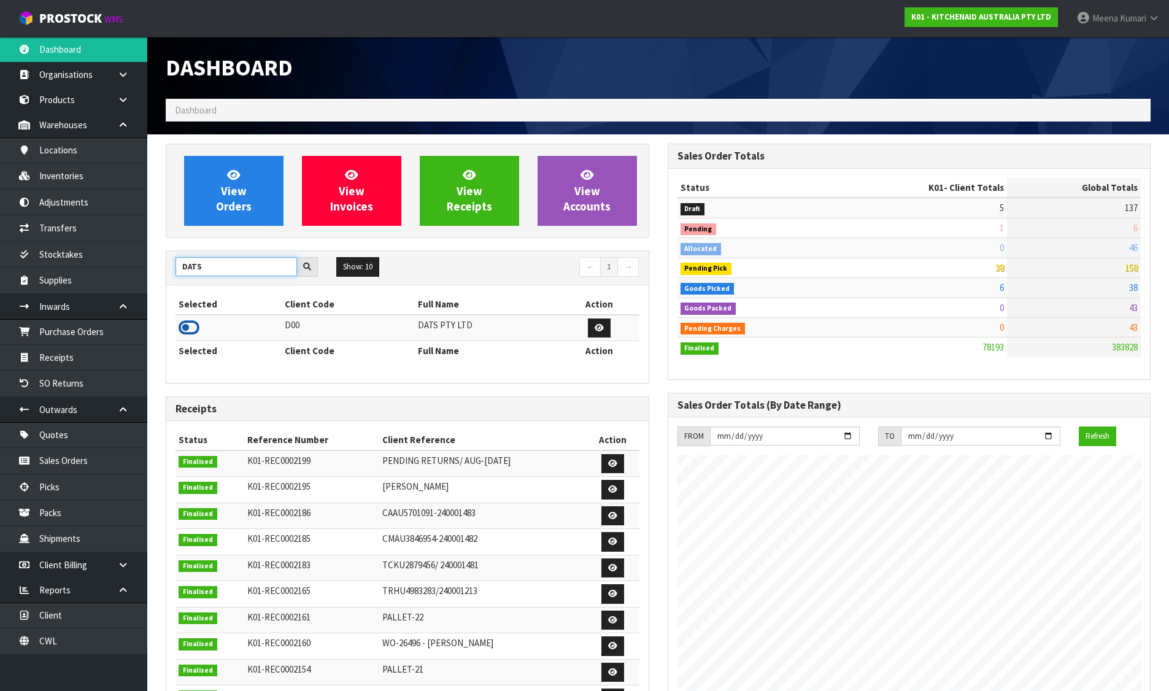
type input "DATS"
click at [187, 325] on icon at bounding box center [189, 328] width 21 height 18
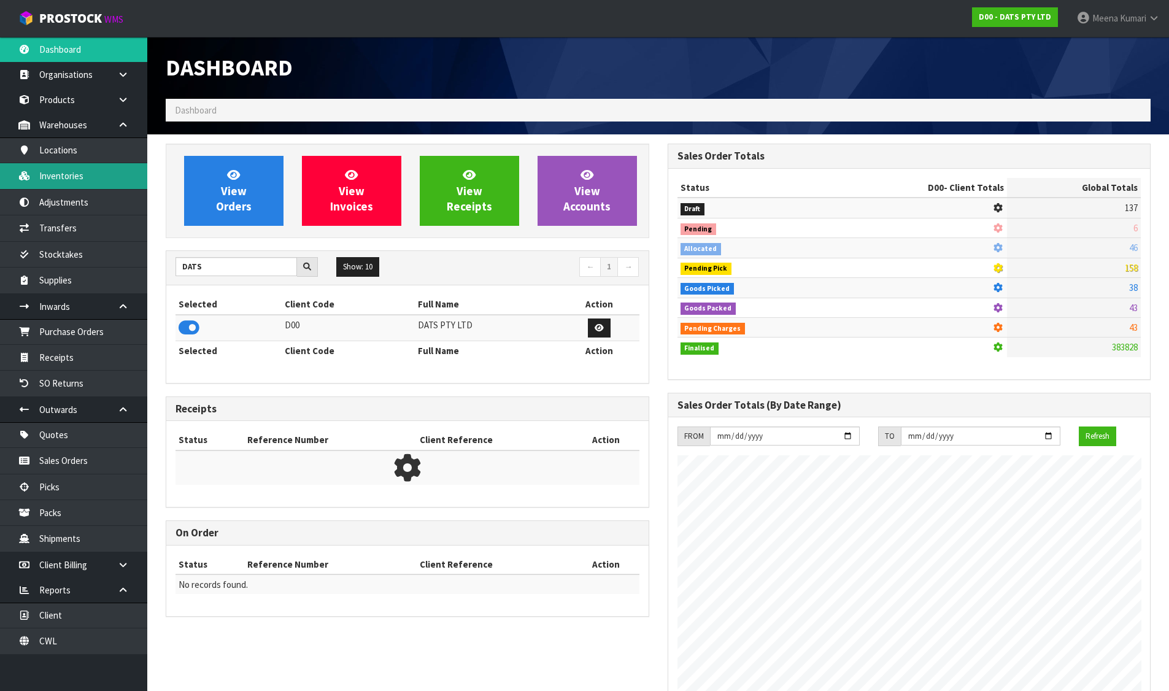
click at [77, 179] on link "Inventories" at bounding box center [73, 175] width 147 height 25
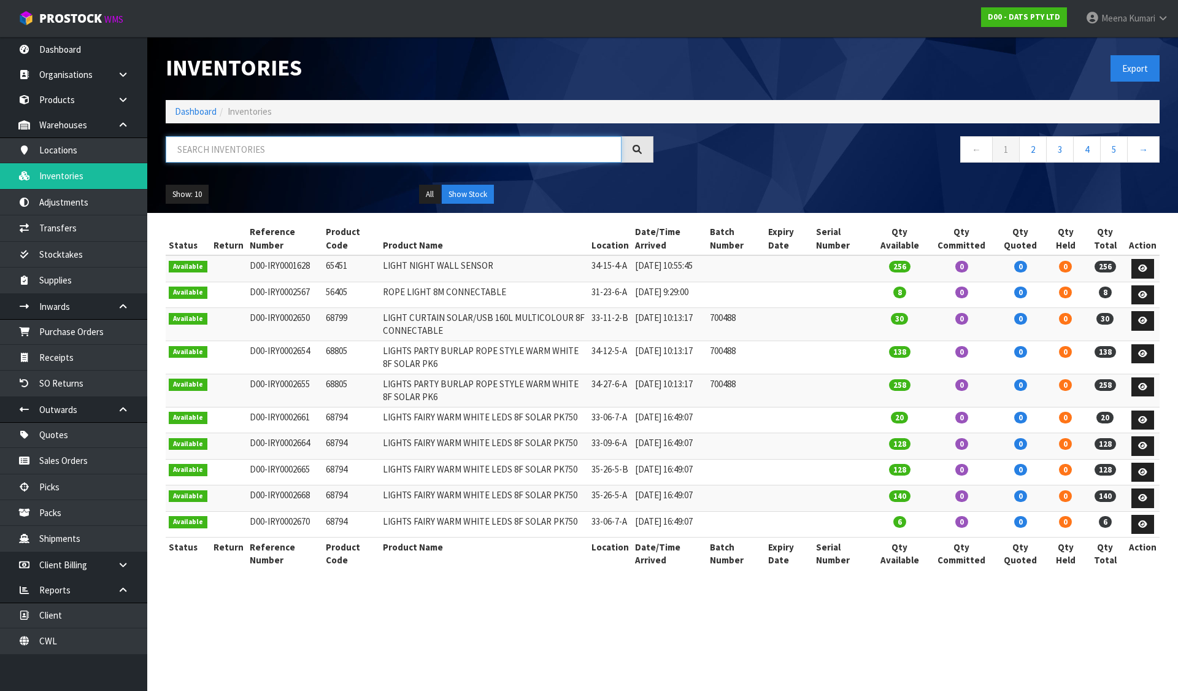
click at [249, 152] on input "text" at bounding box center [394, 149] width 456 height 26
paste input "68795"
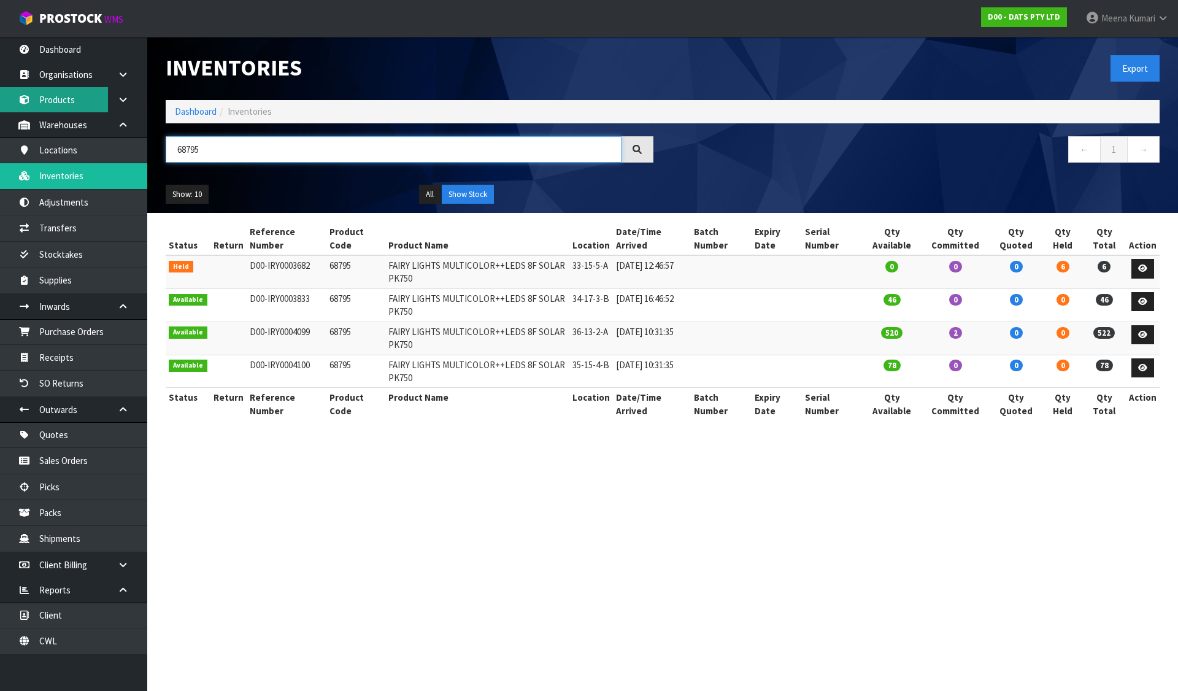
type input "68795"
click at [204, 103] on ol "Dashboard Inventories" at bounding box center [663, 111] width 994 height 23
click at [204, 114] on link "Dashboard" at bounding box center [196, 112] width 42 height 12
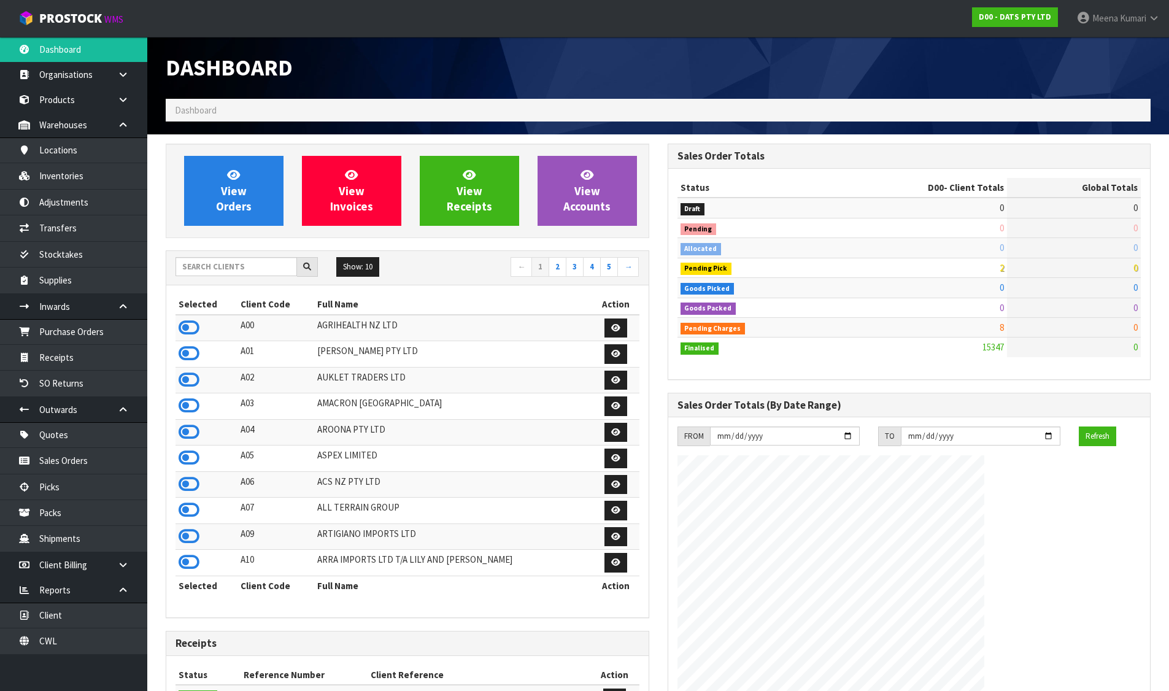
scroll to position [765, 501]
click at [204, 264] on input "text" at bounding box center [237, 266] width 122 height 19
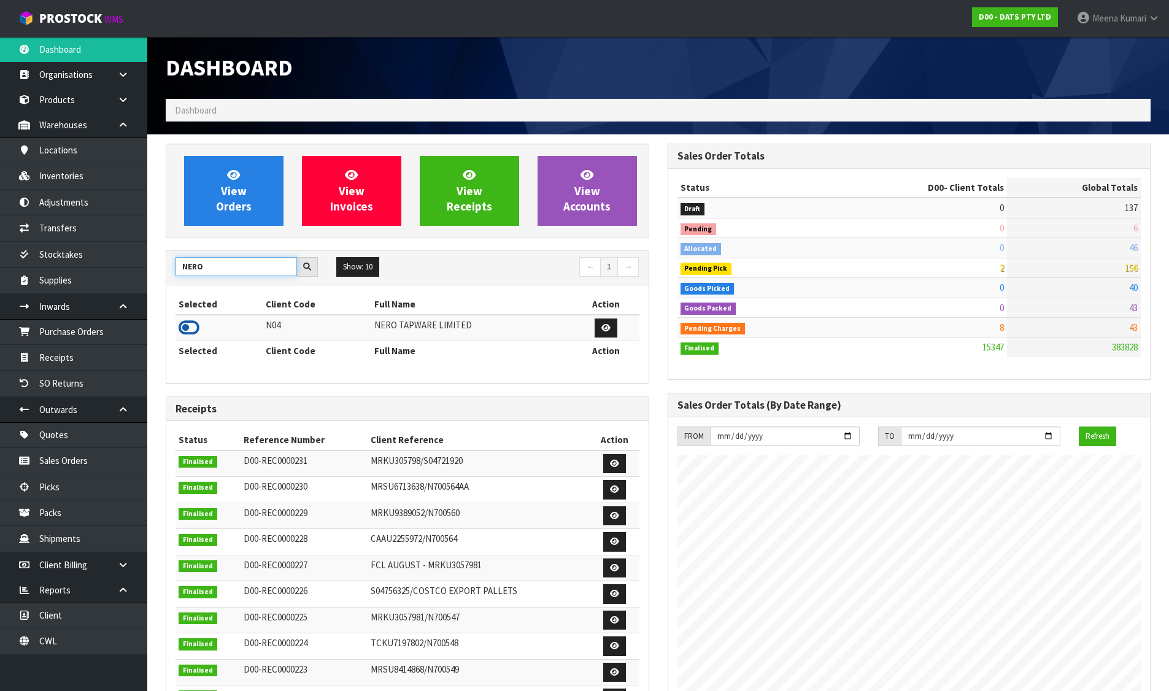
type input "NERO"
click at [195, 327] on icon at bounding box center [189, 328] width 21 height 18
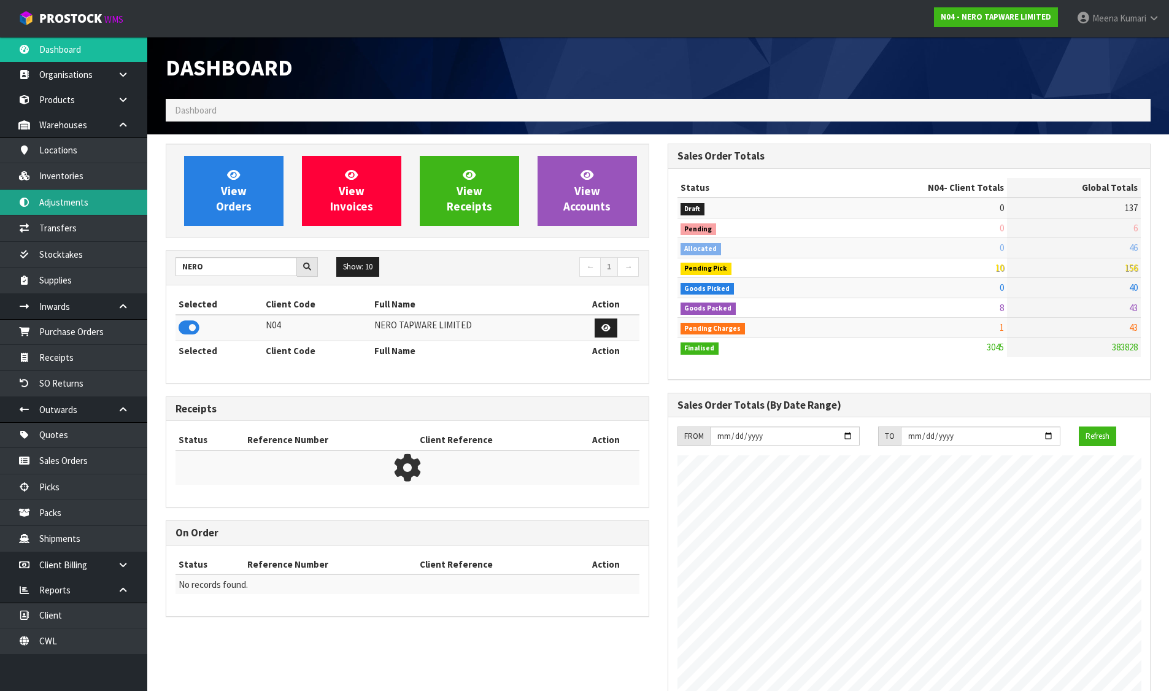
scroll to position [970, 501]
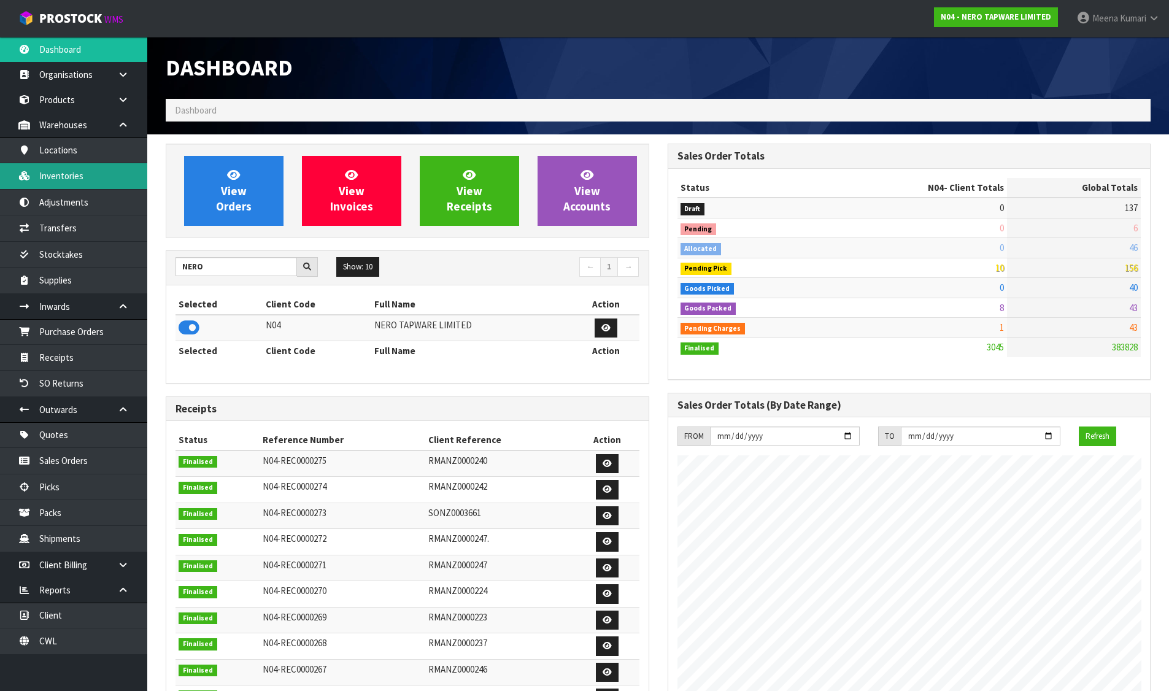
click at [67, 179] on link "Inventories" at bounding box center [73, 175] width 147 height 25
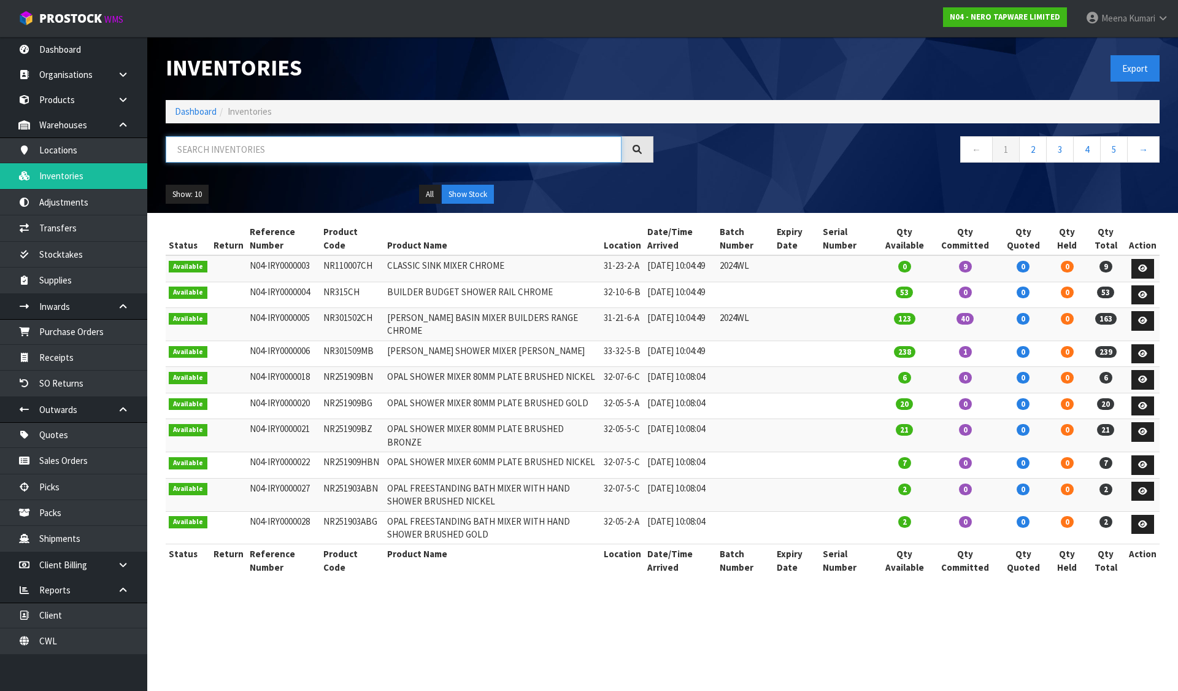
click at [293, 147] on input "text" at bounding box center [394, 149] width 456 height 26
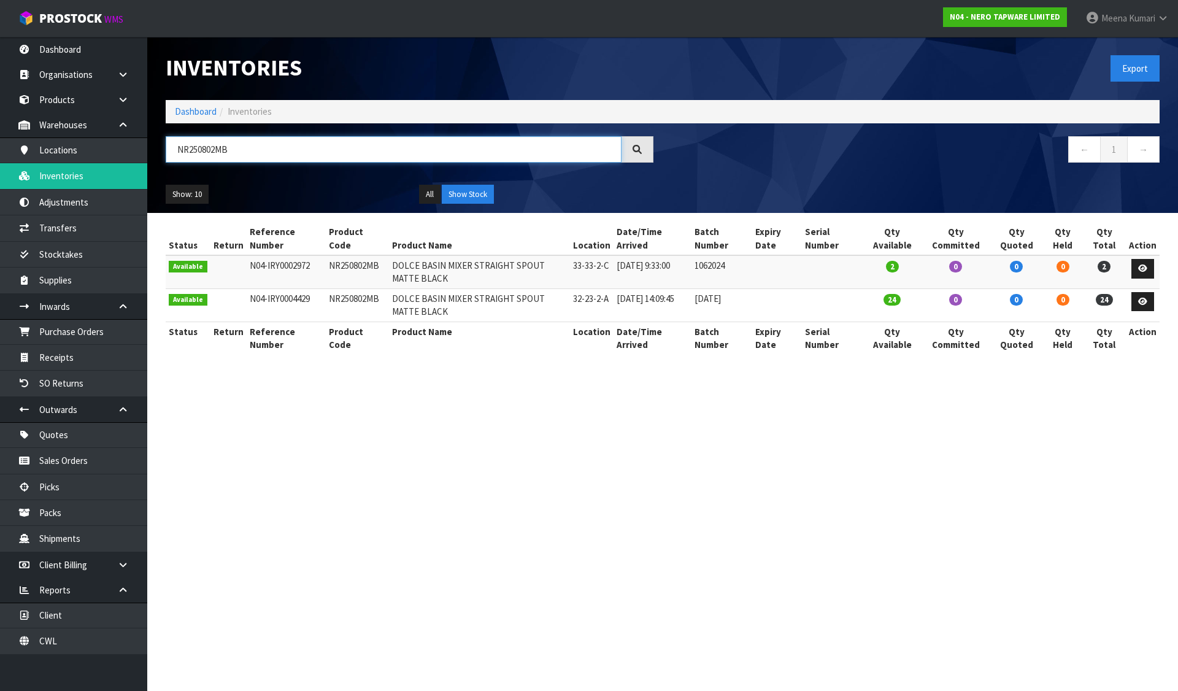
type input "NR250802MB"
click at [186, 106] on link "Dashboard" at bounding box center [196, 112] width 42 height 12
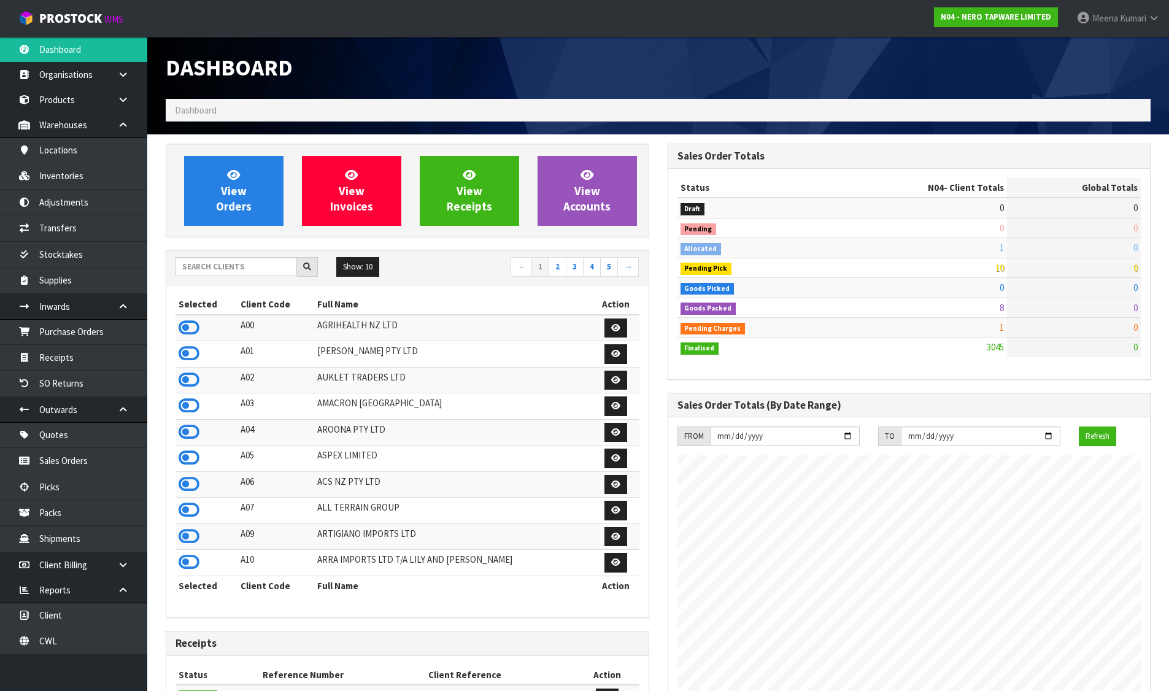
scroll to position [970, 501]
click at [258, 268] on input "text" at bounding box center [237, 266] width 122 height 19
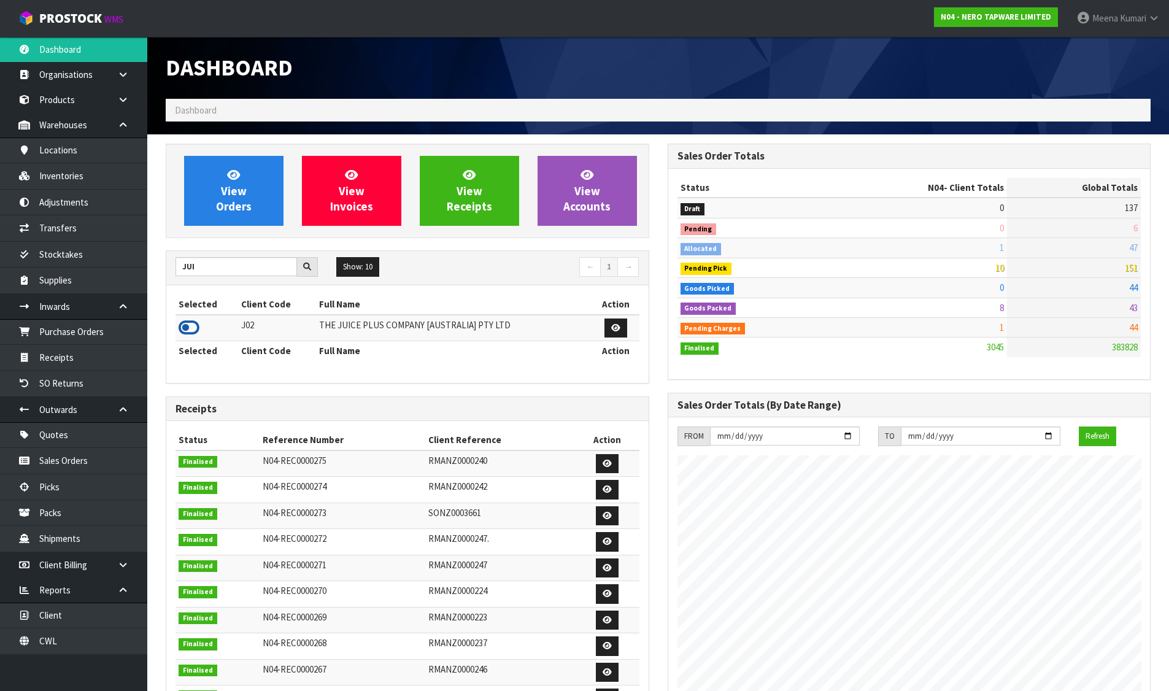
click at [191, 326] on icon at bounding box center [189, 328] width 21 height 18
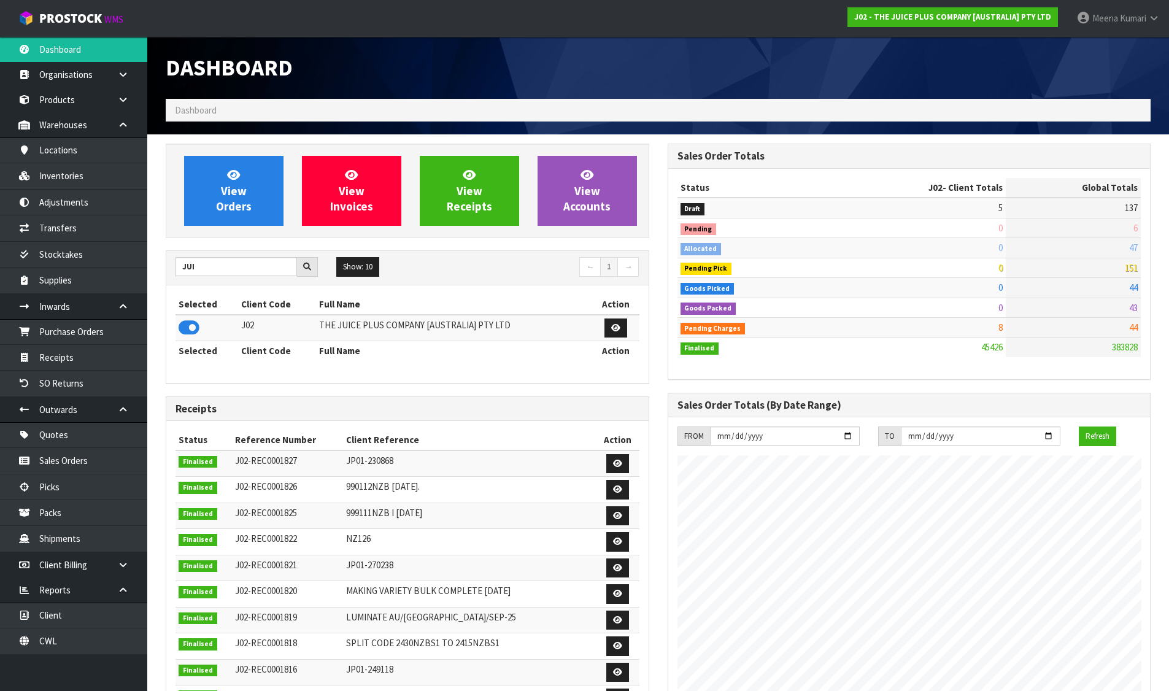
scroll to position [930, 501]
drag, startPoint x: 206, startPoint y: 273, endPoint x: 134, endPoint y: 274, distance: 72.4
click at [134, 274] on body "Toggle navigation ProStock WMS J02 - THE JUICE PLUS COMPANY [AUSTRALIA] PTY LTD…" at bounding box center [584, 345] width 1169 height 691
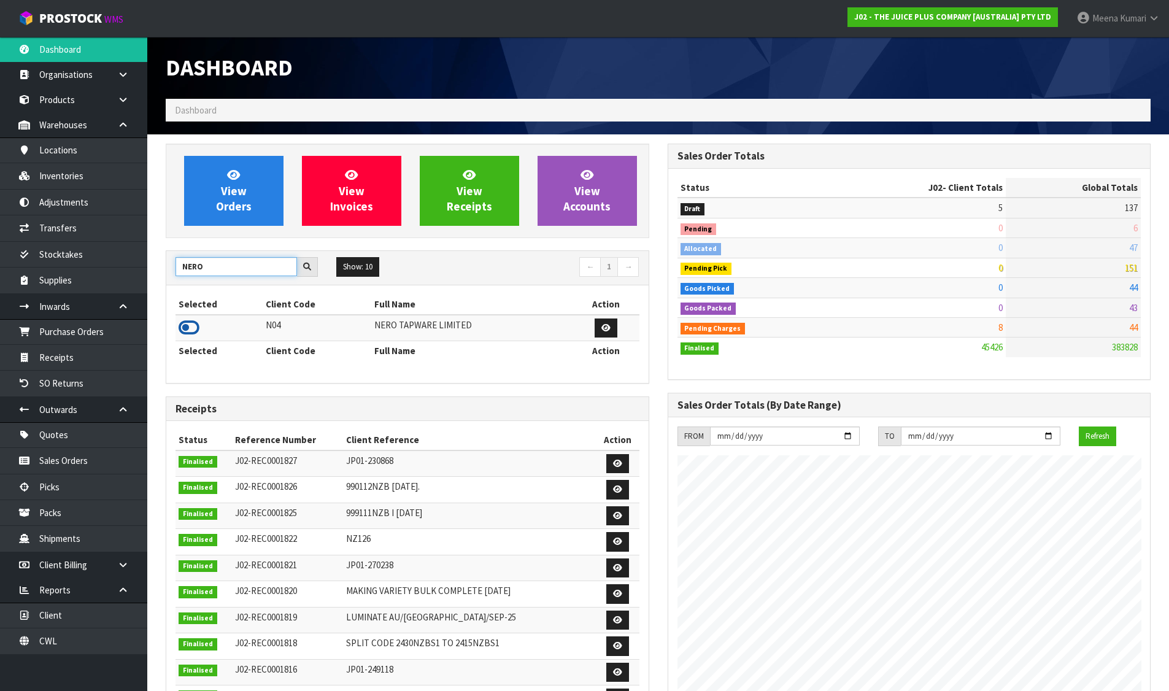
type input "NERO"
click at [194, 330] on icon at bounding box center [189, 328] width 21 height 18
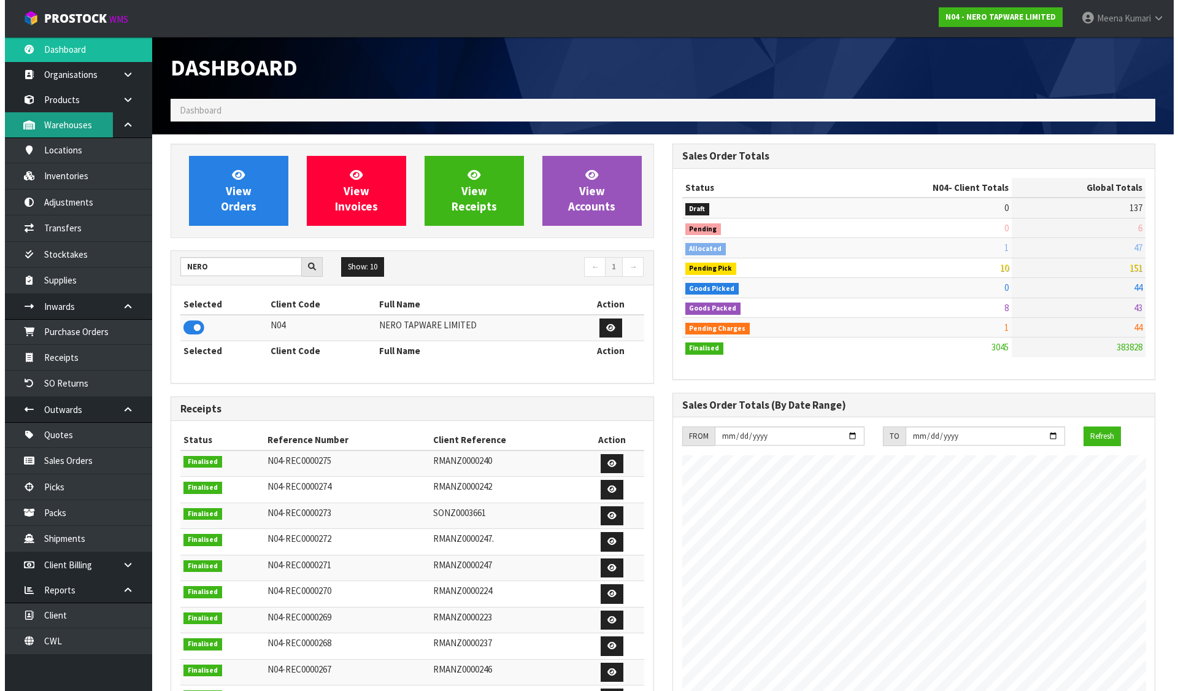
scroll to position [970, 501]
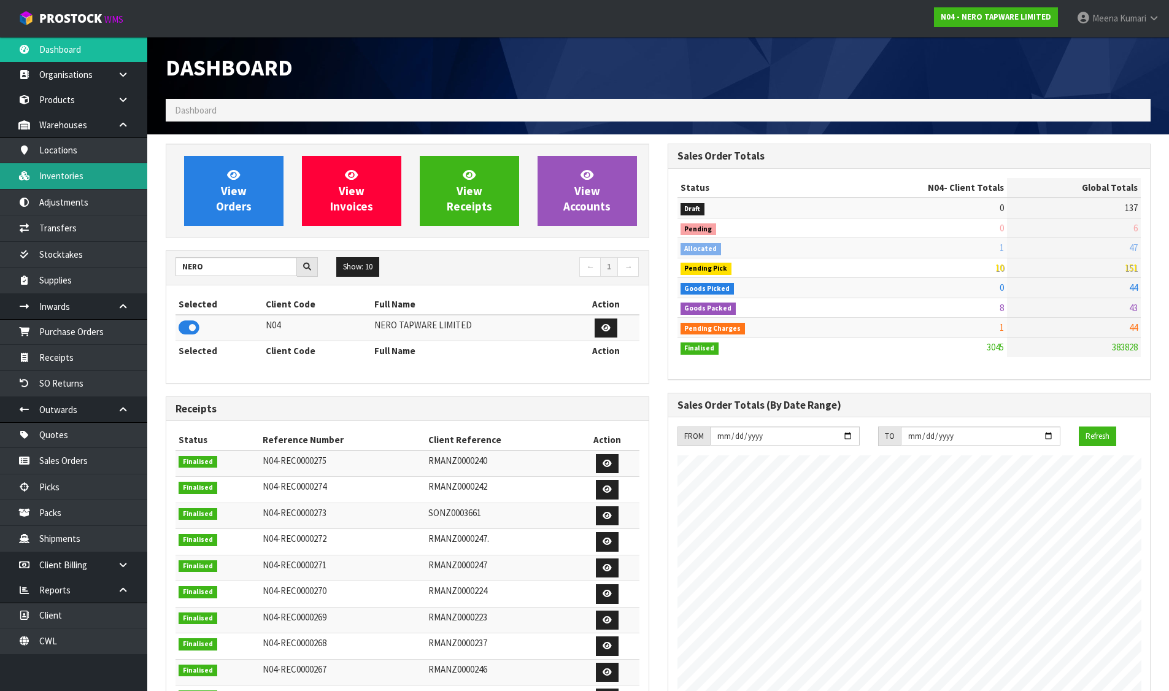
click at [80, 187] on link "Inventories" at bounding box center [73, 175] width 147 height 25
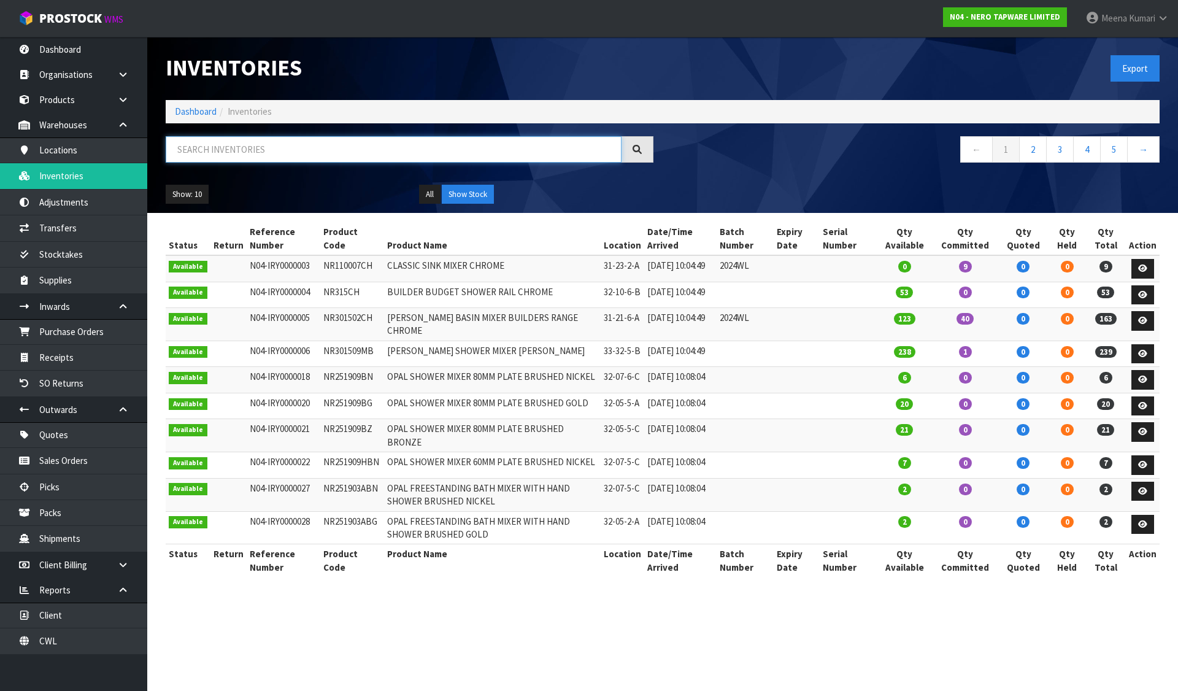
click at [303, 141] on input "text" at bounding box center [394, 149] width 456 height 26
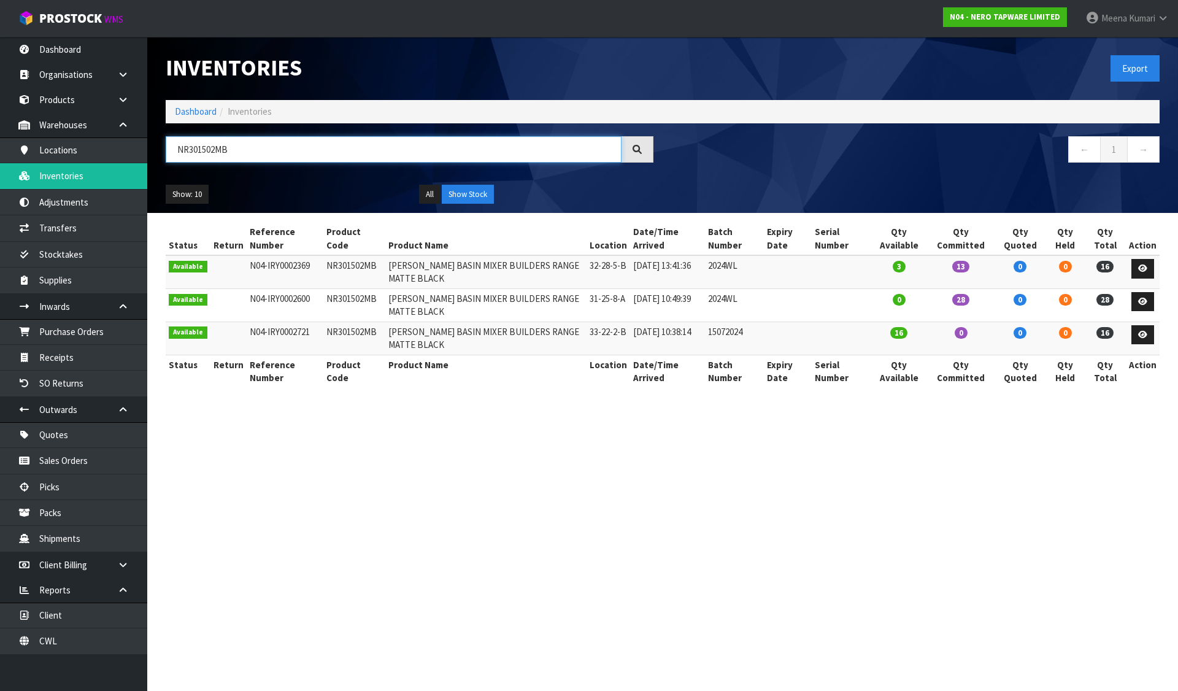
type input "NR301502MB"
click at [1140, 306] on link at bounding box center [1143, 302] width 23 height 20
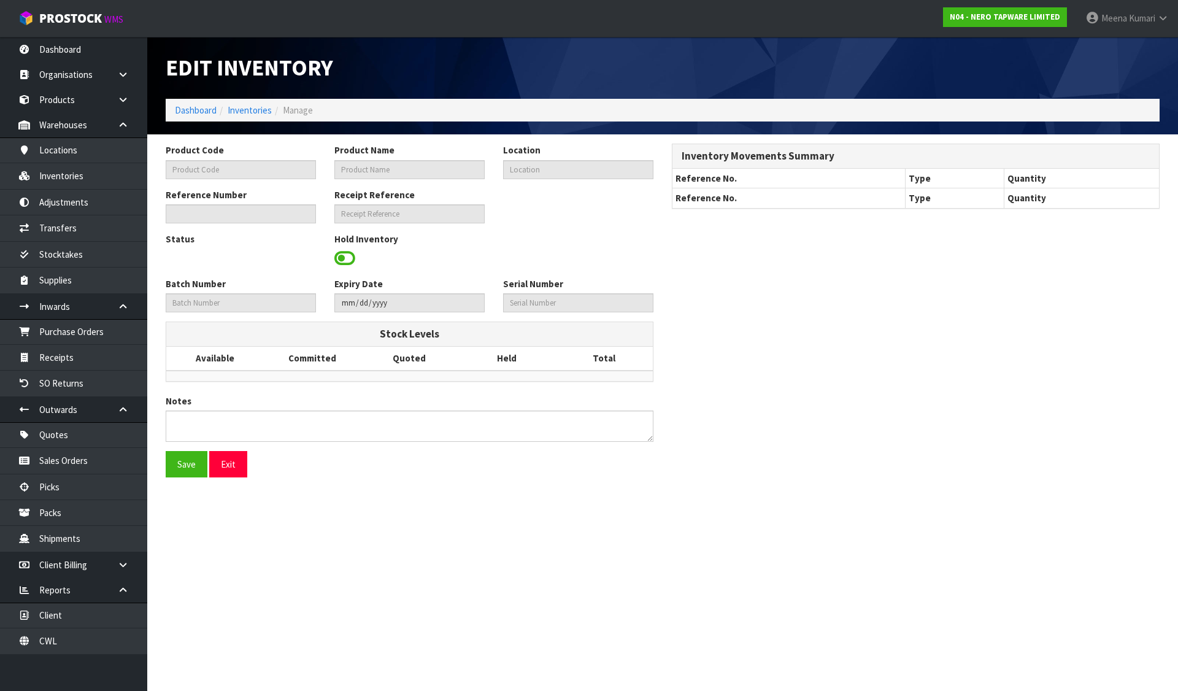
type input "NR301502MB"
type input "[PERSON_NAME] BASIN MIXER BUILDERS RANGE MATTE BLACK"
type input "31-25-8-A"
type input "N04-IRY0002600"
type input "N04-REC0000009"
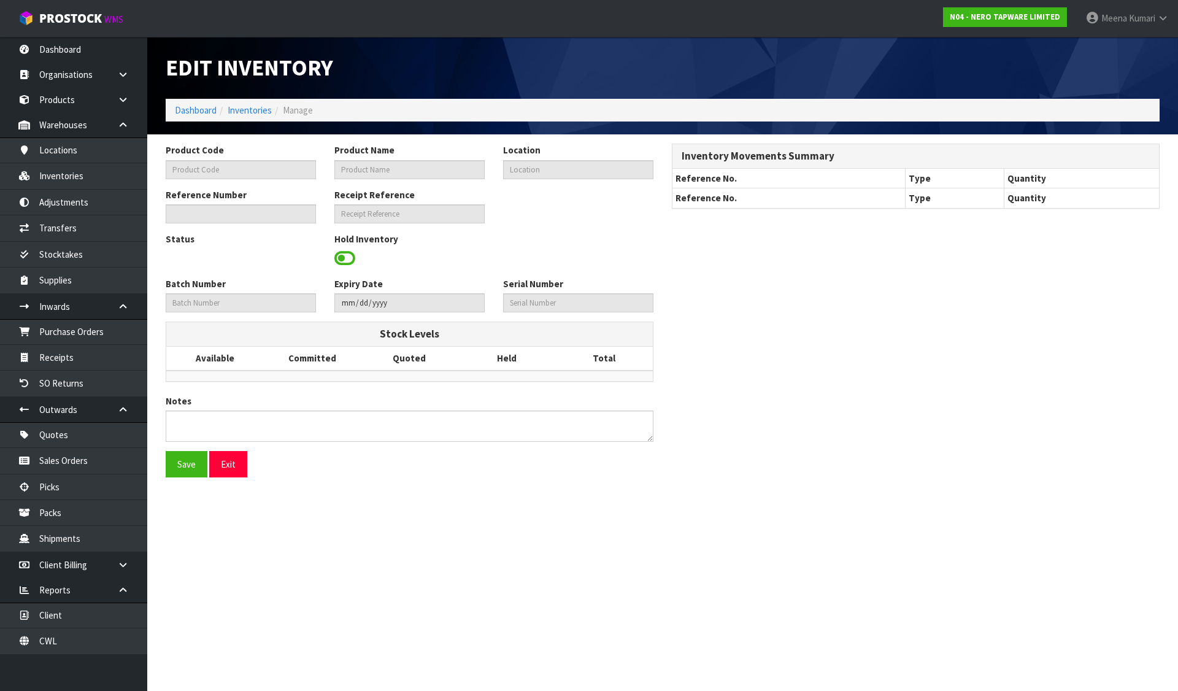
type input "2024WL"
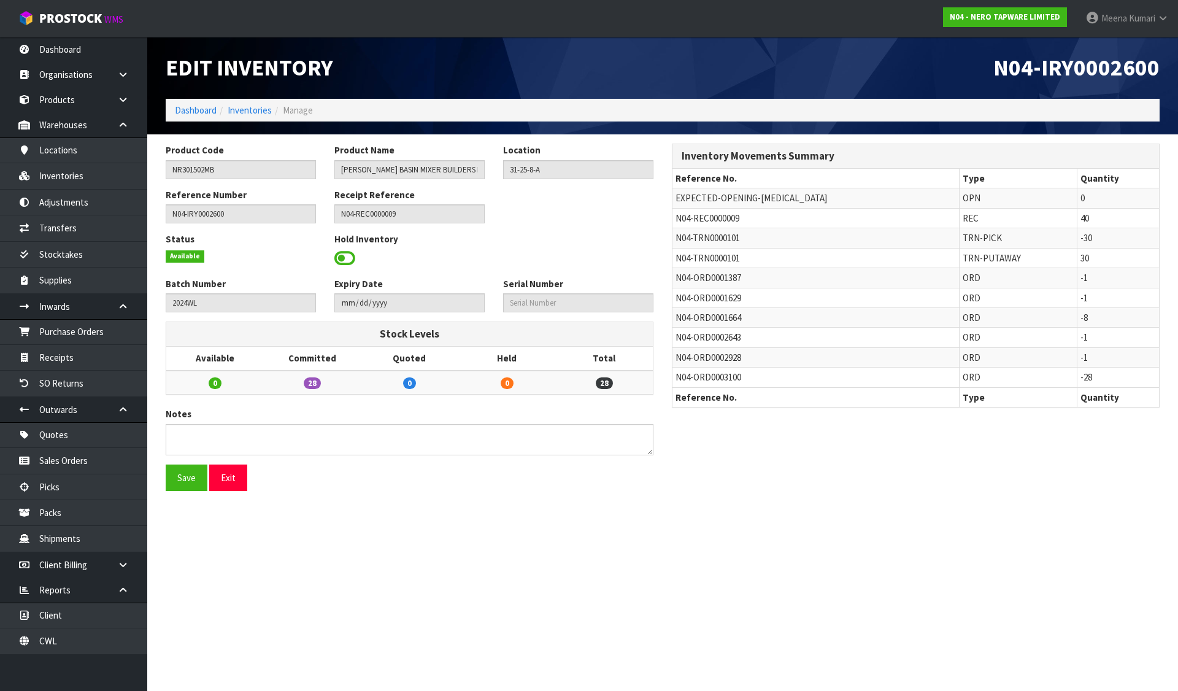
click at [693, 235] on span "N04-TRN0000101" at bounding box center [708, 238] width 64 height 12
copy tr "N04-TRN0000101"
click at [104, 234] on link "Transfers" at bounding box center [73, 227] width 147 height 25
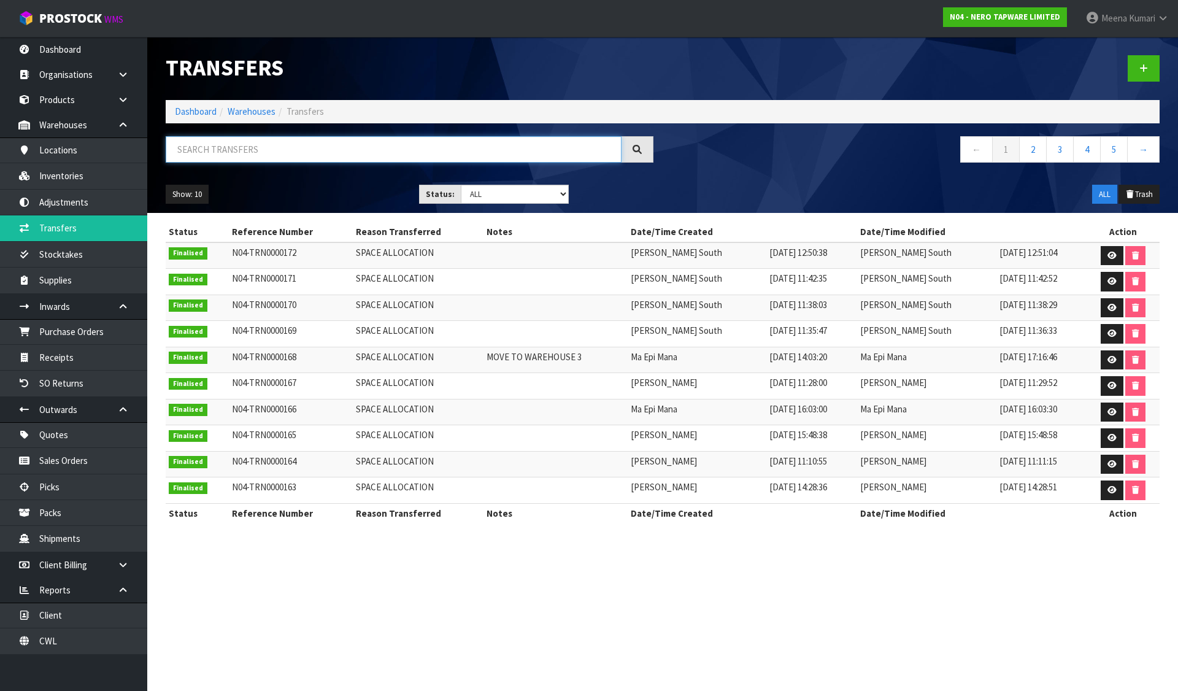
click at [250, 149] on input "text" at bounding box center [394, 149] width 456 height 26
paste input "N04-TRN0000101"
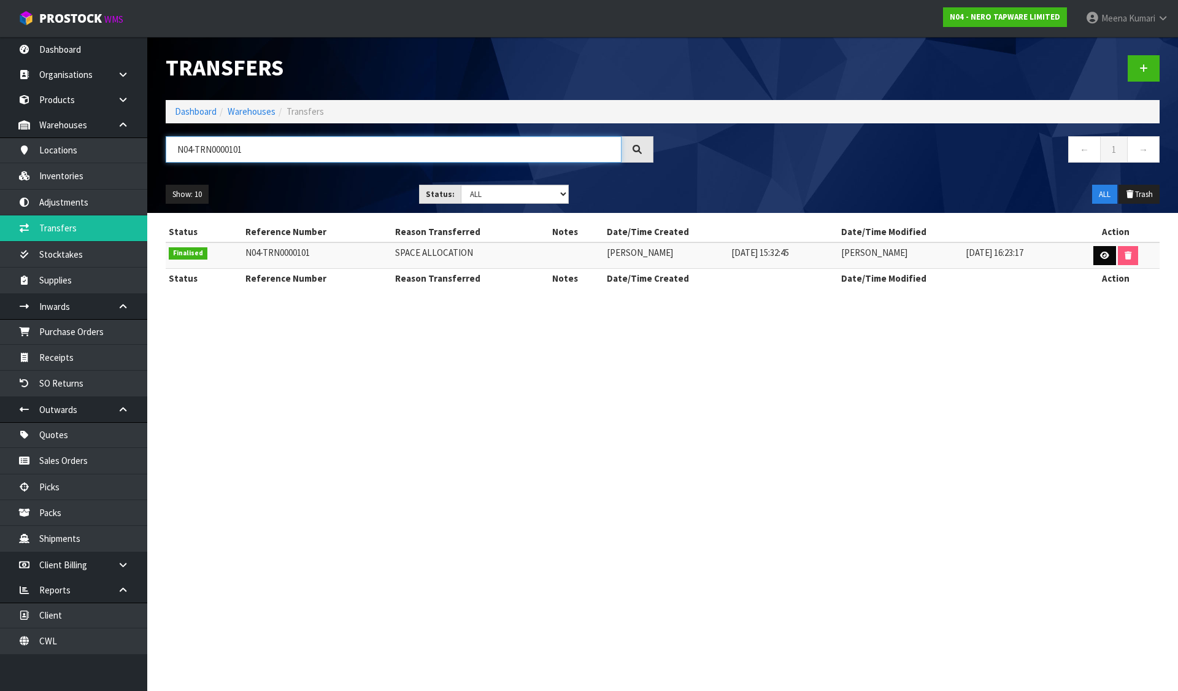
type input "N04-TRN0000101"
click at [1103, 262] on link at bounding box center [1105, 256] width 23 height 20
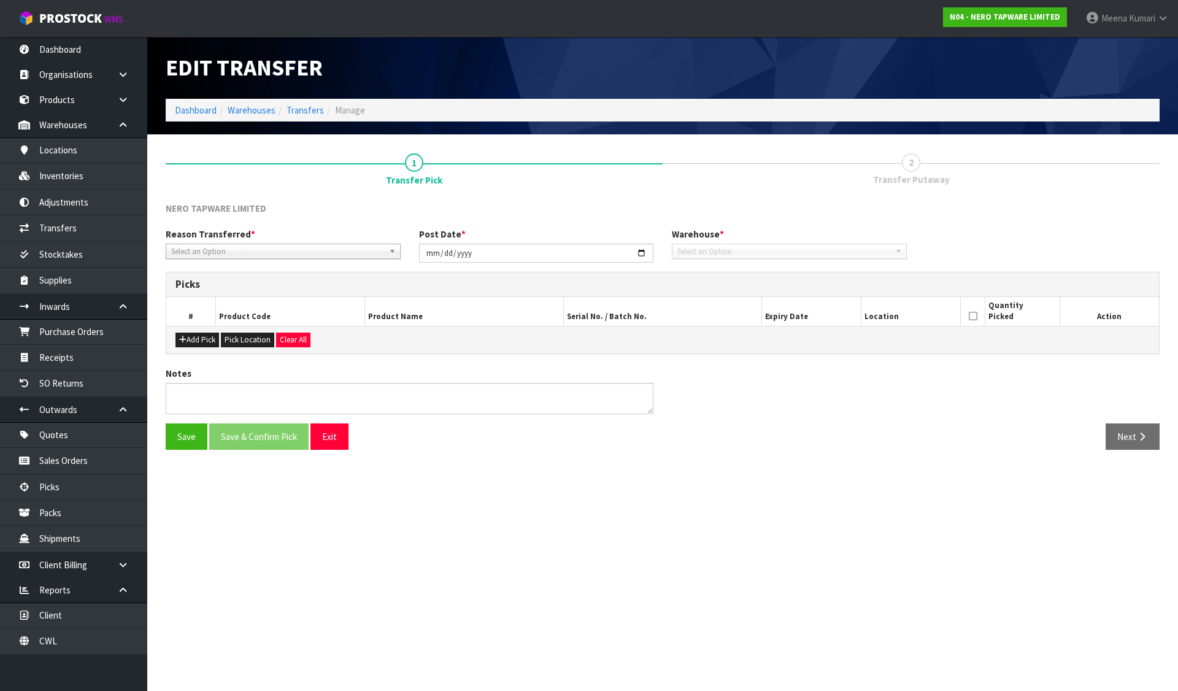
type input "[DATE]"
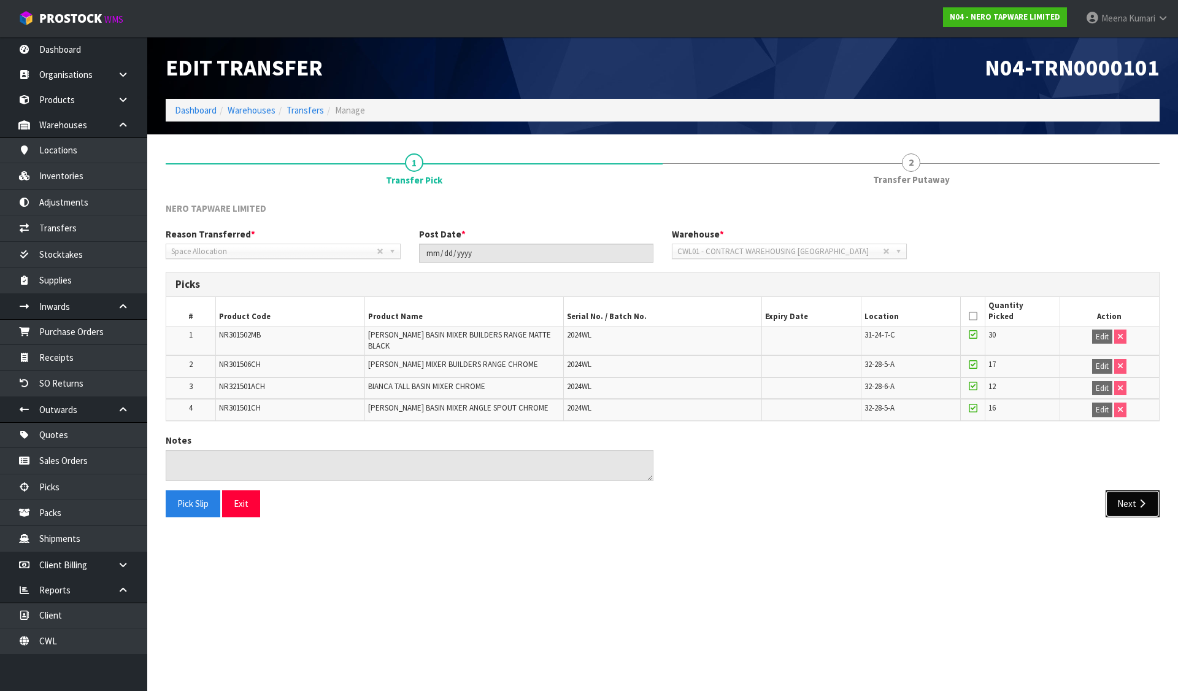
click at [1135, 496] on button "Next" at bounding box center [1133, 503] width 54 height 26
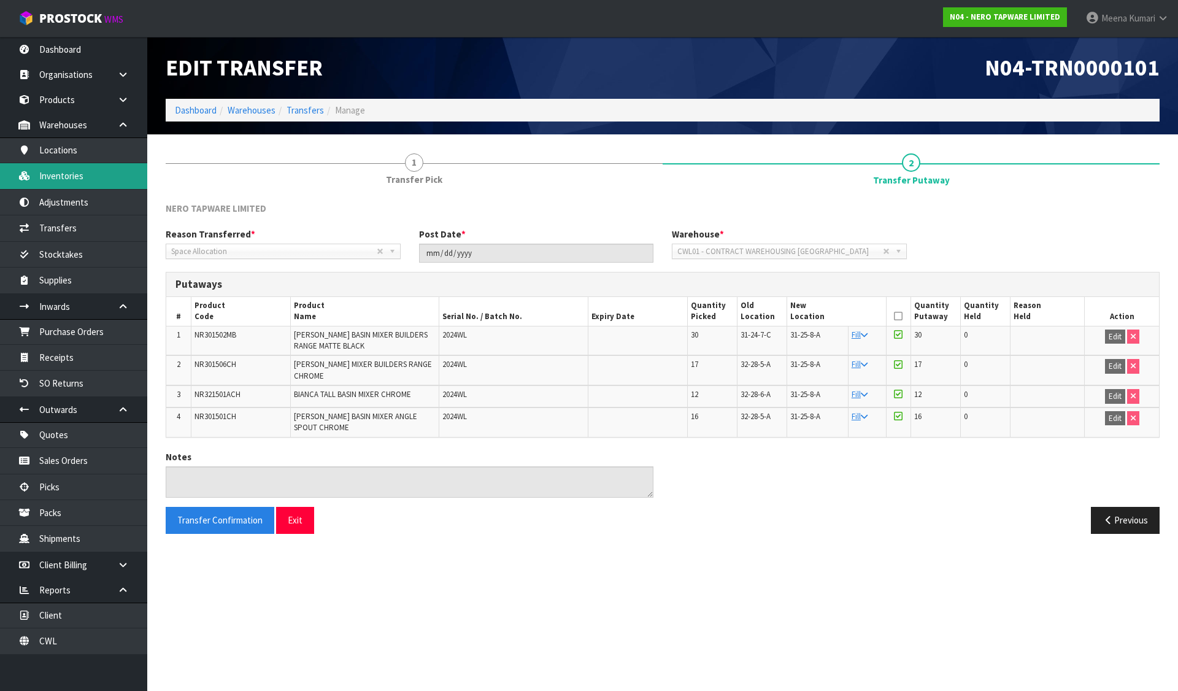
click at [93, 170] on link "Inventories" at bounding box center [73, 175] width 147 height 25
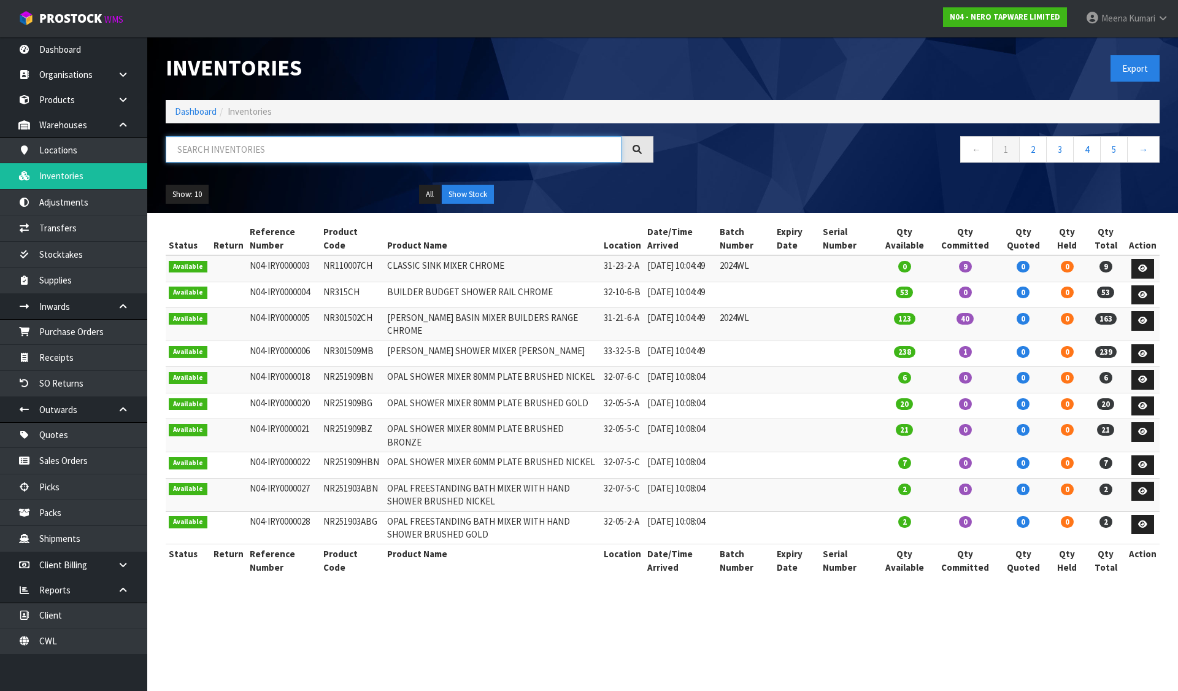
click at [223, 156] on input "text" at bounding box center [394, 149] width 456 height 26
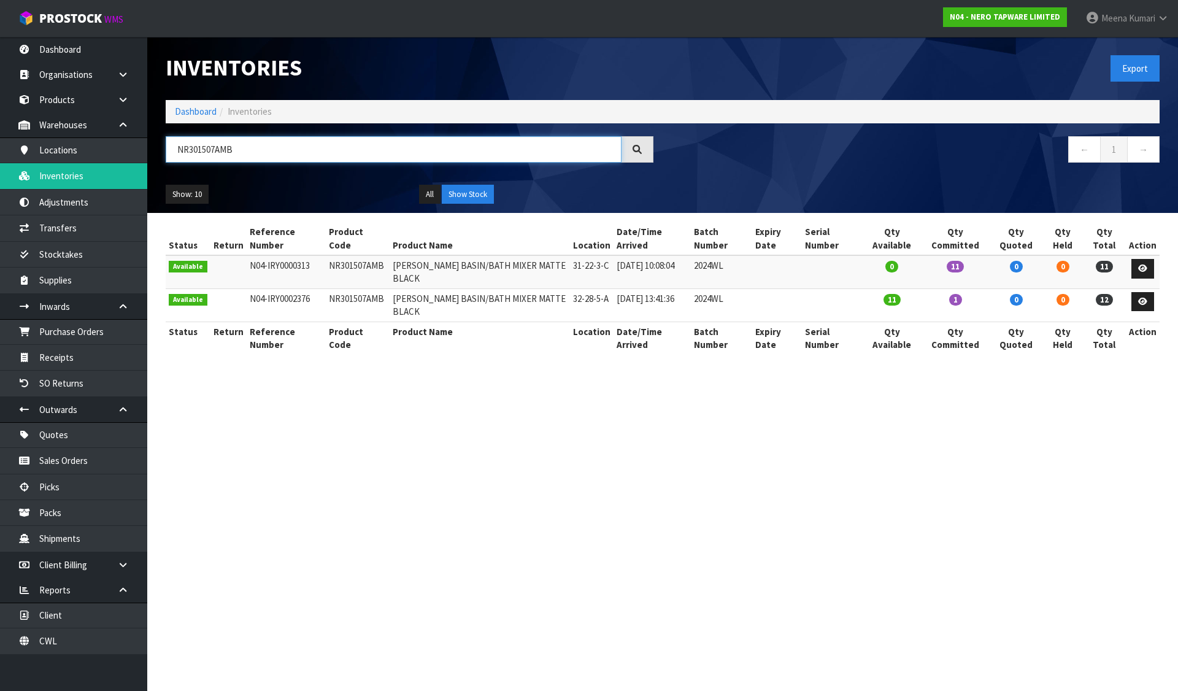
type input "NR301507AMB"
click at [733, 471] on section "Inventories Export Dashboard Inventories NR301507AMB ← 1 → Show: 10 5 10 25 50 …" at bounding box center [589, 345] width 1178 height 691
click at [1145, 304] on icon at bounding box center [1142, 302] width 9 height 8
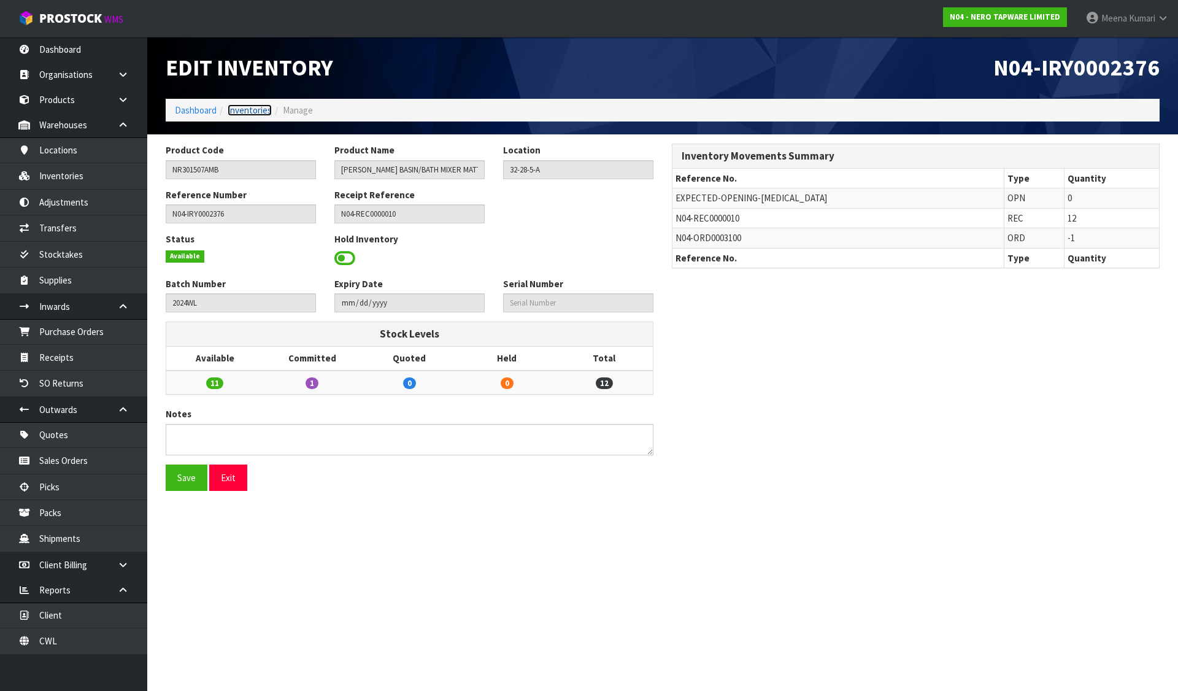
click at [257, 112] on link "Inventories" at bounding box center [250, 110] width 44 height 12
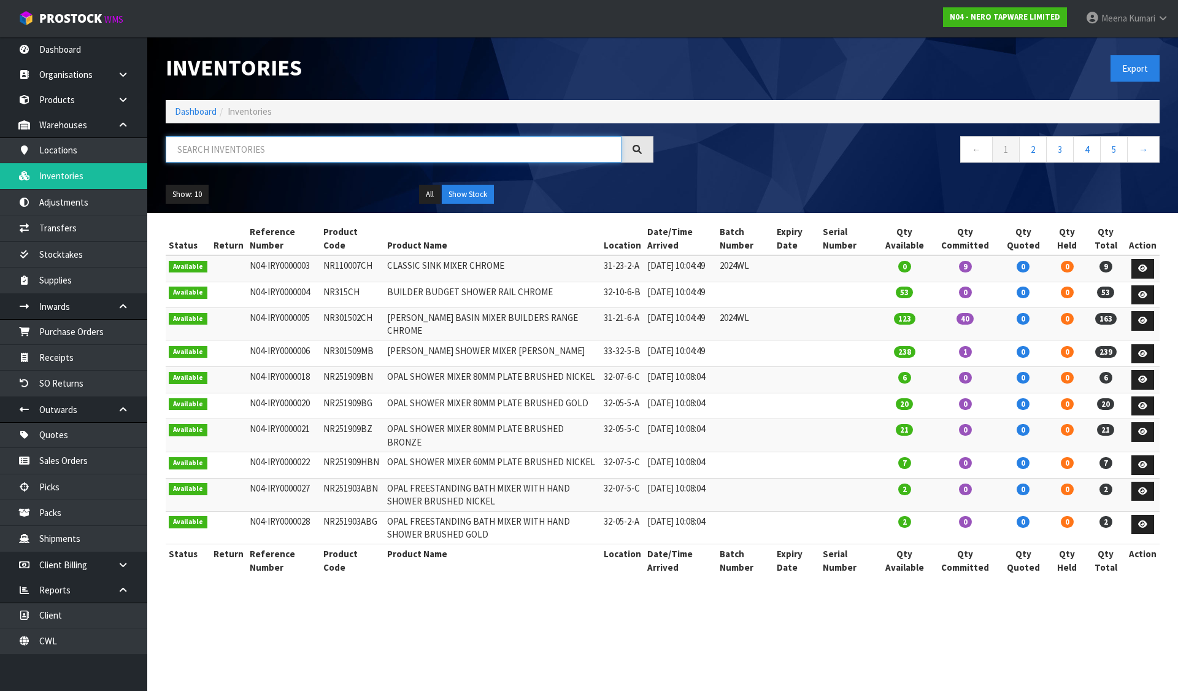
click at [263, 154] on input "text" at bounding box center [394, 149] width 456 height 26
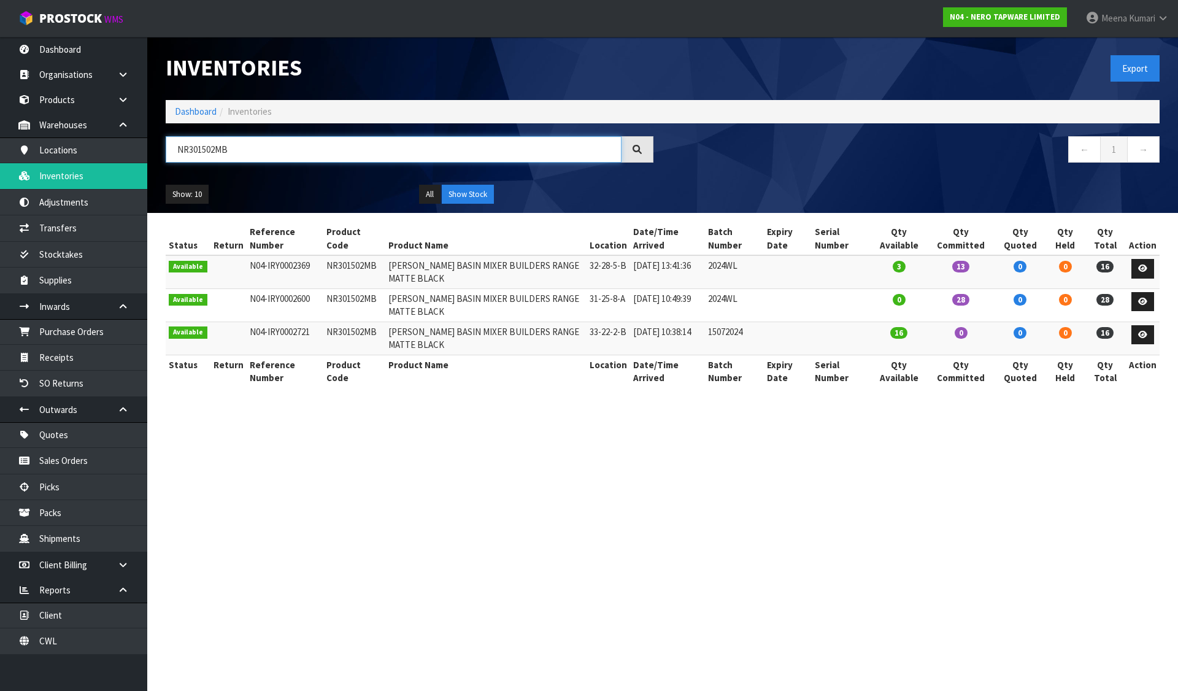
type input "NR301502MB"
click at [1142, 266] on icon at bounding box center [1142, 269] width 9 height 8
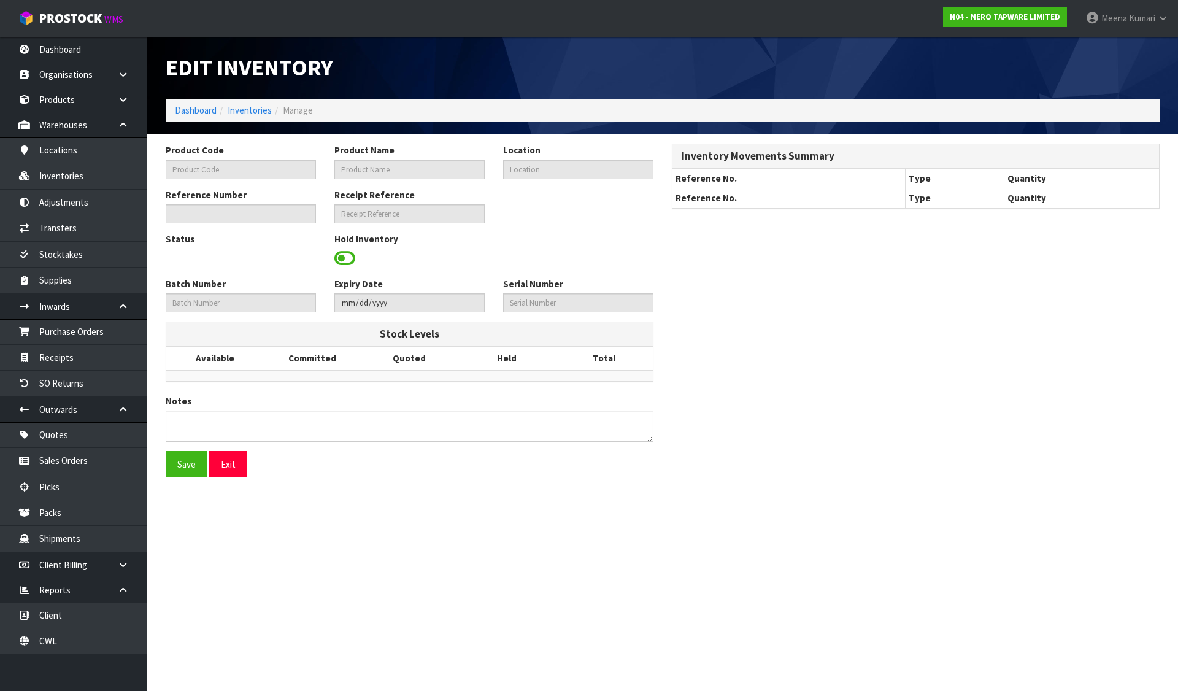
type input "NR301502MB"
type input "[PERSON_NAME] BASIN MIXER BUILDERS RANGE MATTE BLACK"
type input "32-28-5-B"
type input "N04-IRY0002369"
type input "N04-REC0000010"
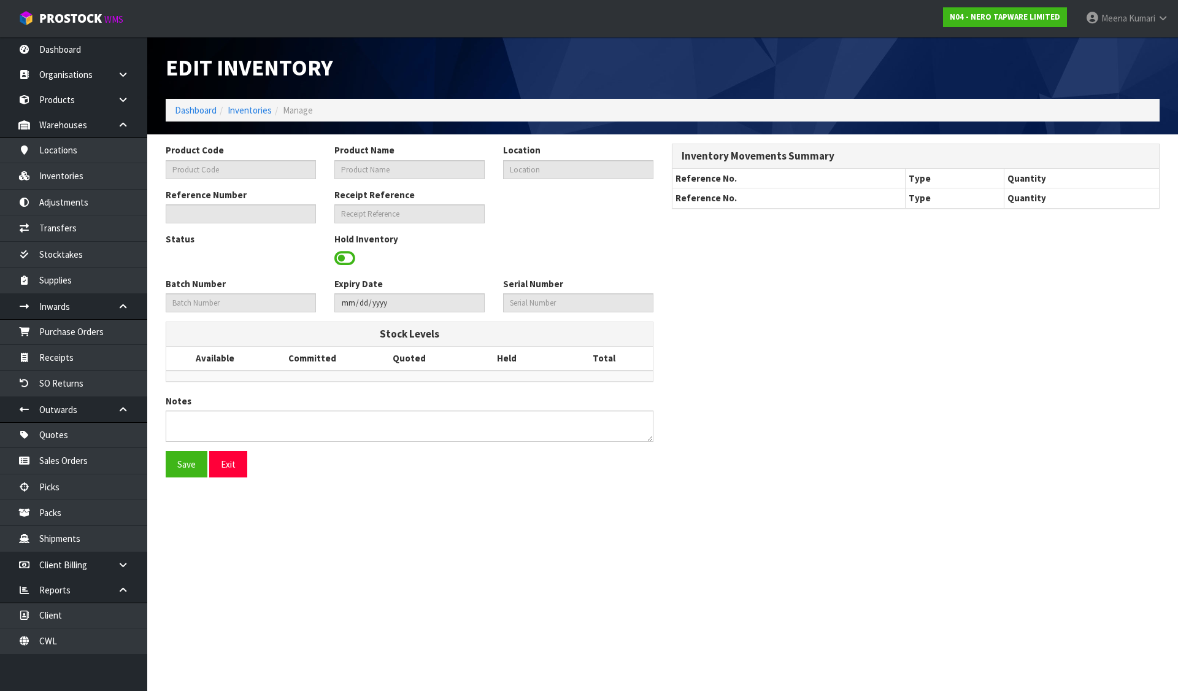
type input "2024WL"
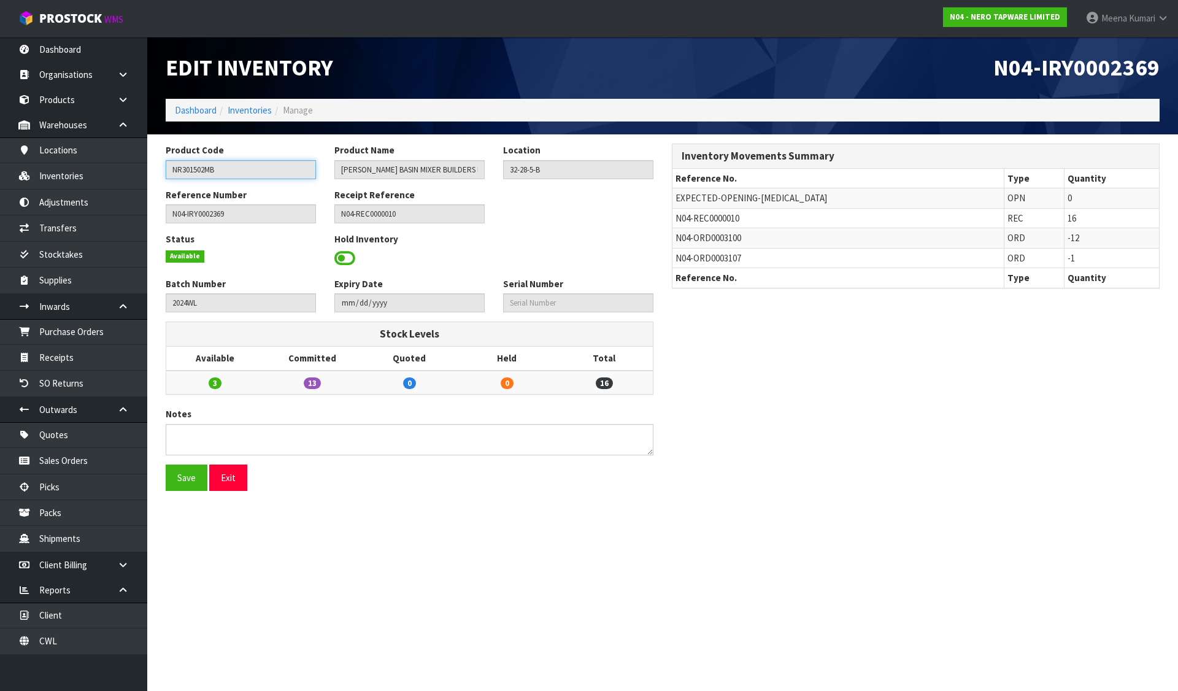
click at [264, 177] on input "NR301502MB" at bounding box center [241, 169] width 150 height 19
click at [118, 172] on link "Inventories" at bounding box center [73, 175] width 147 height 25
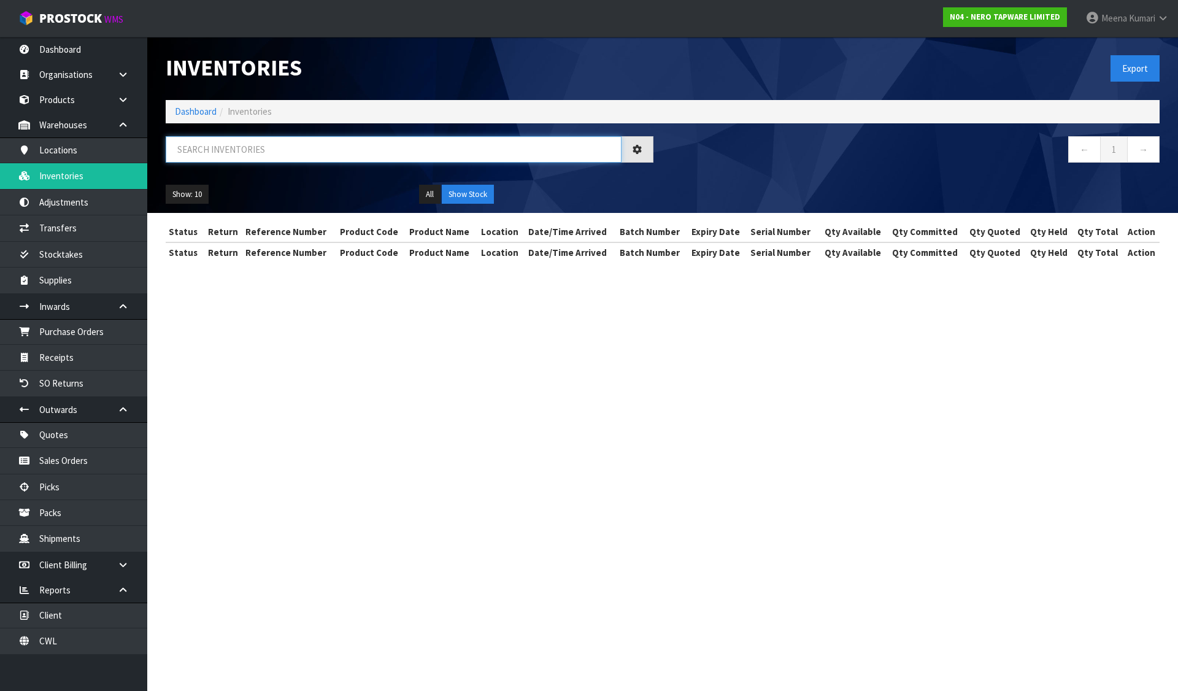
click at [282, 156] on input "text" at bounding box center [394, 149] width 456 height 26
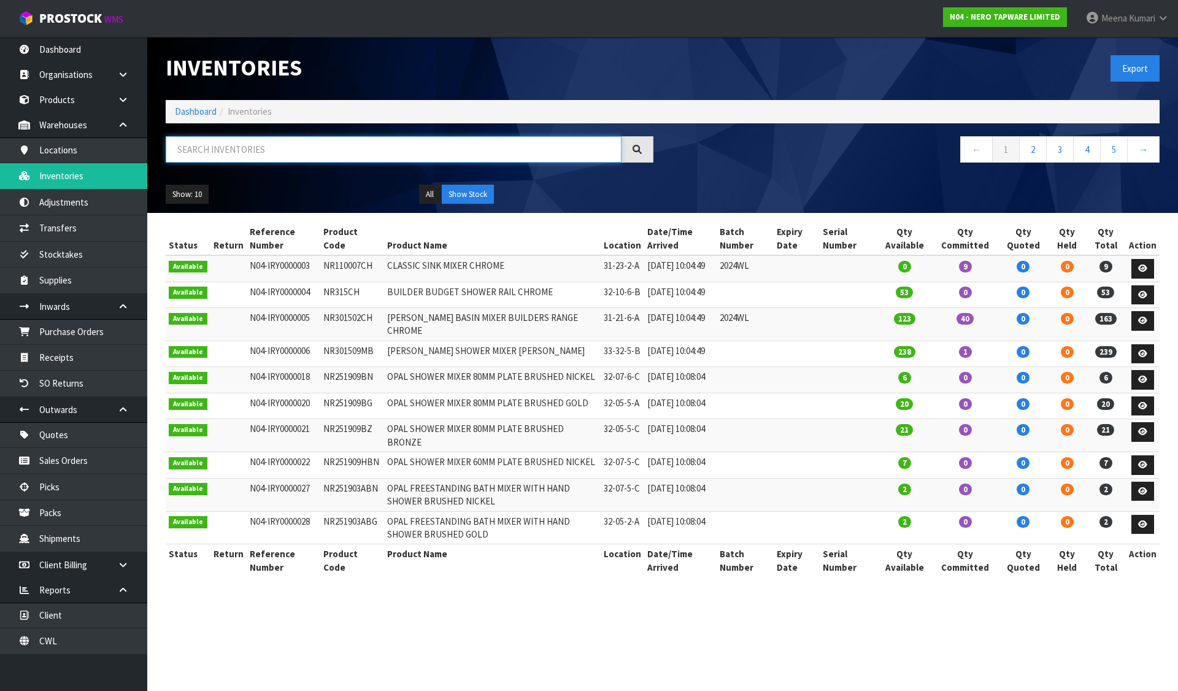
paste input "NR301502MB"
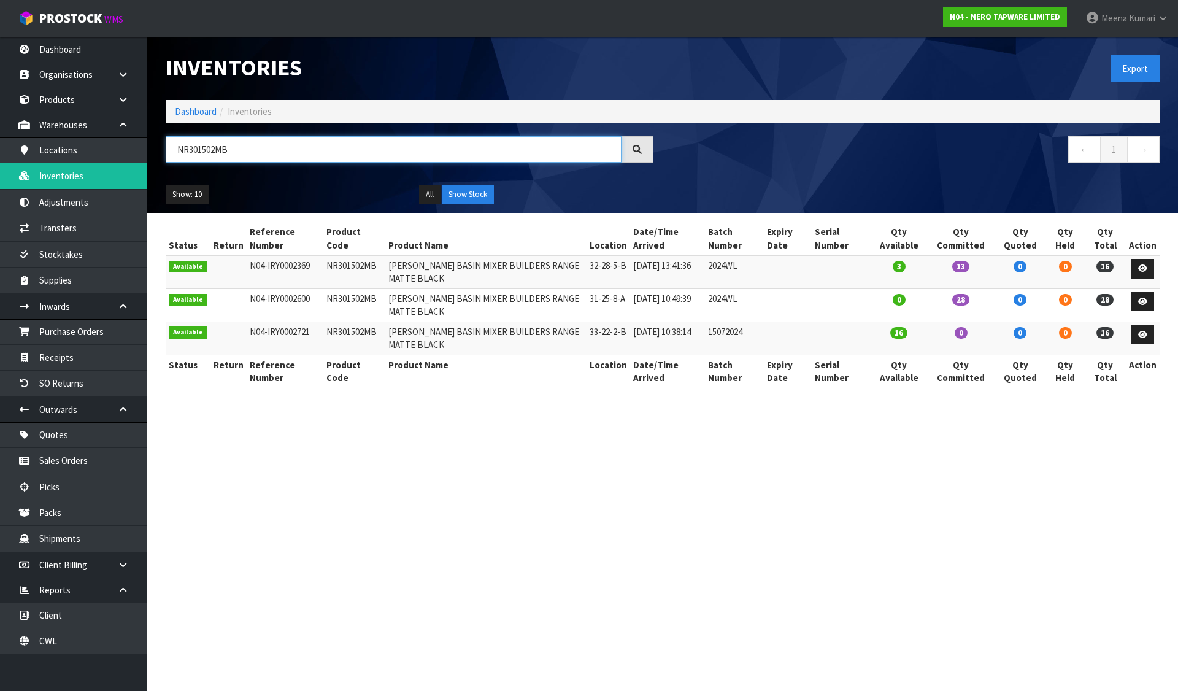
type input "NR301502MB"
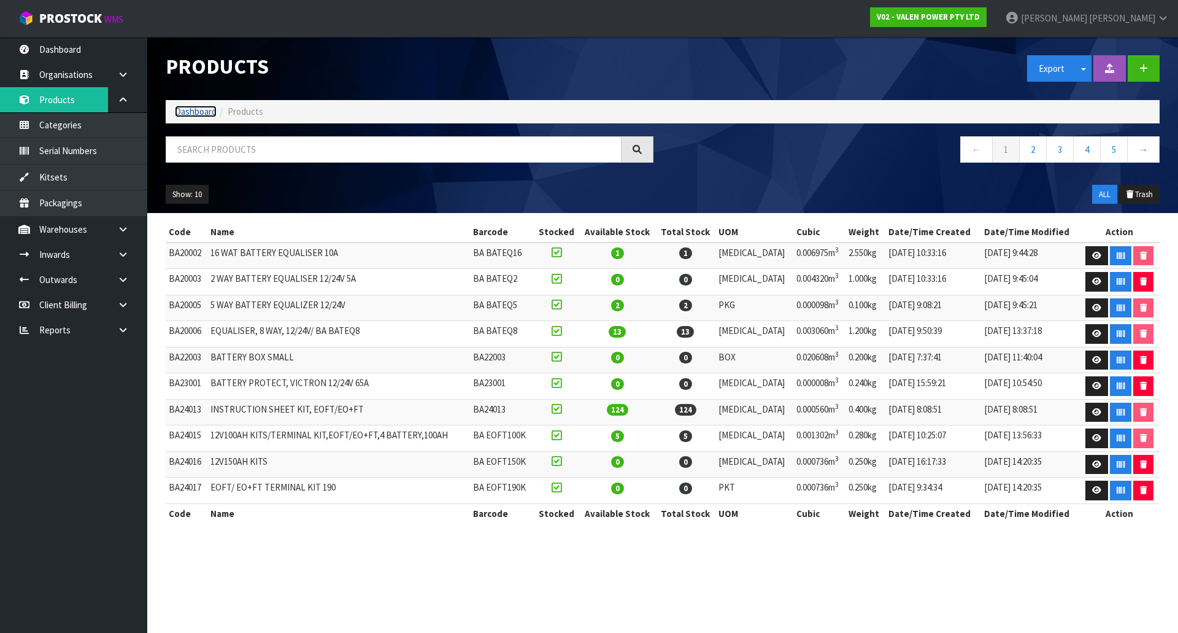
click at [207, 114] on link "Dashboard" at bounding box center [196, 112] width 42 height 12
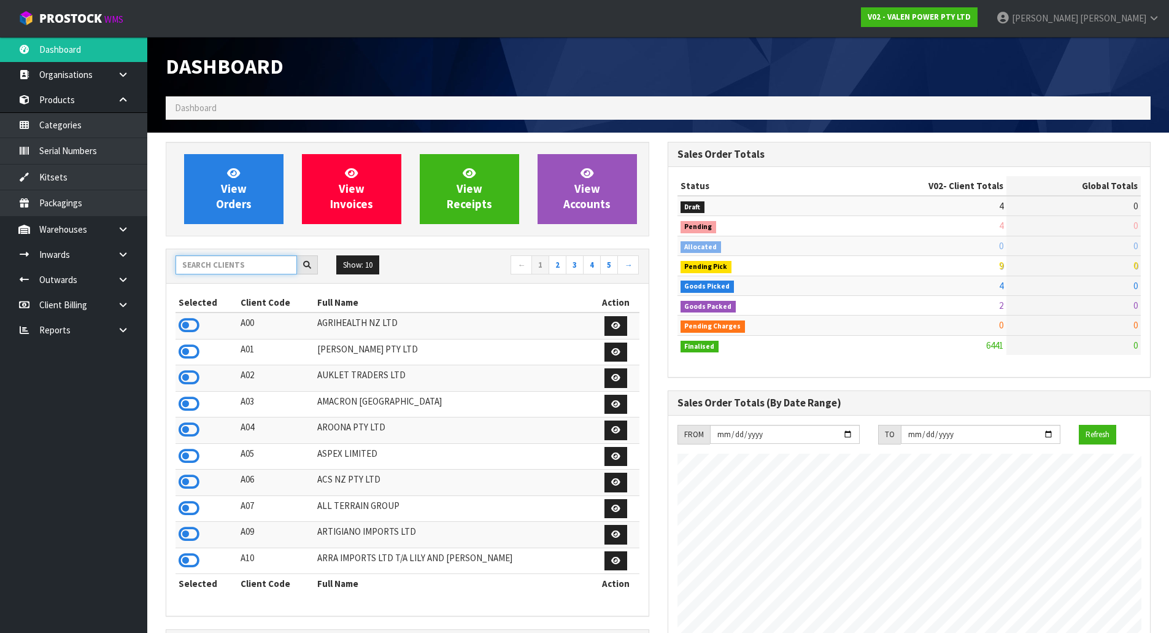
scroll to position [930, 501]
click at [244, 259] on input "text" at bounding box center [237, 264] width 122 height 19
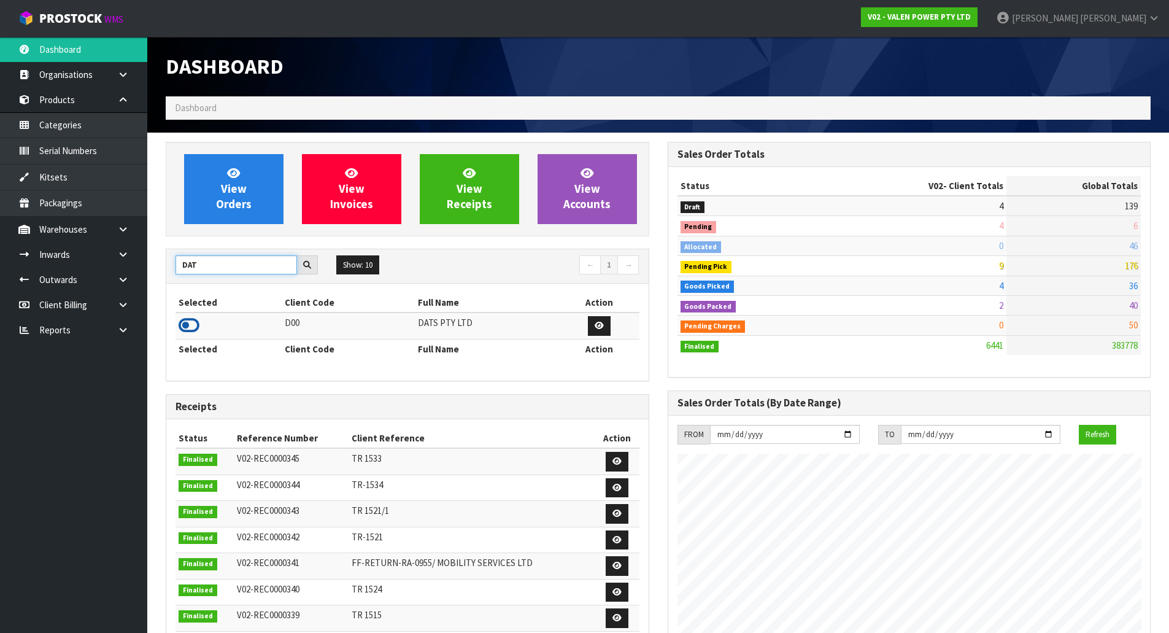
type input "DAT"
click at [192, 327] on icon at bounding box center [189, 325] width 21 height 18
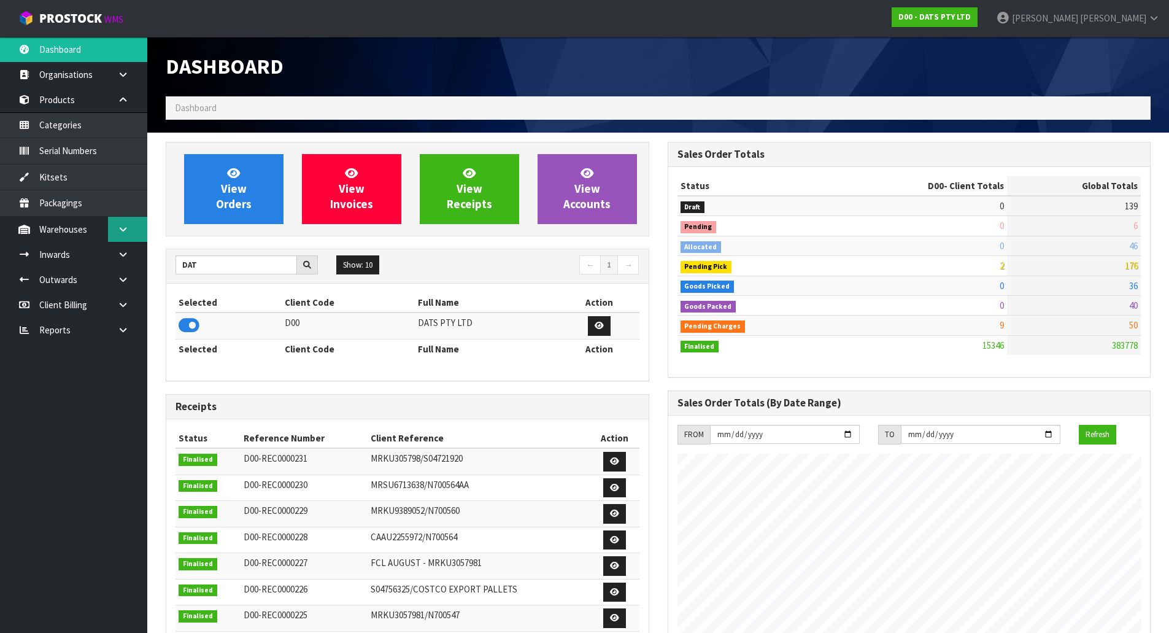
click at [125, 225] on icon at bounding box center [123, 229] width 12 height 9
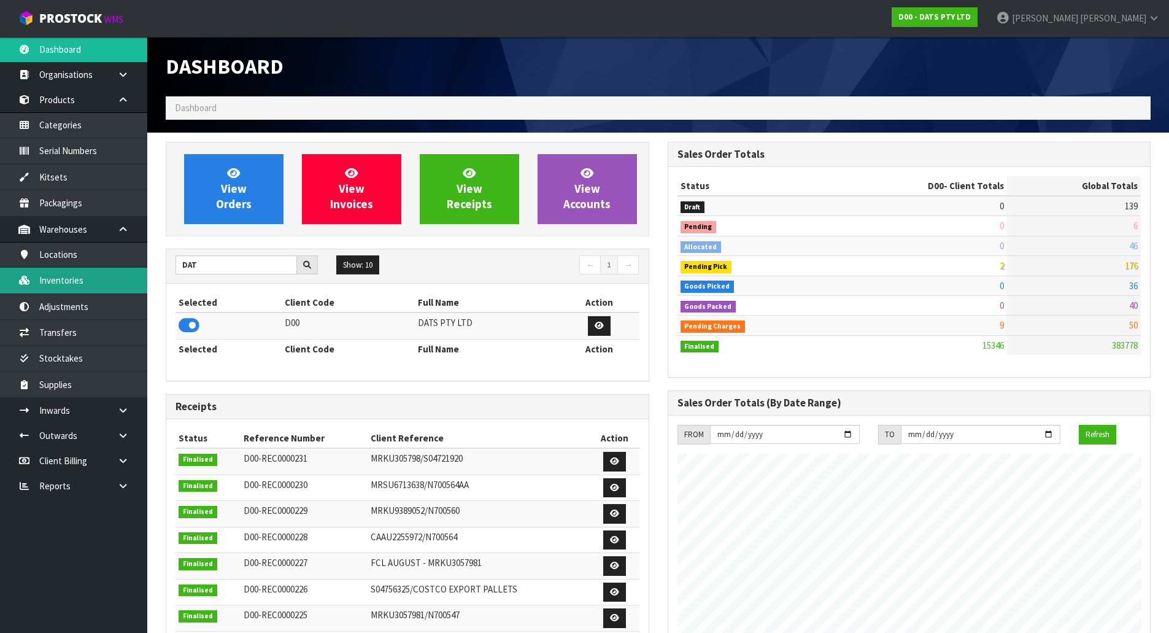
click at [124, 272] on link "Inventories" at bounding box center [73, 280] width 147 height 25
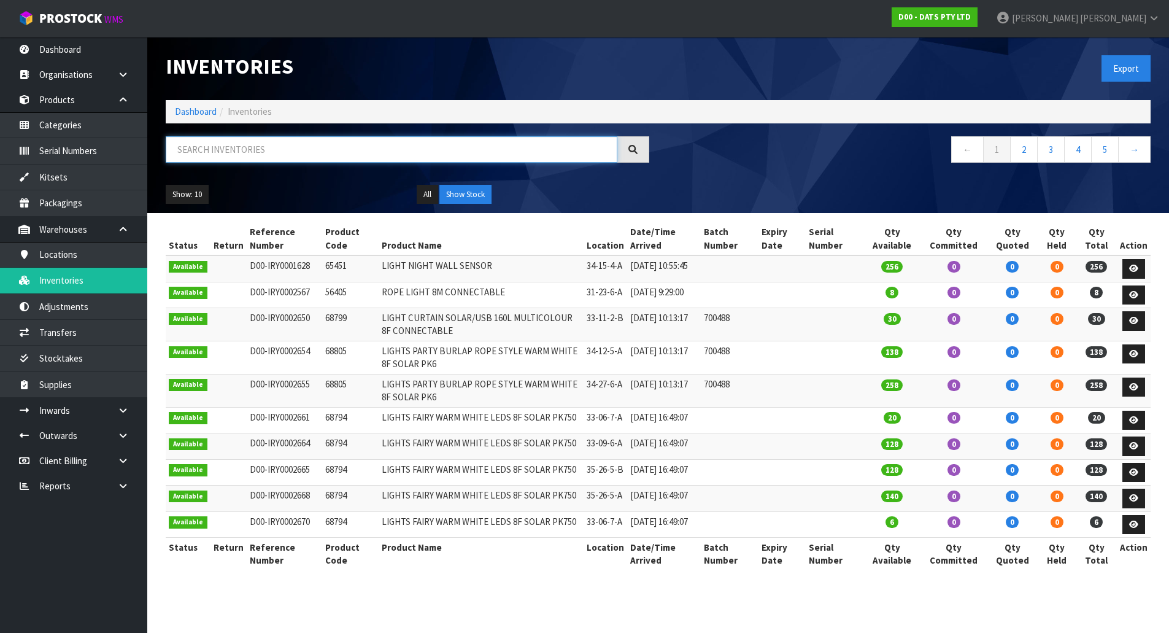
click at [243, 145] on input "text" at bounding box center [392, 149] width 452 height 26
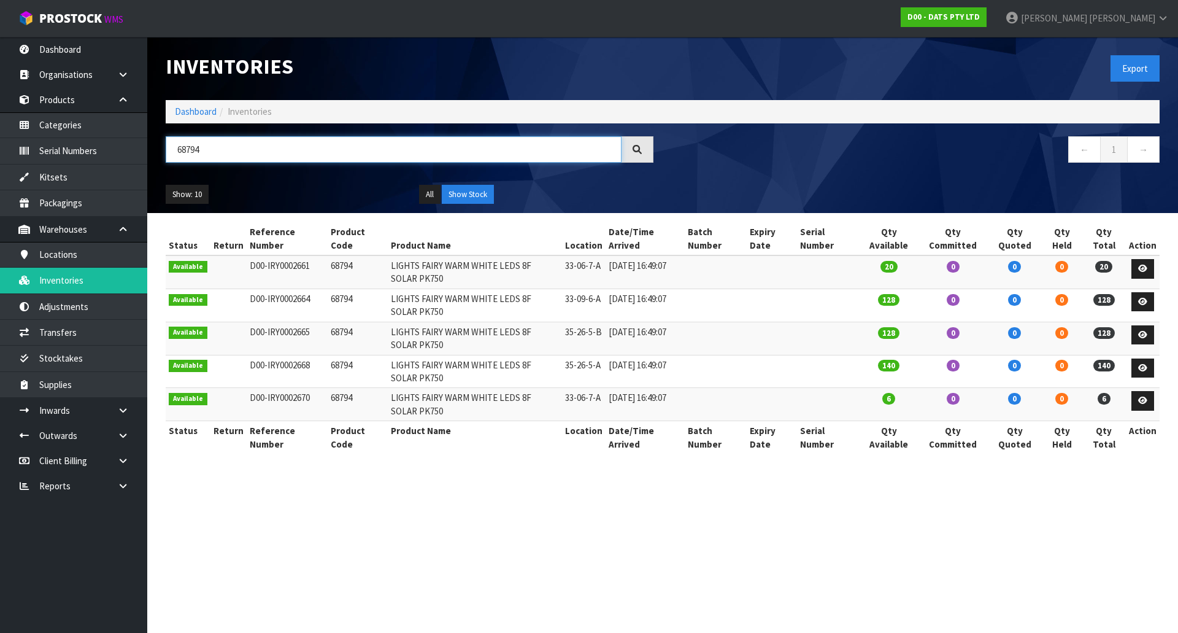
type input "68794"
click at [206, 116] on link "Dashboard" at bounding box center [196, 112] width 42 height 12
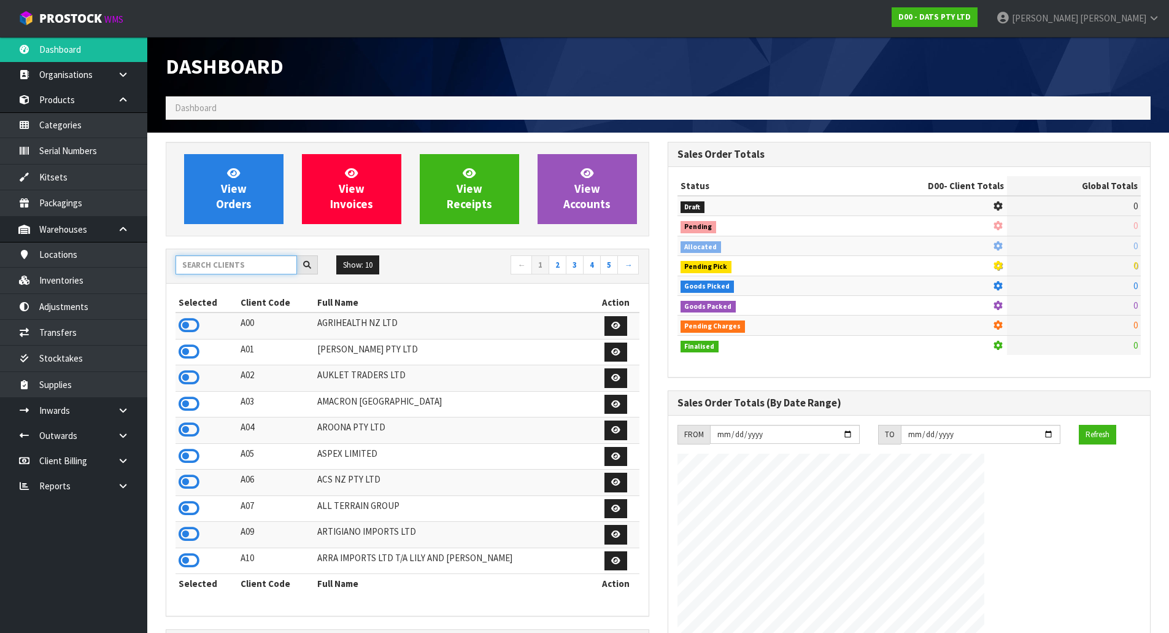
click at [245, 263] on input "text" at bounding box center [237, 264] width 122 height 19
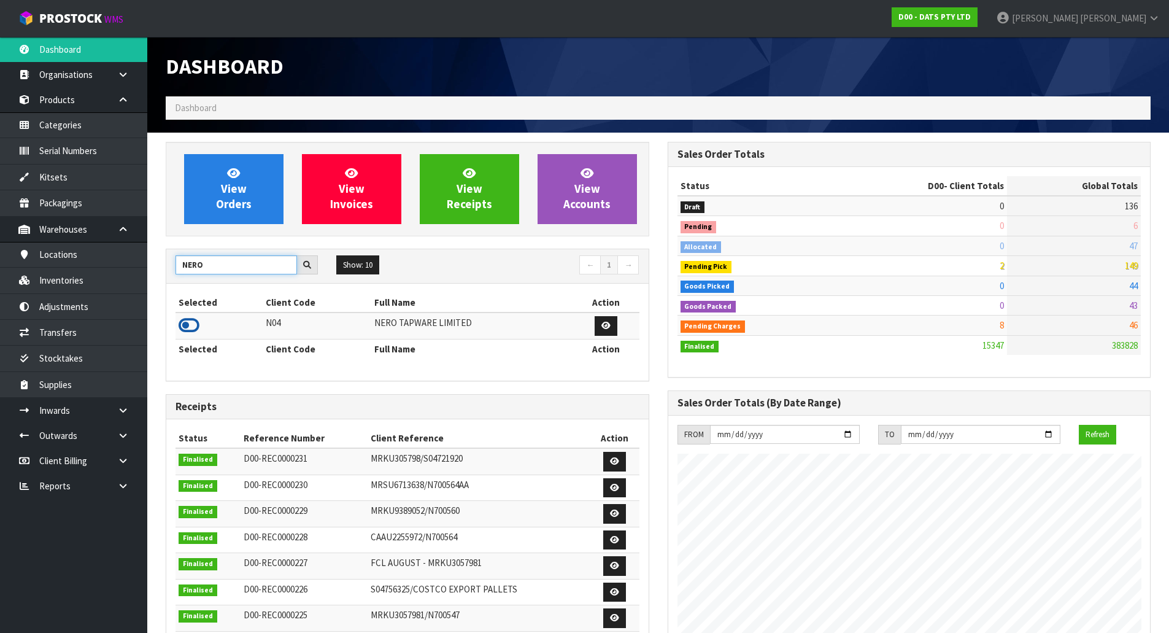
type input "NERO"
click at [186, 325] on icon at bounding box center [189, 325] width 21 height 18
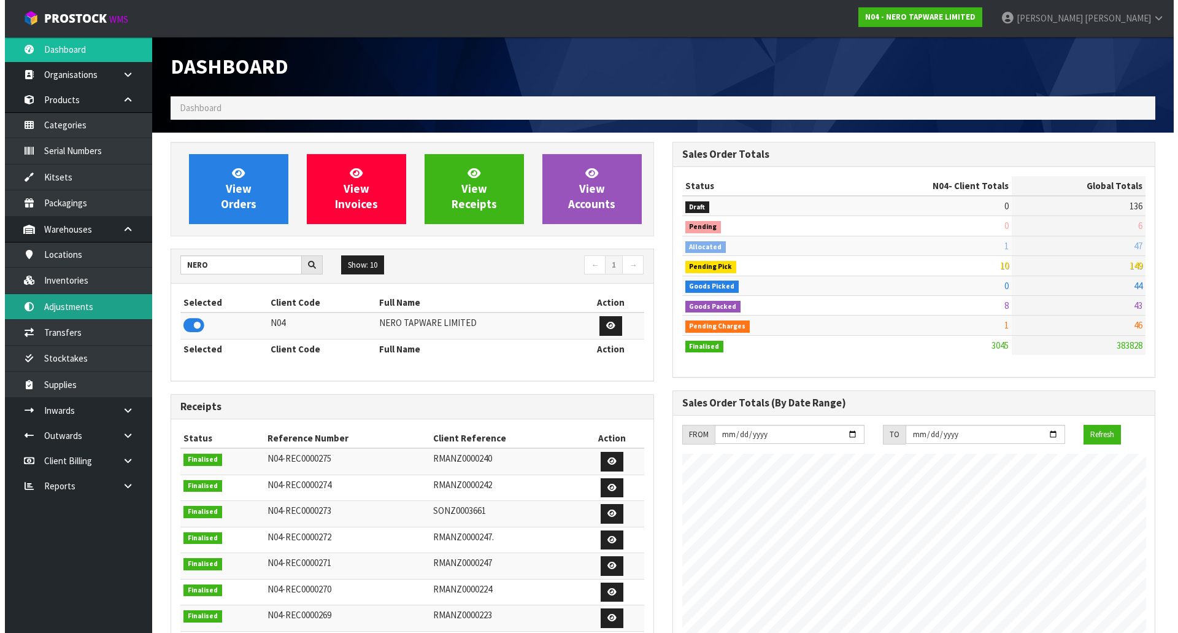
scroll to position [970, 501]
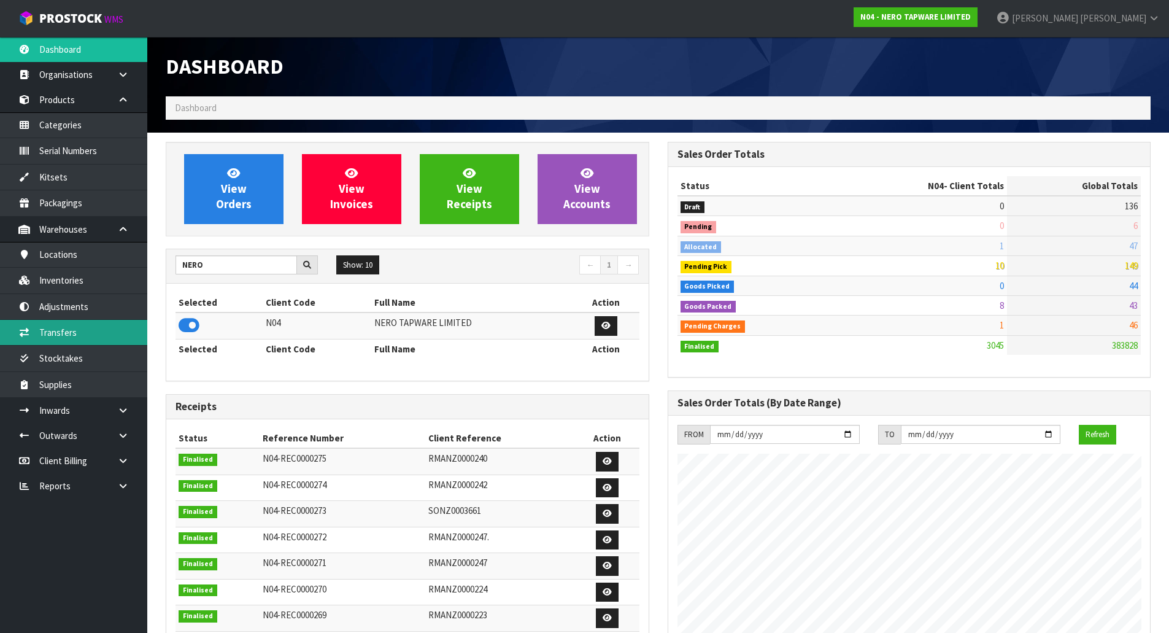
click at [83, 322] on link "Transfers" at bounding box center [73, 332] width 147 height 25
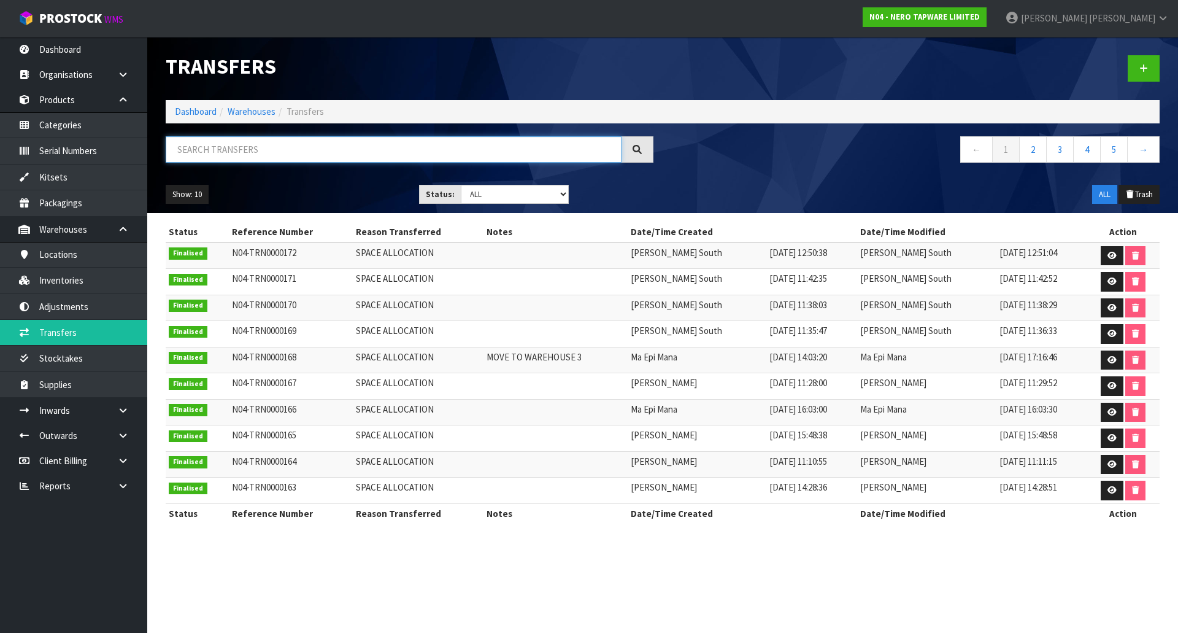
click at [260, 147] on input "text" at bounding box center [394, 149] width 456 height 26
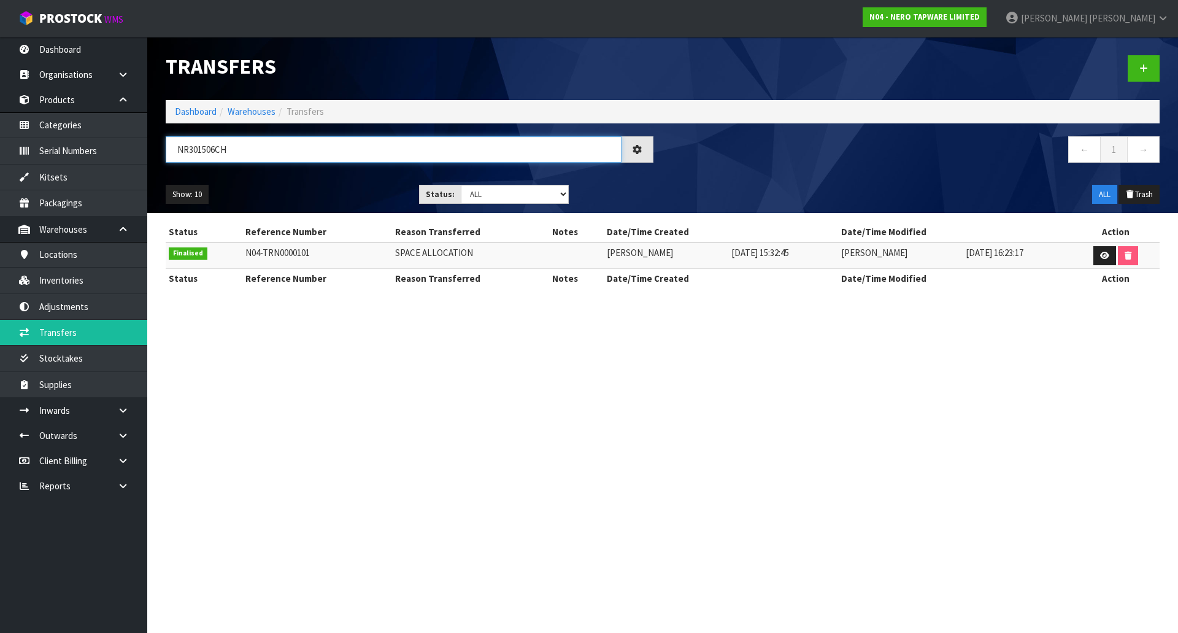
click at [420, 160] on input "NR301506CH" at bounding box center [394, 149] width 456 height 26
type input "NR301506CH"
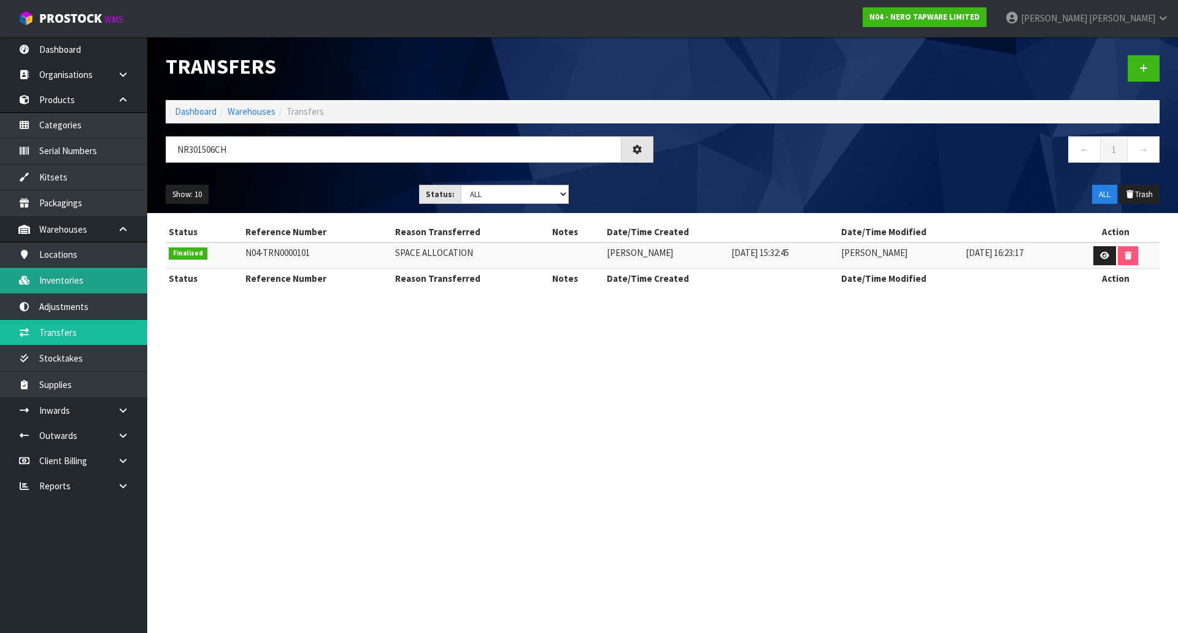
click at [107, 288] on link "Inventories" at bounding box center [73, 280] width 147 height 25
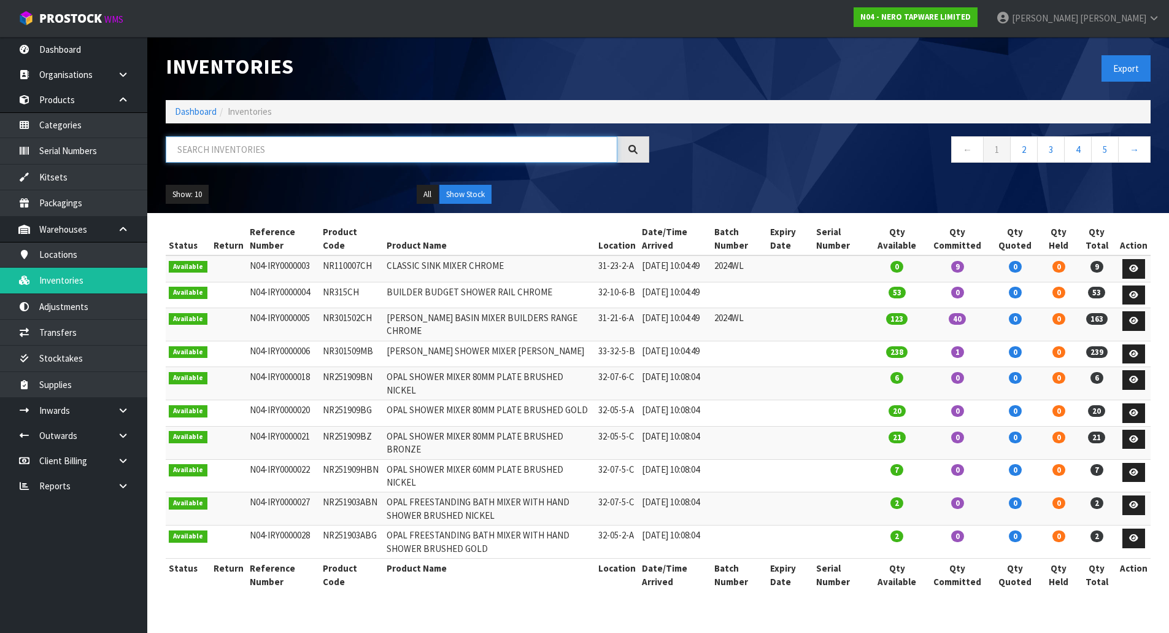
click at [215, 149] on input "text" at bounding box center [392, 149] width 452 height 26
paste input "NR301506CH"
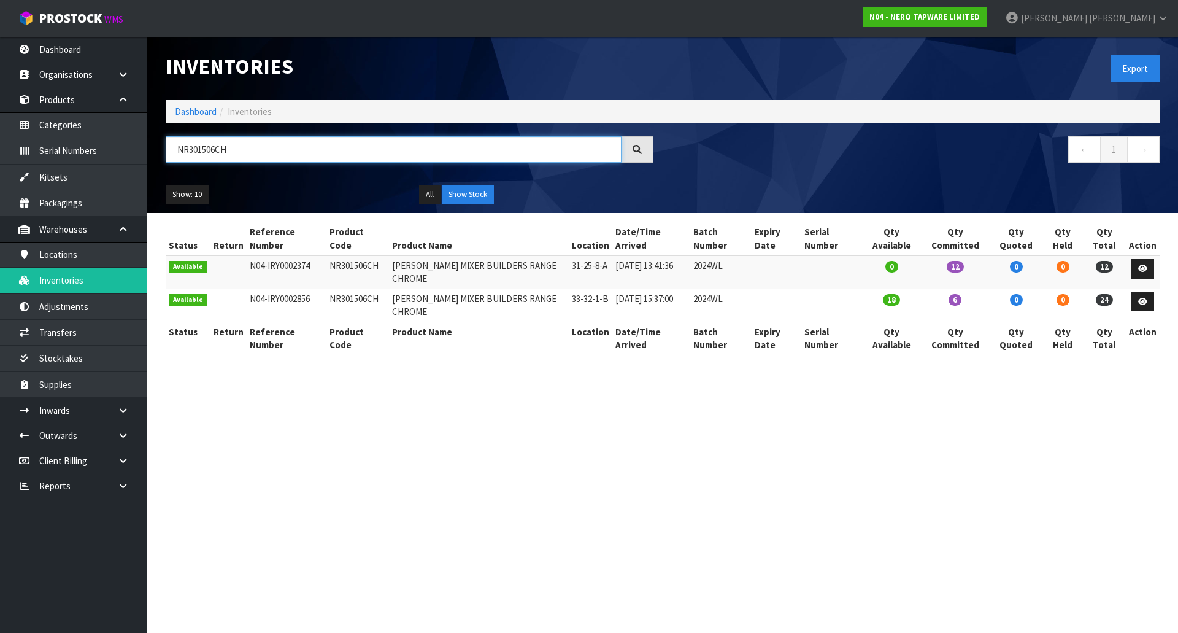
type input "NR301506CH"
